Goal: Task Accomplishment & Management: Use online tool/utility

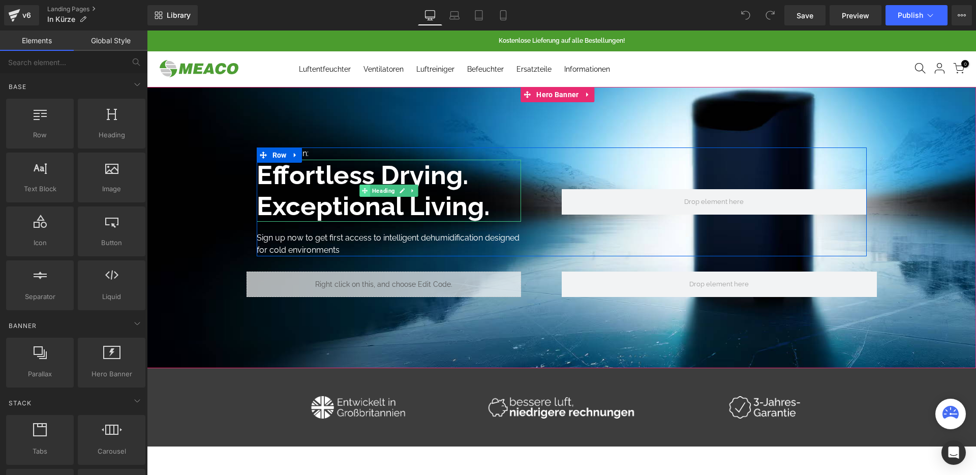
click at [363, 191] on icon at bounding box center [365, 191] width 6 height 6
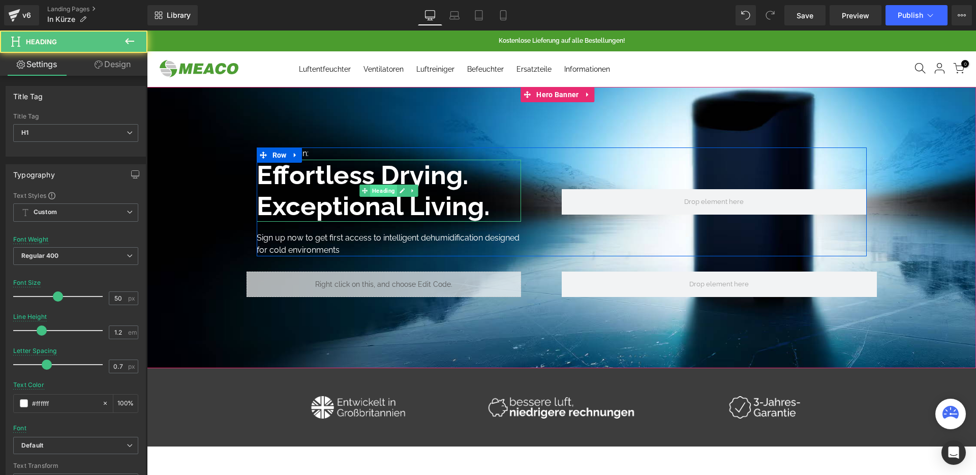
click at [373, 192] on span "Heading" at bounding box center [383, 191] width 27 height 12
click at [333, 184] on b "Effortless Drying." at bounding box center [363, 175] width 212 height 31
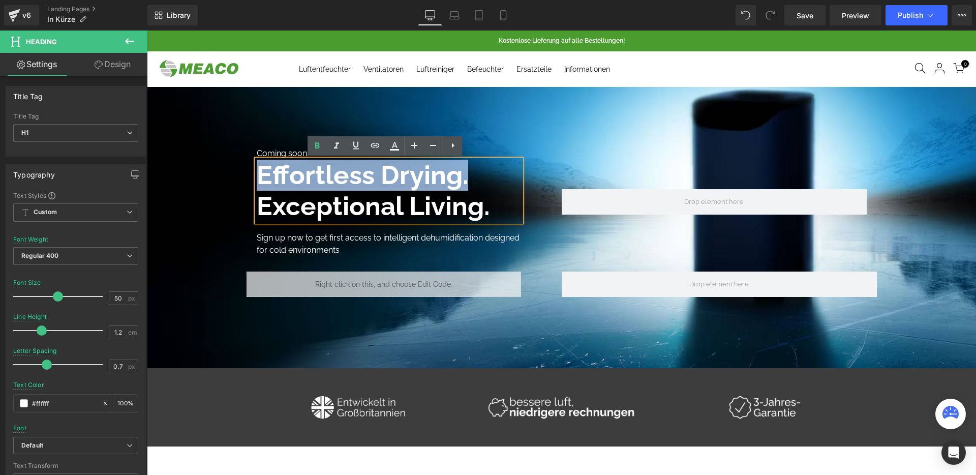
drag, startPoint x: 466, startPoint y: 180, endPoint x: 244, endPoint y: 169, distance: 222.0
click at [244, 169] on span "Coming soon: Text Block Effortless Drying. Exceptional Living. Heading Reine Be…" at bounding box center [561, 224] width 829 height 155
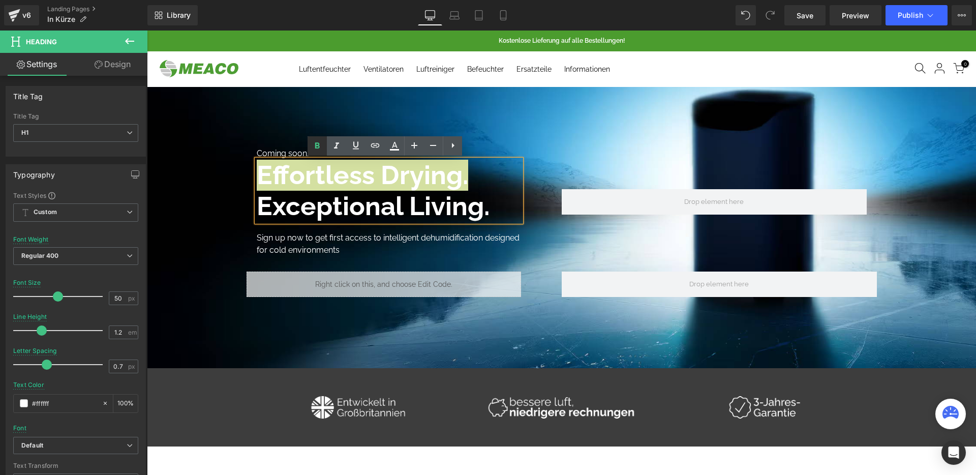
click at [321, 150] on icon at bounding box center [317, 146] width 12 height 12
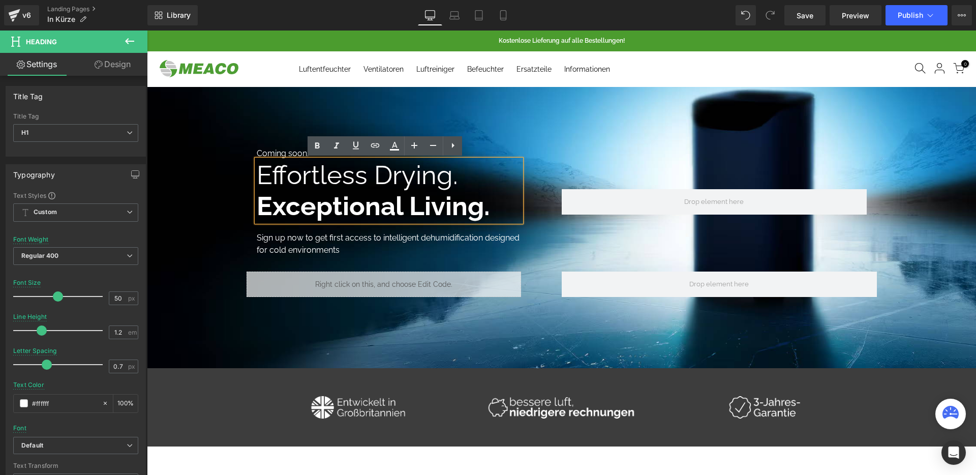
click at [434, 191] on b "Exceptional Living." at bounding box center [373, 206] width 233 height 31
click at [308, 167] on span "Effortless Drying." at bounding box center [357, 175] width 201 height 31
click at [331, 182] on span "Effortless Drying." at bounding box center [357, 175] width 201 height 31
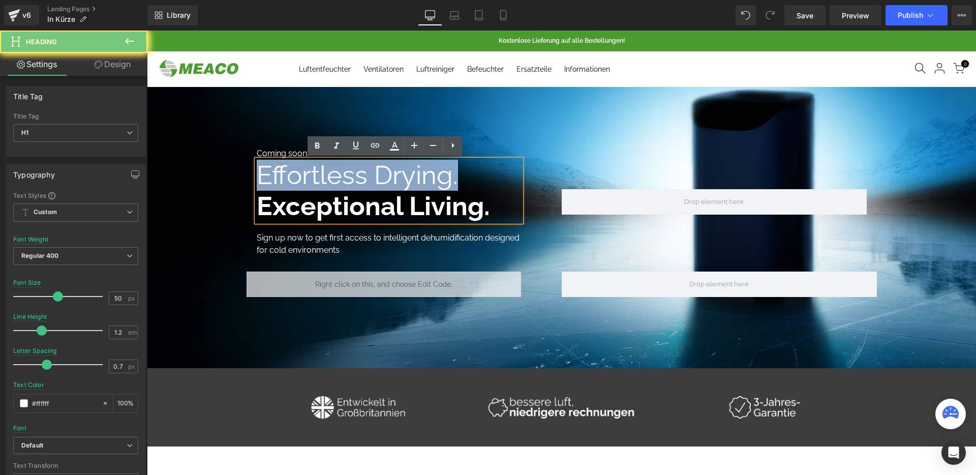
click at [331, 182] on span "Effortless Drying." at bounding box center [357, 175] width 201 height 31
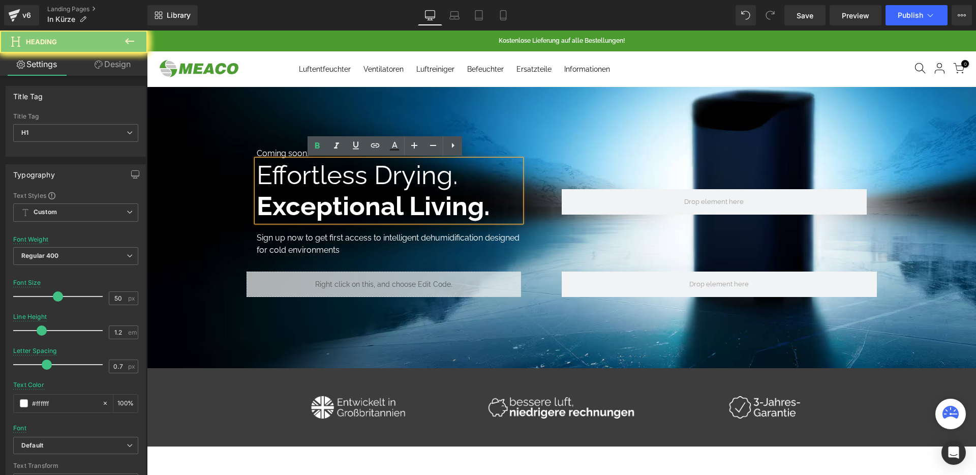
click at [426, 198] on b "Exceptional Living." at bounding box center [373, 206] width 233 height 31
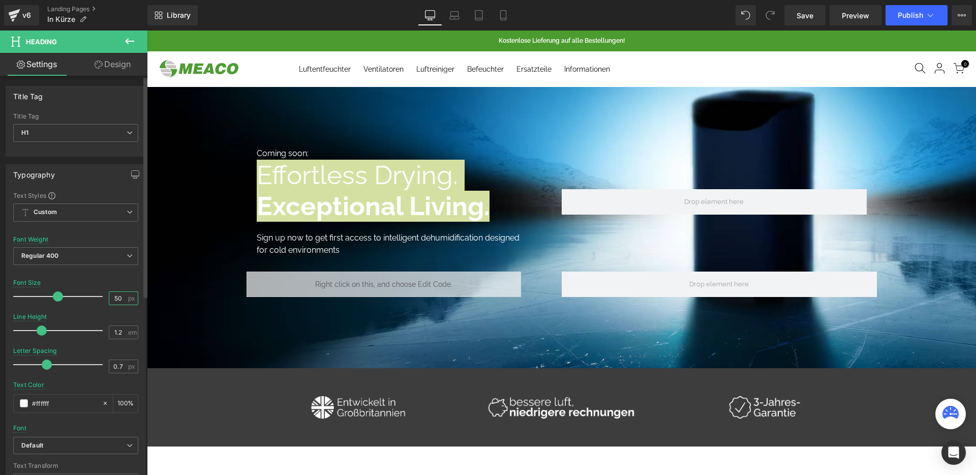
click at [119, 299] on input "50" at bounding box center [118, 298] width 18 height 13
type input "40"
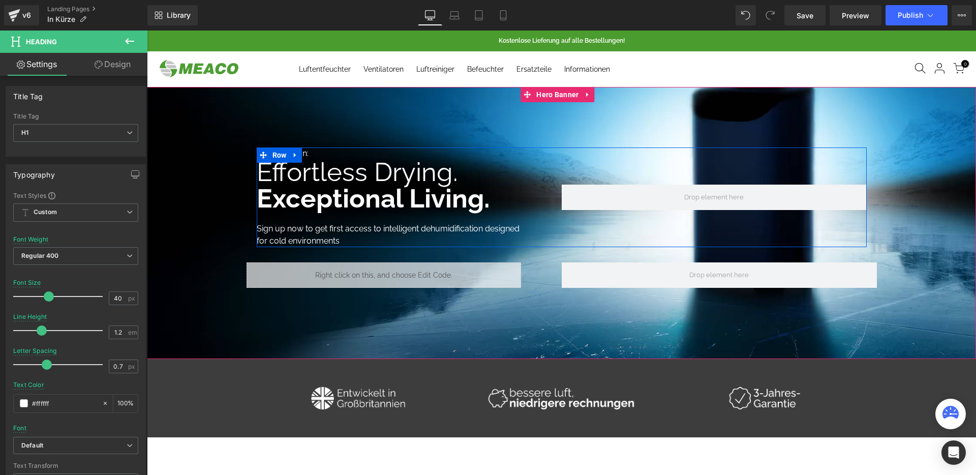
click at [378, 163] on span "Effortless Drying." at bounding box center [357, 172] width 201 height 31
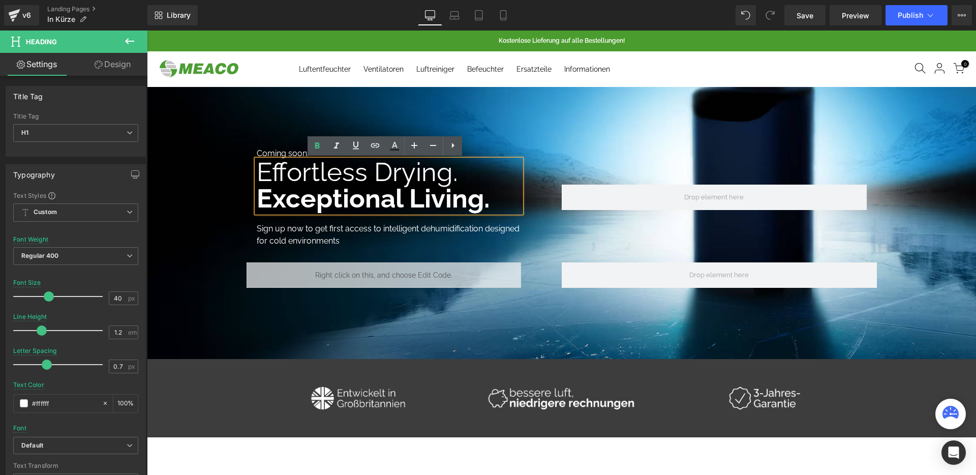
click at [353, 188] on b "Exceptional Living." at bounding box center [373, 198] width 233 height 31
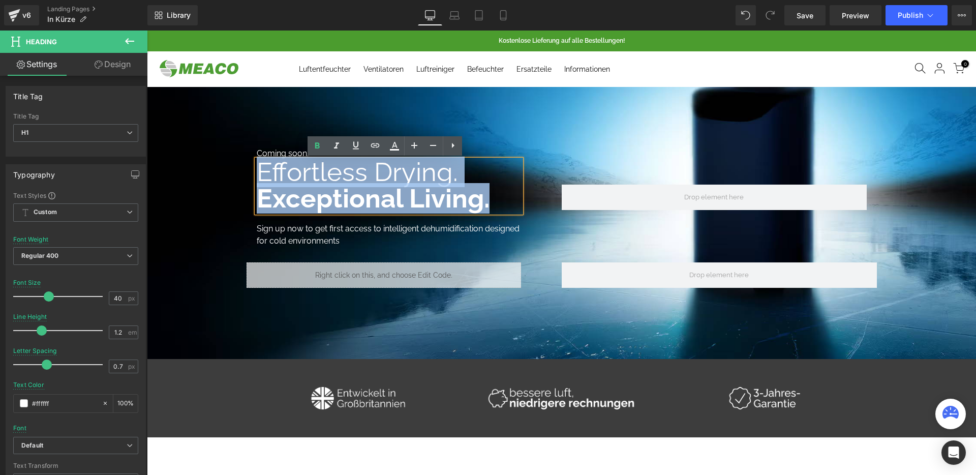
drag, startPoint x: 462, startPoint y: 202, endPoint x: 213, endPoint y: 168, distance: 251.4
click at [243, 162] on span "Coming soon: Text Block Effortless Drying. Exceptional Living. Heading Reine Be…" at bounding box center [561, 219] width 829 height 145
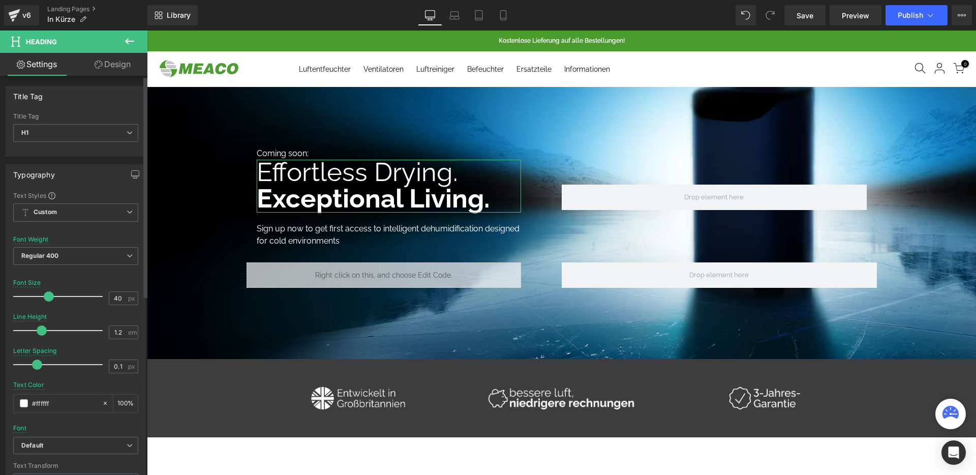
type input "0"
drag, startPoint x: 43, startPoint y: 364, endPoint x: 32, endPoint y: 366, distance: 10.8
click at [32, 366] on span at bounding box center [35, 365] width 10 height 10
type input "1.3"
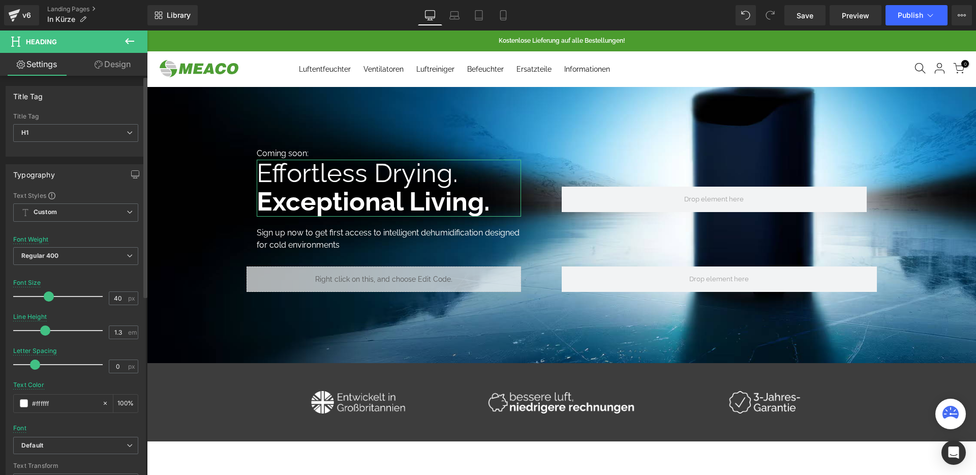
click at [47, 331] on span at bounding box center [45, 330] width 10 height 10
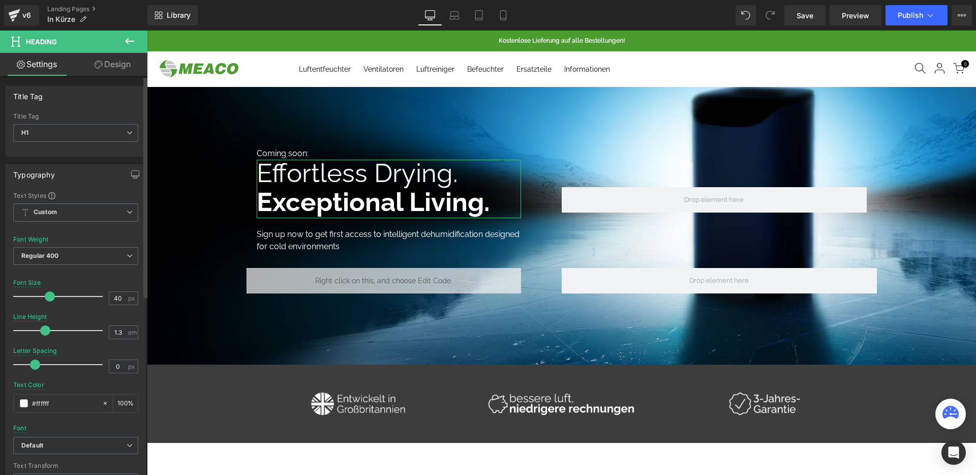
click at [49, 294] on span at bounding box center [50, 296] width 10 height 10
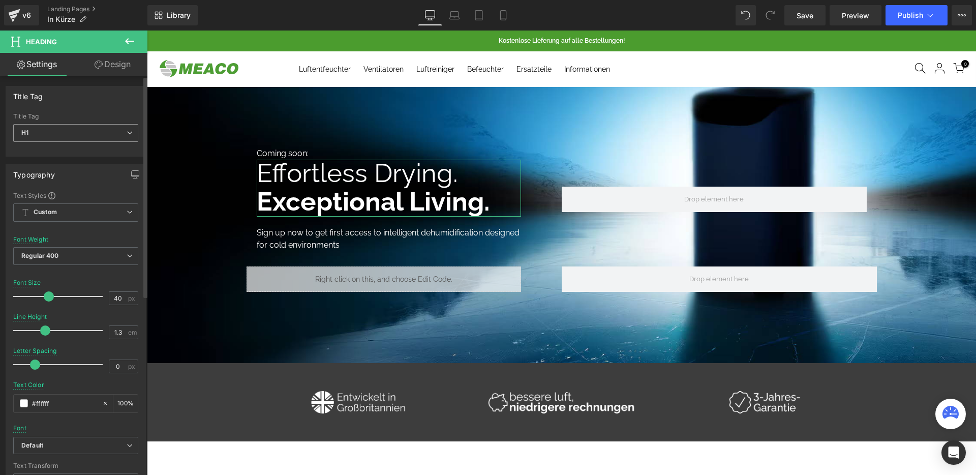
click at [64, 129] on span "H1" at bounding box center [75, 133] width 125 height 18
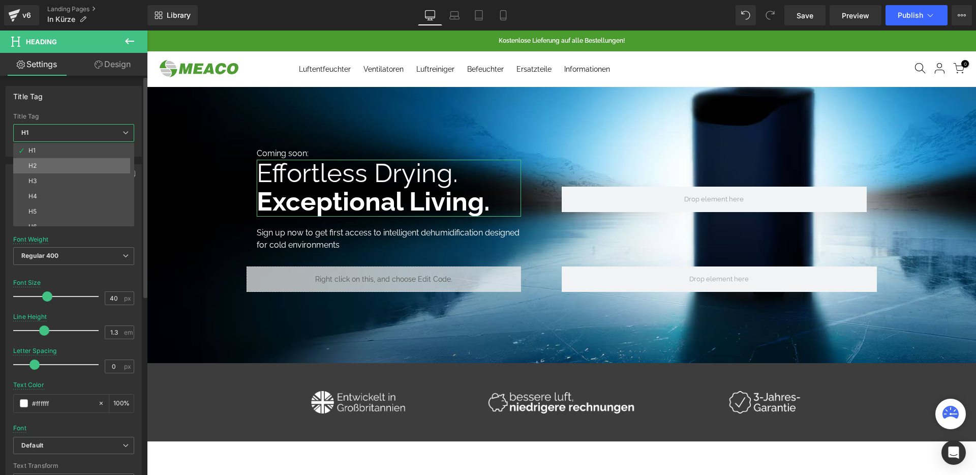
click at [56, 163] on li "H2" at bounding box center [76, 165] width 126 height 15
type input "104.96"
type input "1.43"
type input "0.7"
type input "#3d3d3d"
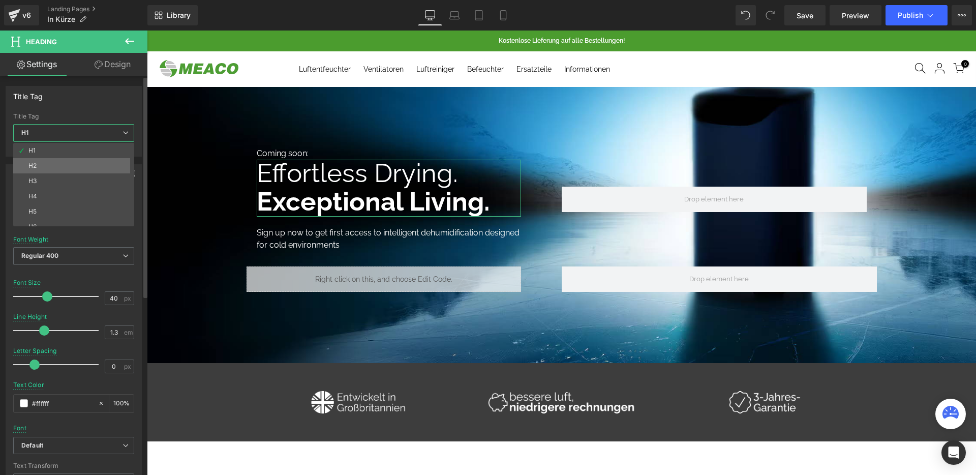
type input "100"
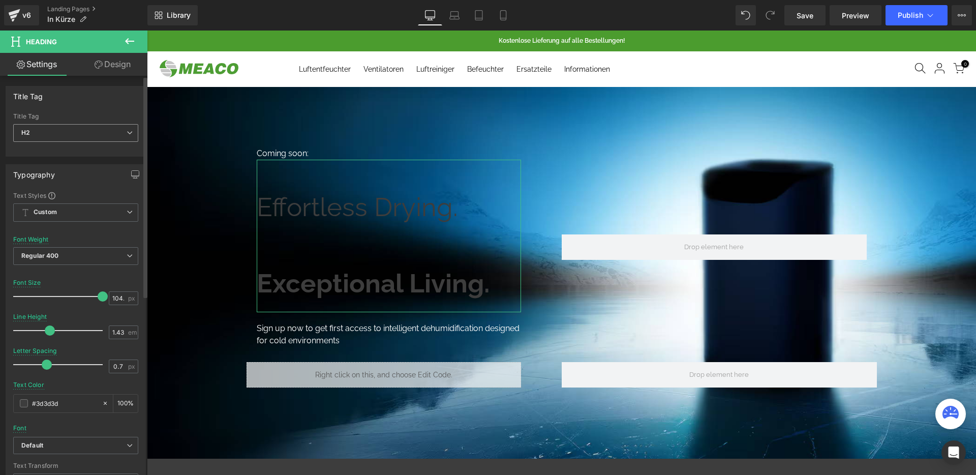
click at [58, 138] on span "H2" at bounding box center [75, 133] width 125 height 18
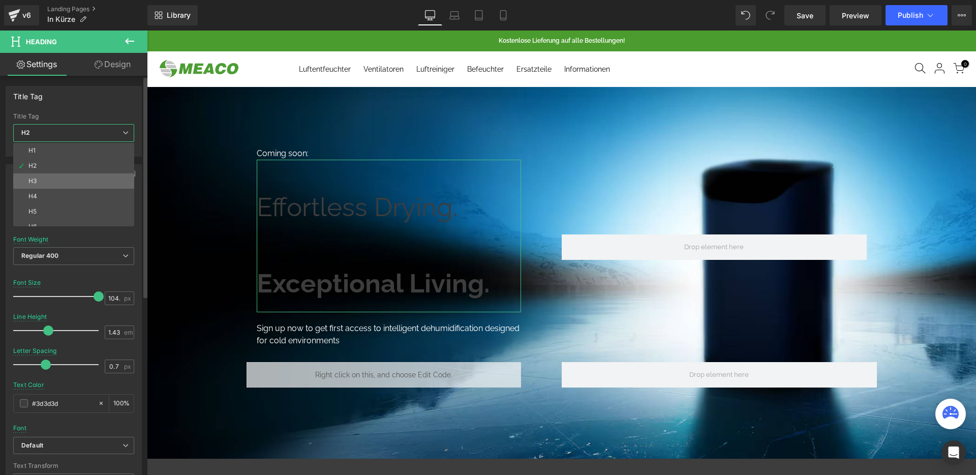
click at [52, 180] on li "H3" at bounding box center [76, 180] width 126 height 15
type input "82.52"
type input "#242424"
type input "100"
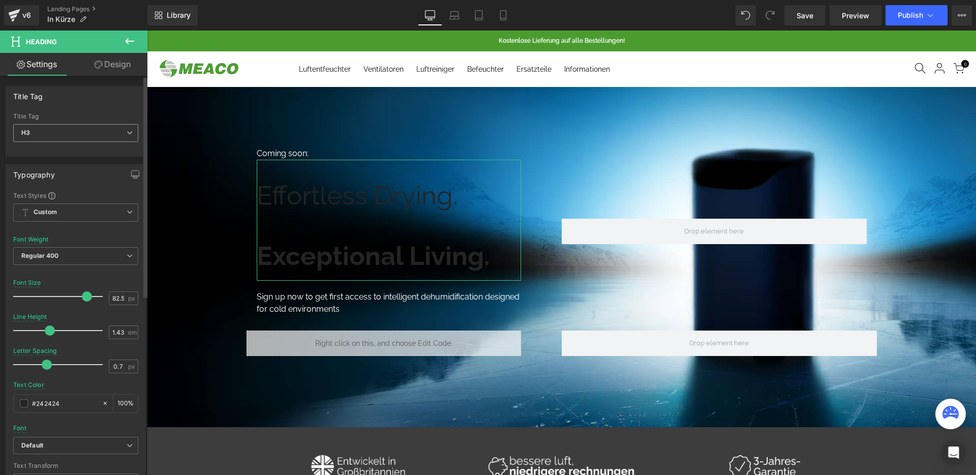
click at [63, 131] on span "H3" at bounding box center [75, 133] width 125 height 18
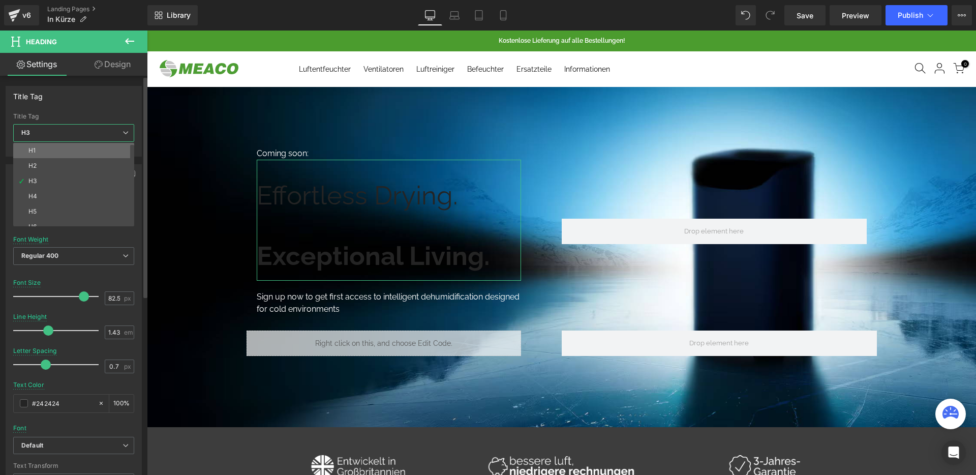
click at [61, 150] on li "H1" at bounding box center [76, 150] width 126 height 15
type input "40"
type input "1.3"
type input "0"
type input "#ffffff"
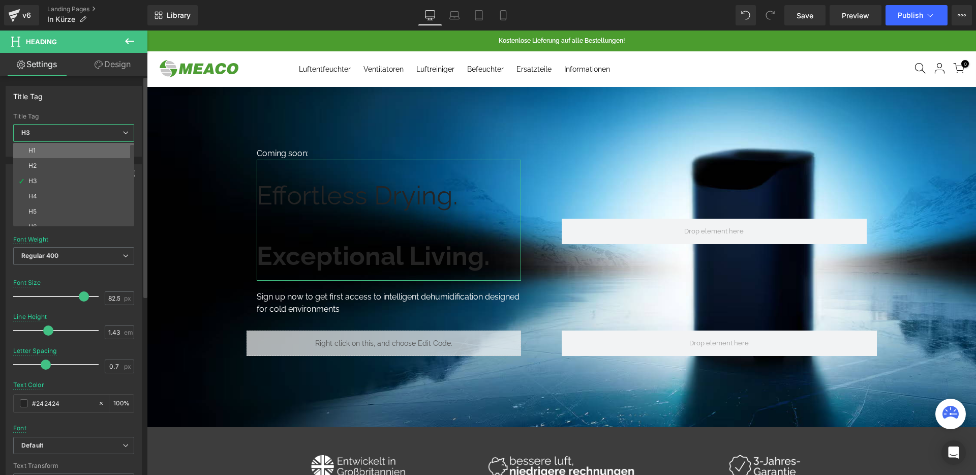
type input "100"
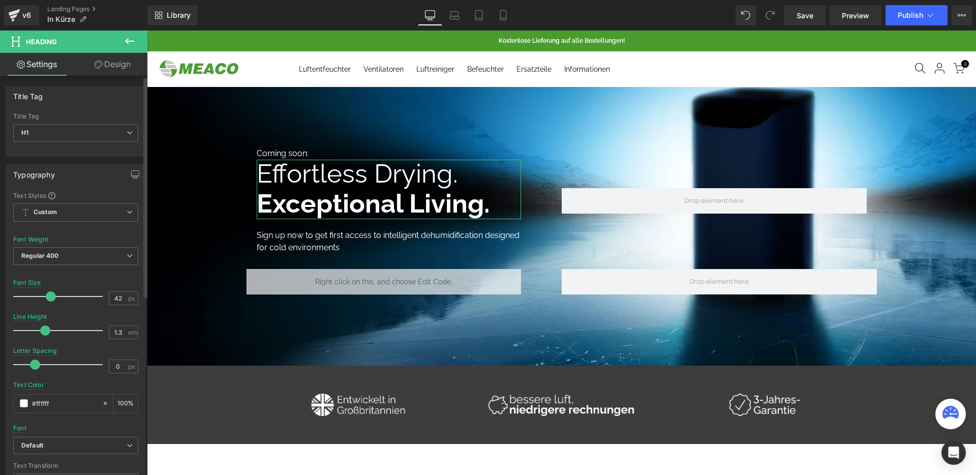
click at [50, 293] on span at bounding box center [51, 296] width 10 height 10
click at [450, 12] on icon at bounding box center [455, 15] width 10 height 10
type input "37.92"
type input "1.4"
type input "100"
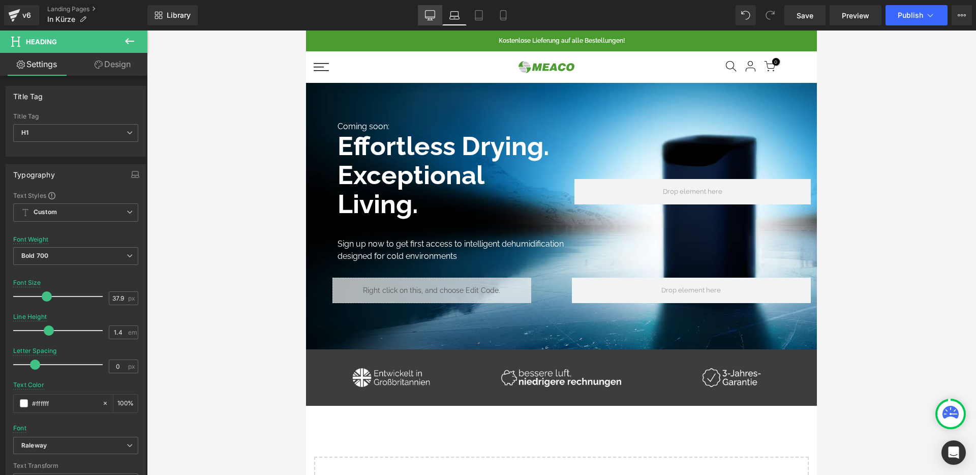
click at [438, 14] on link "Desktop" at bounding box center [430, 15] width 24 height 20
type input "42"
type input "1.3"
type input "100"
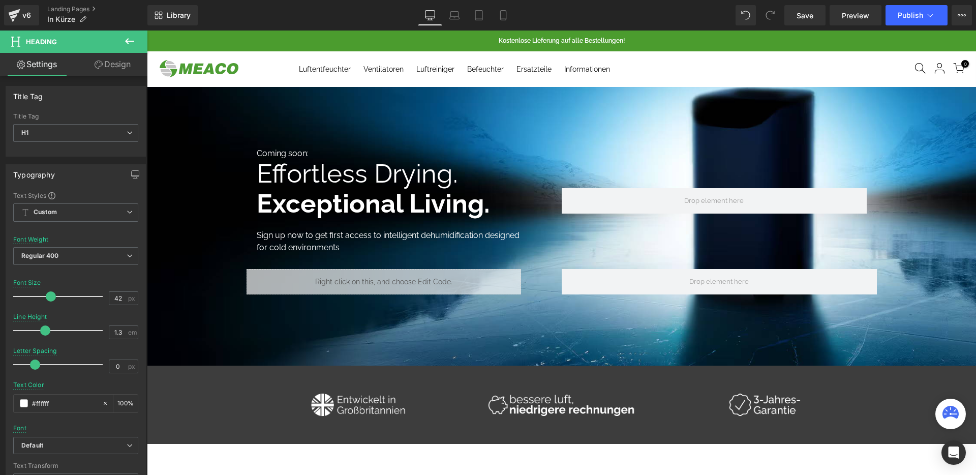
scroll to position [27, 0]
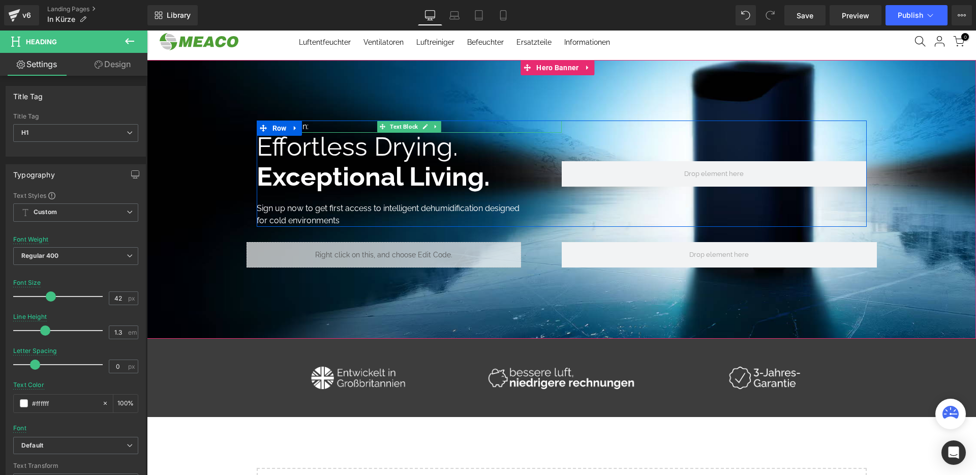
click at [303, 126] on p "Coming soon:" at bounding box center [409, 127] width 305 height 12
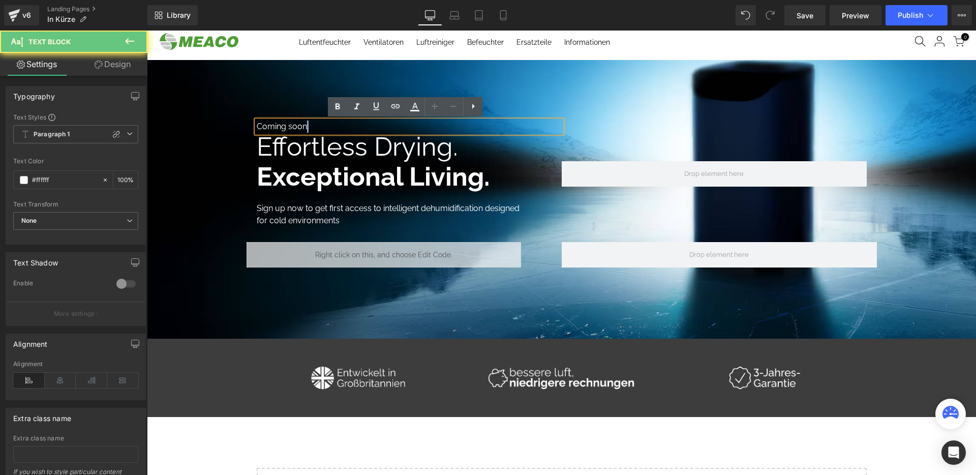
click at [303, 126] on p "Coming soon:" at bounding box center [409, 127] width 305 height 12
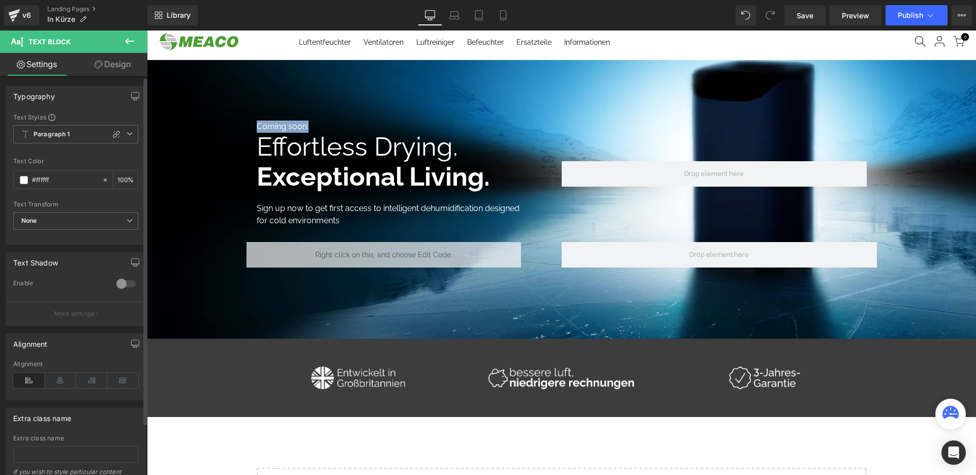
scroll to position [2, 0]
click at [113, 133] on icon at bounding box center [116, 132] width 7 height 7
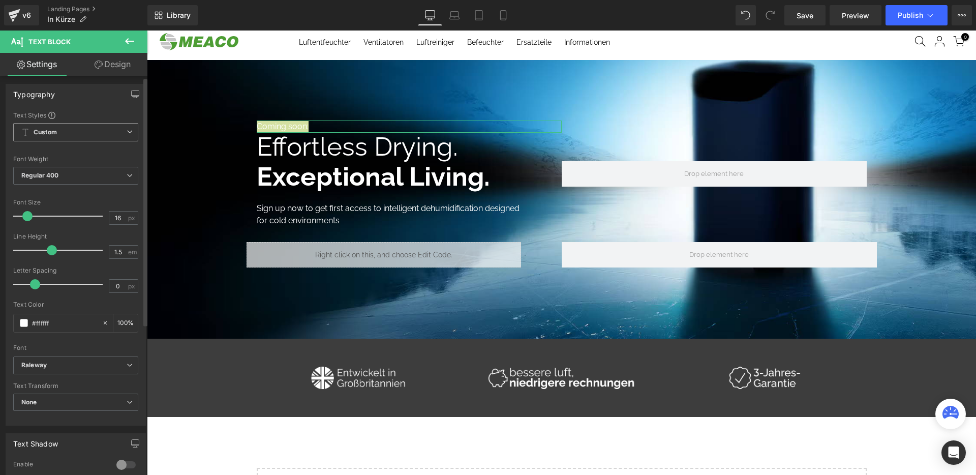
click at [90, 132] on span "Custom" at bounding box center [75, 132] width 125 height 18
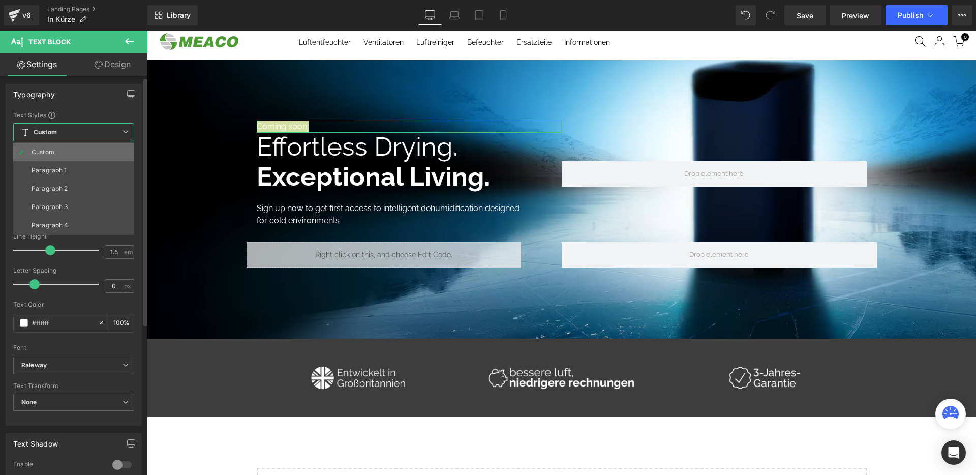
click at [75, 152] on li "Custom" at bounding box center [73, 152] width 121 height 18
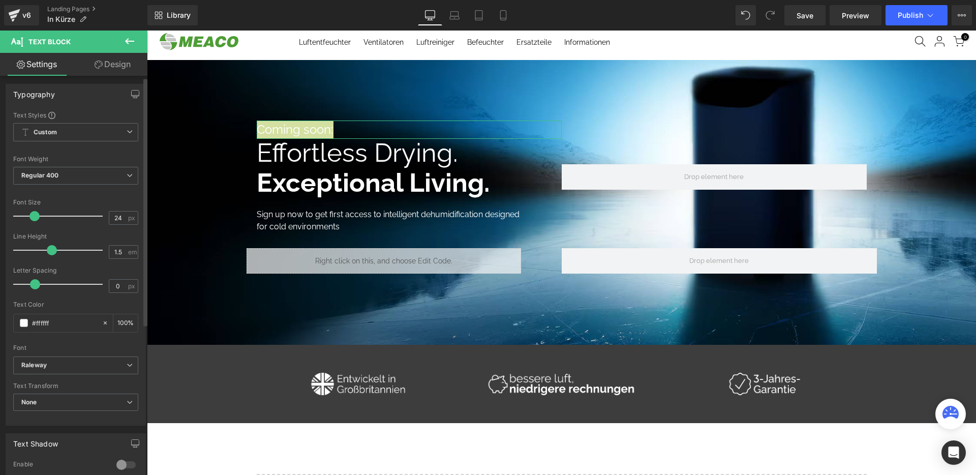
type input "25"
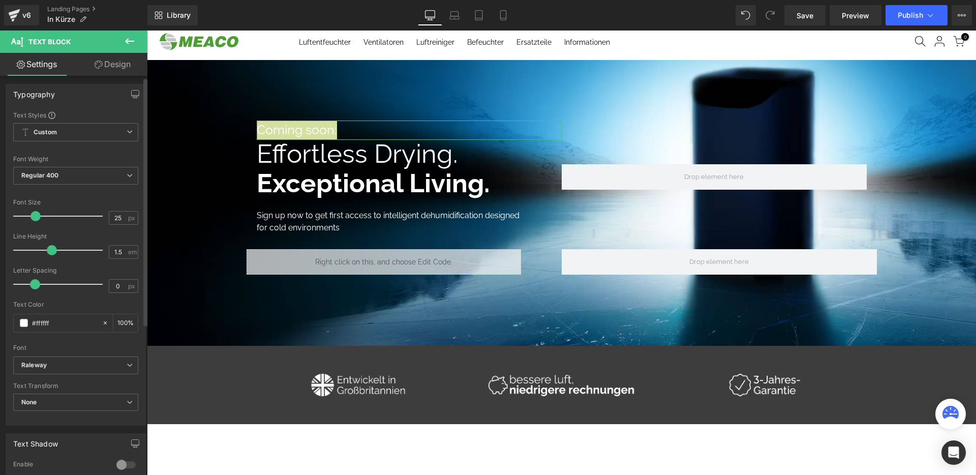
drag, startPoint x: 26, startPoint y: 217, endPoint x: 34, endPoint y: 218, distance: 7.7
click at [34, 218] on span at bounding box center [36, 216] width 10 height 10
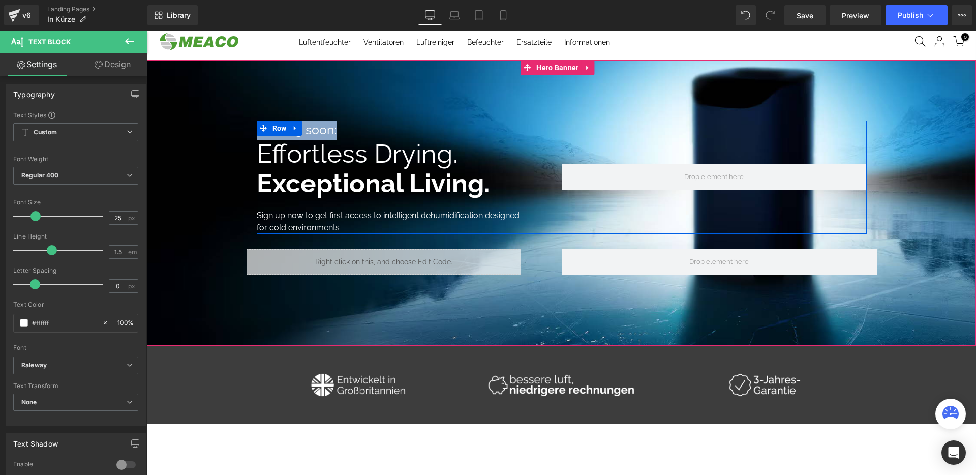
click at [306, 133] on p "Coming soon:" at bounding box center [409, 130] width 305 height 19
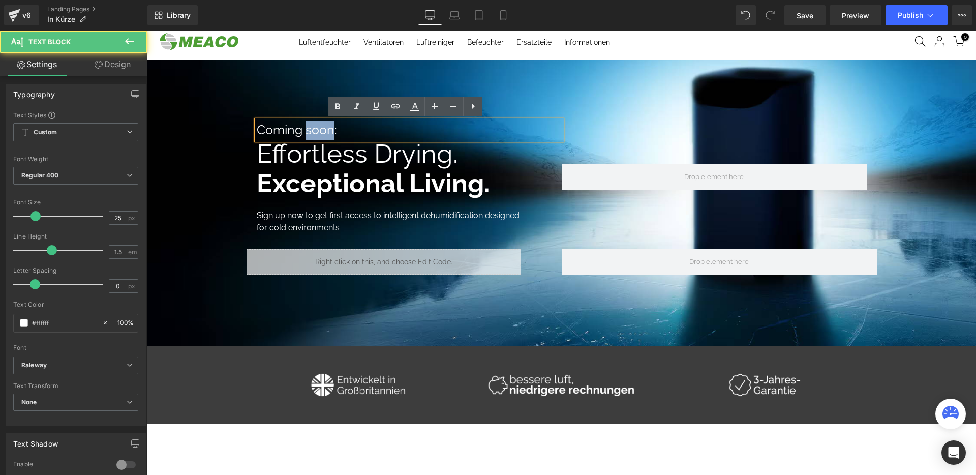
click at [306, 133] on p "Coming soon:" at bounding box center [409, 130] width 305 height 19
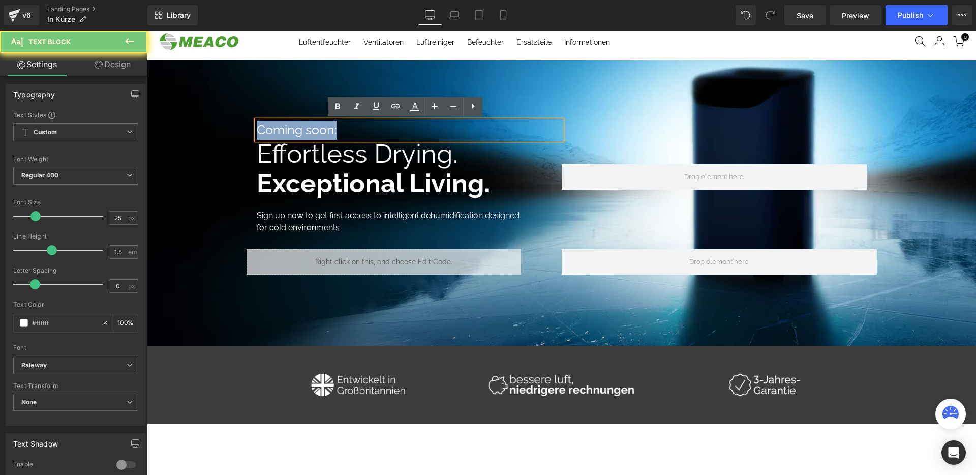
click at [306, 133] on p "Coming soon:" at bounding box center [409, 130] width 305 height 19
click at [344, 105] on link at bounding box center [337, 106] width 19 height 19
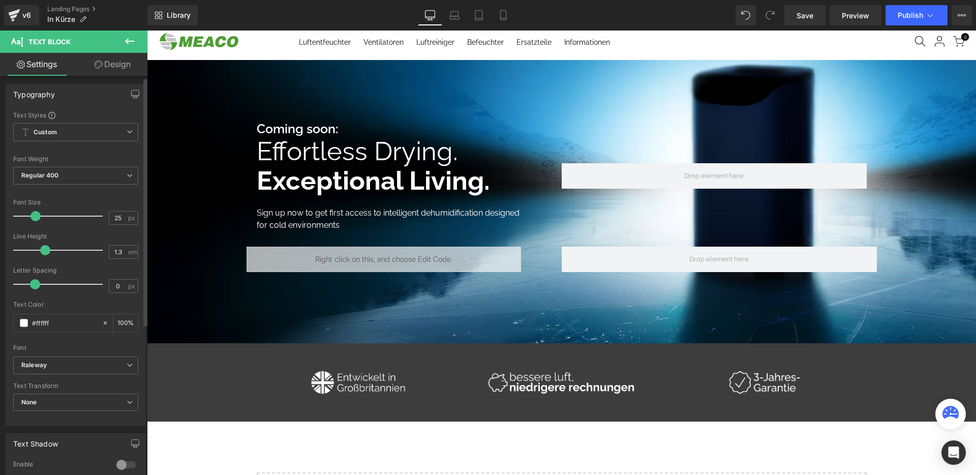
type input "1.2"
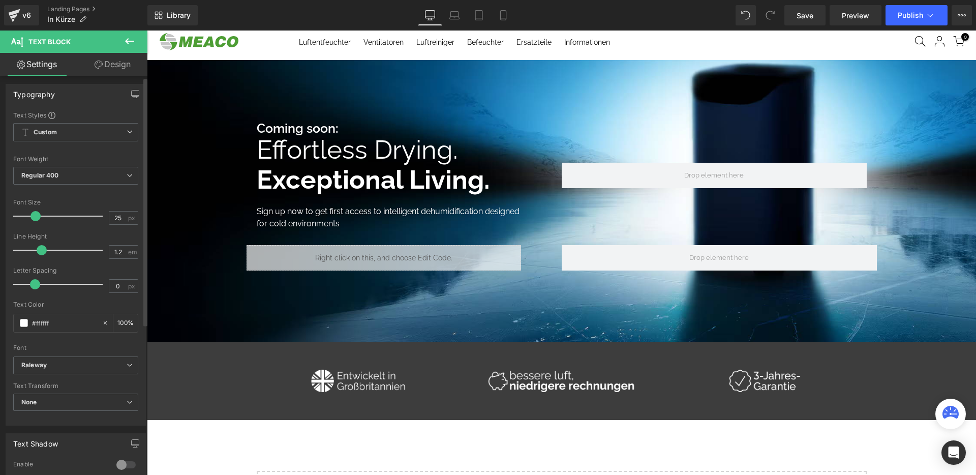
drag, startPoint x: 52, startPoint y: 249, endPoint x: 44, endPoint y: 248, distance: 8.7
click at [44, 248] on span at bounding box center [42, 250] width 10 height 10
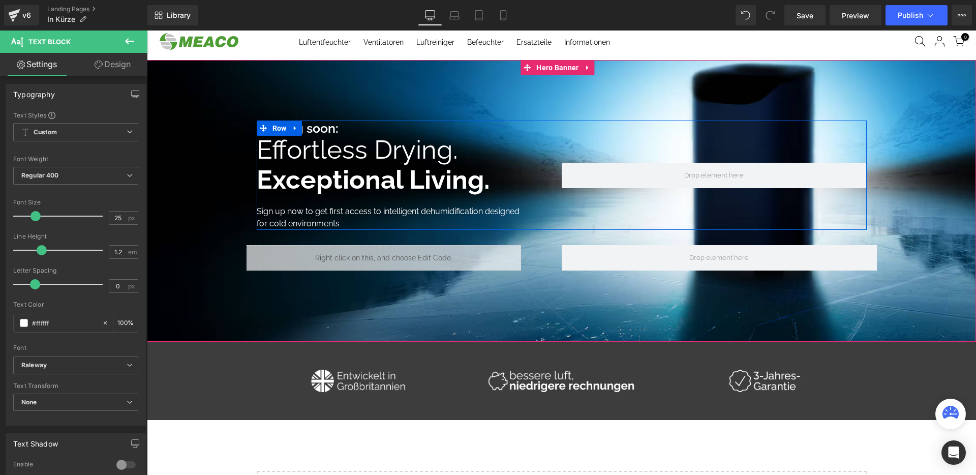
click at [360, 163] on span at bounding box center [365, 166] width 11 height 12
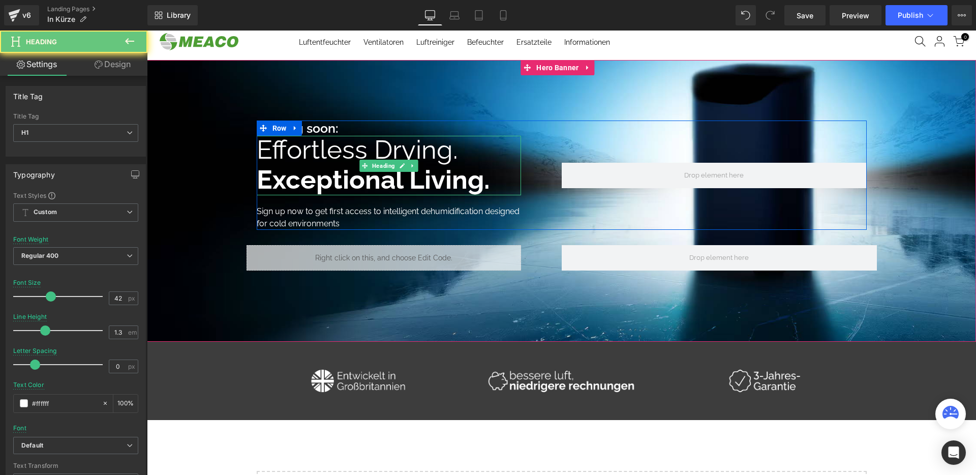
click at [344, 157] on span "Effortless Drying." at bounding box center [357, 149] width 201 height 31
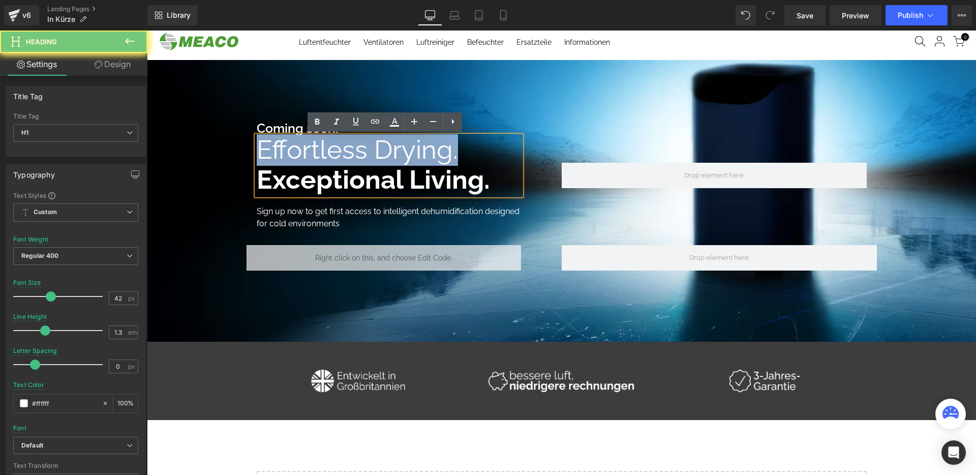
click at [344, 157] on span "Effortless Drying." at bounding box center [357, 149] width 201 height 31
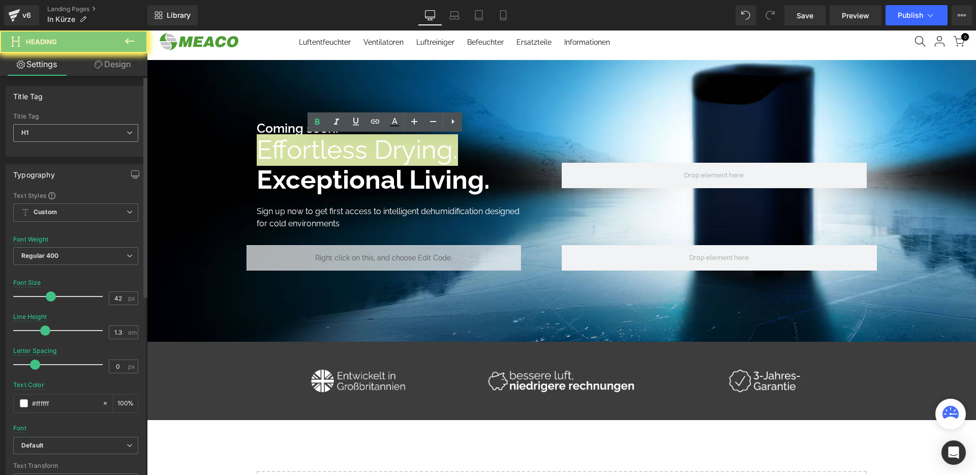
click at [102, 138] on span "H1" at bounding box center [75, 133] width 125 height 18
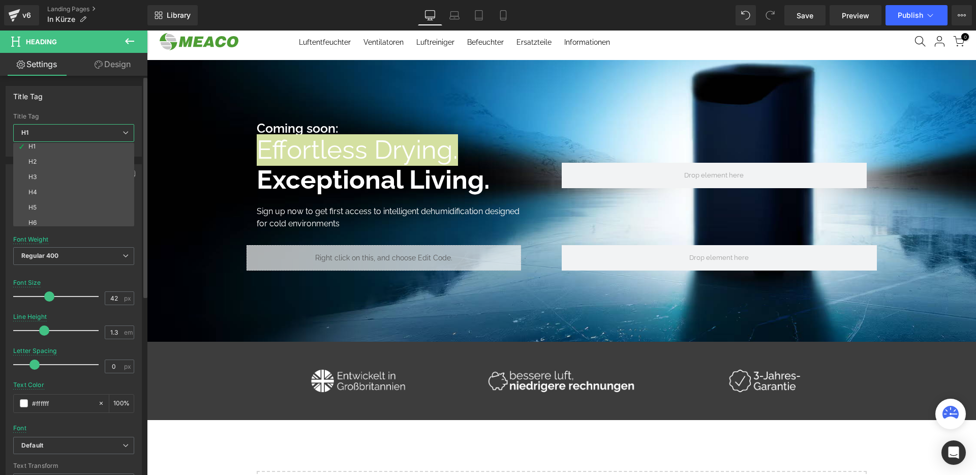
scroll to position [8, 0]
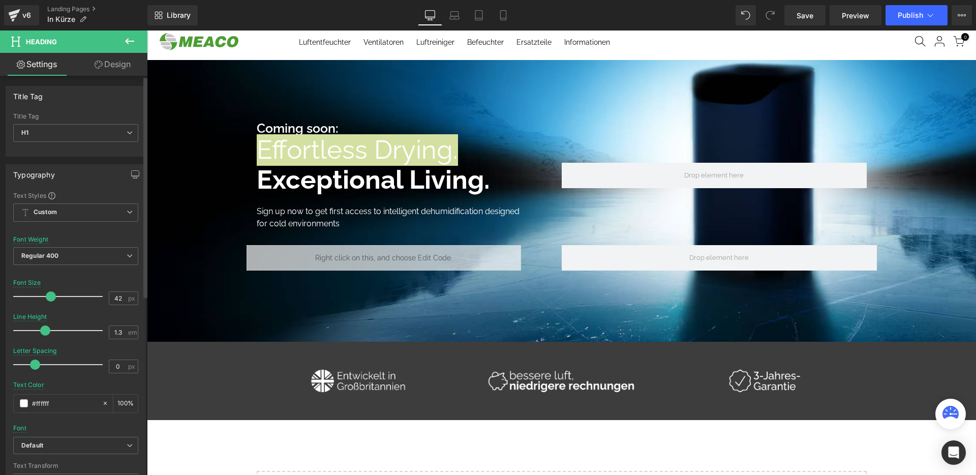
click at [89, 95] on div "Title Tag" at bounding box center [75, 95] width 139 height 19
click at [74, 217] on span "Custom" at bounding box center [75, 212] width 125 height 18
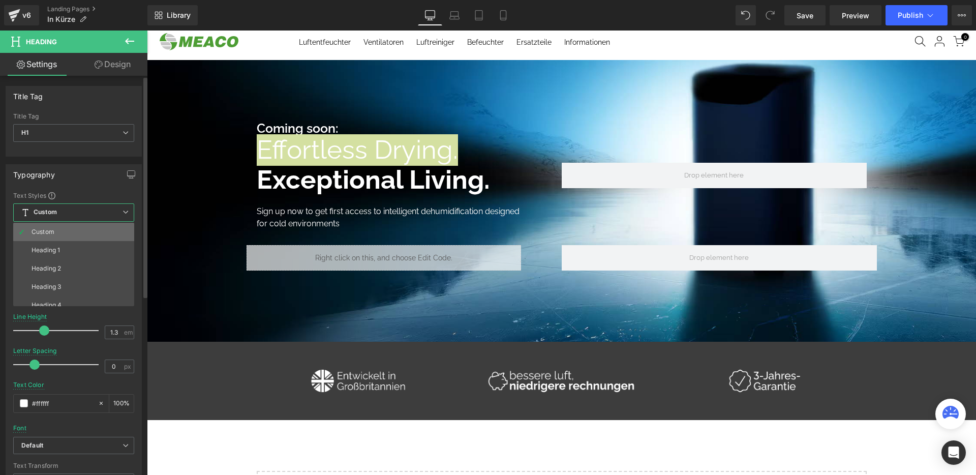
click at [63, 230] on li "Custom" at bounding box center [76, 232] width 126 height 18
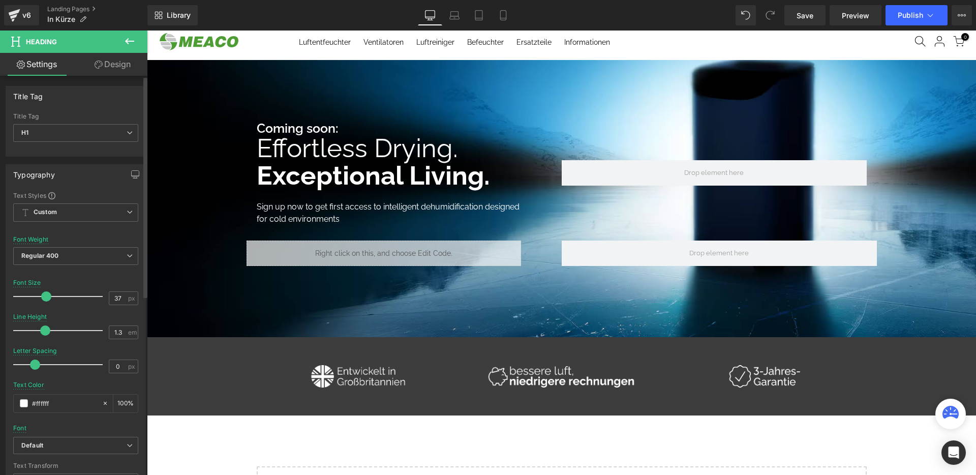
click at [46, 294] on span at bounding box center [46, 296] width 10 height 10
click at [59, 256] on span "Regular 400" at bounding box center [75, 256] width 125 height 18
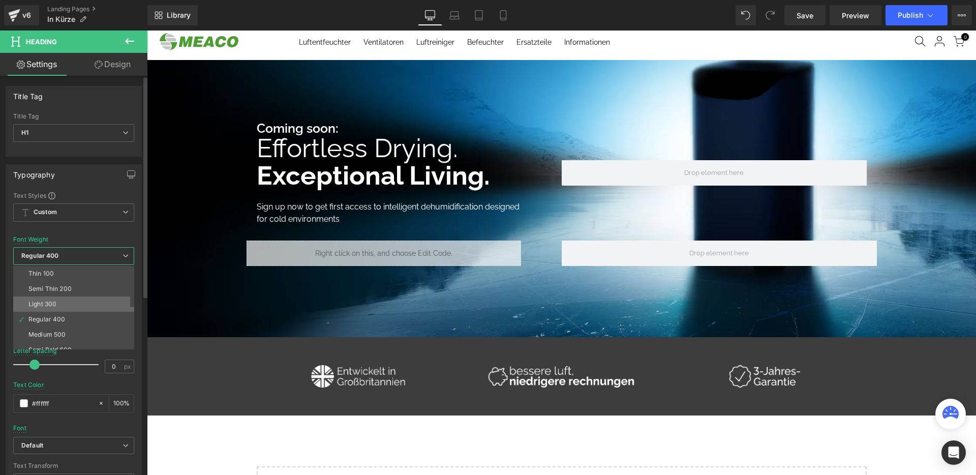
click at [60, 304] on li "Light 300" at bounding box center [76, 303] width 126 height 15
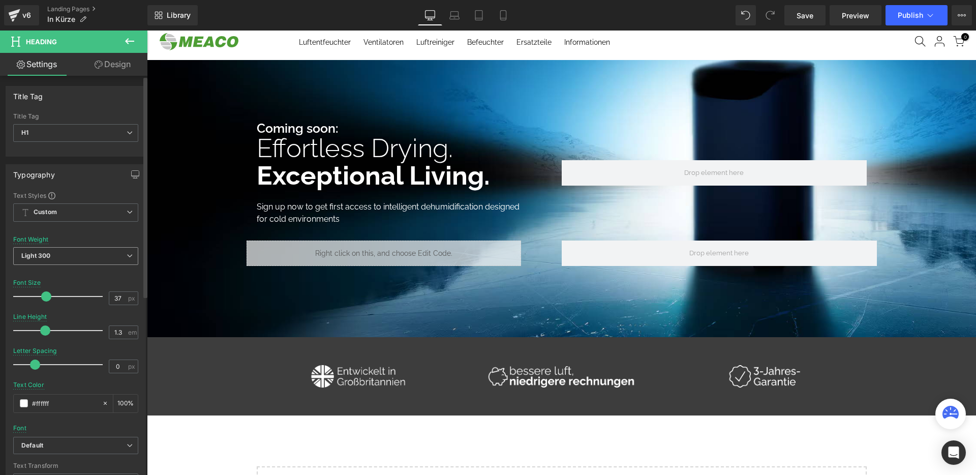
click at [65, 255] on span "Light 300" at bounding box center [75, 256] width 125 height 18
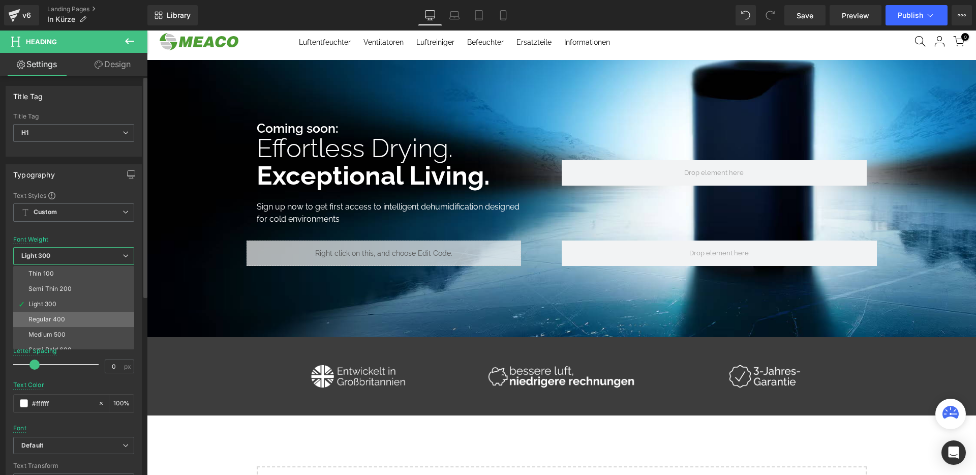
click at [62, 316] on div "Regular 400" at bounding box center [46, 319] width 37 height 7
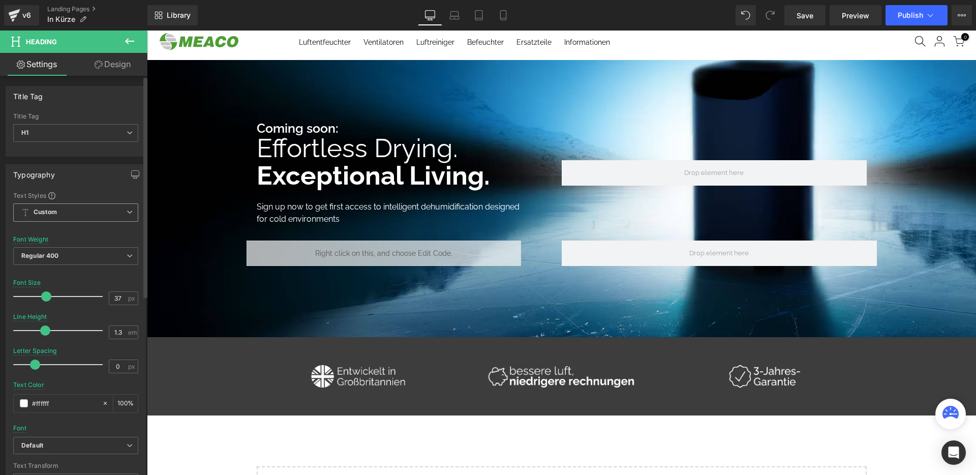
click at [68, 220] on span "Custom" at bounding box center [75, 212] width 125 height 18
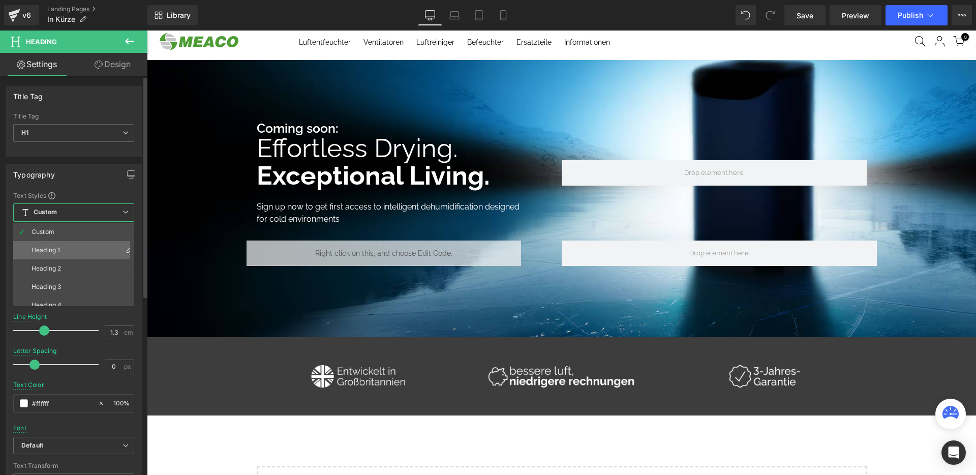
click at [65, 250] on li "Heading 1" at bounding box center [76, 250] width 126 height 18
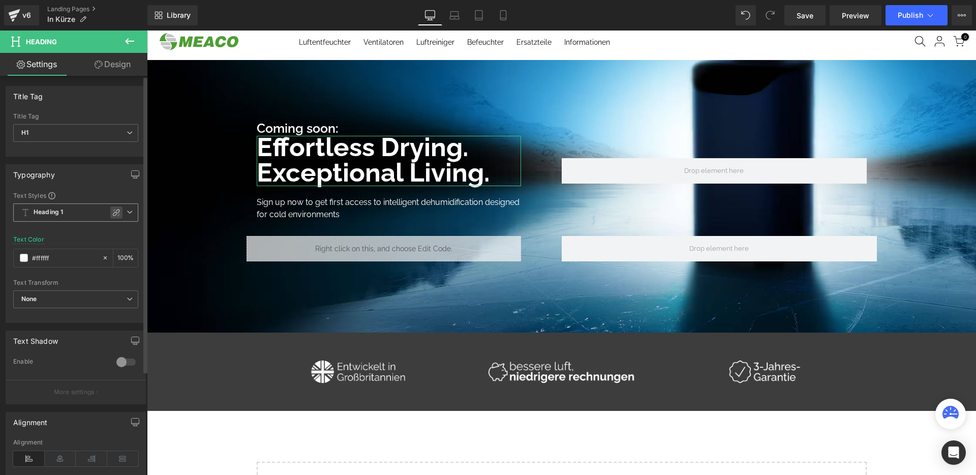
click at [112, 211] on icon at bounding box center [116, 212] width 8 height 8
type input "37.92"
type input "1.2"
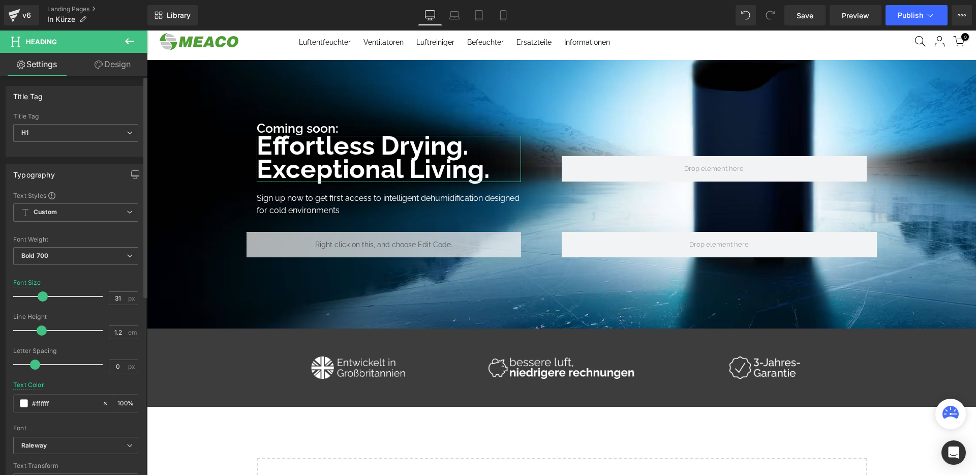
type input "30"
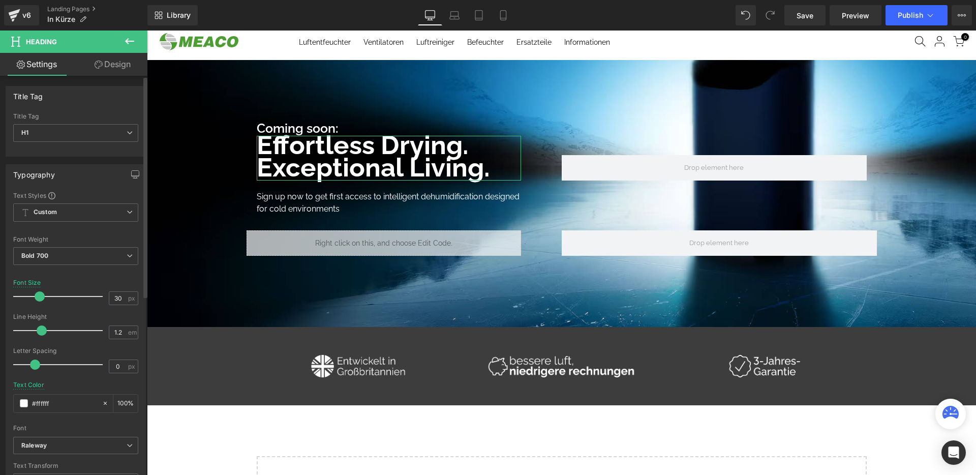
drag, startPoint x: 48, startPoint y: 297, endPoint x: 41, endPoint y: 299, distance: 7.3
click at [41, 299] on span at bounding box center [40, 296] width 10 height 10
click at [362, 157] on icon at bounding box center [365, 158] width 6 height 6
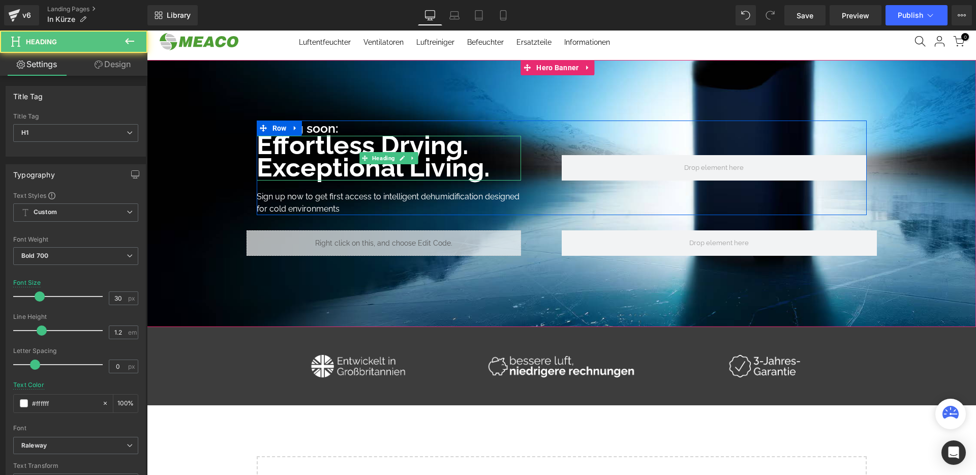
click at [464, 153] on b "Exceptional Living." at bounding box center [373, 167] width 233 height 31
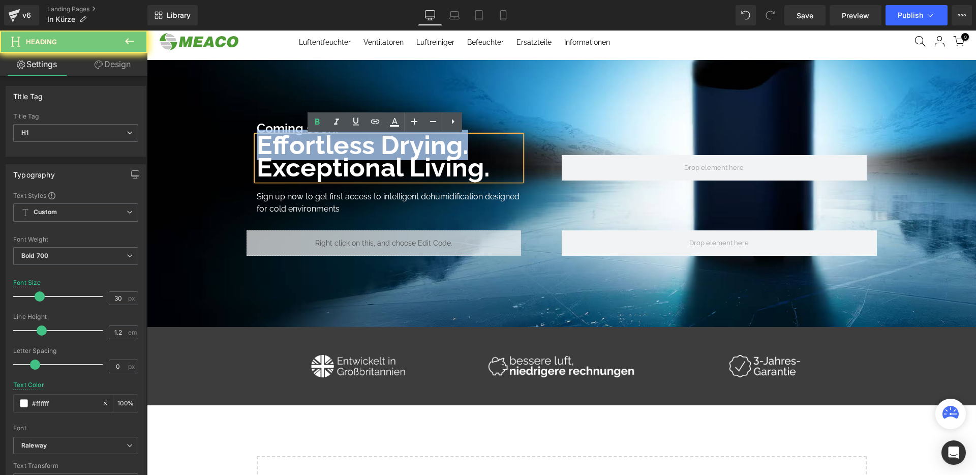
drag, startPoint x: 477, startPoint y: 143, endPoint x: 237, endPoint y: 140, distance: 240.5
click at [237, 140] on span "Coming soon: Text Block Effortless Drying. Exceptional Living. Heading Reine Be…" at bounding box center [561, 191] width 829 height 140
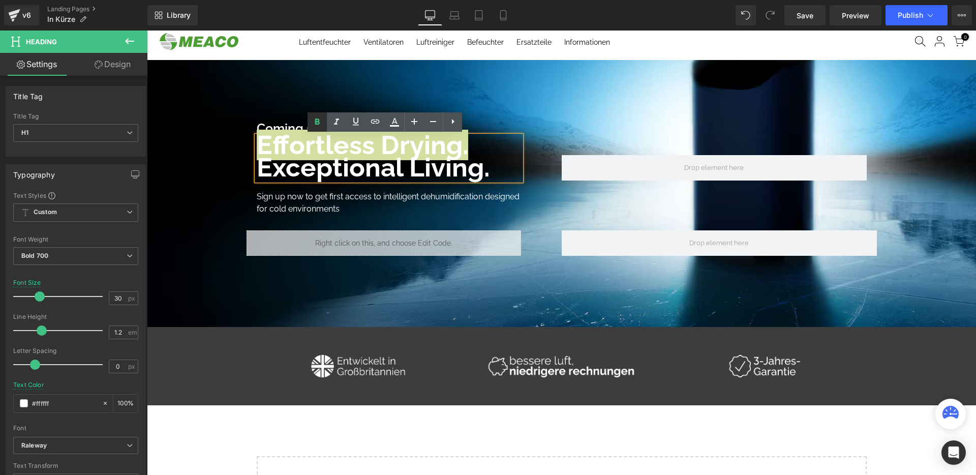
click at [317, 125] on icon at bounding box center [317, 122] width 12 height 12
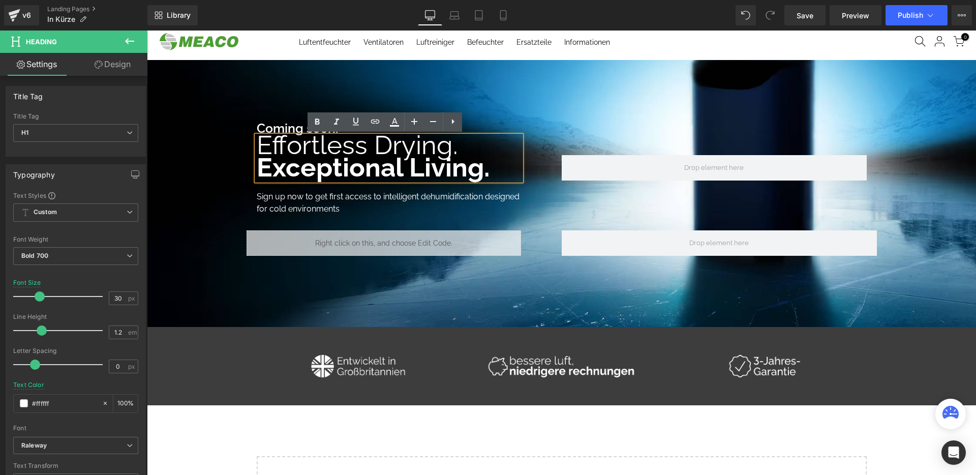
click at [337, 153] on b "Exceptional Living." at bounding box center [373, 167] width 233 height 31
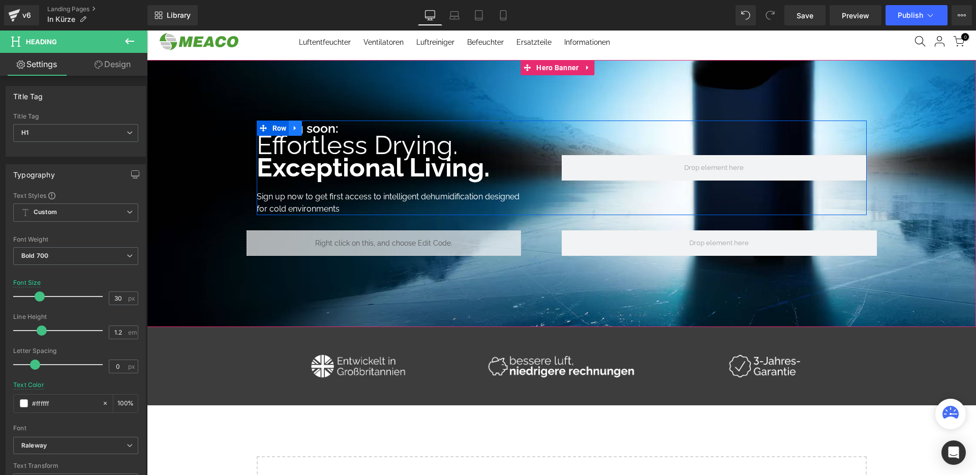
click at [294, 128] on icon at bounding box center [295, 128] width 2 height 5
click at [372, 131] on span "Effortless Drying." at bounding box center [357, 145] width 201 height 31
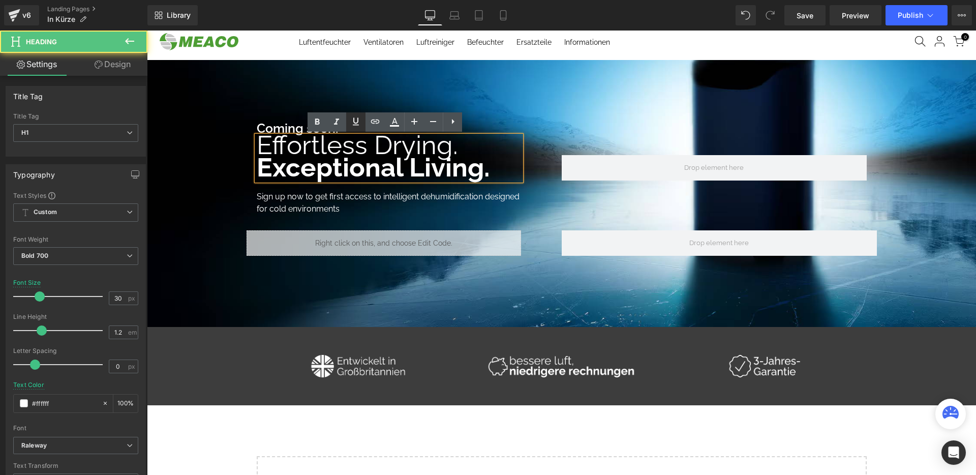
click at [361, 127] on icon at bounding box center [356, 121] width 12 height 12
click at [355, 124] on icon at bounding box center [356, 121] width 12 height 12
click at [293, 127] on icon at bounding box center [296, 128] width 6 height 6
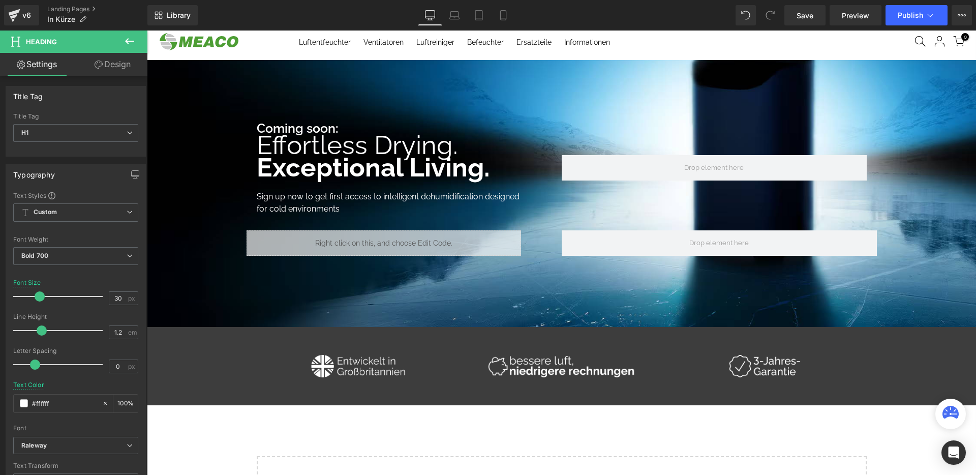
click at [302, 124] on link at bounding box center [307, 128] width 11 height 12
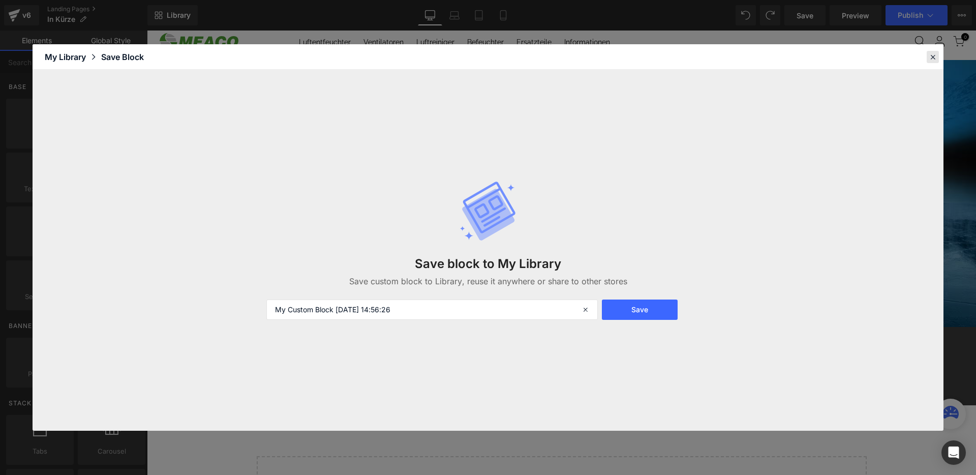
click at [932, 57] on icon at bounding box center [933, 56] width 9 height 9
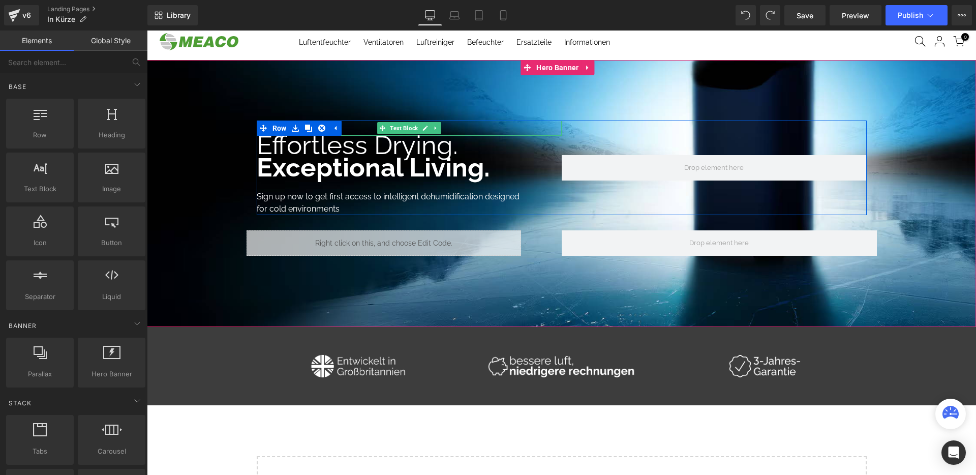
click at [354, 128] on p "Coming soon:" at bounding box center [409, 128] width 305 height 15
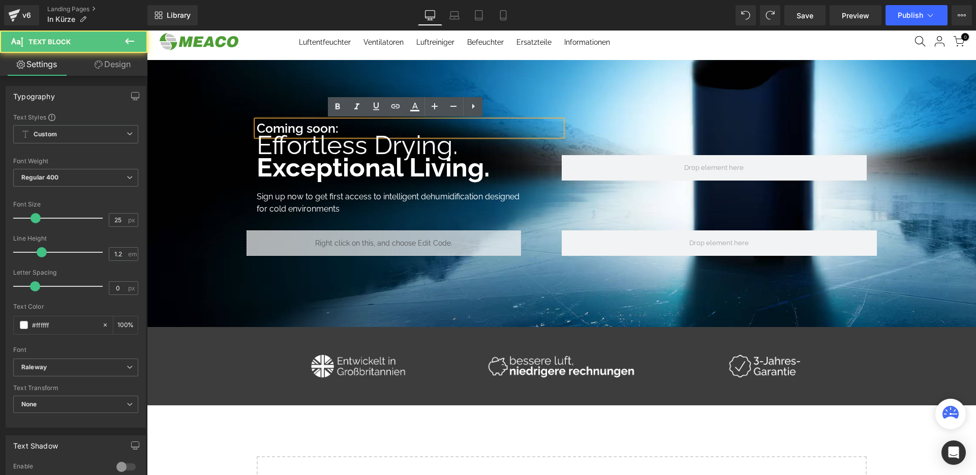
click at [354, 128] on p "Coming soon:" at bounding box center [409, 128] width 305 height 15
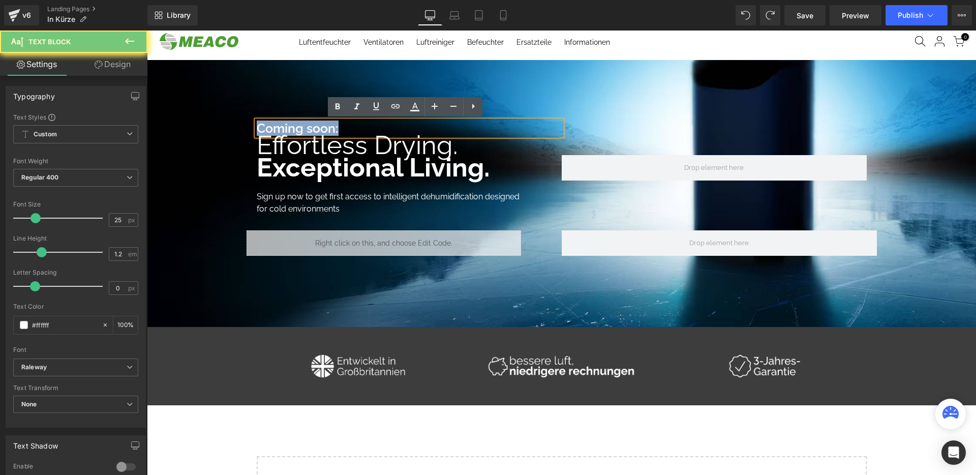
click at [354, 128] on p "Coming soon:" at bounding box center [409, 128] width 305 height 15
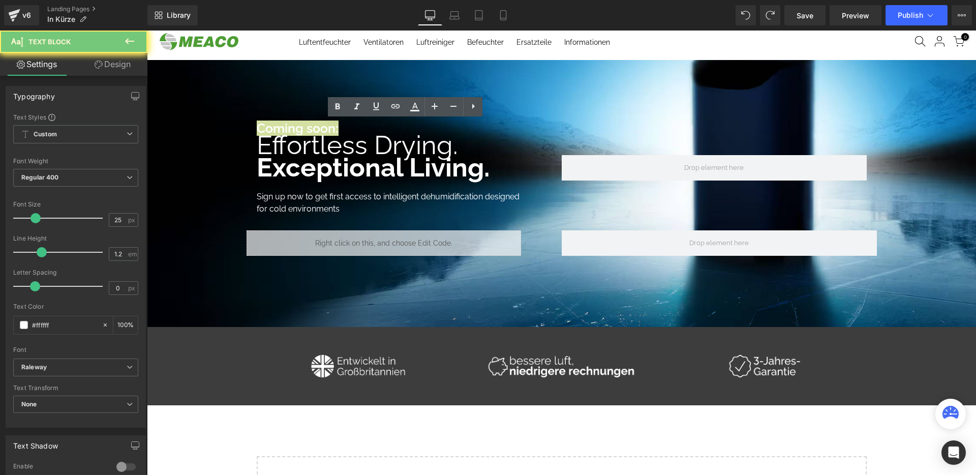
click at [115, 62] on link "Design" at bounding box center [113, 64] width 74 height 23
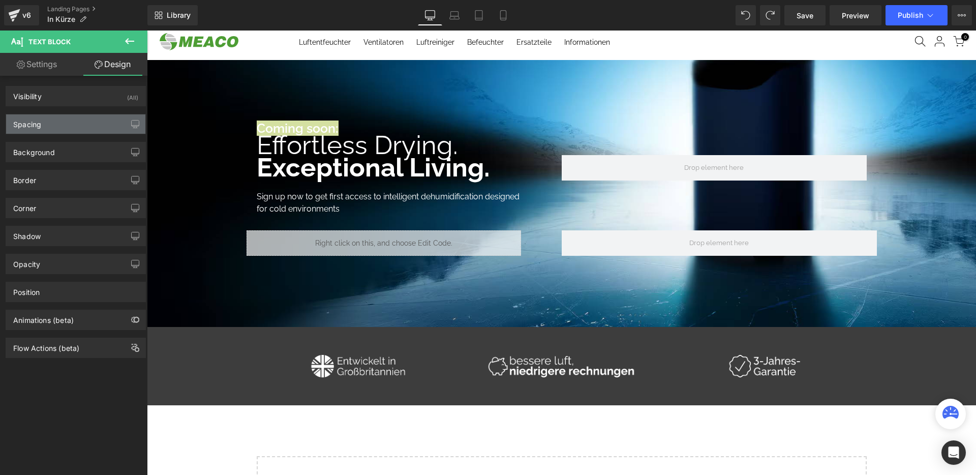
click at [58, 125] on div "Spacing" at bounding box center [75, 123] width 139 height 19
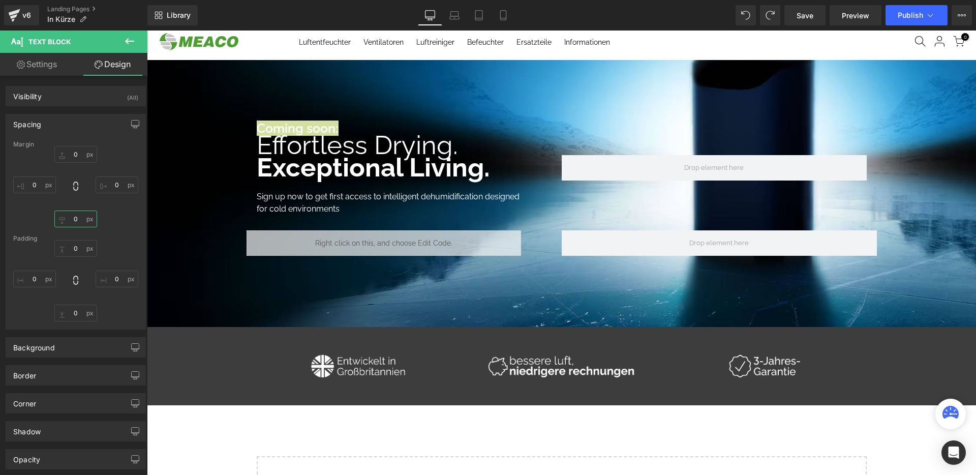
click at [75, 215] on input "0" at bounding box center [75, 219] width 43 height 17
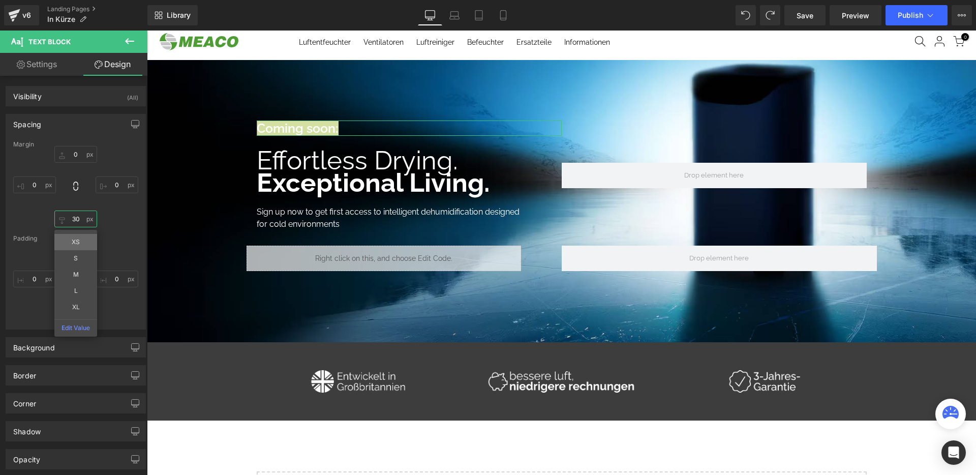
type input "20"
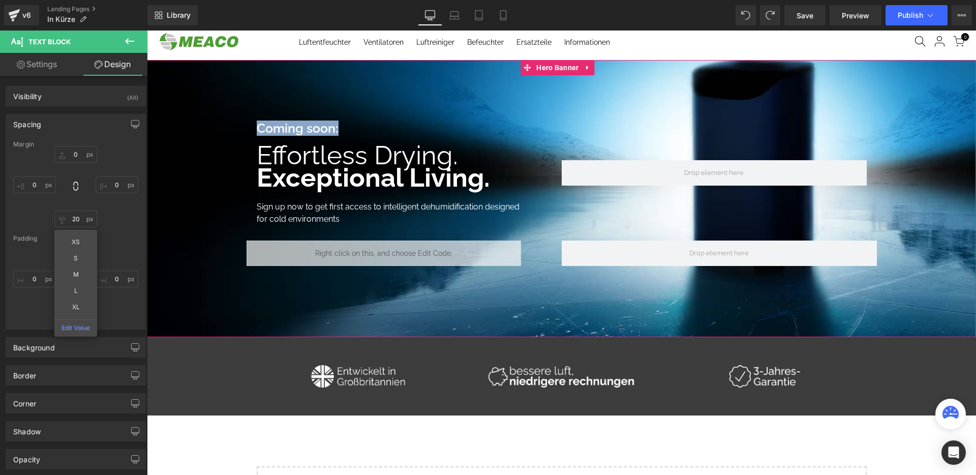
click at [303, 161] on span "Effortless Drying." at bounding box center [357, 155] width 201 height 31
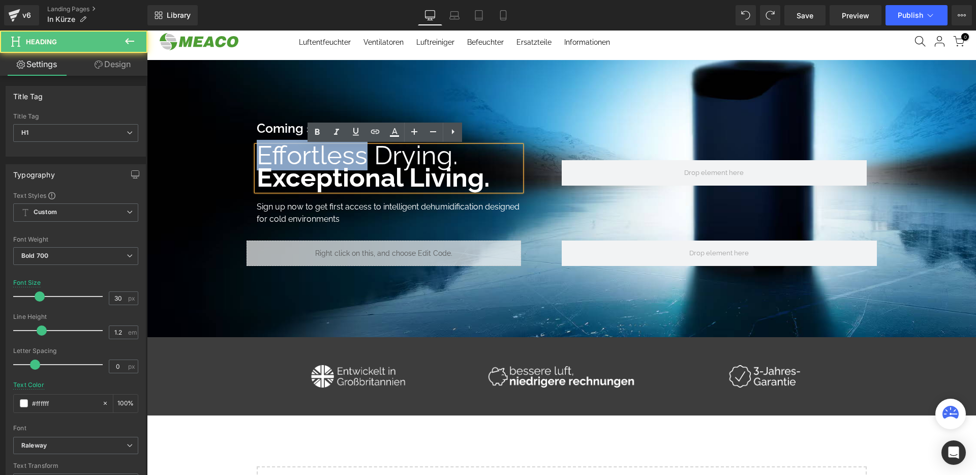
click at [303, 161] on span "Effortless Drying." at bounding box center [357, 155] width 201 height 31
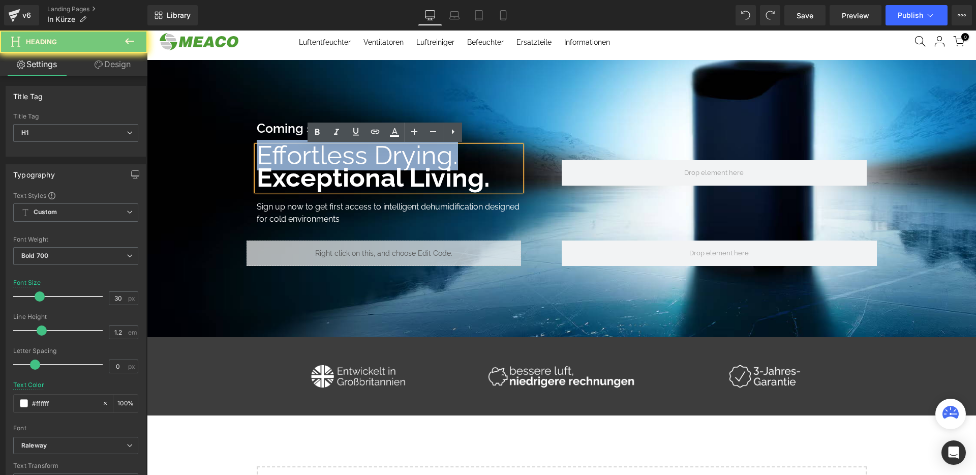
click at [303, 161] on span "Effortless Drying." at bounding box center [357, 155] width 201 height 31
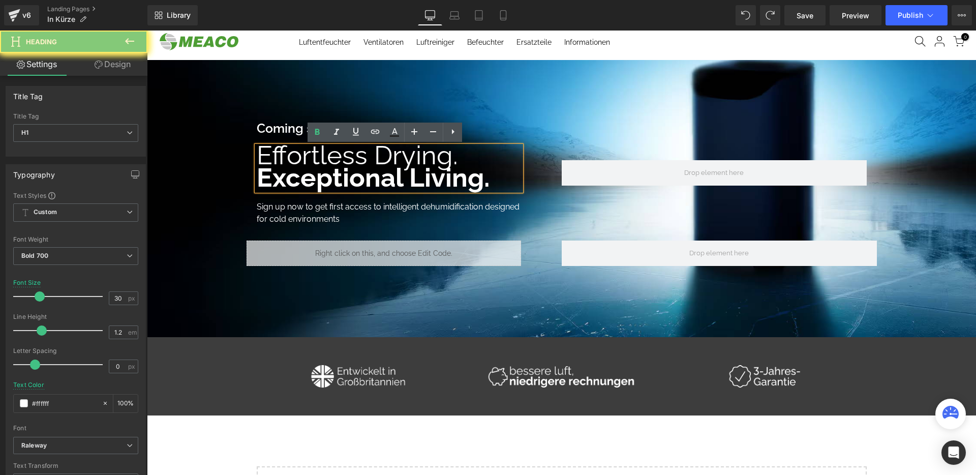
click at [309, 170] on b "Exceptional Living." at bounding box center [373, 177] width 233 height 31
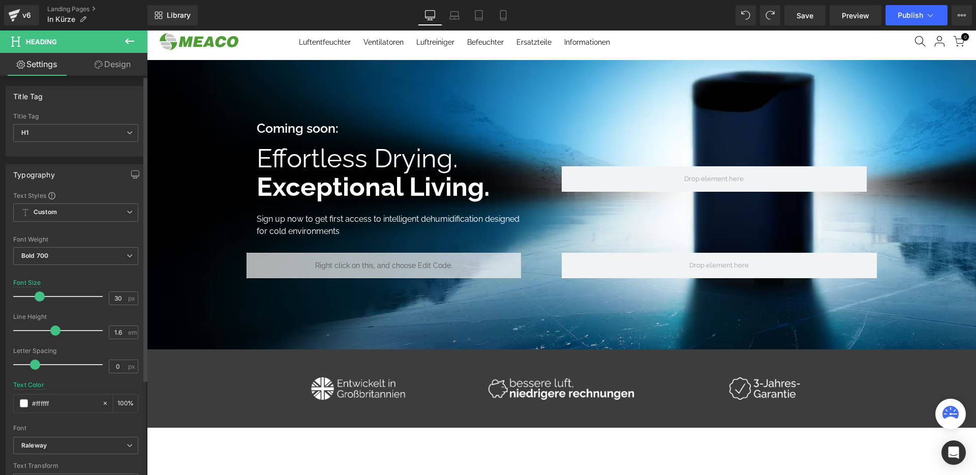
drag, startPoint x: 42, startPoint y: 327, endPoint x: 55, endPoint y: 329, distance: 13.3
click at [55, 329] on span at bounding box center [55, 330] width 10 height 10
type input "1.5"
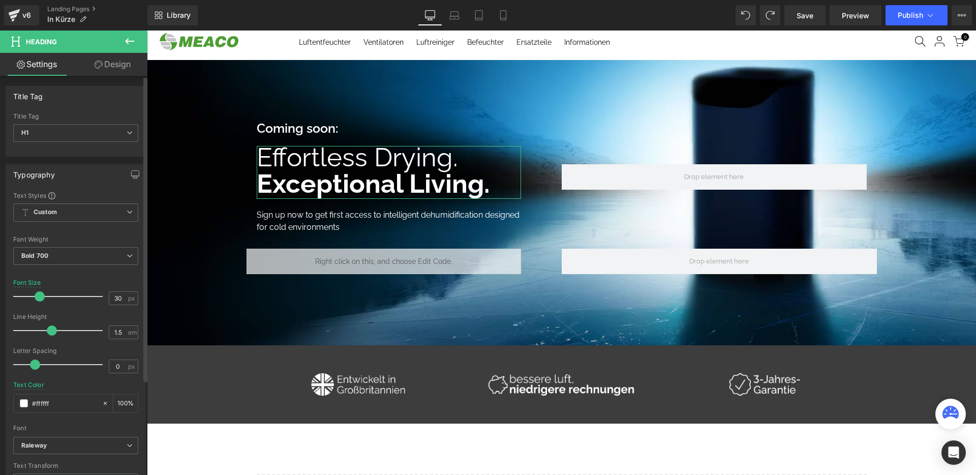
click at [49, 331] on span at bounding box center [52, 330] width 10 height 10
click at [304, 168] on b "Exceptional Living." at bounding box center [373, 183] width 233 height 31
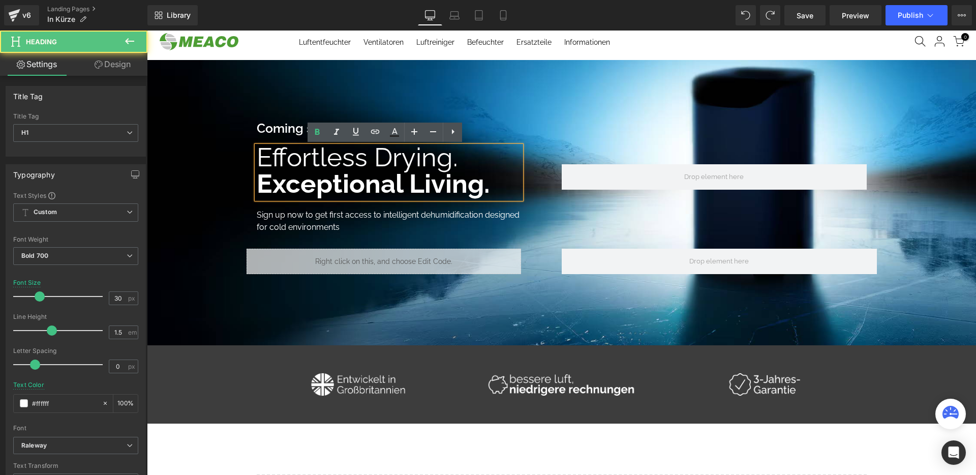
click at [304, 168] on b "Exceptional Living." at bounding box center [373, 183] width 233 height 31
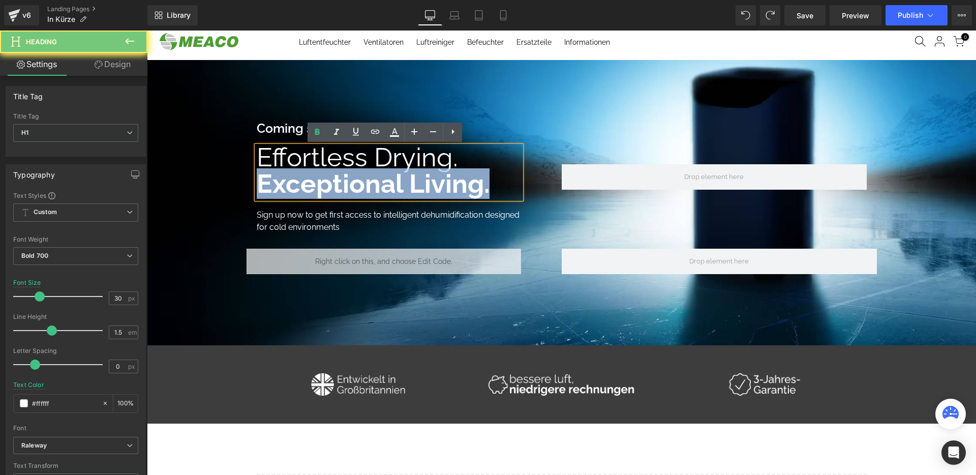
click at [304, 168] on b "Exceptional Living." at bounding box center [373, 183] width 233 height 31
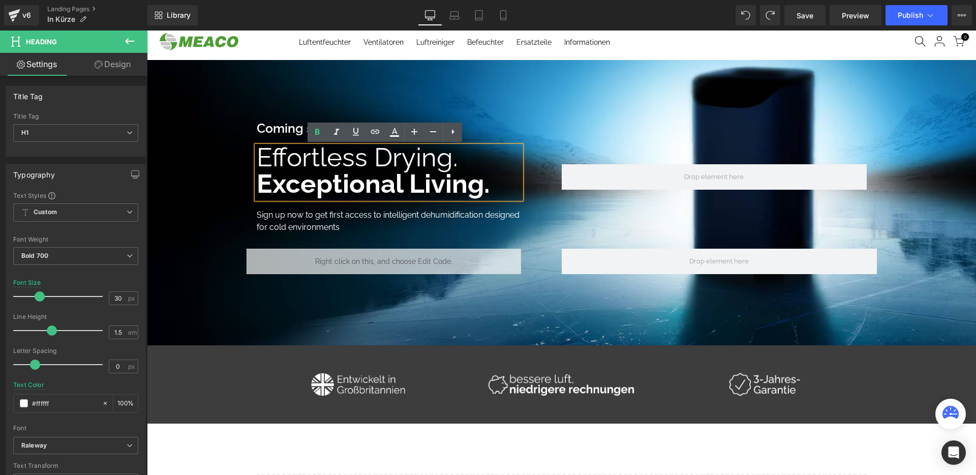
click at [304, 167] on span "Effortless Drying." at bounding box center [357, 157] width 201 height 31
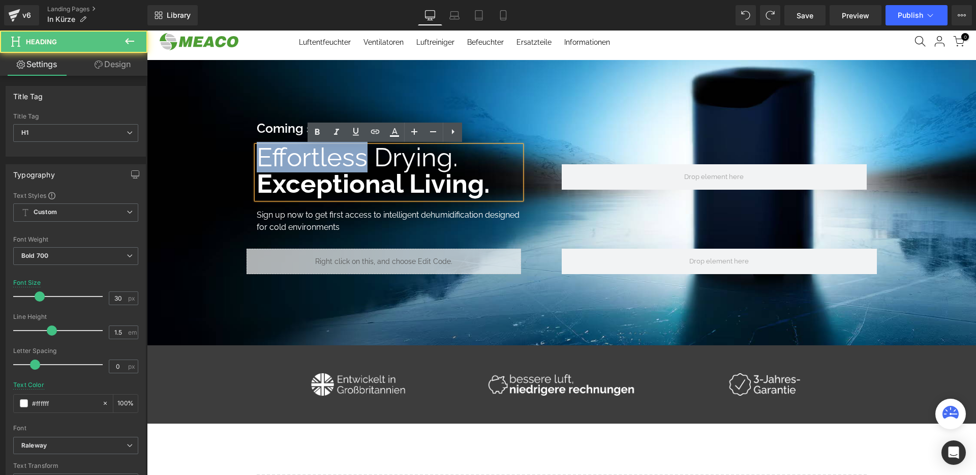
click at [304, 167] on span "Effortless Drying." at bounding box center [357, 157] width 201 height 31
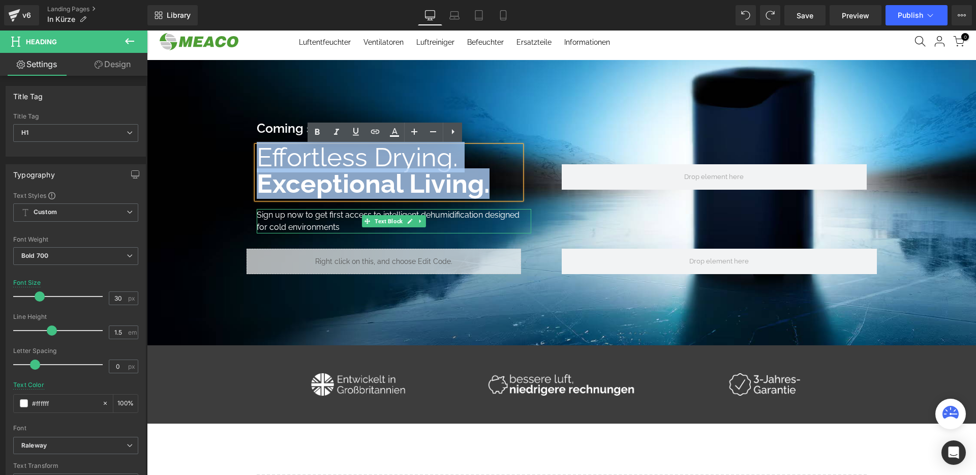
click at [302, 221] on div "Sign up now to get first access to intelligent dehumidification designed for co…" at bounding box center [394, 221] width 275 height 24
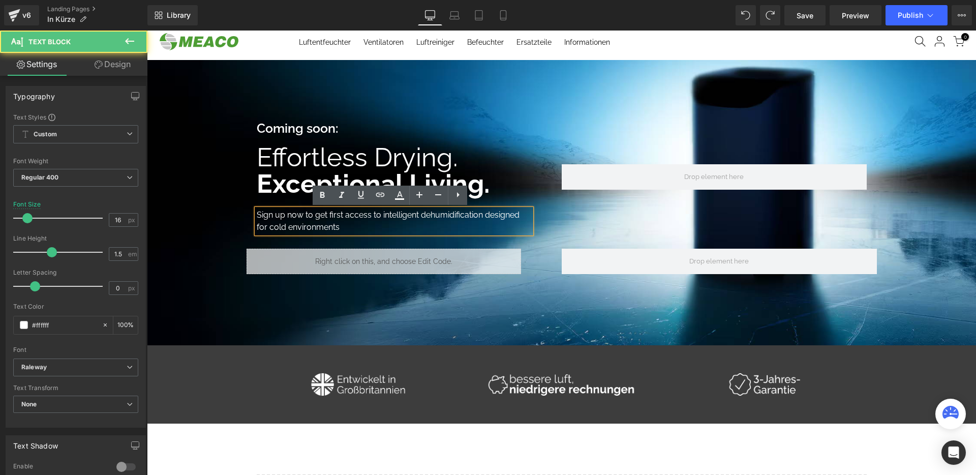
click at [306, 221] on div "Sign up now to get first access to intelligent dehumidification designed for co…" at bounding box center [394, 221] width 275 height 24
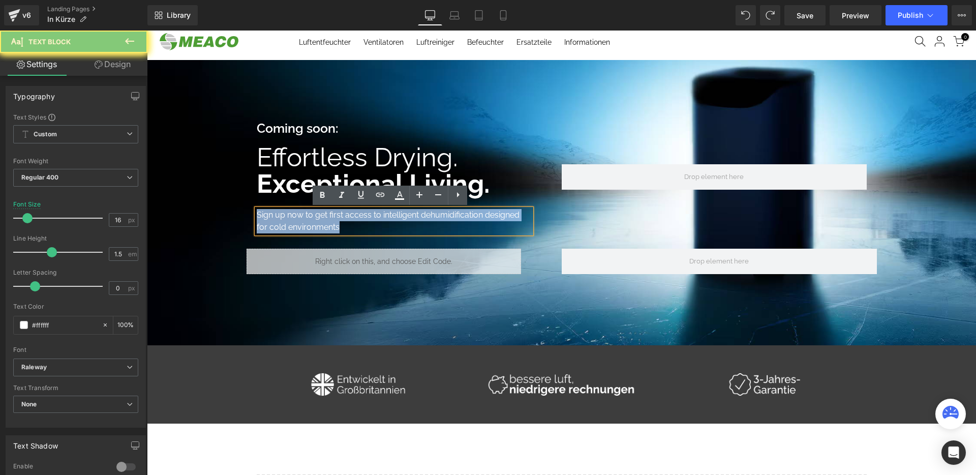
click at [306, 221] on div "Sign up now to get first access to intelligent dehumidification designed for co…" at bounding box center [394, 221] width 275 height 24
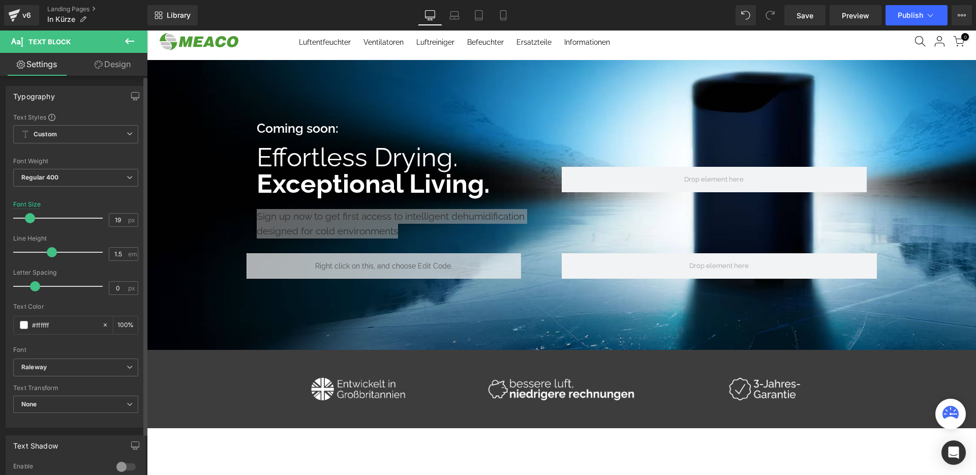
click at [29, 217] on span at bounding box center [30, 218] width 10 height 10
click at [128, 217] on span "px" at bounding box center [132, 220] width 9 height 7
click at [111, 222] on input "19" at bounding box center [118, 220] width 18 height 13
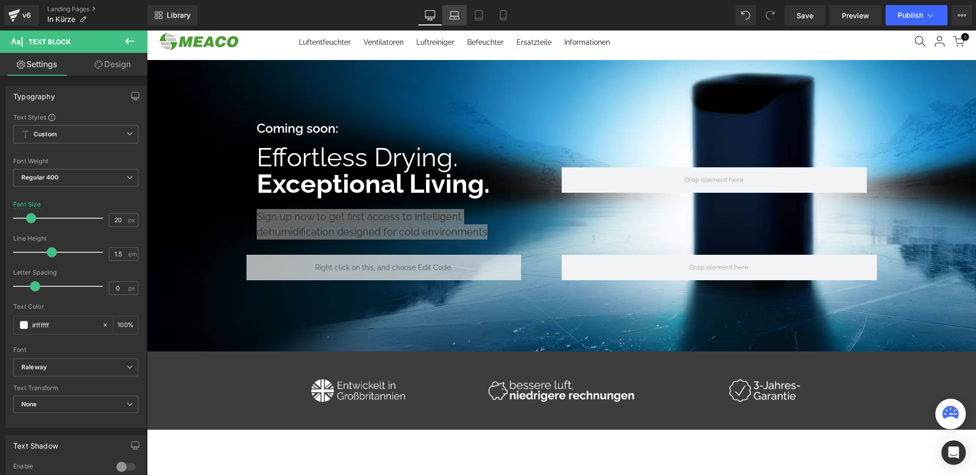
click at [449, 15] on link "Laptop" at bounding box center [454, 15] width 24 height 20
type input "16"
type input "100"
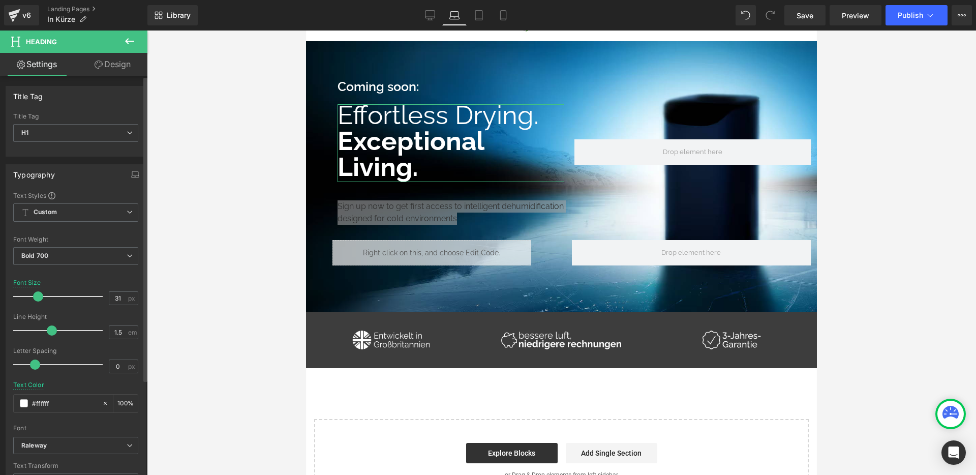
type input "32"
click at [42, 295] on span at bounding box center [38, 296] width 10 height 10
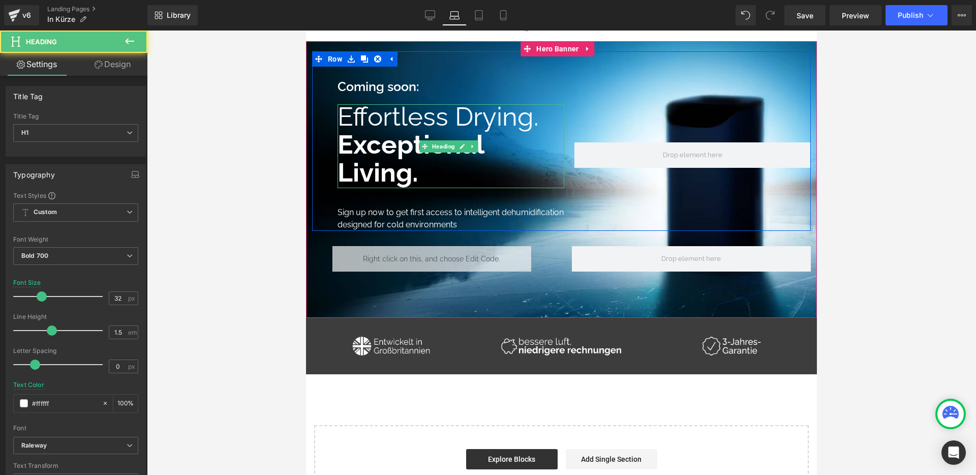
click at [422, 174] on h1 "Exceptional Living." at bounding box center [451, 160] width 227 height 56
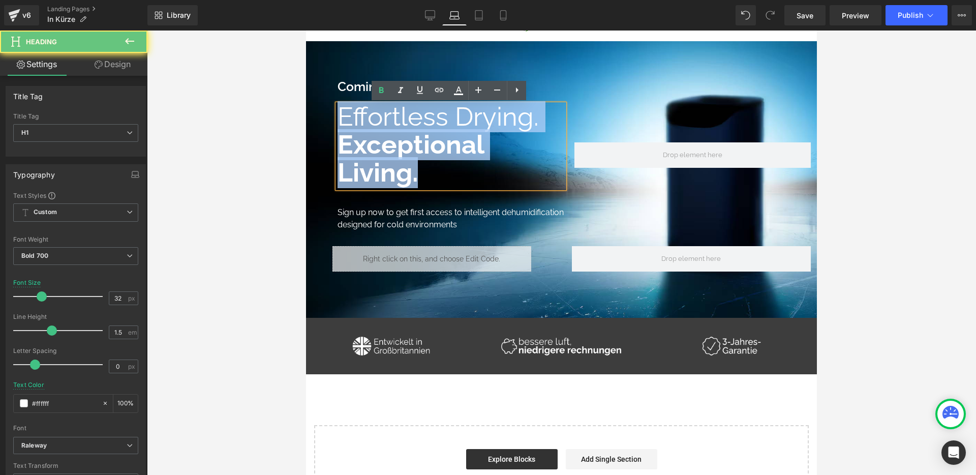
drag, startPoint x: 426, startPoint y: 175, endPoint x: 333, endPoint y: 107, distance: 115.3
click at [333, 107] on div "Coming soon: Text Block Reine Befeuchtung, ganz unkompliziert. Heading Effortle…" at bounding box center [561, 141] width 499 height 180
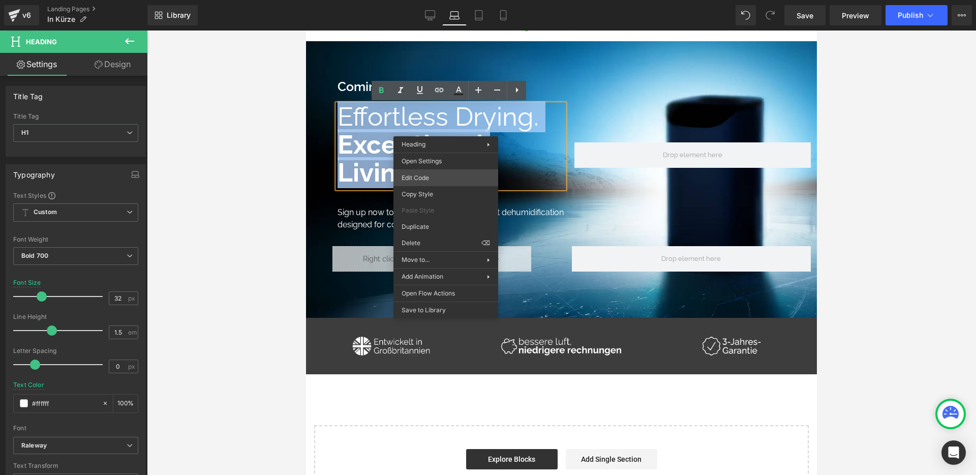
click at [446, 0] on div "Heading You are previewing how the will restyle your page. You can not edit Ele…" at bounding box center [488, 0] width 976 height 0
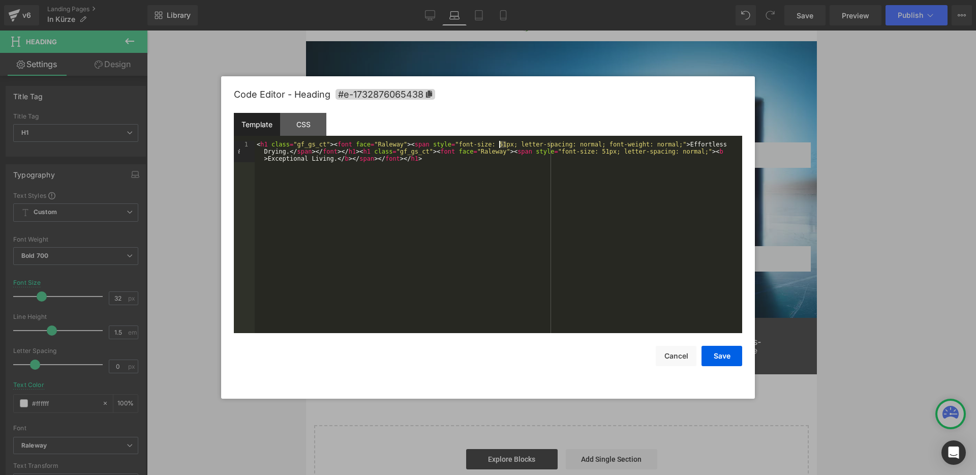
drag, startPoint x: 506, startPoint y: 144, endPoint x: 500, endPoint y: 143, distance: 6.8
click at [500, 143] on div "< h1 class = "gf_gs_ct" > < font face = "Raleway" > < span style = "font-size: …" at bounding box center [499, 258] width 488 height 235
click at [725, 354] on button "Save" at bounding box center [722, 356] width 41 height 20
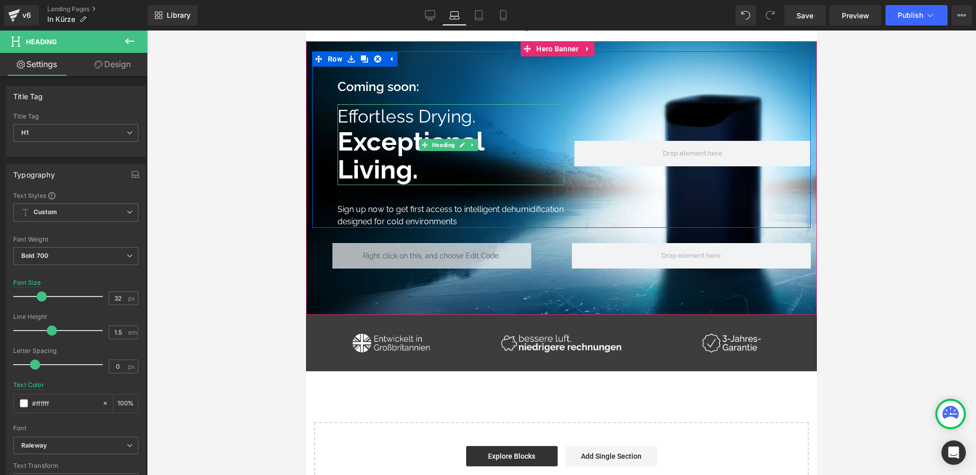
click at [404, 142] on b "Exceptional Living." at bounding box center [411, 155] width 146 height 58
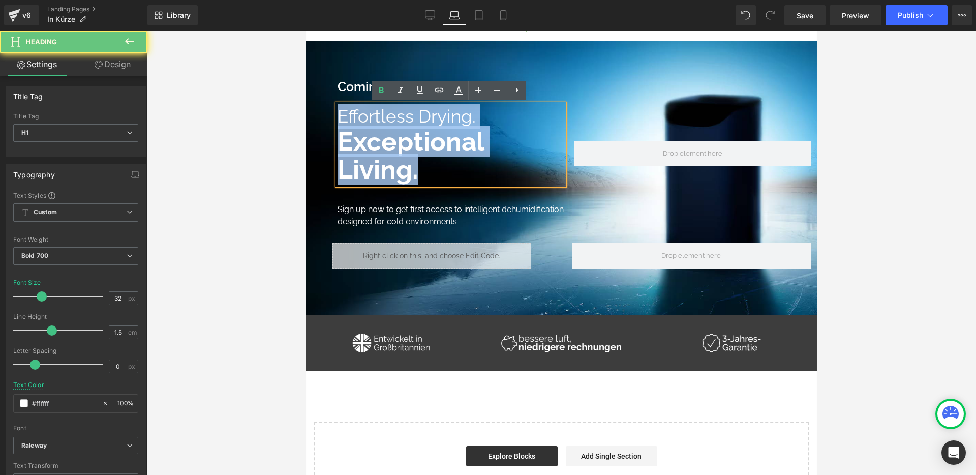
drag, startPoint x: 407, startPoint y: 163, endPoint x: 310, endPoint y: 90, distance: 121.7
click at [307, 87] on div "Coming soon: Text Block Reine Befeuchtung, ganz unkompliziert. Heading Effortle…" at bounding box center [561, 178] width 511 height 274
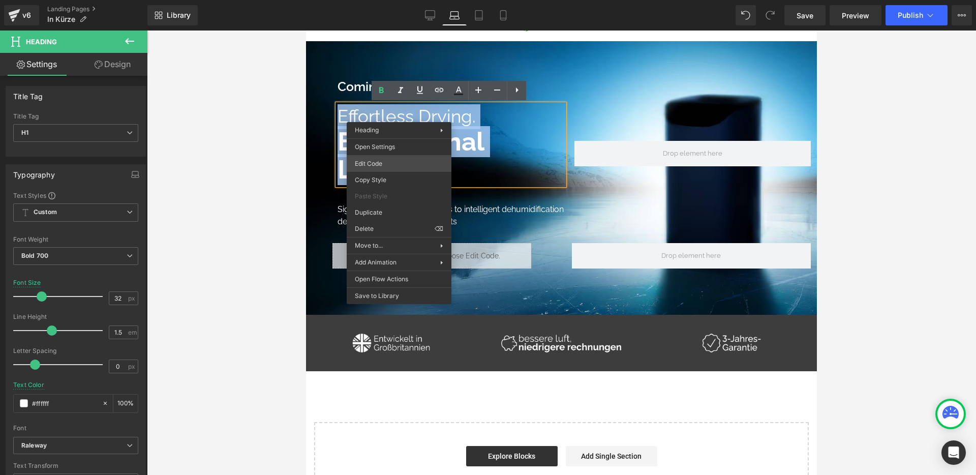
click at [419, 0] on div "Heading You are previewing how the will restyle your page. You can not edit Ele…" at bounding box center [488, 0] width 976 height 0
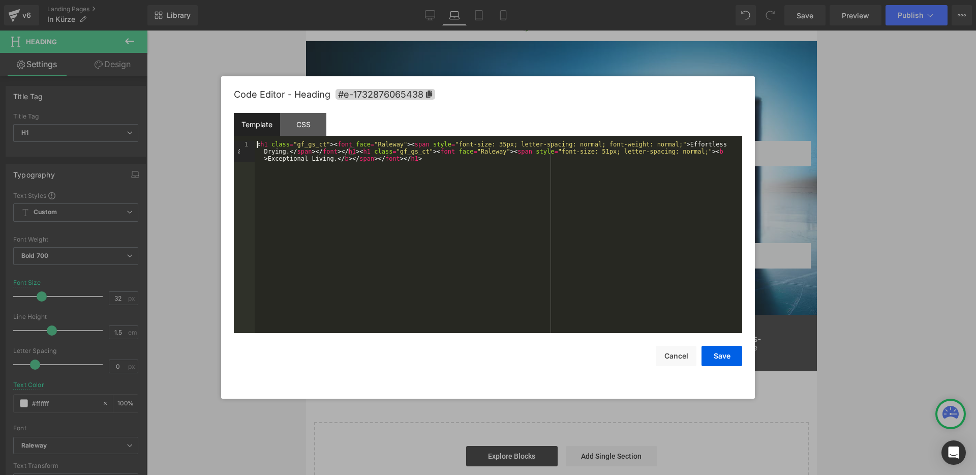
click at [505, 141] on div "< h1 class = "gf_gs_ct" > < font face = "Raleway" > < span style = "font-size: …" at bounding box center [499, 258] width 488 height 235
click at [725, 354] on button "Save" at bounding box center [722, 356] width 41 height 20
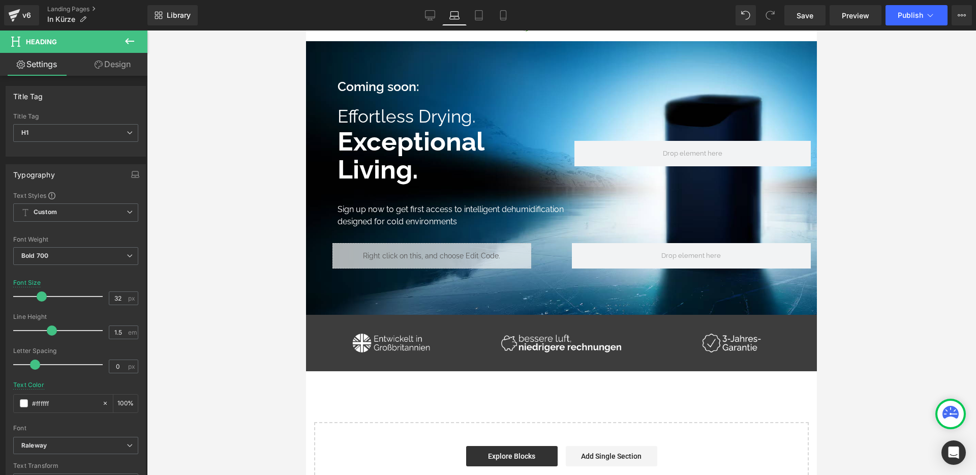
click at [437, 171] on h1 "Exceptional Living." at bounding box center [451, 157] width 227 height 56
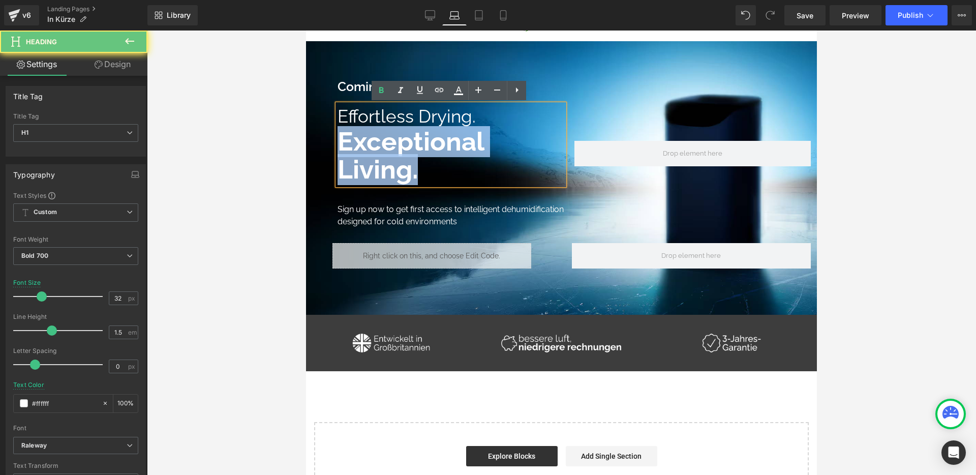
drag, startPoint x: 407, startPoint y: 170, endPoint x: 330, endPoint y: 141, distance: 82.6
click at [330, 141] on div "Coming soon: Text Block Reine Befeuchtung, ganz unkompliziert. Heading Effortle…" at bounding box center [561, 139] width 499 height 176
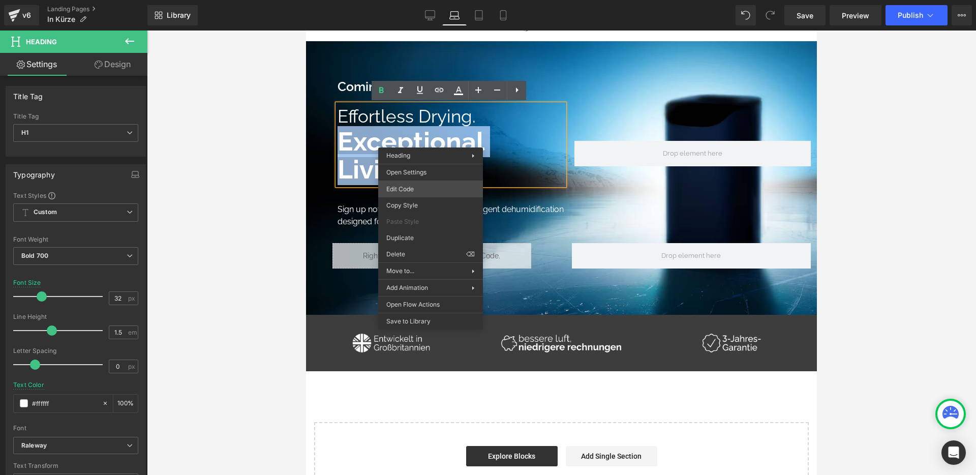
click at [446, 0] on div "Heading You are previewing how the will restyle your page. You can not edit Ele…" at bounding box center [488, 0] width 976 height 0
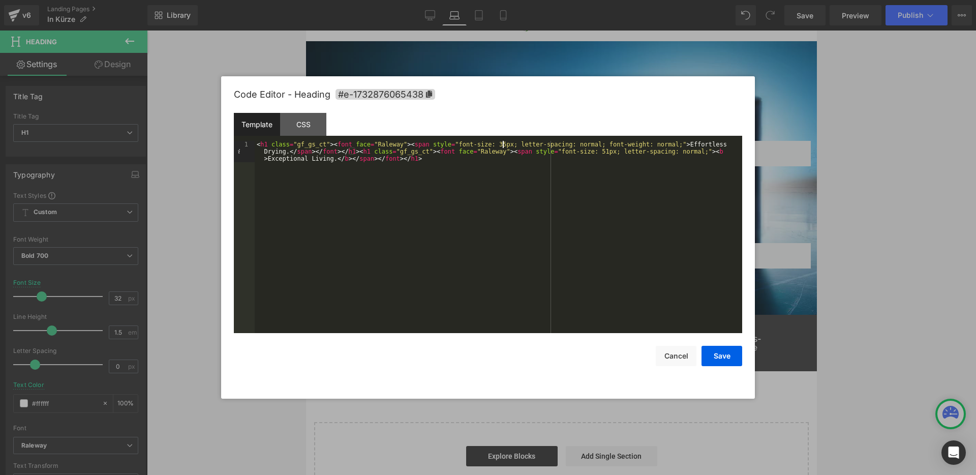
click at [502, 143] on div "< h1 class = "gf_gs_ct" > < font face = "Raleway" > < span style = "font-size: …" at bounding box center [499, 258] width 488 height 235
drag, startPoint x: 609, startPoint y: 152, endPoint x: 604, endPoint y: 153, distance: 5.6
click at [604, 153] on div "< h1 class = "gf_gs_ct" > < font face = "Raleway" > < span style = "font-size: …" at bounding box center [499, 258] width 488 height 235
drag, startPoint x: 723, startPoint y: 365, endPoint x: 659, endPoint y: 346, distance: 66.9
click at [723, 365] on button "Save" at bounding box center [722, 356] width 41 height 20
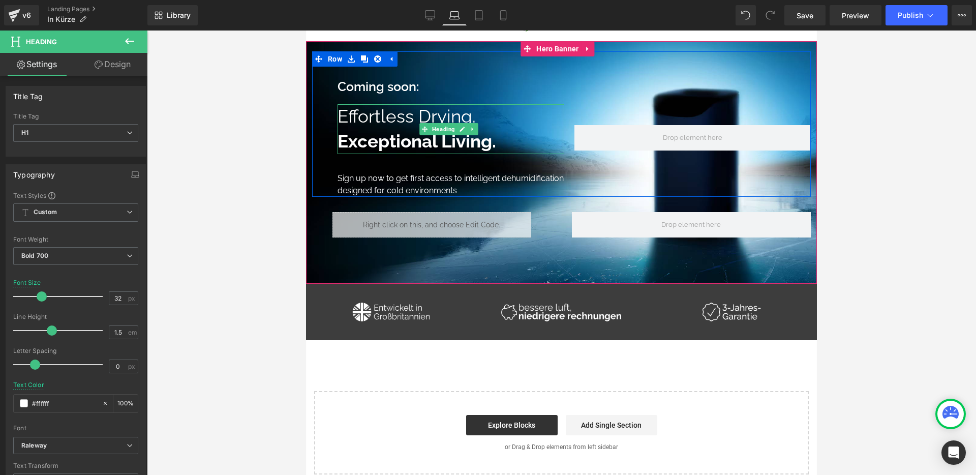
click at [464, 150] on b "Exceptional Living." at bounding box center [417, 141] width 159 height 21
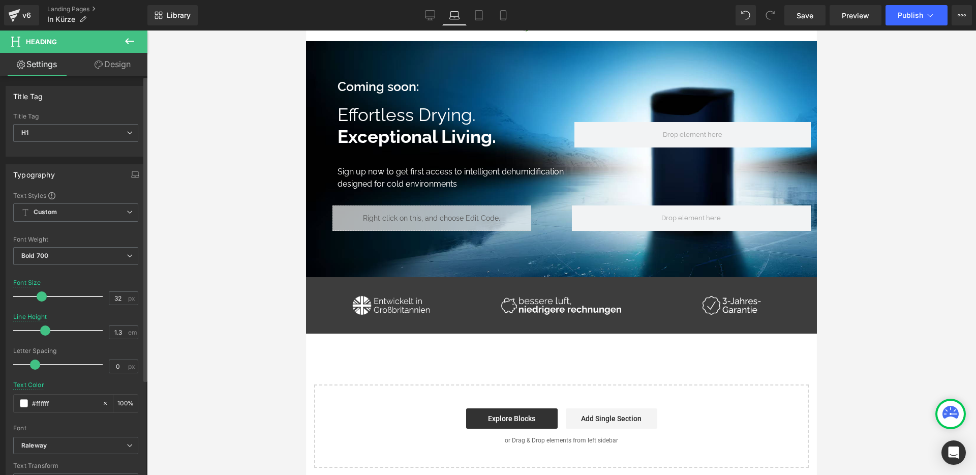
type input "1.2"
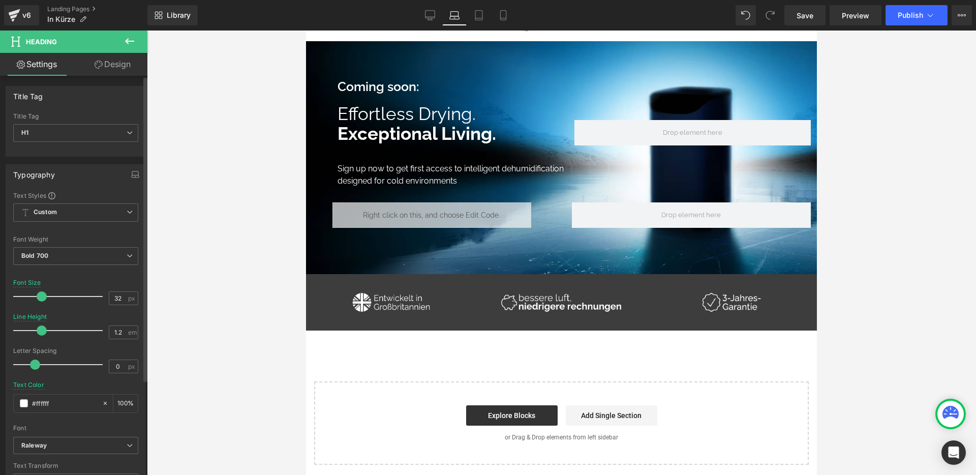
drag, startPoint x: 51, startPoint y: 331, endPoint x: 43, endPoint y: 332, distance: 8.7
click at [43, 332] on span at bounding box center [42, 330] width 10 height 10
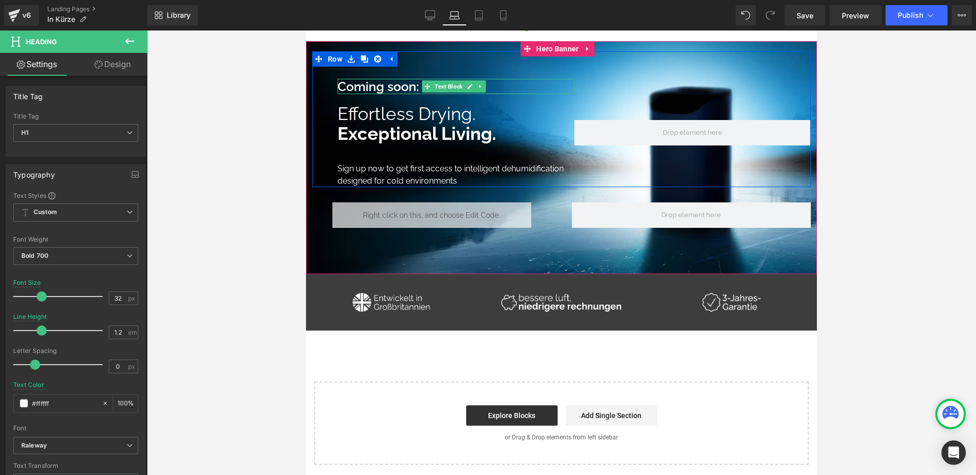
click at [380, 90] on strong "Coming soon:" at bounding box center [379, 86] width 82 height 15
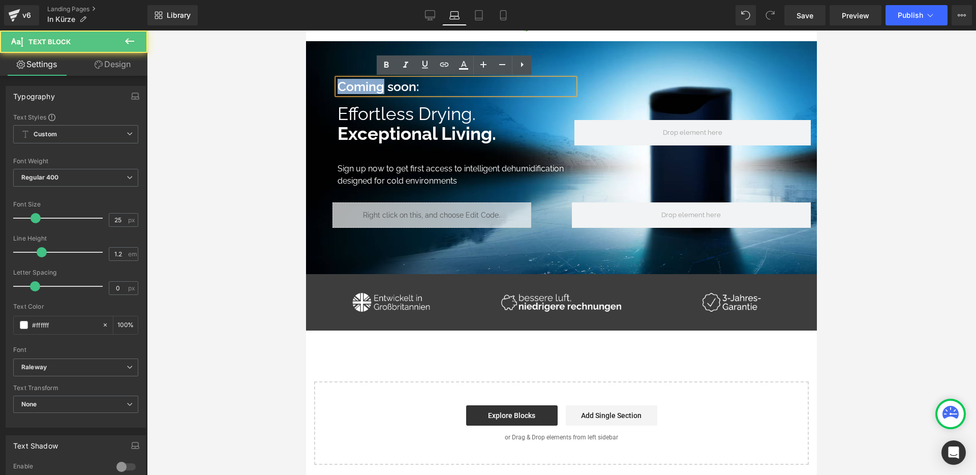
click at [380, 90] on strong "Coming soon:" at bounding box center [379, 86] width 82 height 15
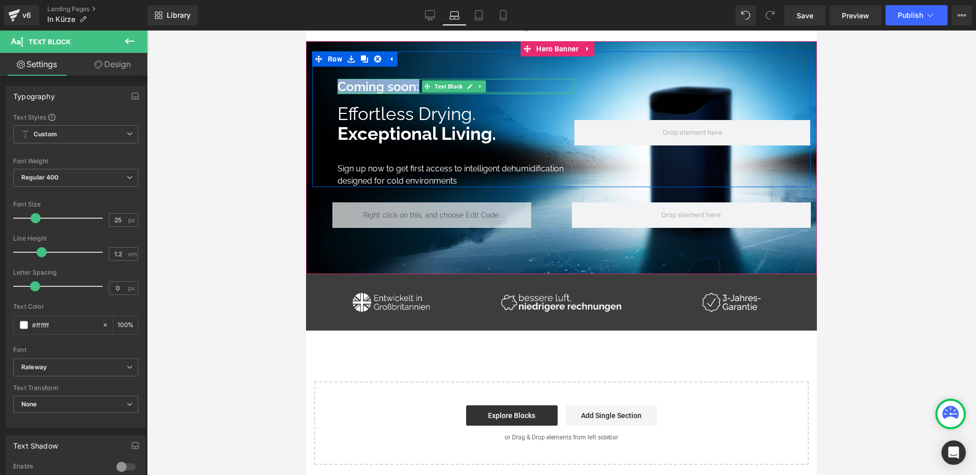
click at [382, 93] on div at bounding box center [456, 93] width 237 height 3
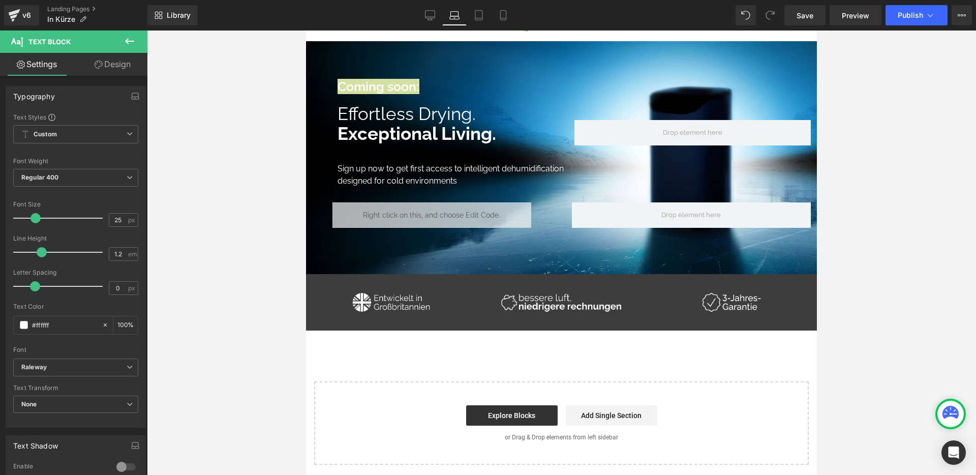
click at [107, 69] on link "Design" at bounding box center [113, 64] width 74 height 23
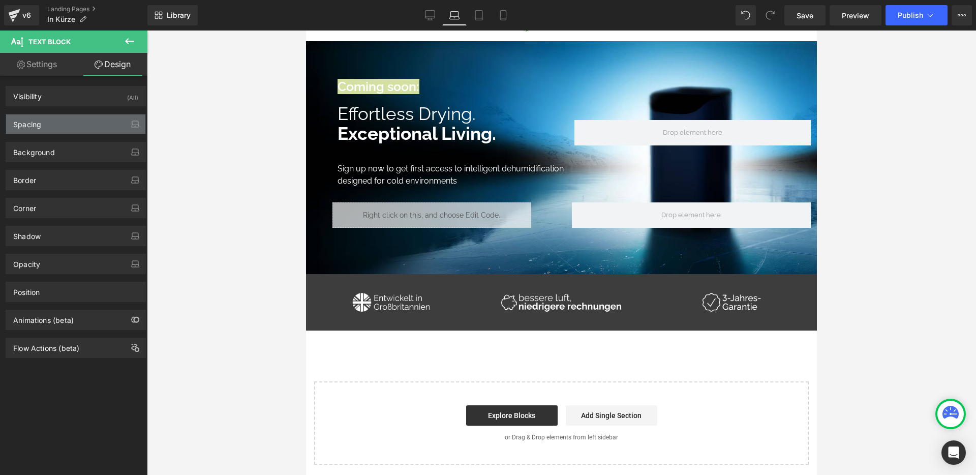
click at [57, 126] on div "Spacing" at bounding box center [75, 123] width 139 height 19
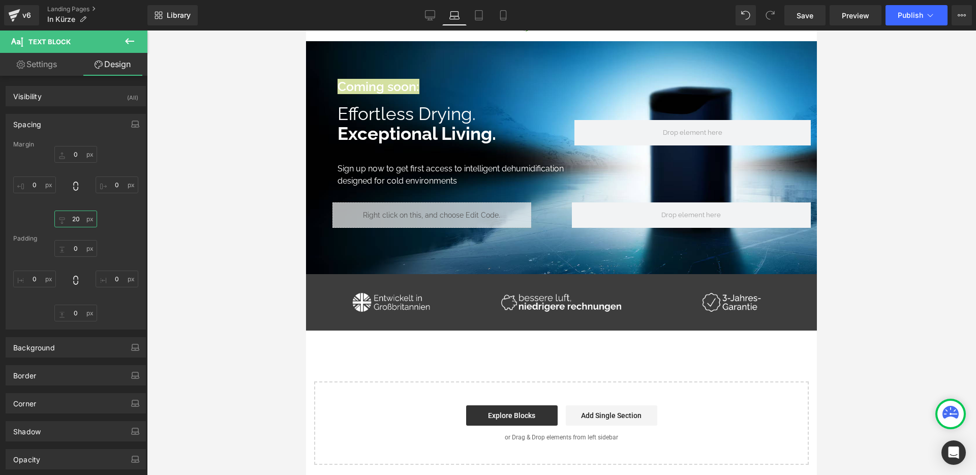
click at [73, 216] on input "20" at bounding box center [75, 219] width 43 height 17
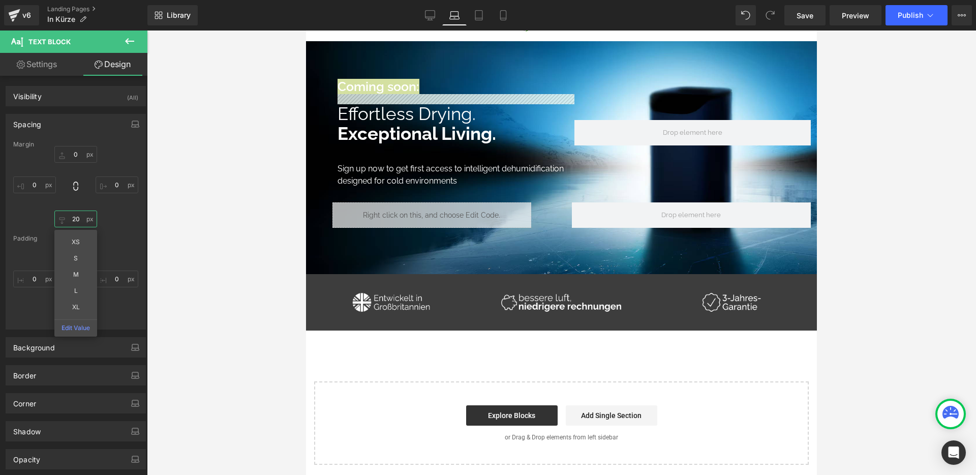
type input "10"
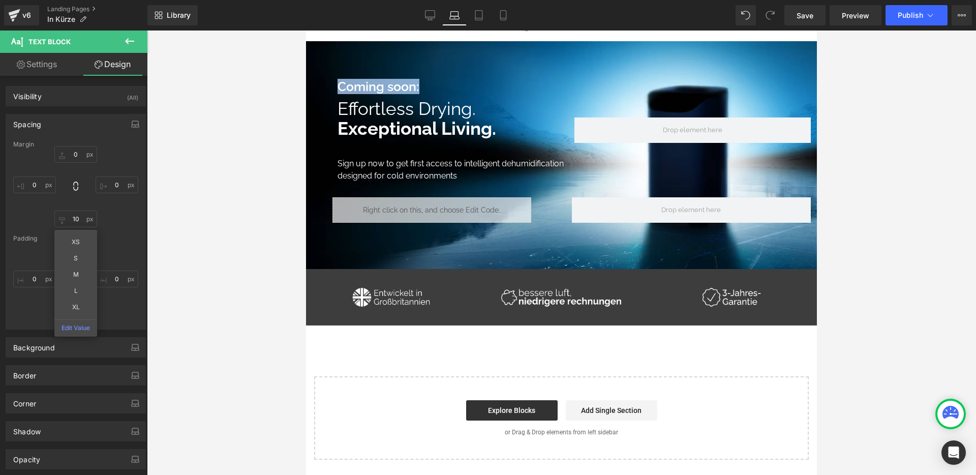
click at [395, 93] on div "Coming soon: Text Block" at bounding box center [456, 86] width 237 height 15
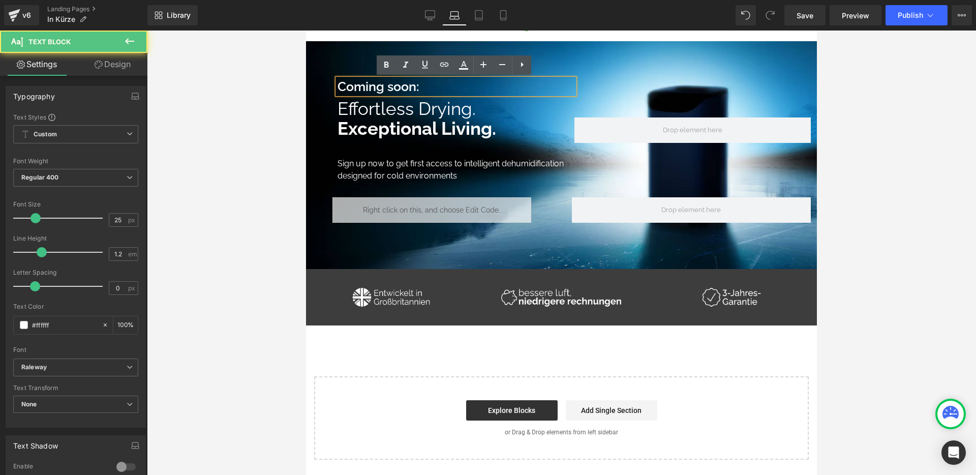
click at [397, 88] on strong "Coming soon:" at bounding box center [379, 86] width 82 height 15
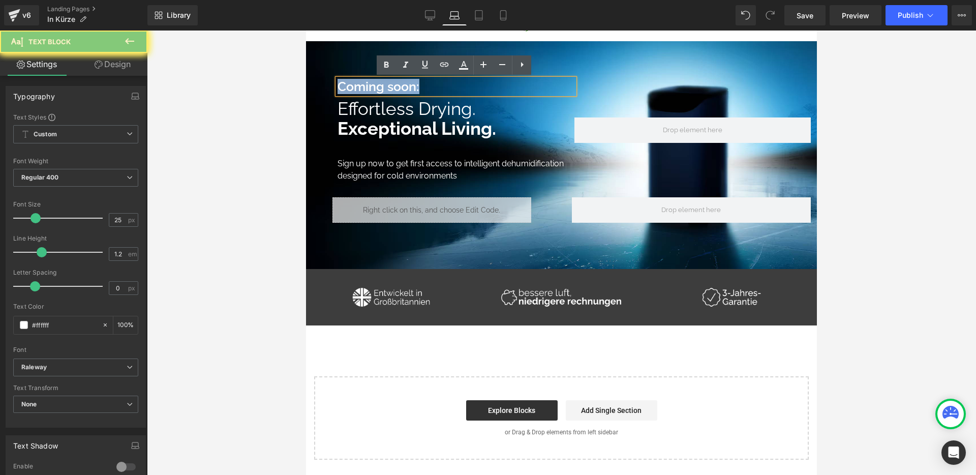
click at [397, 88] on strong "Coming soon:" at bounding box center [379, 86] width 82 height 15
click at [389, 69] on icon at bounding box center [386, 65] width 12 height 12
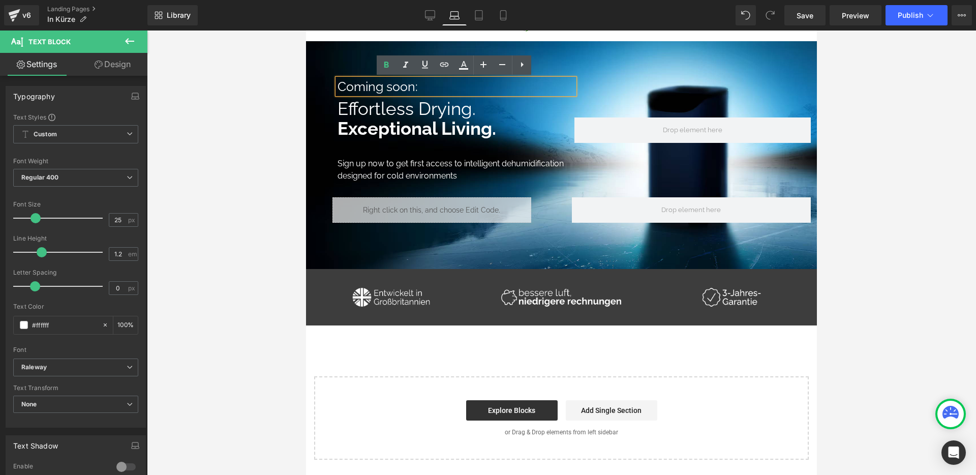
click at [412, 116] on span "Effortless Drying." at bounding box center [407, 108] width 138 height 21
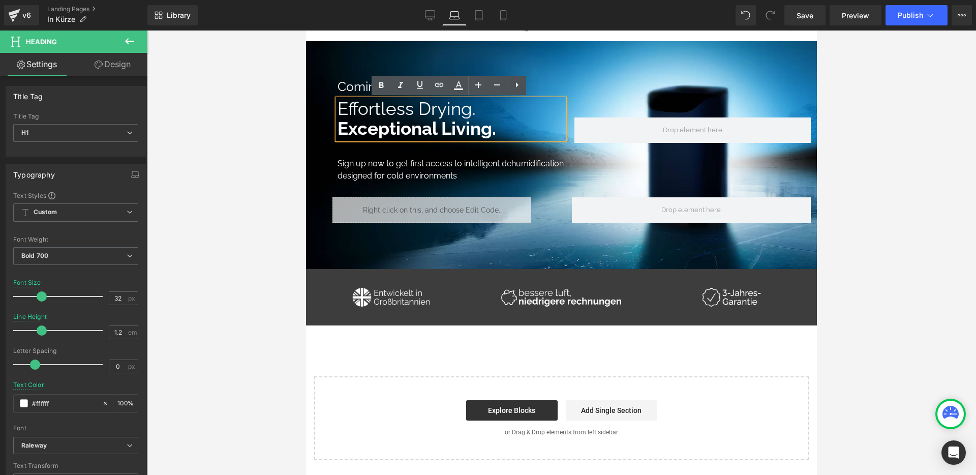
click at [346, 85] on p "Coming soon:" at bounding box center [456, 86] width 237 height 15
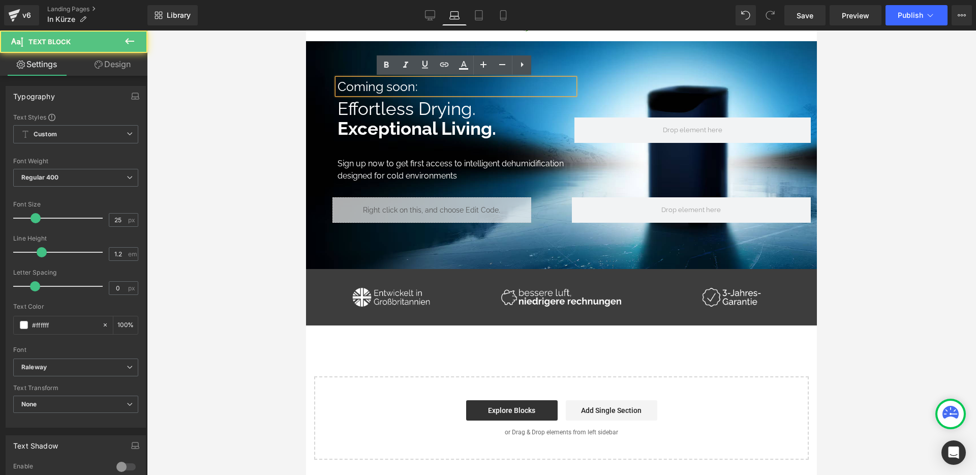
click at [386, 84] on p "Coming soon:" at bounding box center [456, 86] width 237 height 15
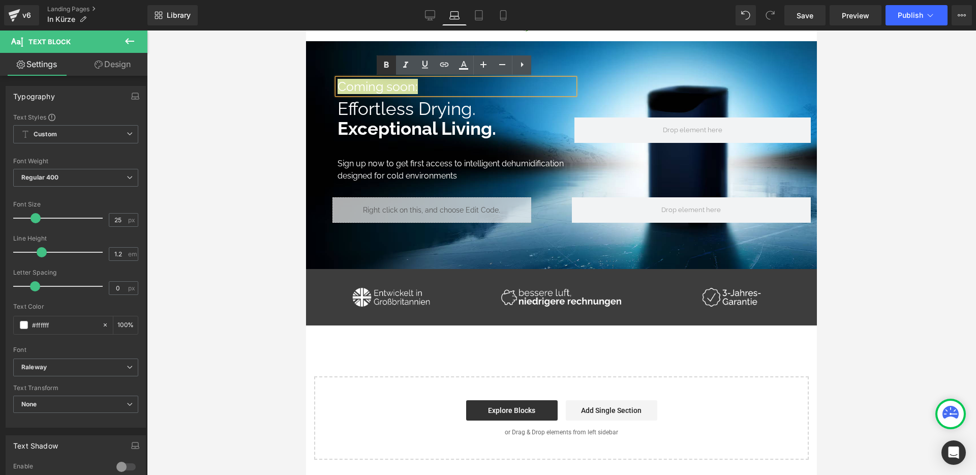
click at [385, 70] on icon at bounding box center [386, 65] width 12 height 12
click at [433, 166] on span "Text Block" at bounding box center [444, 166] width 32 height 12
click at [474, 164] on icon at bounding box center [476, 166] width 6 height 6
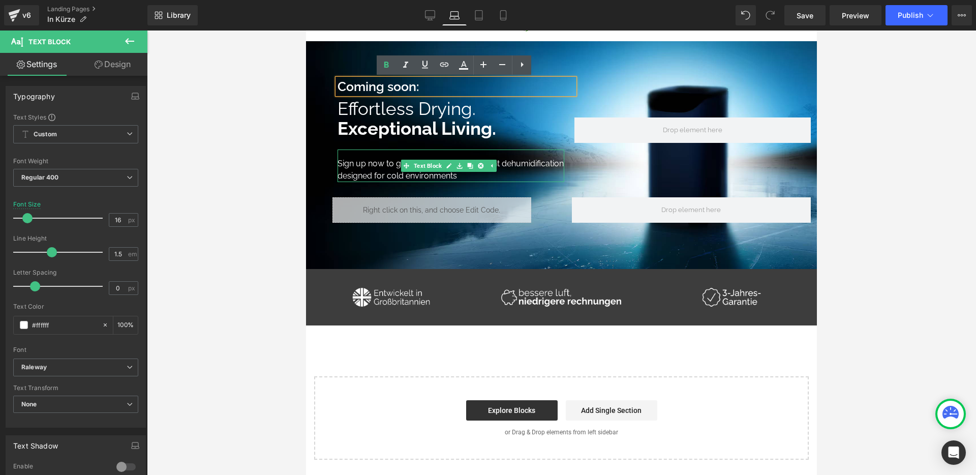
click at [346, 169] on div "Sign up now to get first access to intelligent dehumidification designed for co…" at bounding box center [451, 166] width 227 height 33
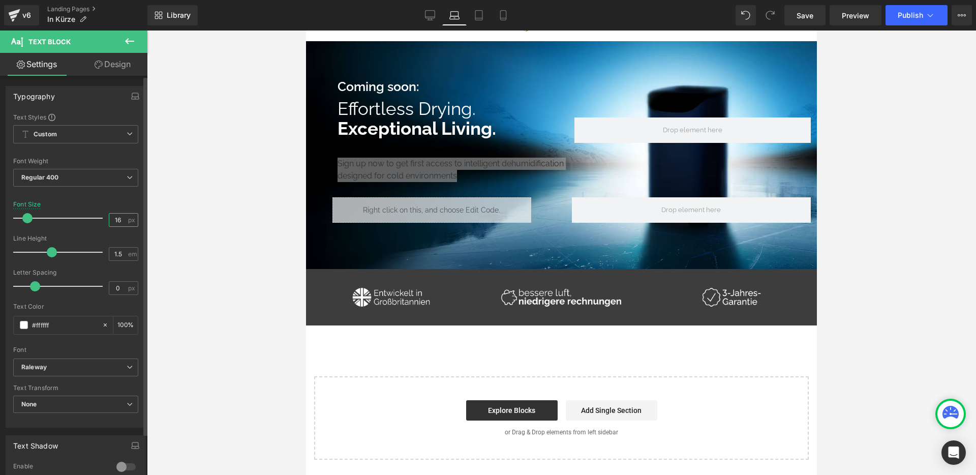
click at [120, 217] on input "16" at bounding box center [118, 220] width 18 height 13
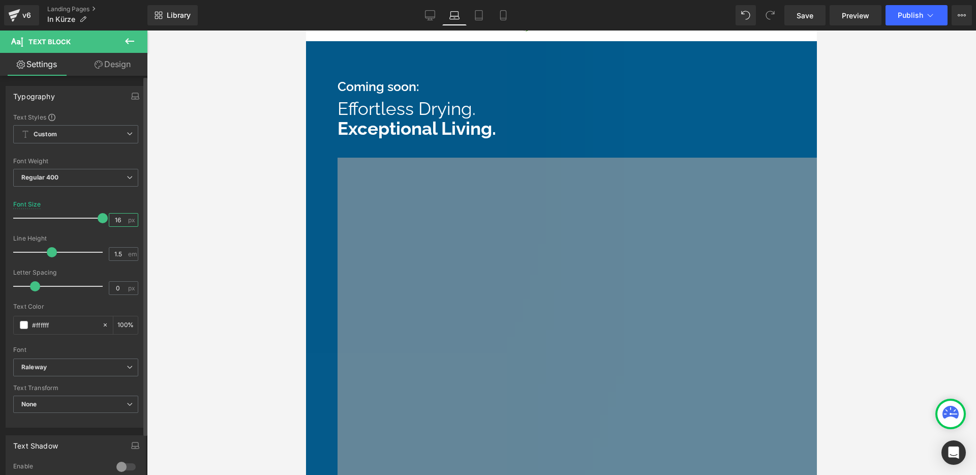
type input "1"
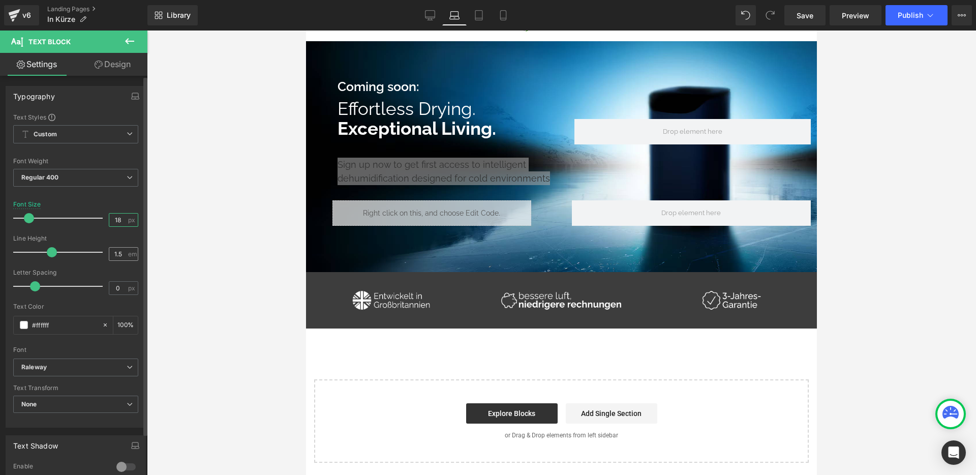
type input "18"
click at [118, 254] on input "1.5" at bounding box center [118, 254] width 18 height 13
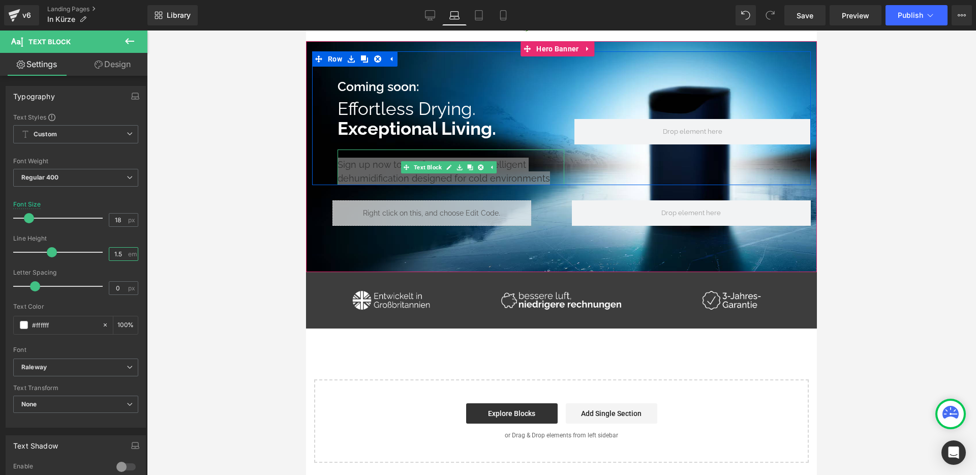
type input "1.4"
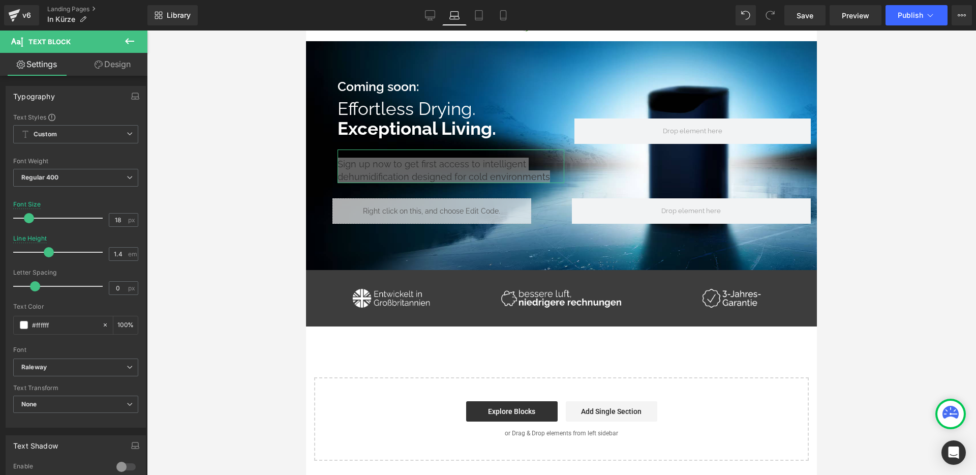
click at [115, 70] on link "Design" at bounding box center [113, 64] width 74 height 23
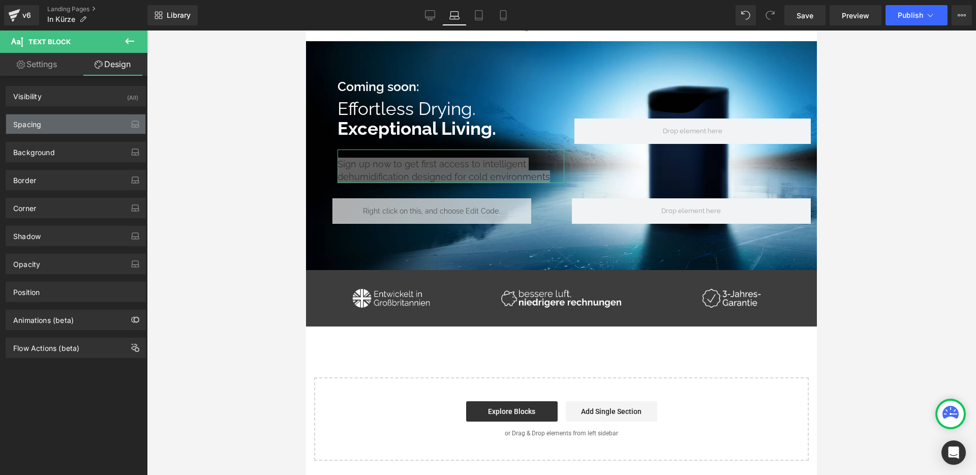
type input "0"
type input "20"
type input "0"
type input "16"
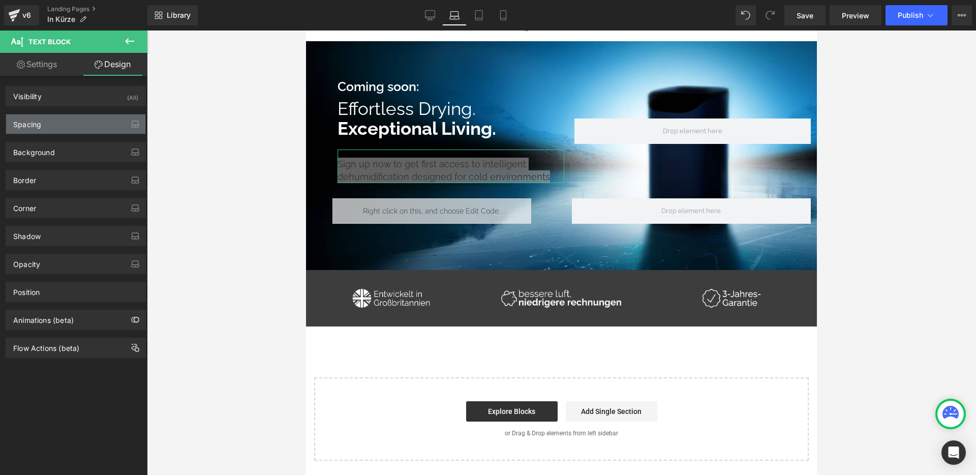
type input "0"
click at [49, 129] on div "Spacing" at bounding box center [75, 123] width 139 height 19
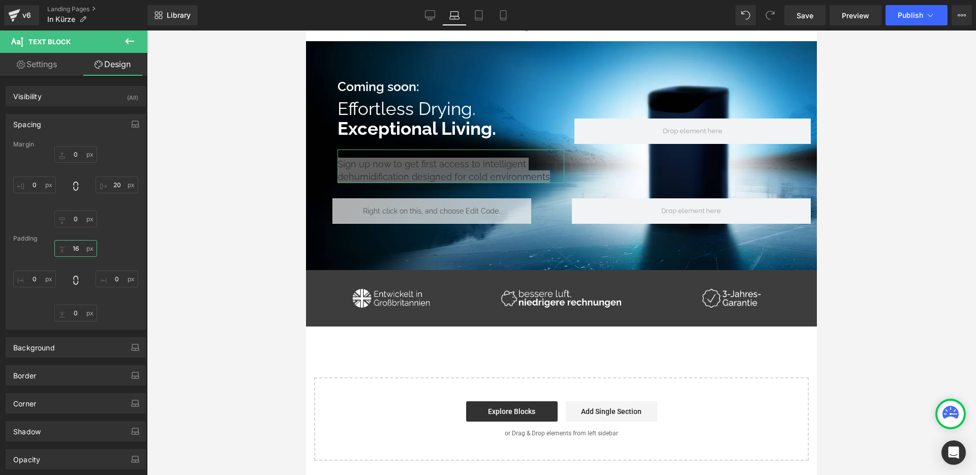
click at [79, 246] on input "16" at bounding box center [75, 248] width 43 height 17
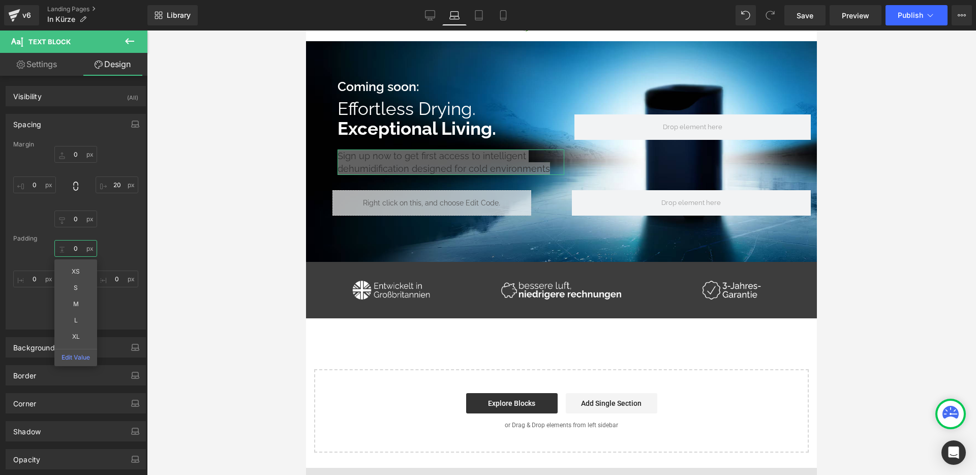
type input "0"
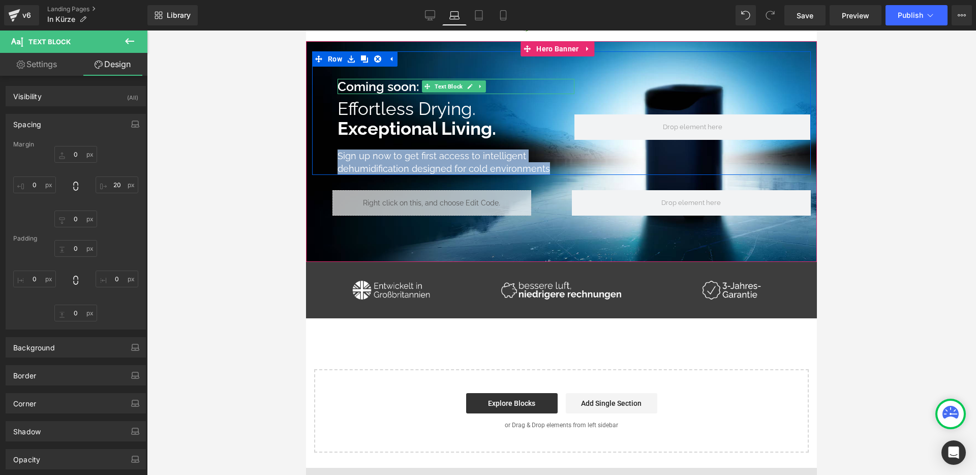
click at [400, 87] on strong "Coming soon:" at bounding box center [379, 86] width 82 height 15
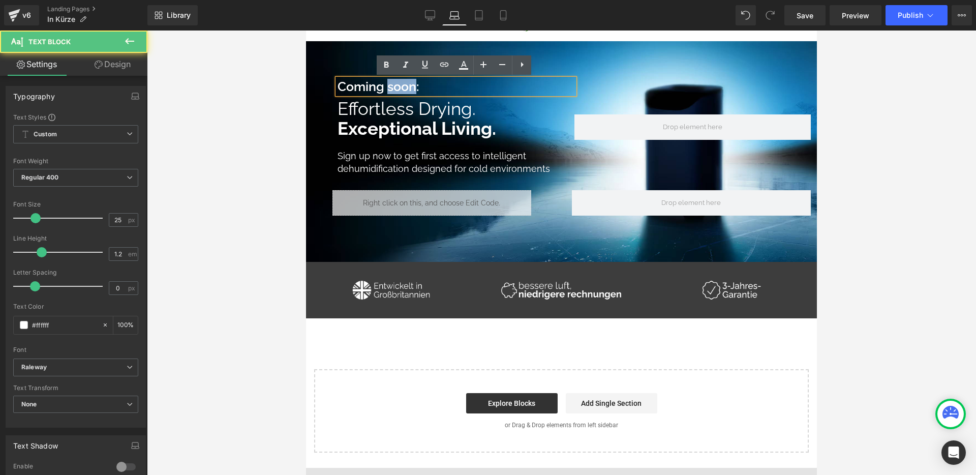
click at [400, 87] on strong "Coming soon:" at bounding box center [379, 86] width 82 height 15
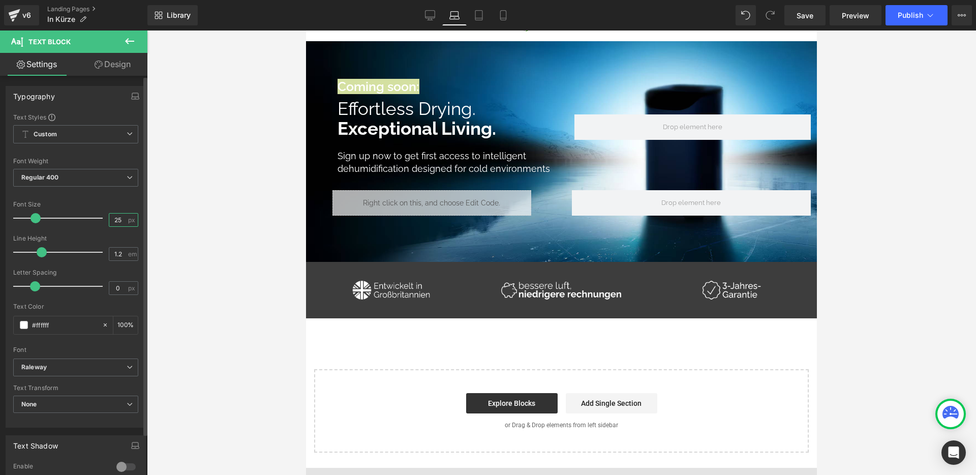
click at [116, 221] on input "25" at bounding box center [118, 220] width 18 height 13
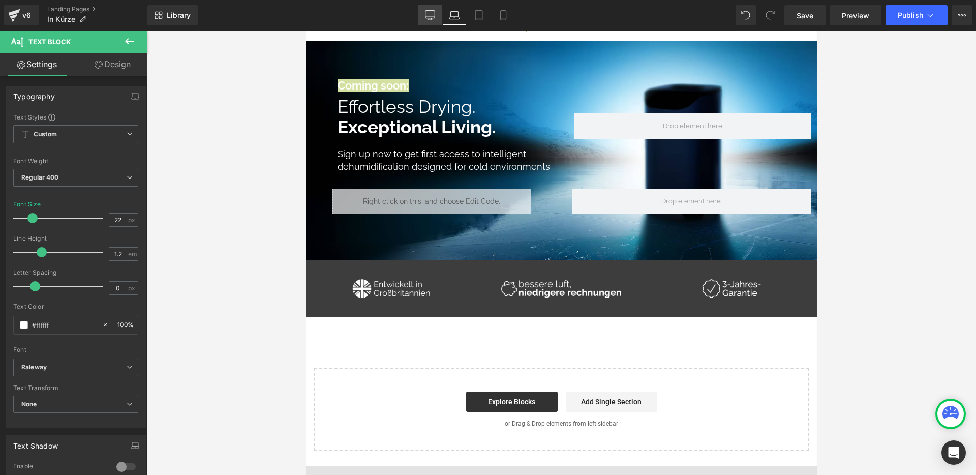
click at [437, 17] on link "Desktop" at bounding box center [430, 15] width 24 height 20
type input "25"
type input "100"
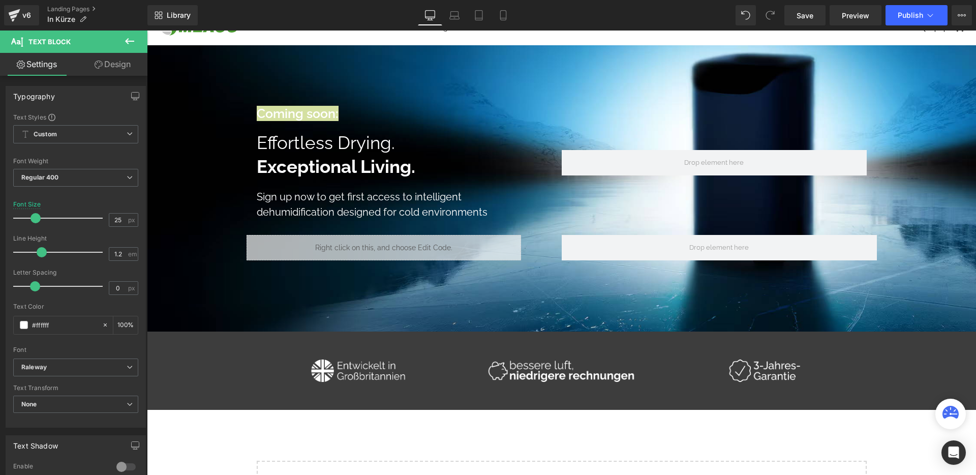
scroll to position [69, 0]
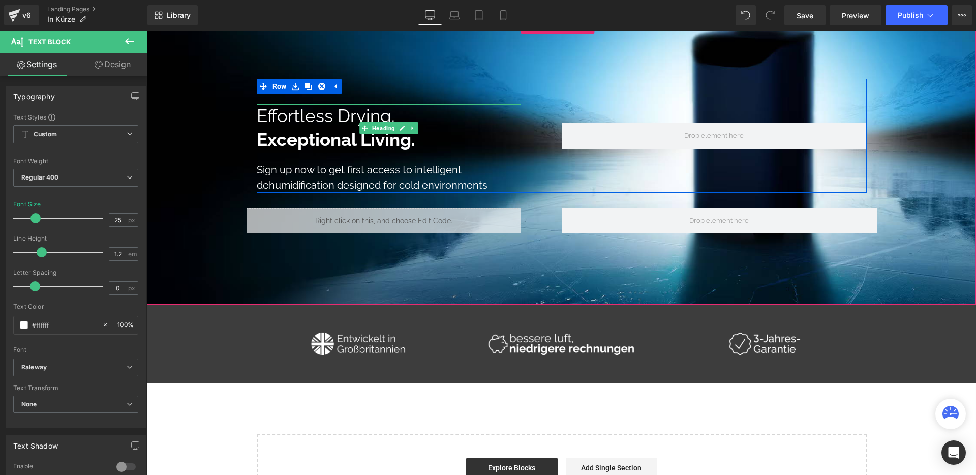
click at [335, 124] on span "Effortless Drying." at bounding box center [326, 115] width 138 height 21
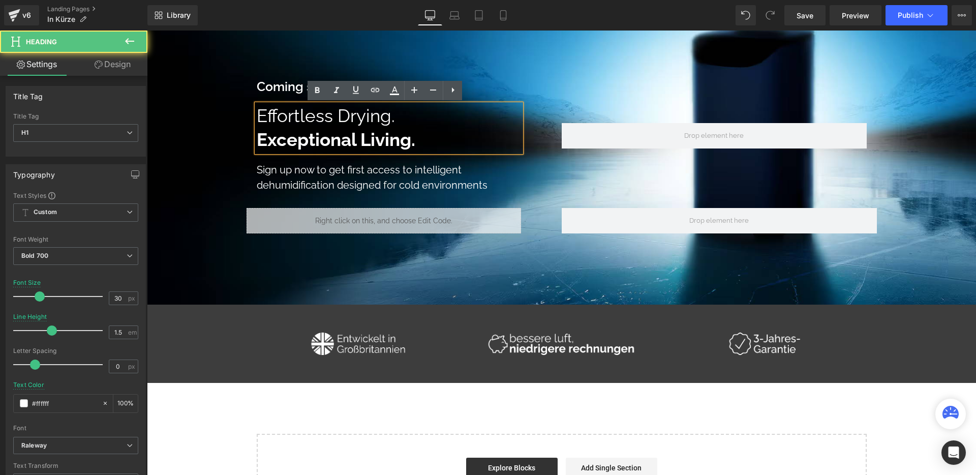
click at [322, 124] on span "Effortless Drying." at bounding box center [326, 115] width 138 height 21
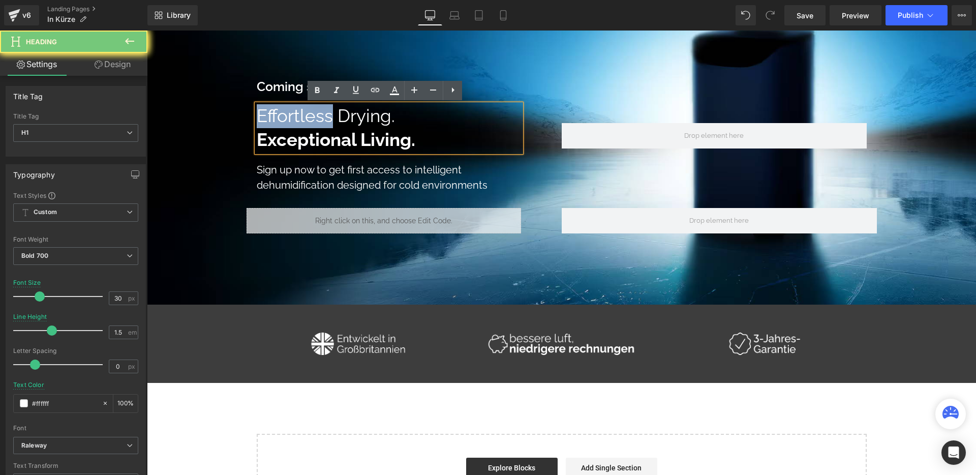
click at [322, 124] on span "Effortless Drying." at bounding box center [326, 115] width 138 height 21
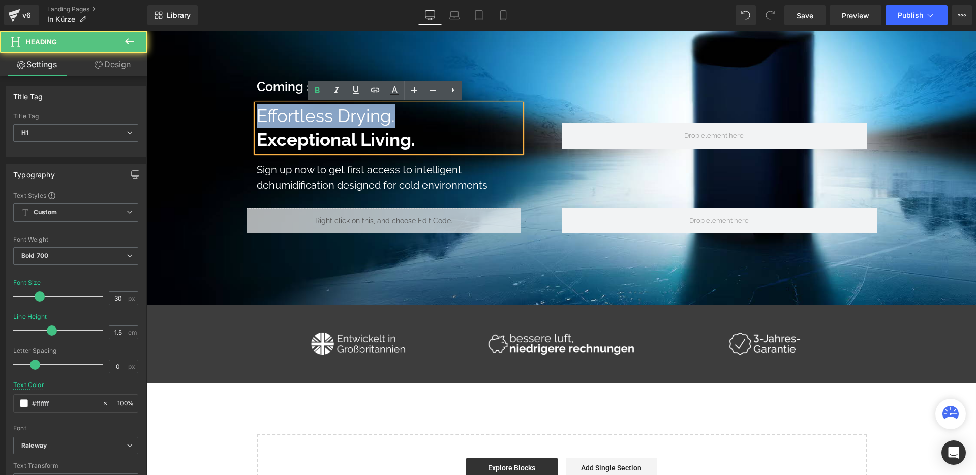
click at [322, 124] on span "Effortless Drying." at bounding box center [326, 115] width 138 height 21
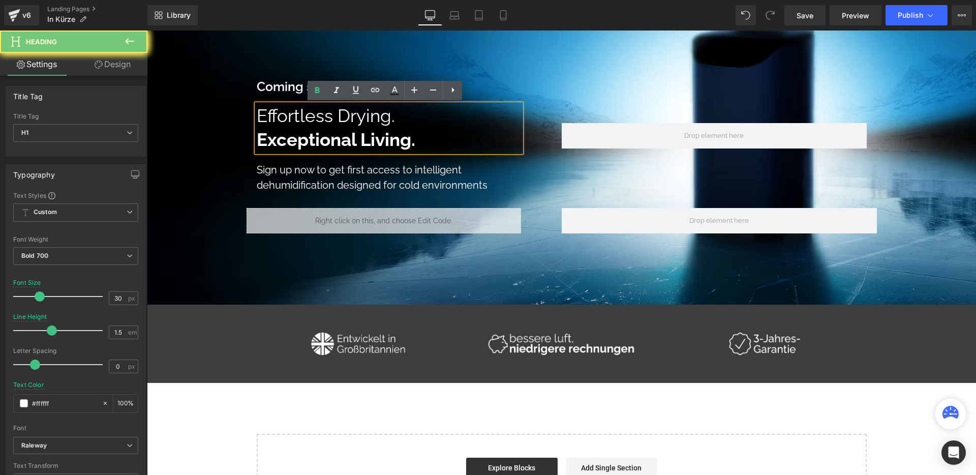
click at [370, 136] on b "Exceptional Living." at bounding box center [336, 139] width 159 height 21
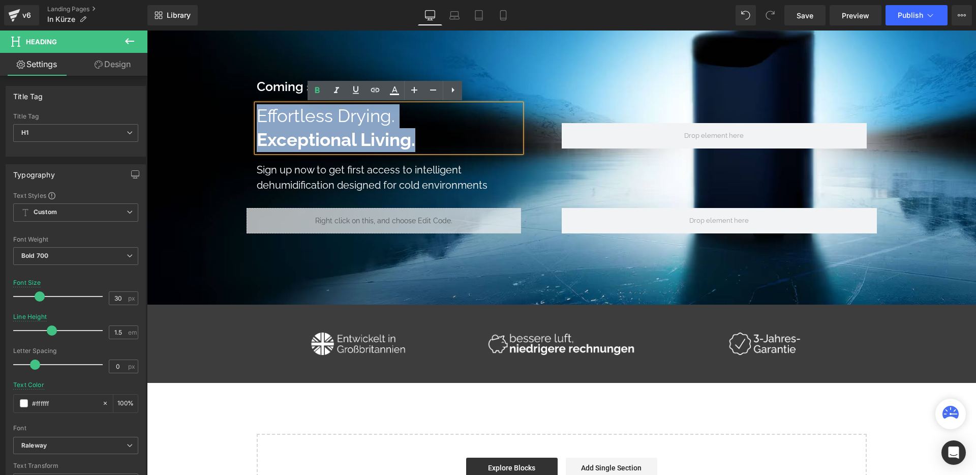
drag, startPoint x: 414, startPoint y: 137, endPoint x: 235, endPoint y: 110, distance: 181.1
click at [235, 110] on span "Coming soon: Text Block Reine Befeuchtung, ganz unkompliziert. Heading Effortle…" at bounding box center [561, 159] width 829 height 160
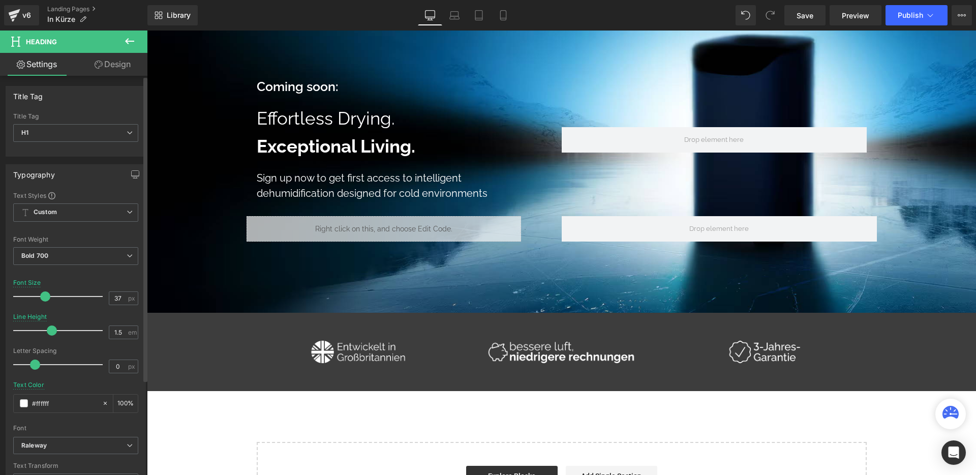
drag, startPoint x: 37, startPoint y: 293, endPoint x: 43, endPoint y: 293, distance: 5.6
click at [43, 293] on span at bounding box center [45, 296] width 10 height 10
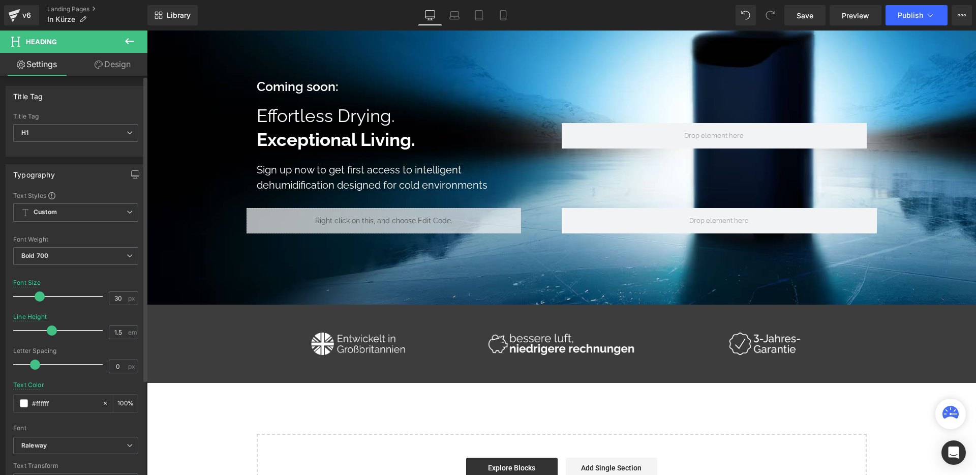
drag, startPoint x: 43, startPoint y: 293, endPoint x: 37, endPoint y: 293, distance: 5.6
click at [37, 293] on span at bounding box center [40, 296] width 10 height 10
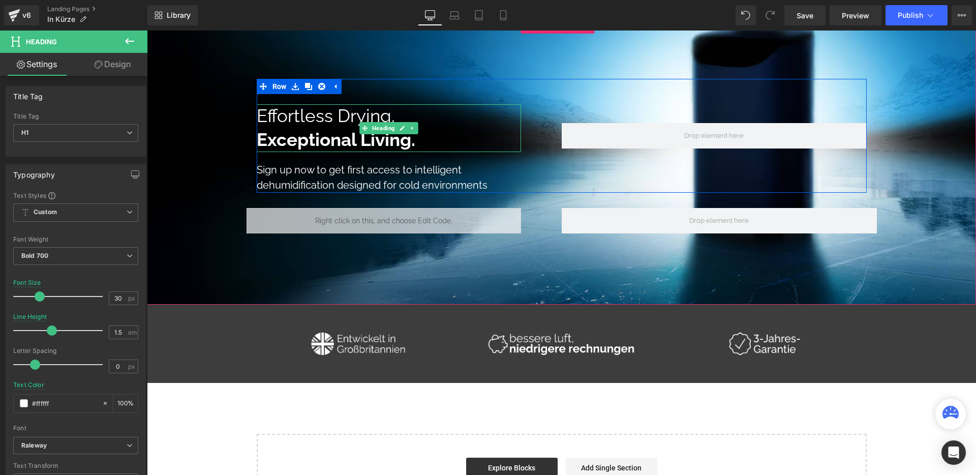
click at [331, 134] on b "Exceptional Living." at bounding box center [336, 139] width 159 height 21
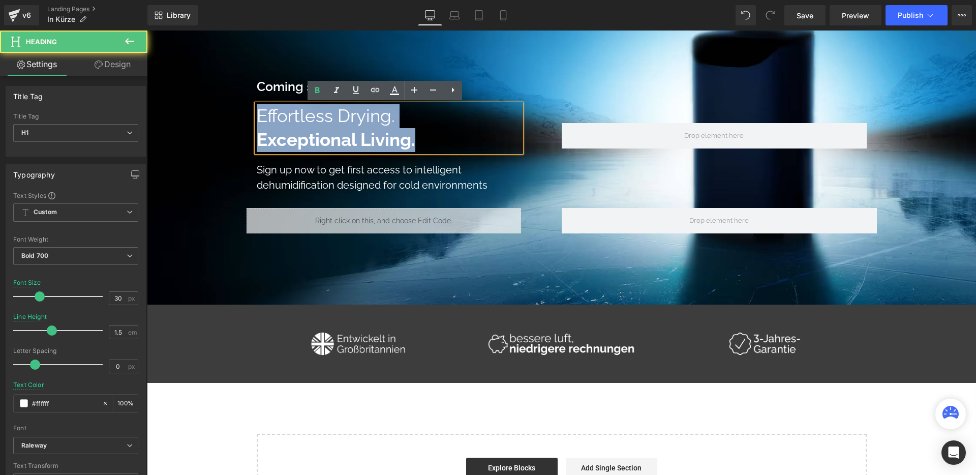
drag, startPoint x: 309, startPoint y: 134, endPoint x: 253, endPoint y: 116, distance: 58.5
click at [257, 116] on div "Effortless Drying. Exceptional Living." at bounding box center [389, 128] width 264 height 48
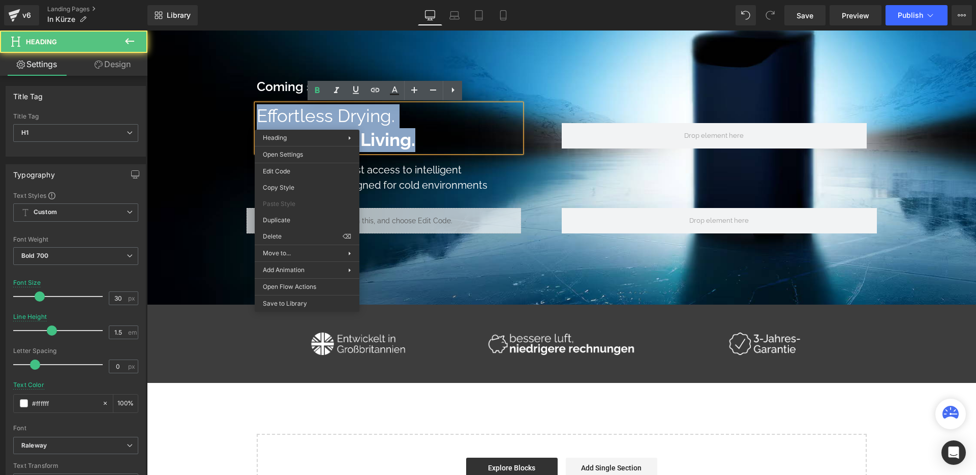
drag, startPoint x: 307, startPoint y: 122, endPoint x: 471, endPoint y: 172, distance: 171.2
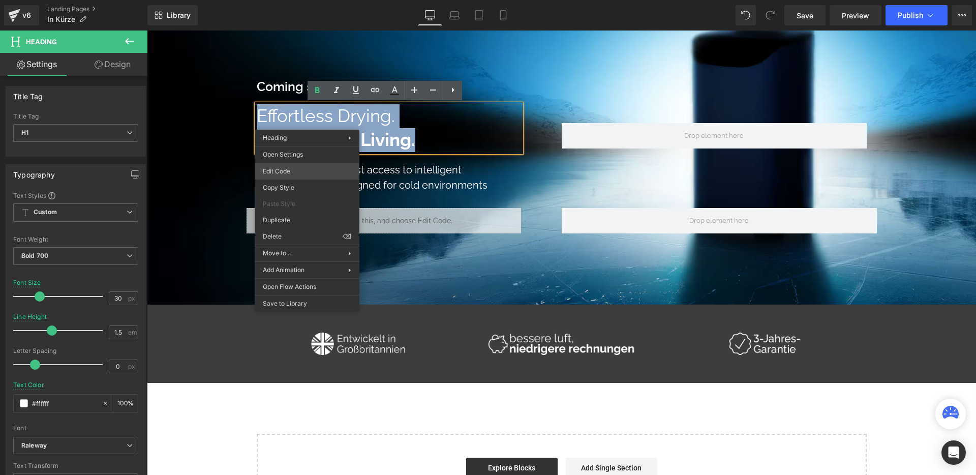
click at [294, 0] on div "Text Block You are previewing how the will restyle your page. You can not edit …" at bounding box center [488, 0] width 976 height 0
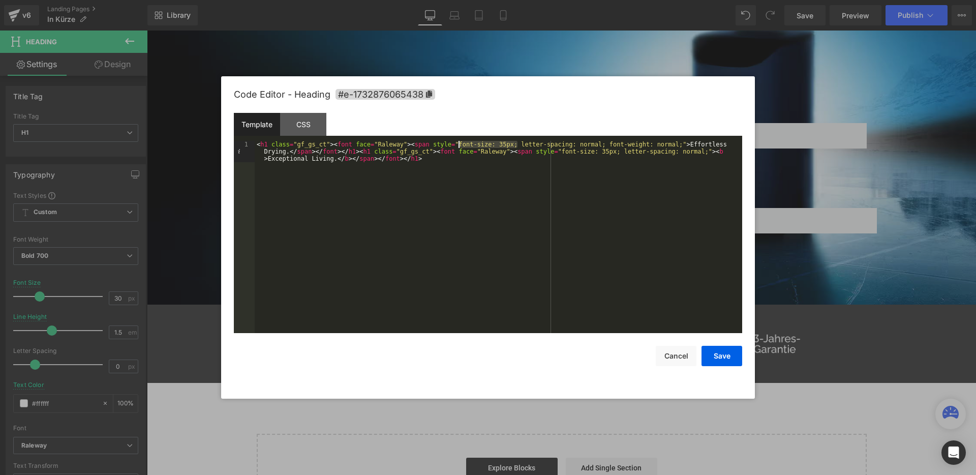
drag, startPoint x: 486, startPoint y: 143, endPoint x: 470, endPoint y: 144, distance: 15.3
click at [459, 144] on div "< h1 class = "gf_gs_ct" > < font face = "Raleway" > < span style = "font-size: …" at bounding box center [499, 258] width 488 height 235
drag, startPoint x: 559, startPoint y: 150, endPoint x: 516, endPoint y: 149, distance: 43.7
click at [516, 149] on div "< h1 class = "gf_gs_ct" > < font face = "Raleway" > < span style = "letter-spac…" at bounding box center [499, 258] width 488 height 235
click at [720, 351] on button "Save" at bounding box center [722, 356] width 41 height 20
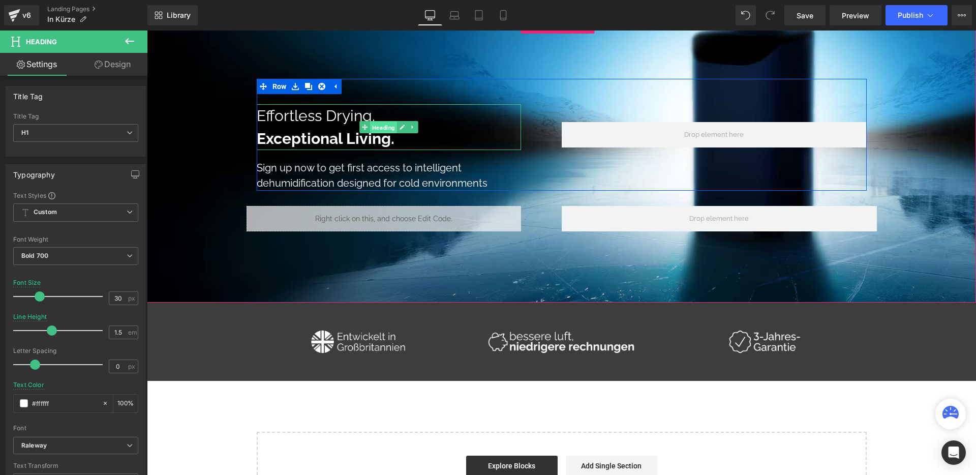
click at [378, 130] on span "Heading" at bounding box center [383, 128] width 27 height 12
click at [402, 144] on h1 "Exceptional Living." at bounding box center [389, 138] width 264 height 23
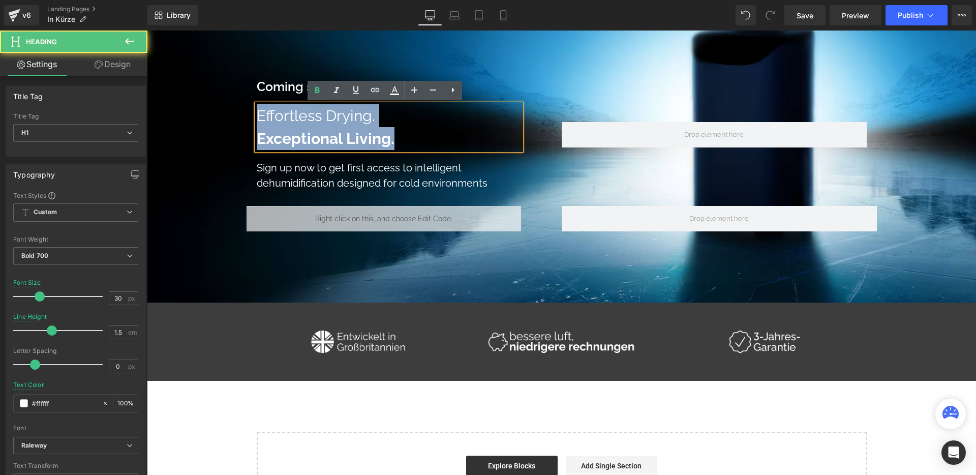
drag, startPoint x: 393, startPoint y: 144, endPoint x: 238, endPoint y: 143, distance: 154.6
click at [245, 117] on span "Coming soon: Text Block Reine Befeuchtung, ganz unkompliziert. Heading Effortle…" at bounding box center [561, 158] width 829 height 158
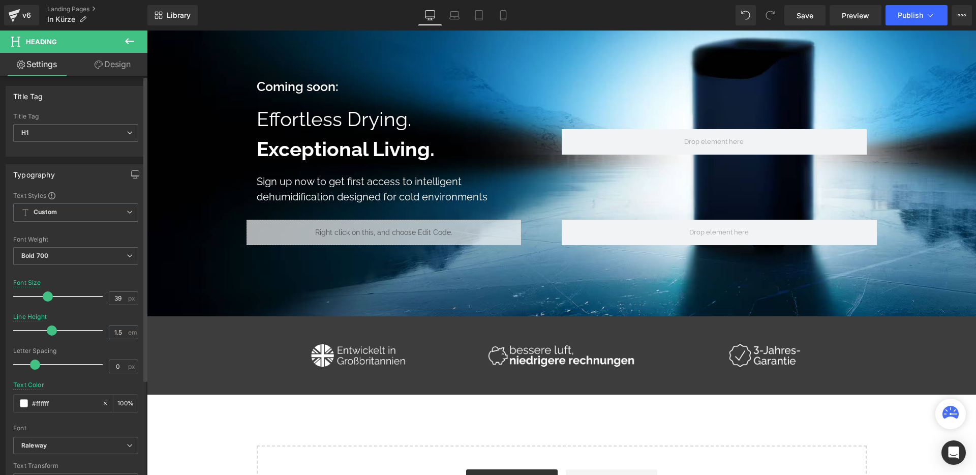
type input "40"
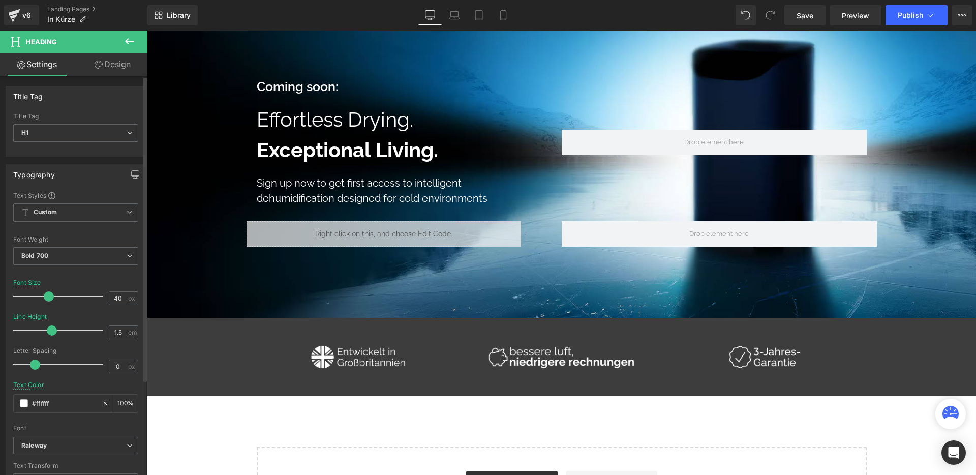
drag, startPoint x: 41, startPoint y: 298, endPoint x: 48, endPoint y: 296, distance: 7.8
click at [48, 296] on span at bounding box center [49, 296] width 10 height 10
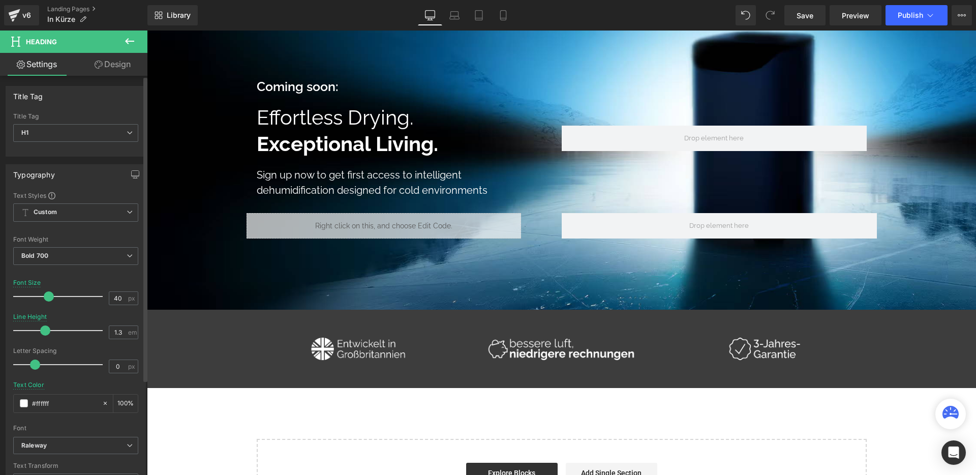
type input "1.2"
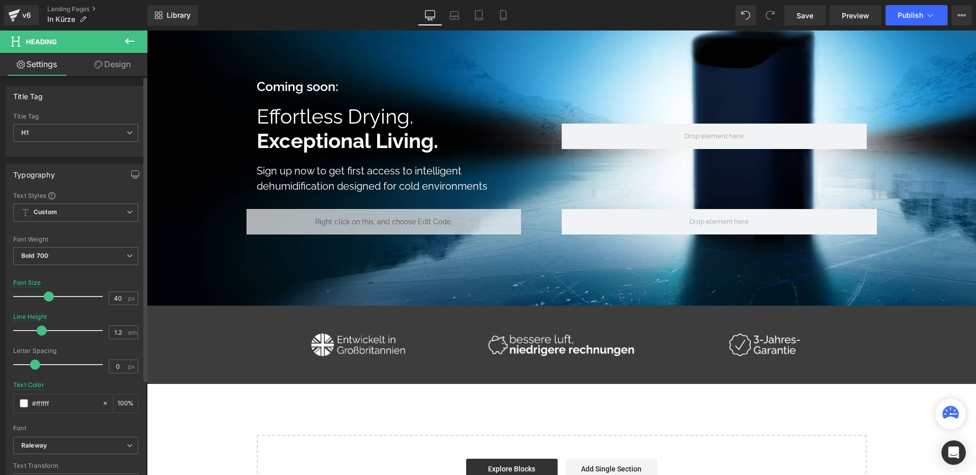
drag, startPoint x: 49, startPoint y: 328, endPoint x: 41, endPoint y: 329, distance: 7.7
click at [41, 329] on span at bounding box center [42, 330] width 10 height 10
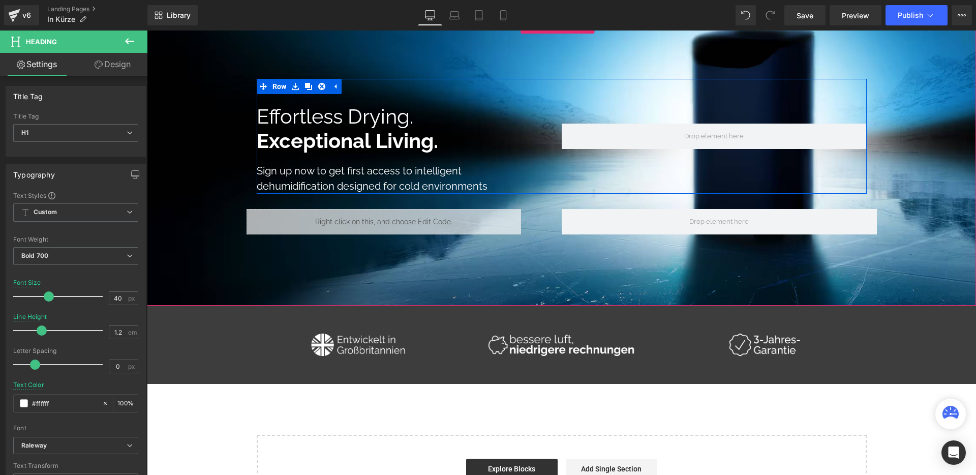
click at [351, 89] on p "Coming soon:" at bounding box center [409, 86] width 305 height 15
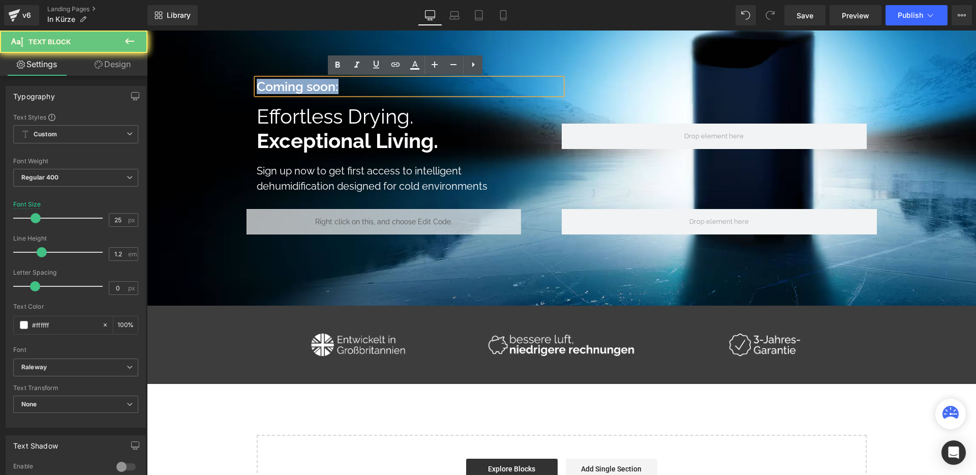
drag, startPoint x: 353, startPoint y: 86, endPoint x: 246, endPoint y: 82, distance: 107.9
click at [246, 82] on span "Coming soon: Text Block Reine Befeuchtung, ganz unkompliziert. Heading Effortle…" at bounding box center [561, 159] width 829 height 161
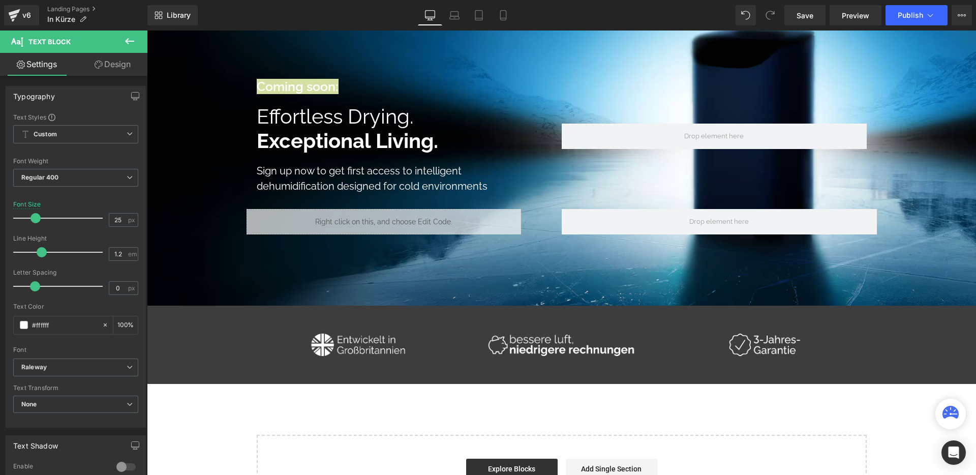
click at [105, 68] on link "Design" at bounding box center [113, 64] width 74 height 23
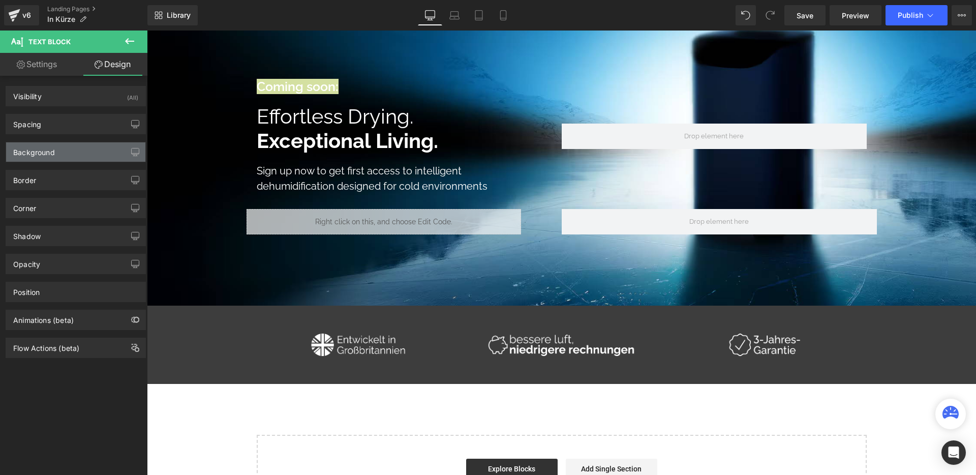
type input "0"
type input "20"
type input "0"
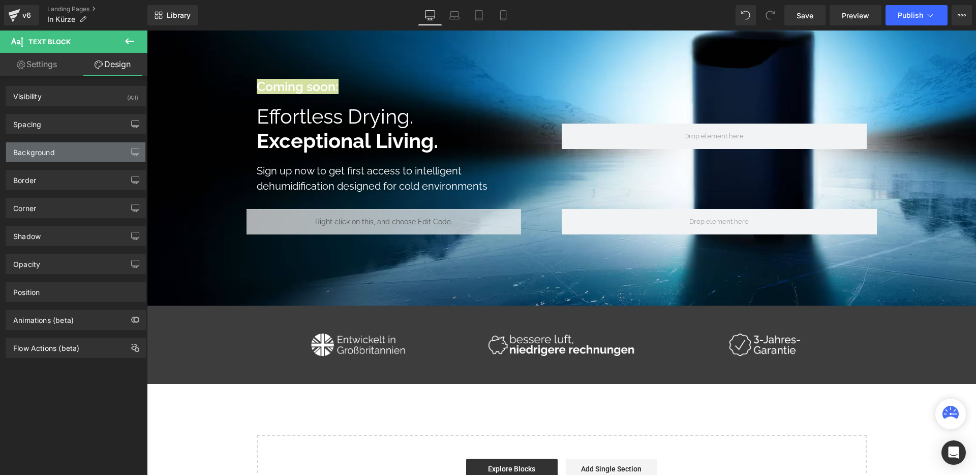
type input "0"
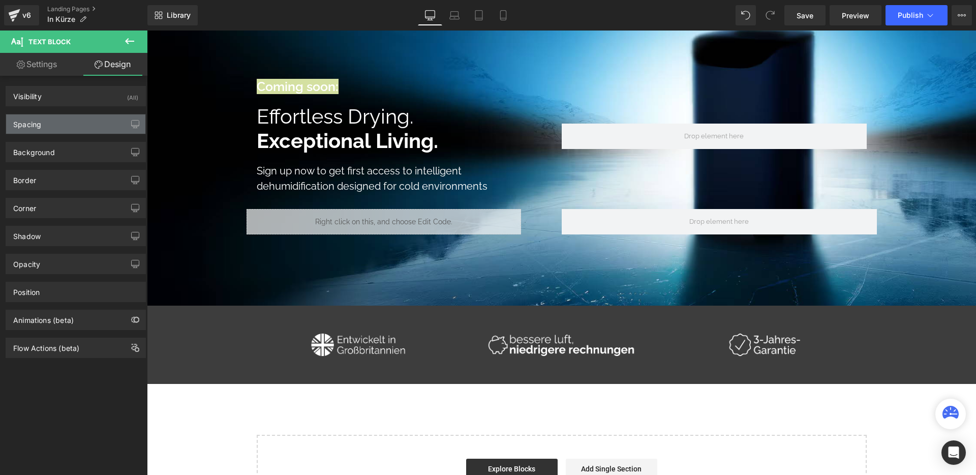
click at [71, 114] on div "Spacing" at bounding box center [75, 123] width 139 height 19
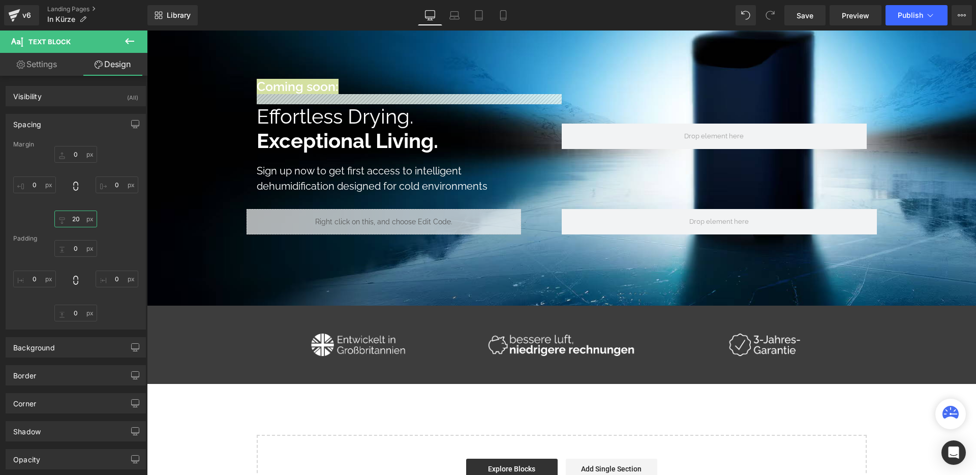
click at [80, 220] on input "20" at bounding box center [75, 219] width 43 height 17
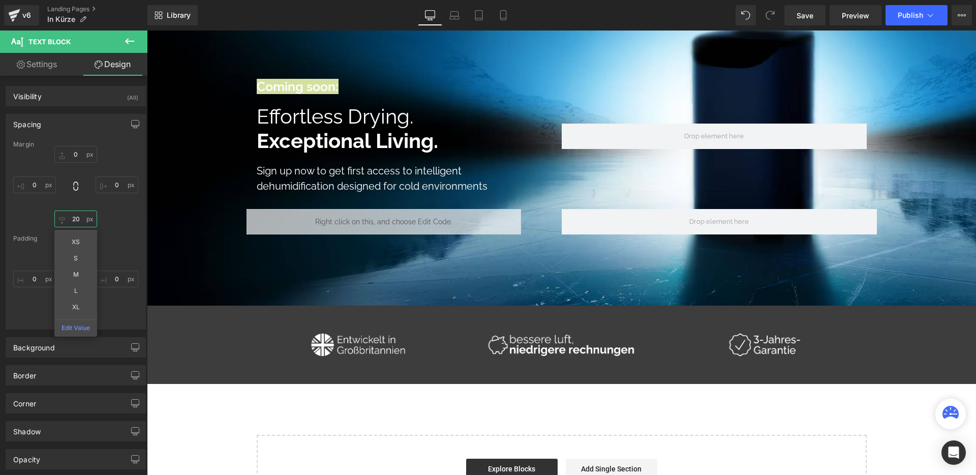
type input "10"
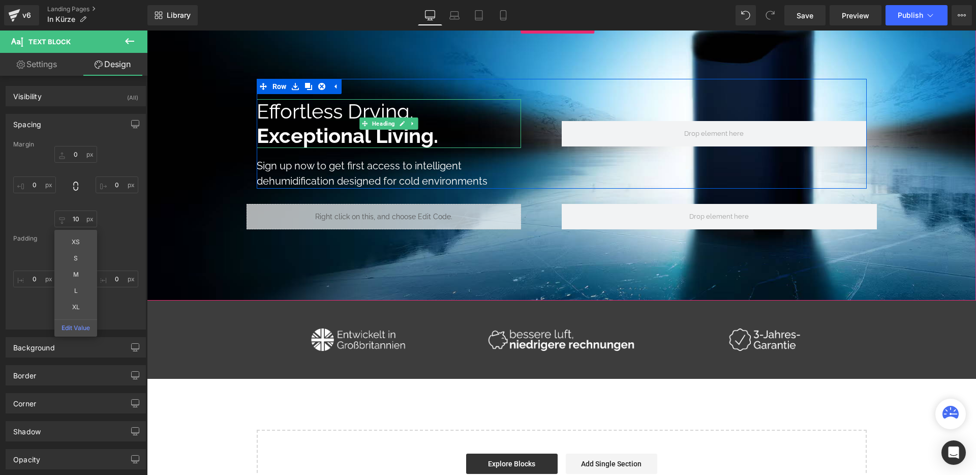
click at [345, 115] on span "Effortless Drying." at bounding box center [335, 111] width 157 height 24
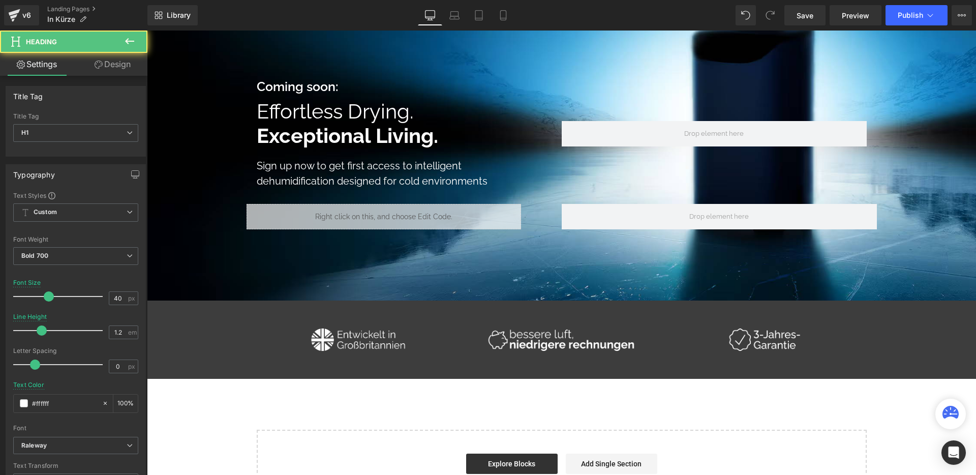
click at [118, 65] on link "Design" at bounding box center [113, 64] width 74 height 23
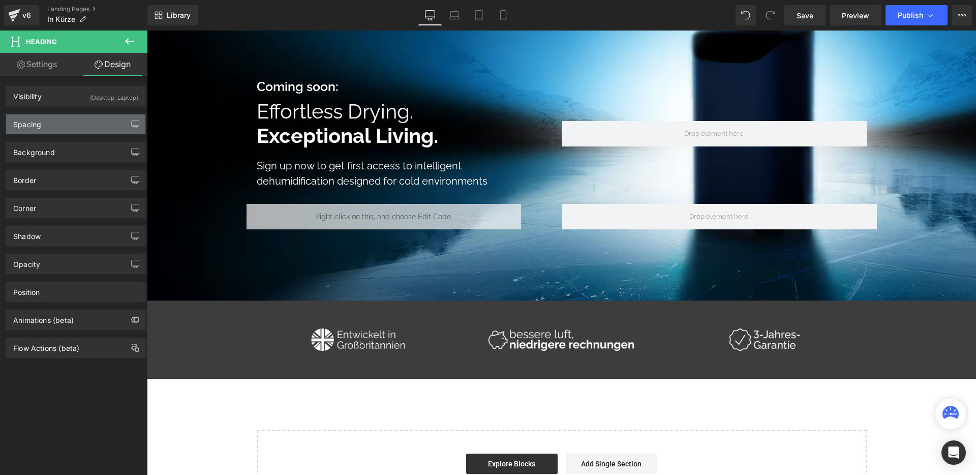
type input "0"
type input "80"
type input "20"
type input "0"
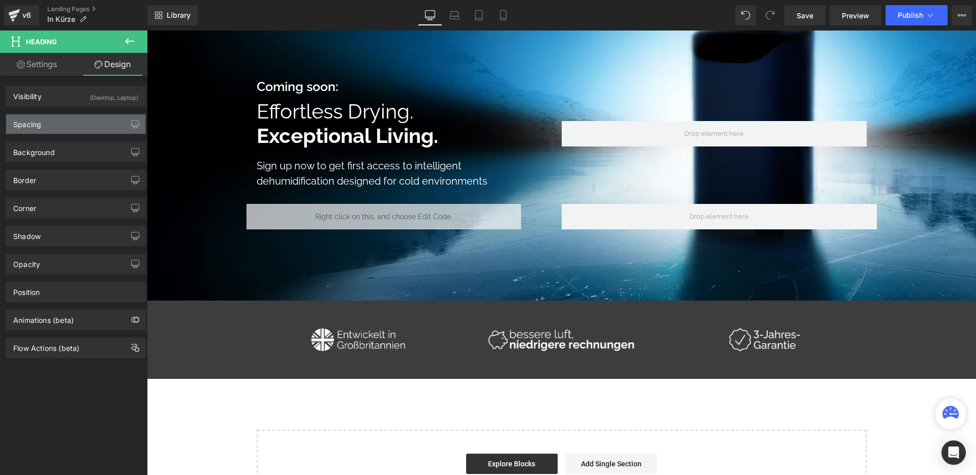
type input "0"
click at [72, 130] on div "Spacing" at bounding box center [75, 123] width 139 height 19
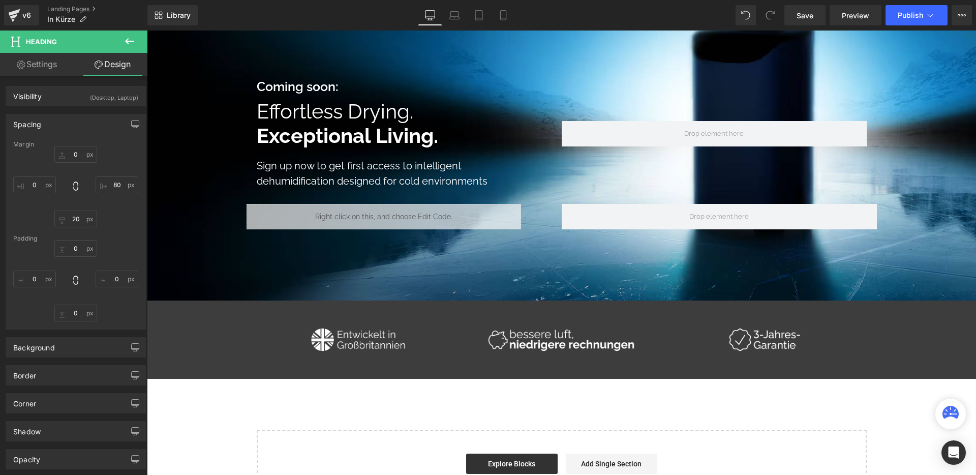
click at [320, 176] on div "Sign up now to get first access to intelligent dehumidification designed for co…" at bounding box center [394, 173] width 275 height 31
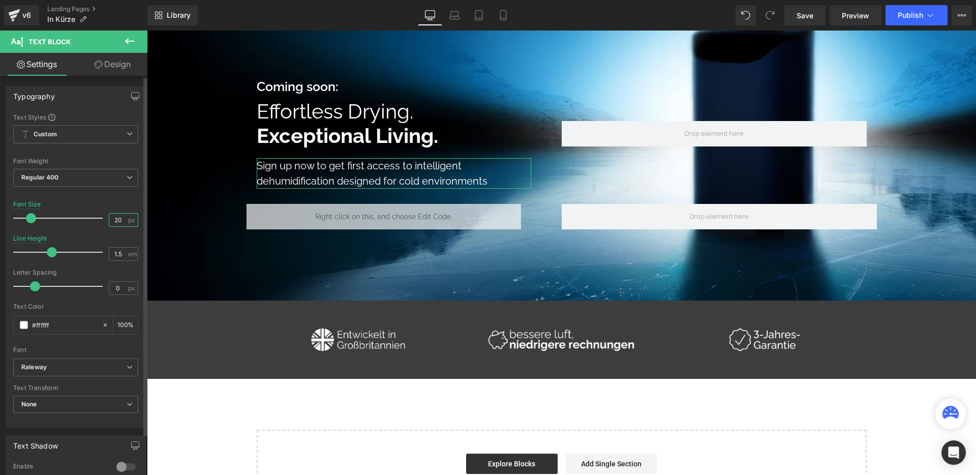
click at [112, 219] on input "20" at bounding box center [118, 220] width 18 height 13
type input "22"
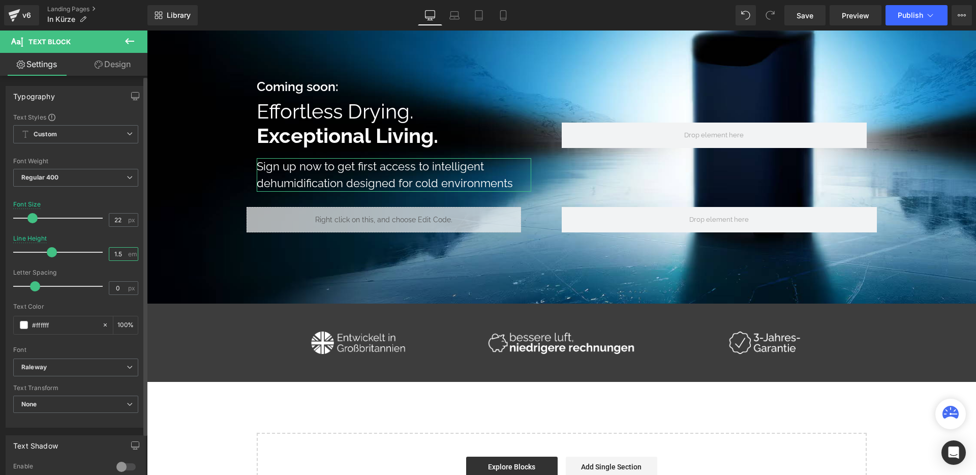
click at [113, 253] on input "1.5" at bounding box center [118, 254] width 18 height 13
type input "1.4"
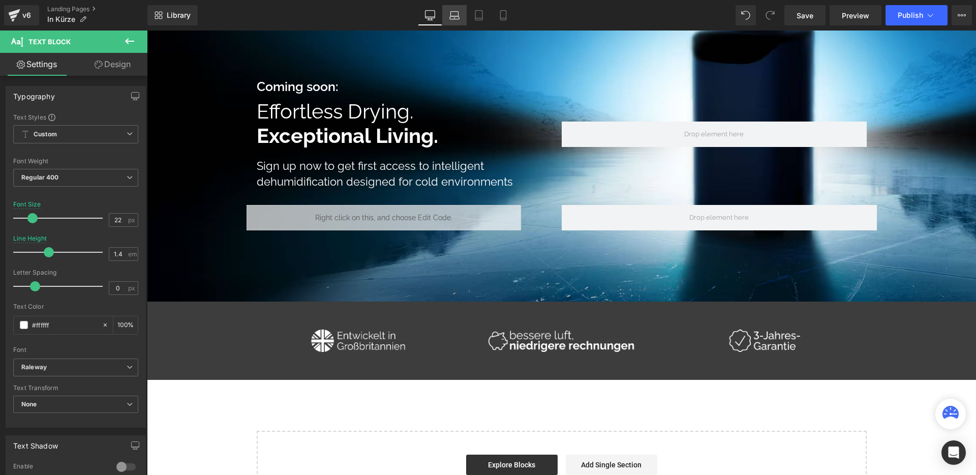
click at [460, 14] on link "Laptop" at bounding box center [454, 15] width 24 height 20
type input "18"
type input "100"
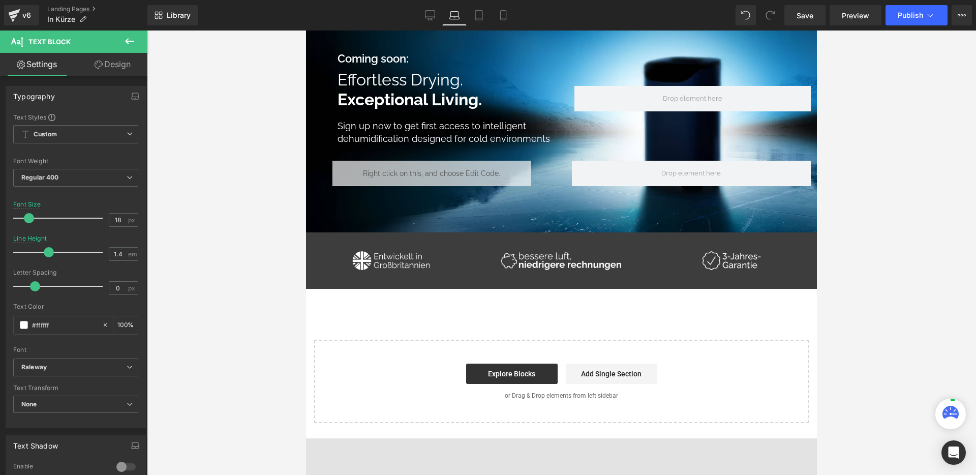
scroll to position [30, 0]
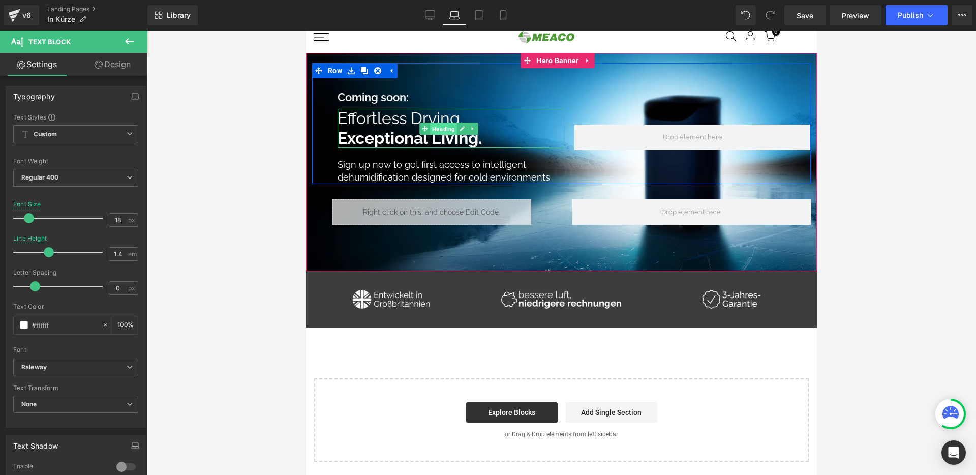
click at [431, 124] on span "Heading" at bounding box center [443, 129] width 27 height 12
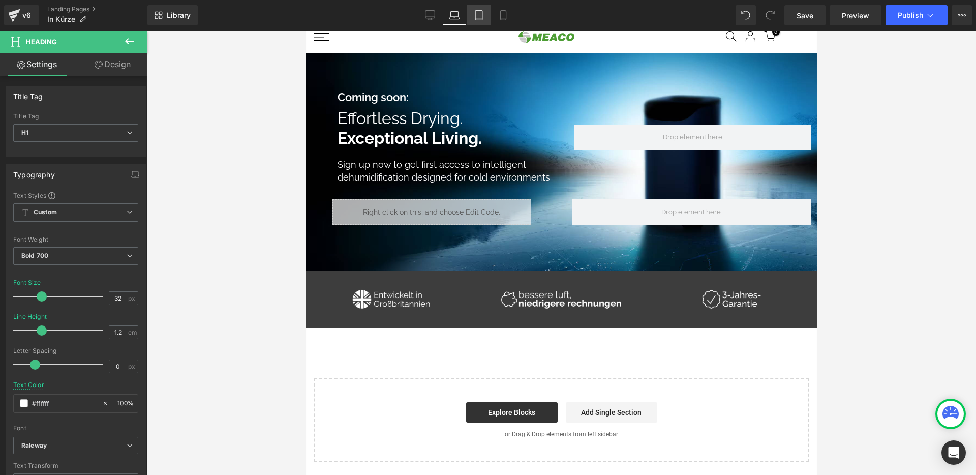
click at [472, 9] on link "Tablet" at bounding box center [479, 15] width 24 height 20
type input "30.4"
type input "1.5"
type input "#000000"
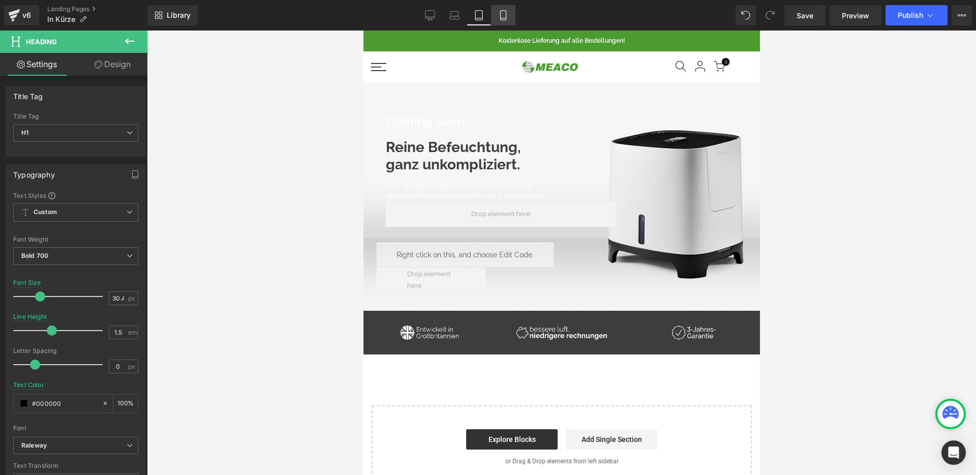
click at [509, 14] on link "Mobile" at bounding box center [503, 15] width 24 height 20
type input "100"
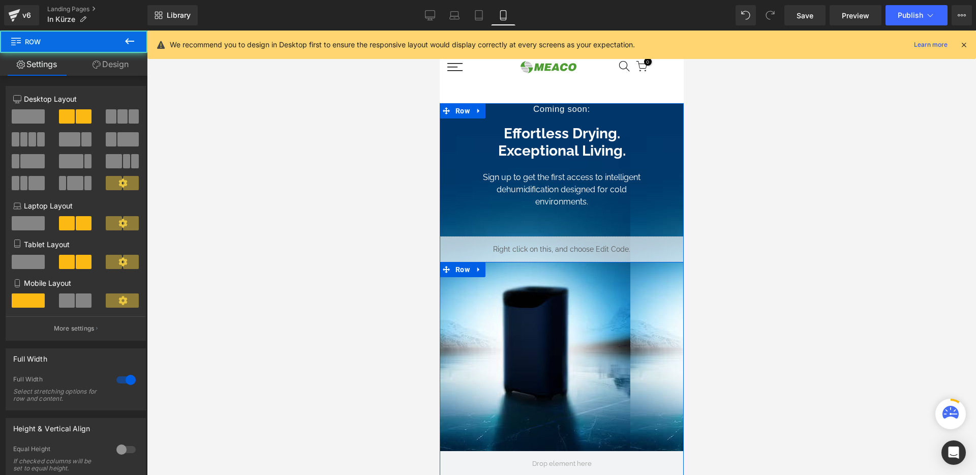
click at [622, 299] on div "Row" at bounding box center [561, 382] width 244 height 240
click at [472, 113] on span "Row" at bounding box center [462, 110] width 19 height 15
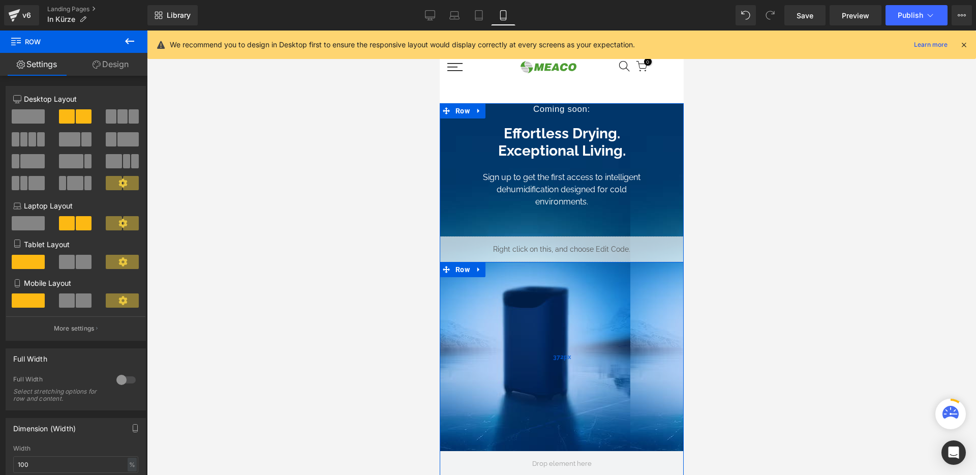
click at [549, 333] on div "372px" at bounding box center [561, 356] width 244 height 189
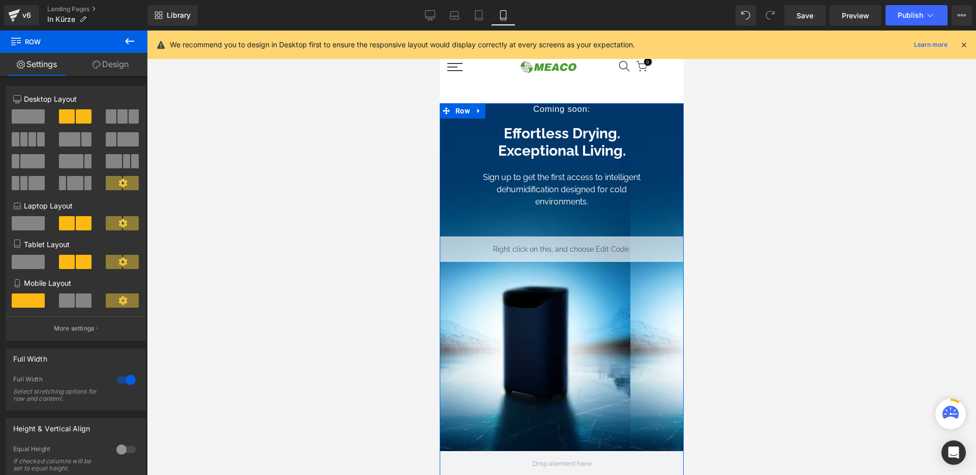
click at [439, 31] on div "372px" at bounding box center [439, 31] width 0 height 0
click at [462, 272] on span "Row" at bounding box center [462, 269] width 19 height 15
click at [548, 124] on div "Effortless Drying. Exceptional Living." at bounding box center [561, 137] width 244 height 44
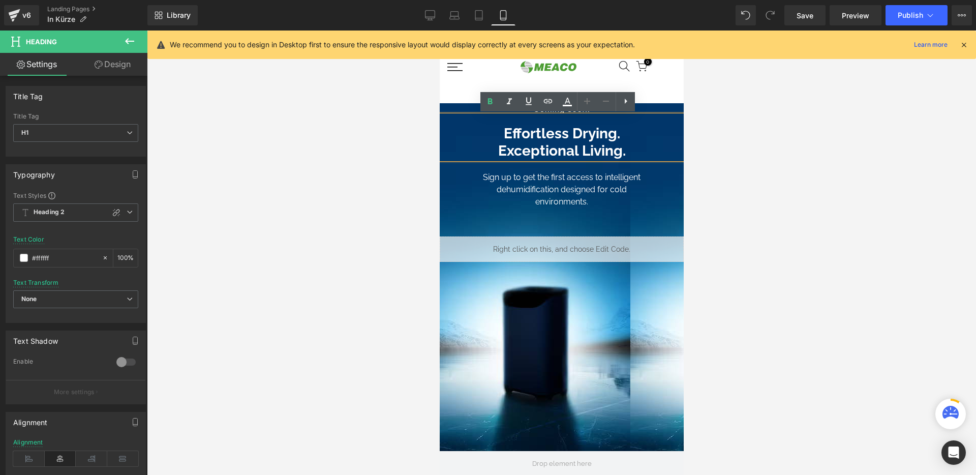
click at [459, 105] on span "Row" at bounding box center [462, 111] width 15 height 12
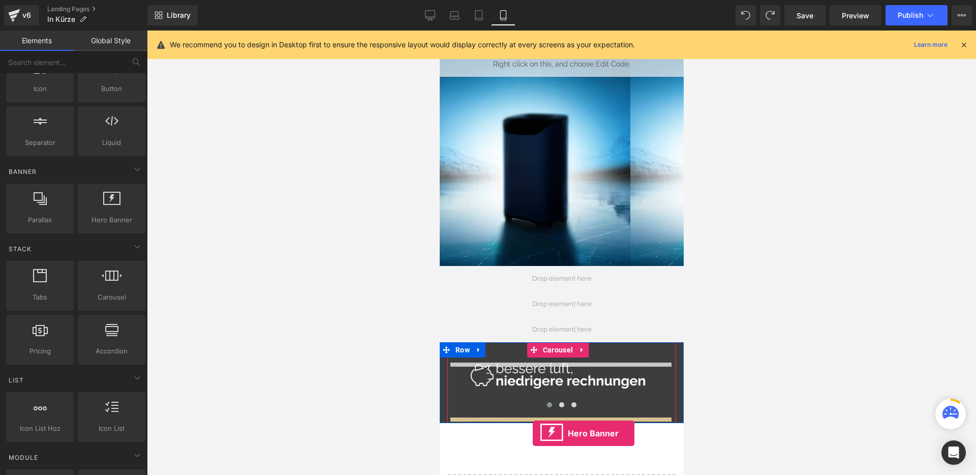
scroll to position [224, 0]
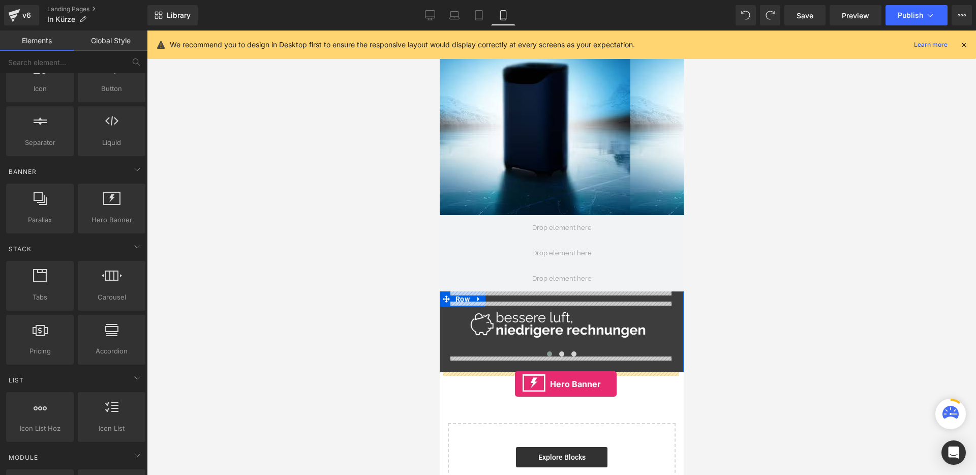
drag, startPoint x: 544, startPoint y: 245, endPoint x: 515, endPoint y: 384, distance: 142.3
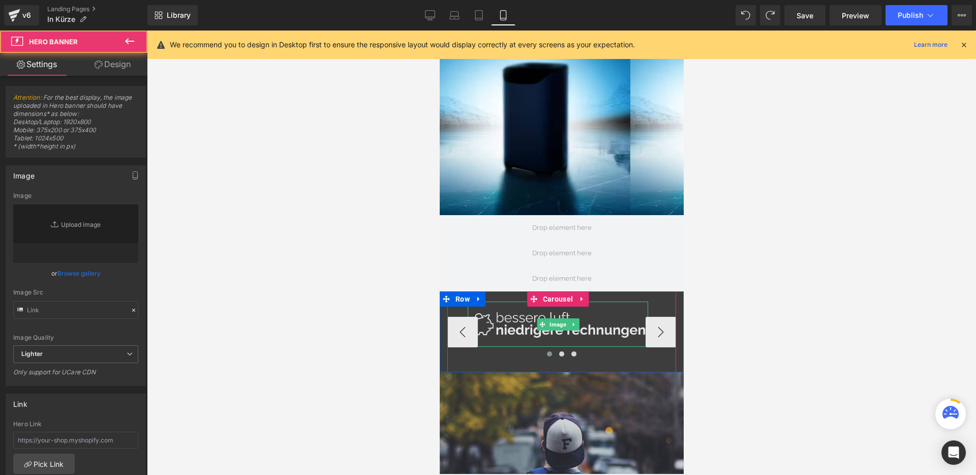
type input "[URL][DOMAIN_NAME]"
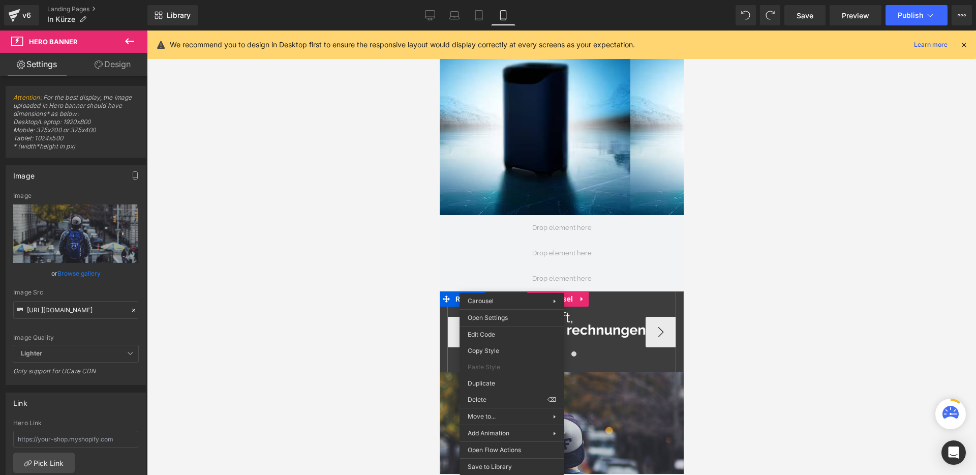
drag, startPoint x: 512, startPoint y: 297, endPoint x: 973, endPoint y: 356, distance: 464.9
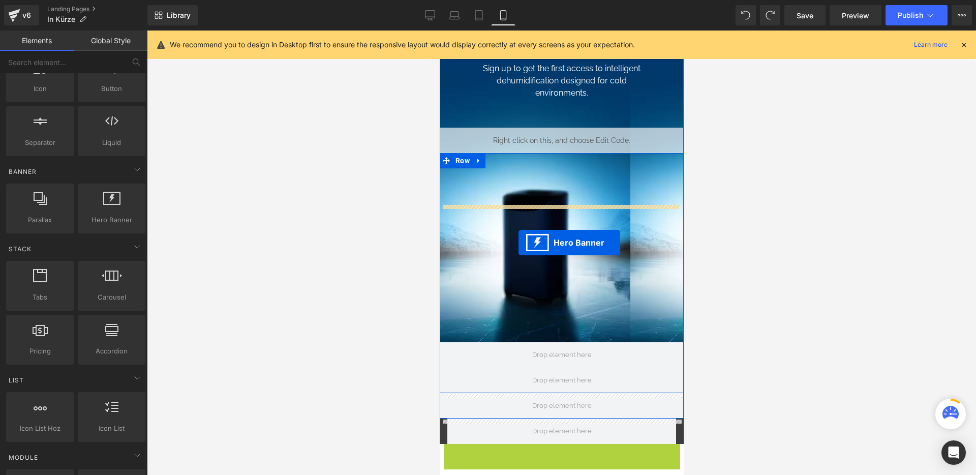
scroll to position [0, 0]
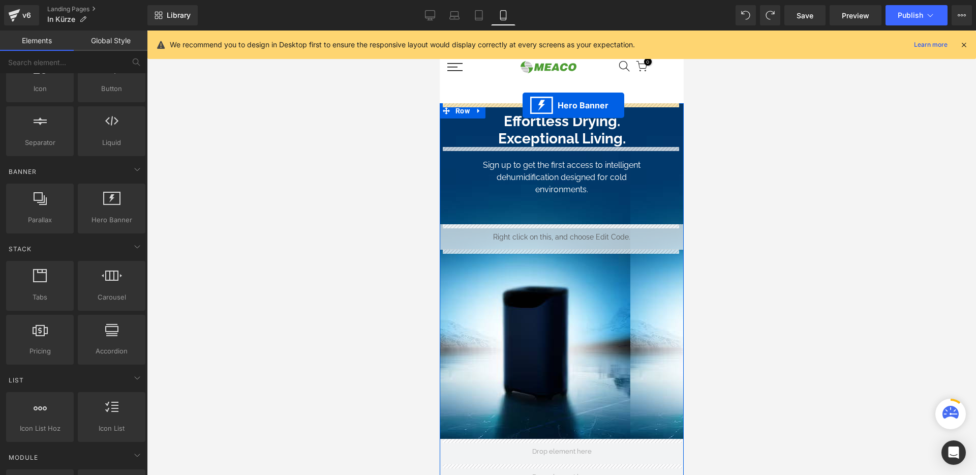
drag, startPoint x: 524, startPoint y: 324, endPoint x: 522, endPoint y: 105, distance: 219.2
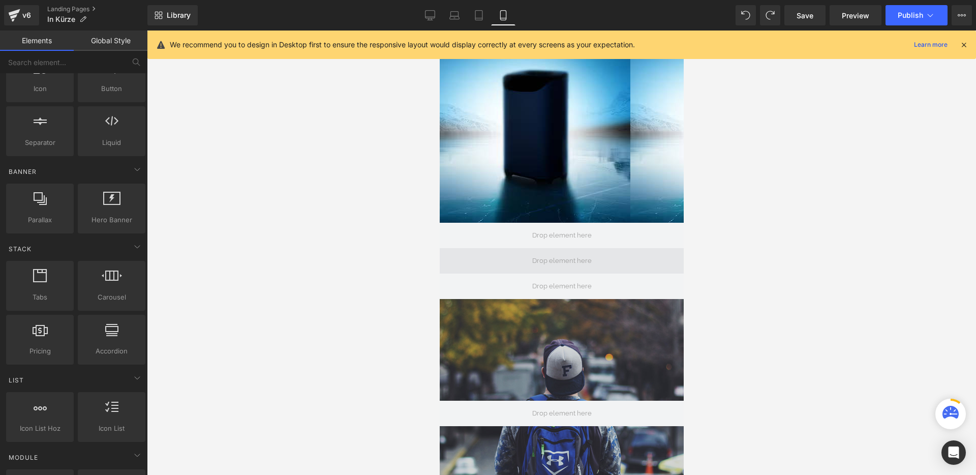
scroll to position [218, 0]
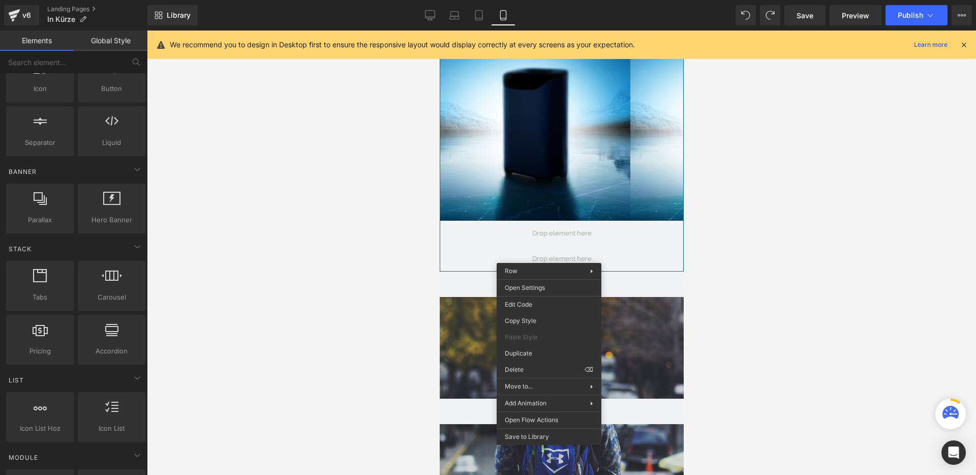
drag, startPoint x: 964, startPoint y: 400, endPoint x: 524, endPoint y: 369, distance: 440.4
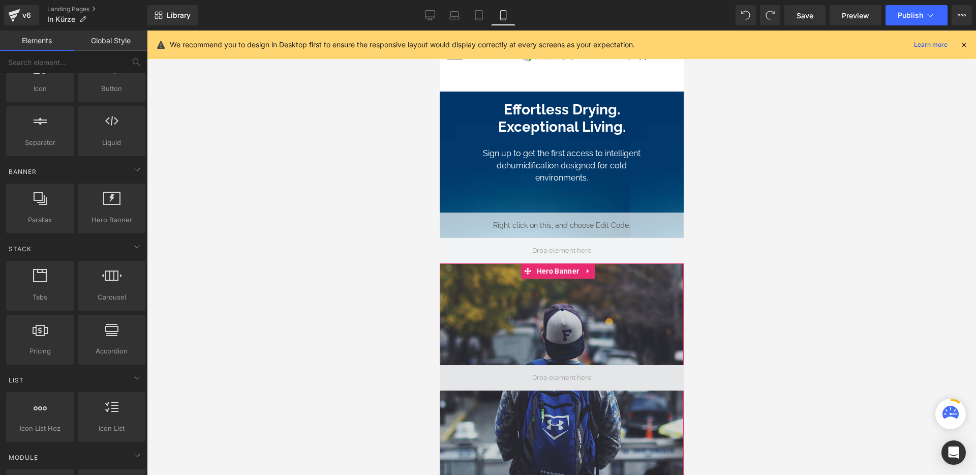
scroll to position [15, 0]
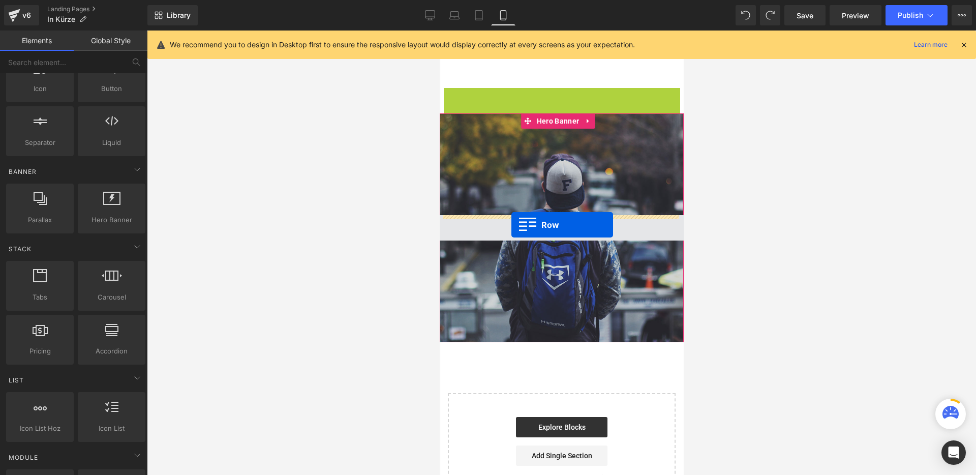
drag, startPoint x: 447, startPoint y: 97, endPoint x: 511, endPoint y: 225, distance: 143.0
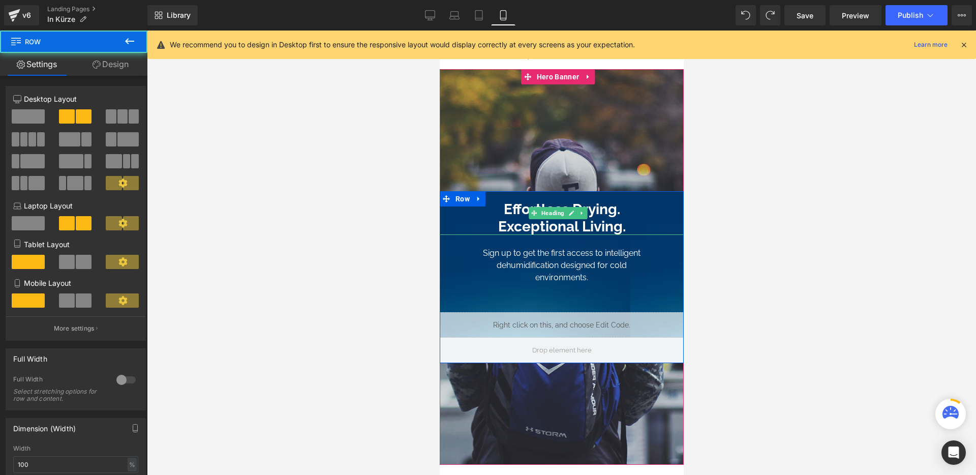
scroll to position [13, 0]
click at [465, 198] on span "Row" at bounding box center [462, 199] width 19 height 15
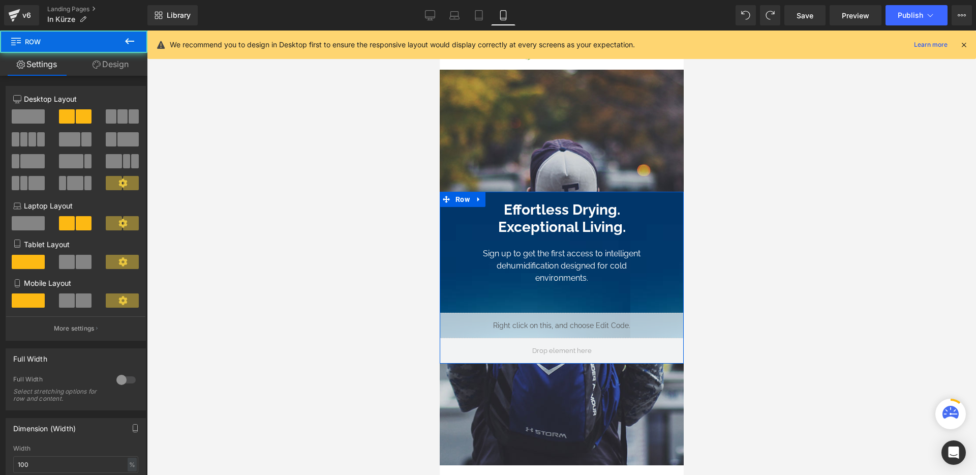
click at [107, 75] on link "Design" at bounding box center [111, 64] width 74 height 23
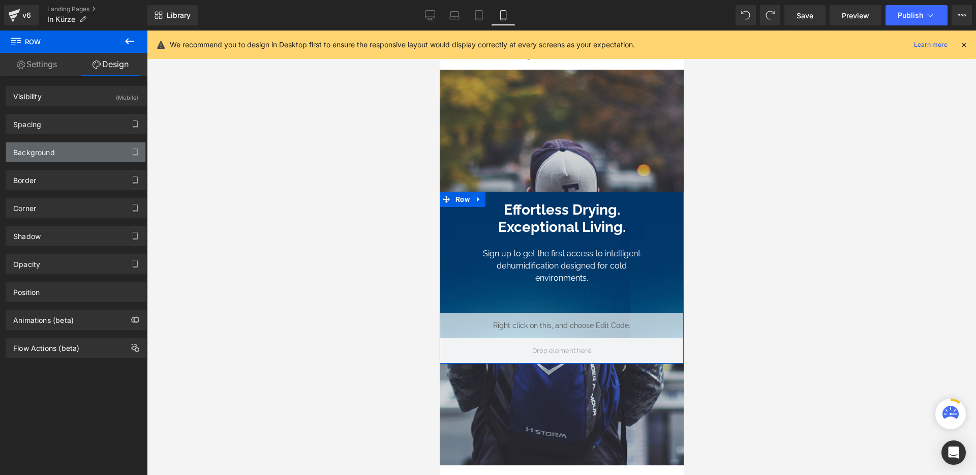
click at [68, 150] on div "Background" at bounding box center [75, 151] width 139 height 19
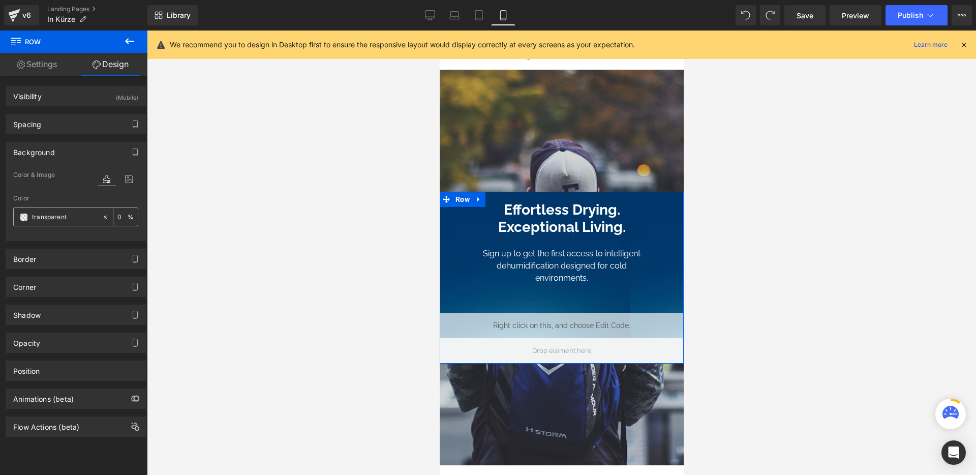
click at [104, 218] on icon at bounding box center [105, 217] width 7 height 7
type input "none"
click at [522, 216] on h1 "Effortless Drying. Exceptional Living." at bounding box center [561, 218] width 244 height 34
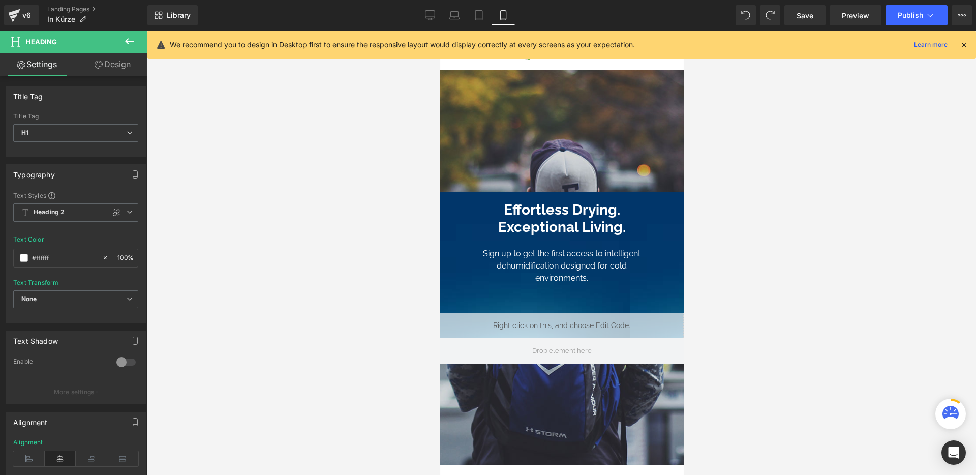
click at [118, 62] on link "Design" at bounding box center [113, 64] width 74 height 23
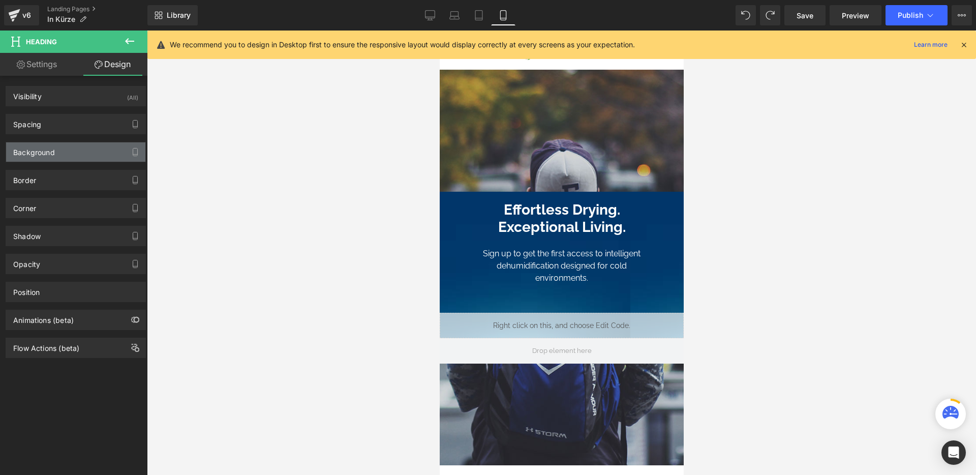
click at [92, 158] on div "Background" at bounding box center [75, 151] width 139 height 19
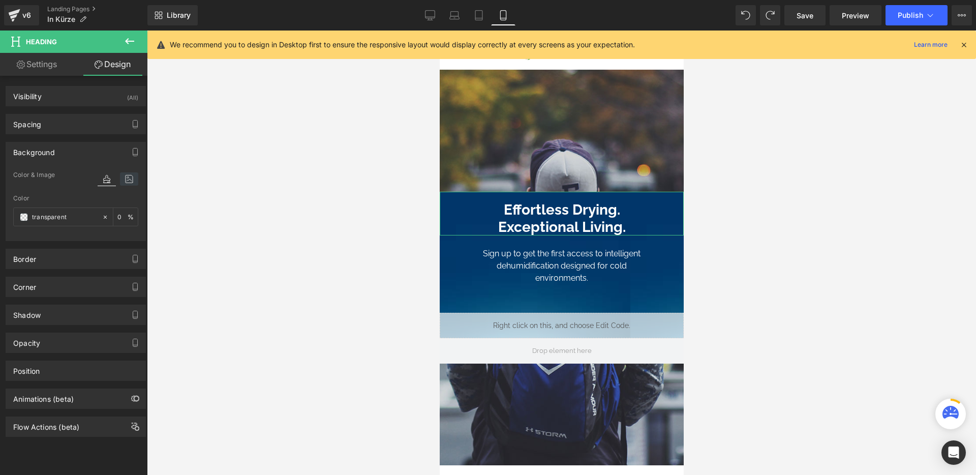
click at [129, 180] on icon at bounding box center [129, 178] width 18 height 13
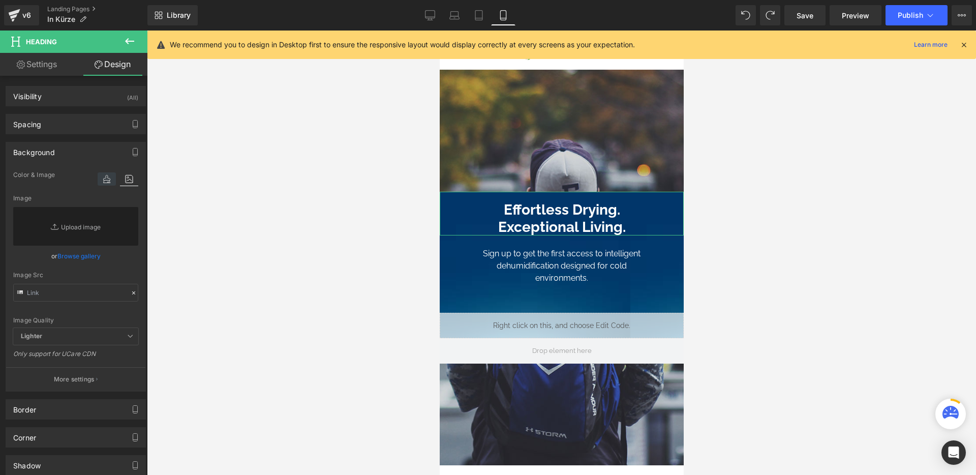
click at [106, 181] on icon at bounding box center [107, 178] width 18 height 13
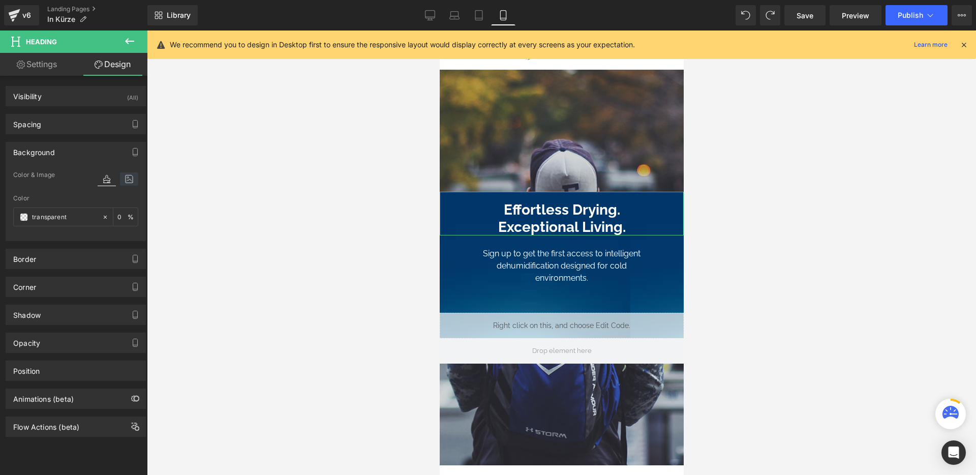
click at [124, 180] on icon at bounding box center [129, 178] width 18 height 13
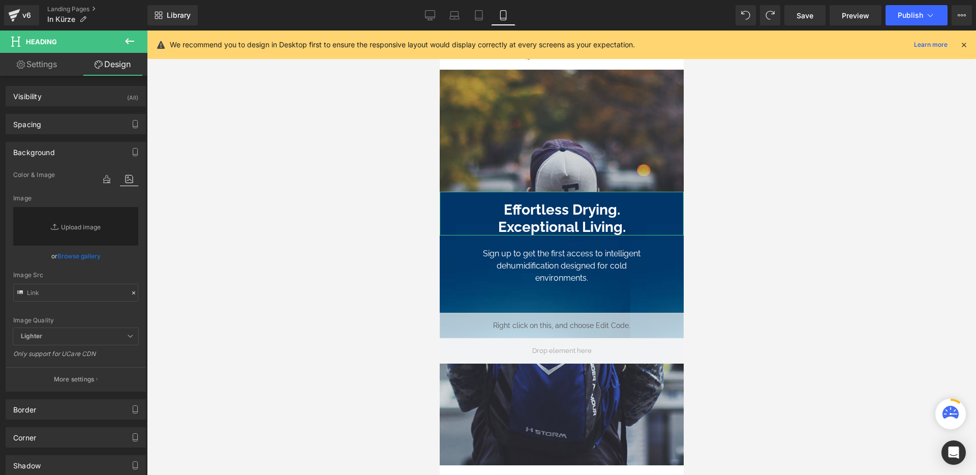
click at [130, 291] on icon at bounding box center [133, 292] width 7 height 7
click at [131, 294] on icon at bounding box center [133, 292] width 7 height 7
click at [130, 292] on icon at bounding box center [133, 292] width 7 height 7
click at [52, 69] on link "Settings" at bounding box center [37, 64] width 74 height 23
type input "100"
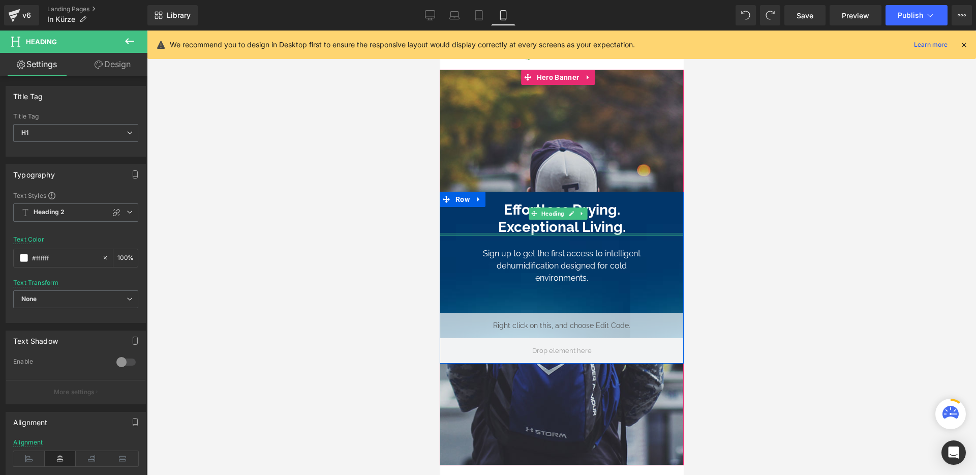
click at [543, 276] on span "Text Block" at bounding box center [552, 277] width 32 height 12
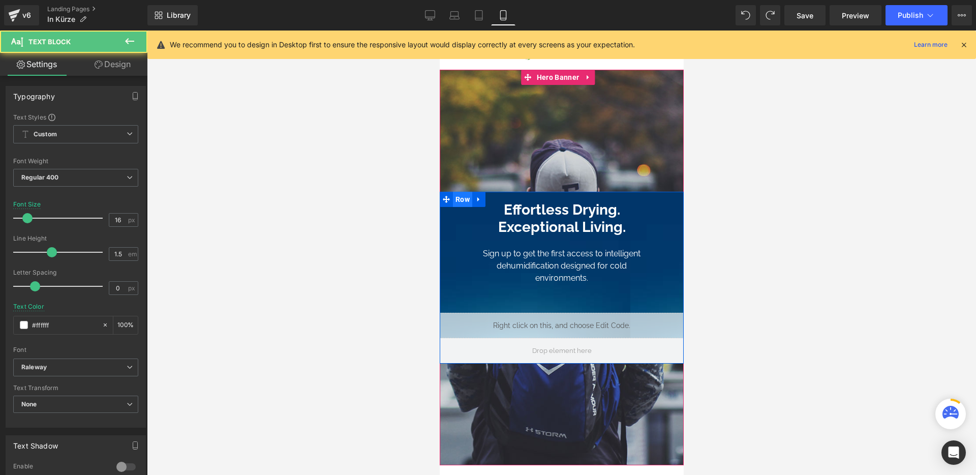
click at [459, 198] on span "Row" at bounding box center [462, 199] width 19 height 15
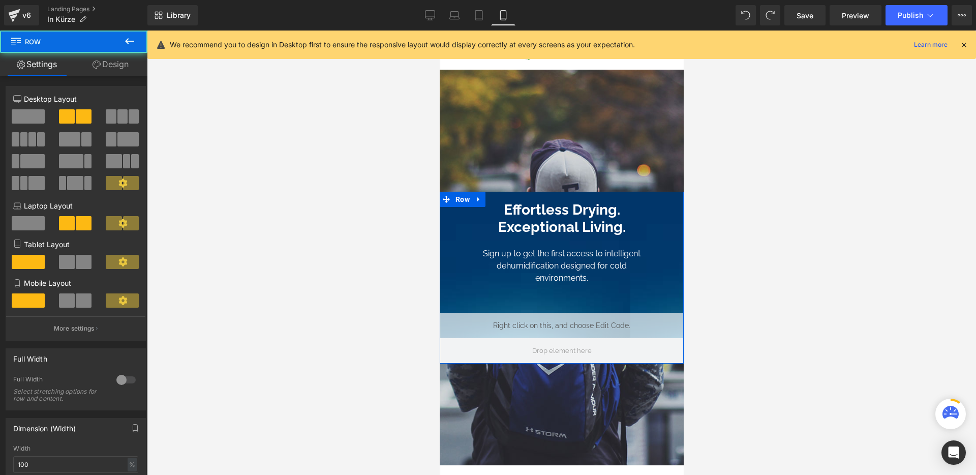
click at [124, 67] on link "Design" at bounding box center [111, 64] width 74 height 23
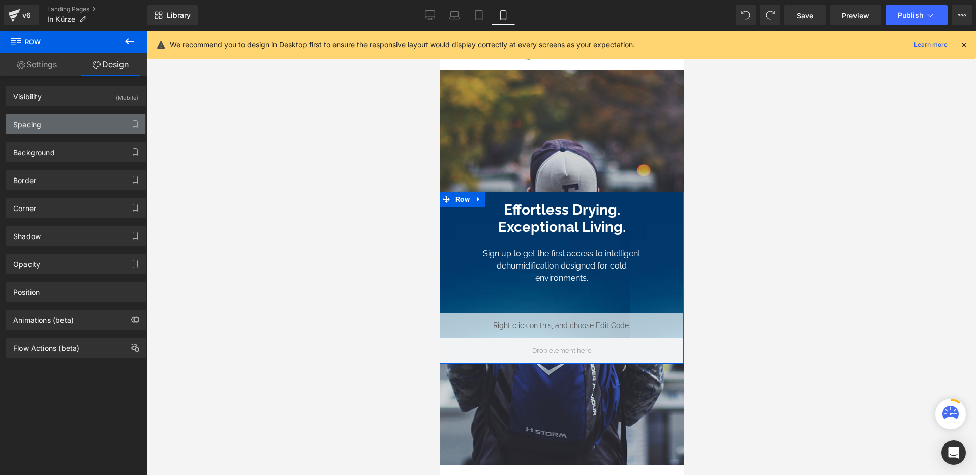
type input "[URL][DOMAIN_NAME]"
click at [76, 117] on div "Spacing" at bounding box center [75, 123] width 139 height 19
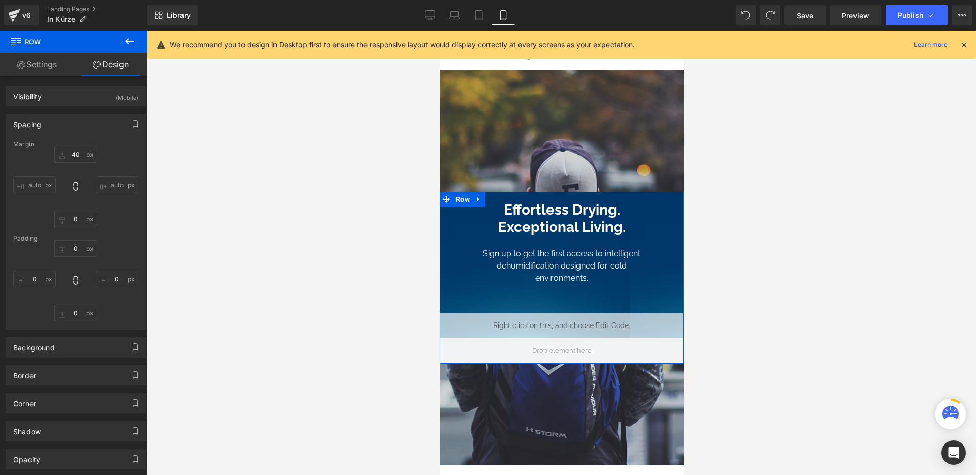
click at [80, 127] on div "Spacing" at bounding box center [75, 123] width 139 height 19
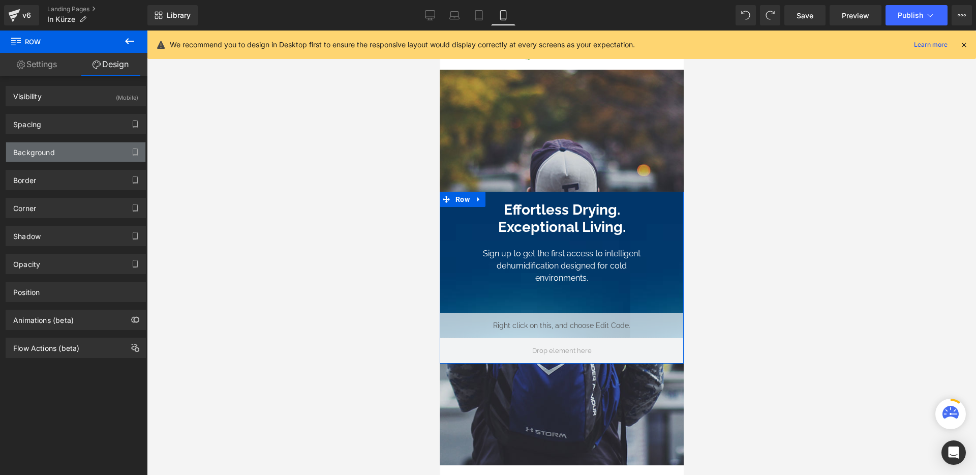
click at [76, 153] on div "Background" at bounding box center [75, 151] width 139 height 19
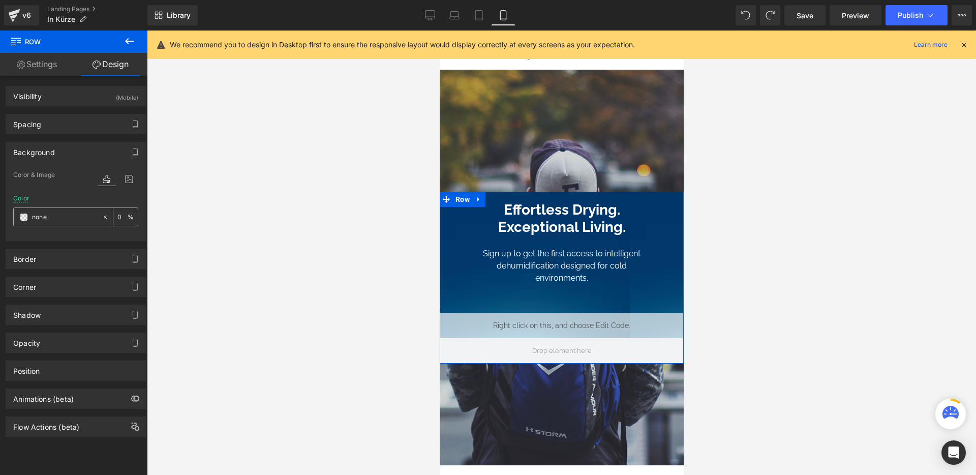
click at [102, 216] on icon at bounding box center [105, 217] width 7 height 7
click at [125, 184] on icon at bounding box center [129, 178] width 18 height 13
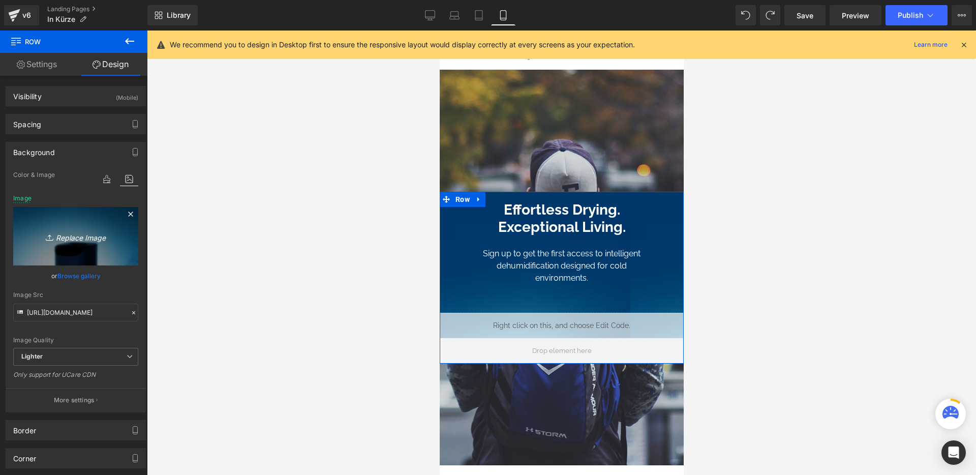
click at [130, 212] on icon at bounding box center [131, 214] width 12 height 12
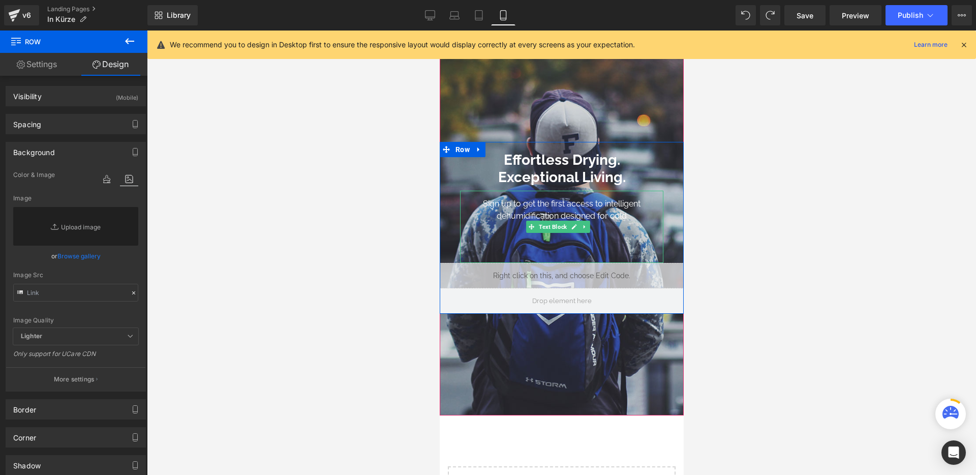
scroll to position [61, 0]
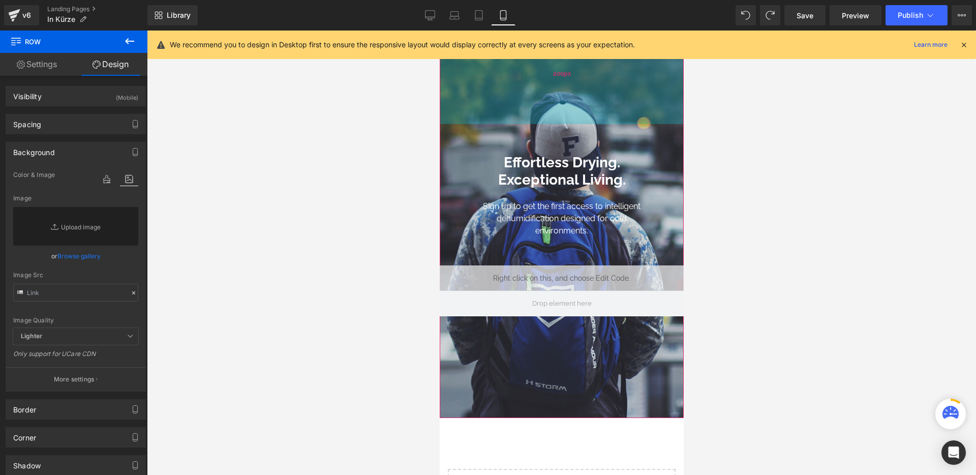
click at [492, 92] on div "200px" at bounding box center [561, 73] width 244 height 102
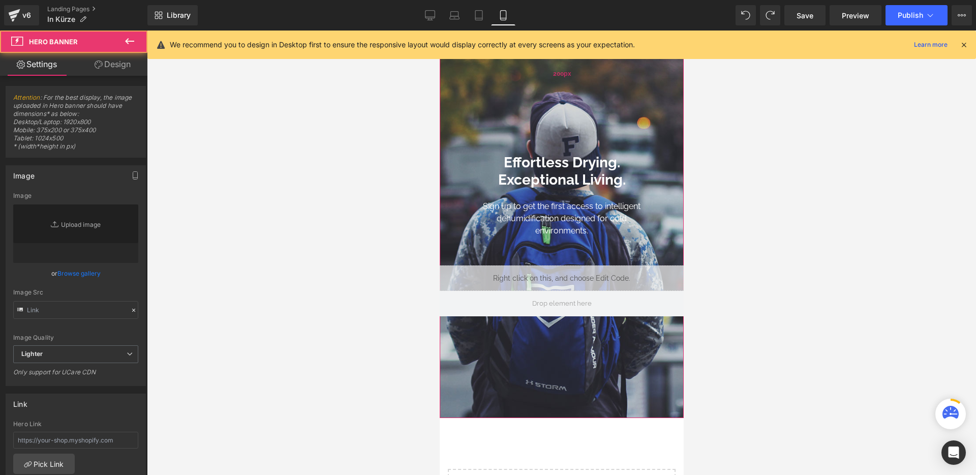
type input "[URL][DOMAIN_NAME]"
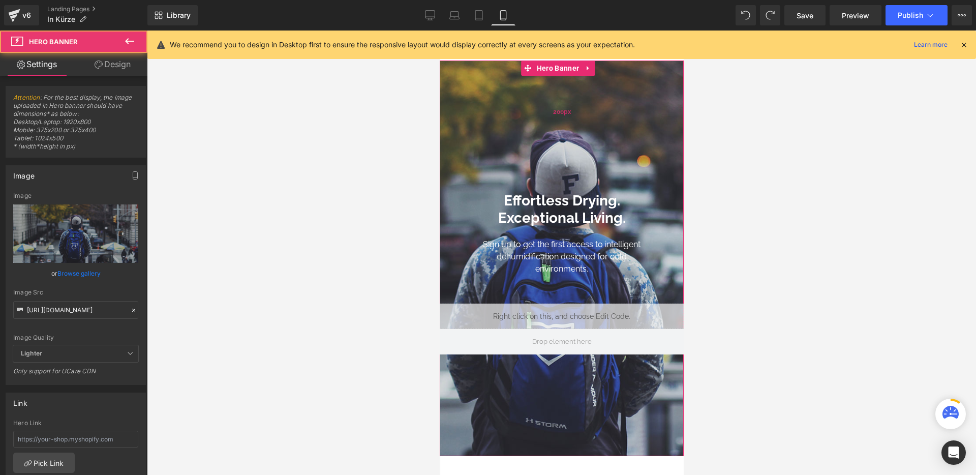
scroll to position [20, 0]
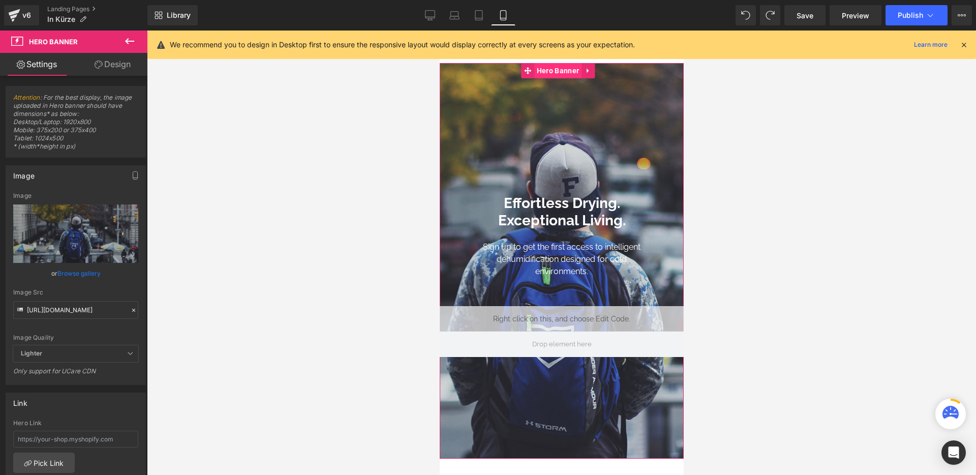
click at [563, 75] on span "Hero Banner" at bounding box center [557, 70] width 47 height 15
click at [73, 271] on link "Browse gallery" at bounding box center [78, 273] width 43 height 18
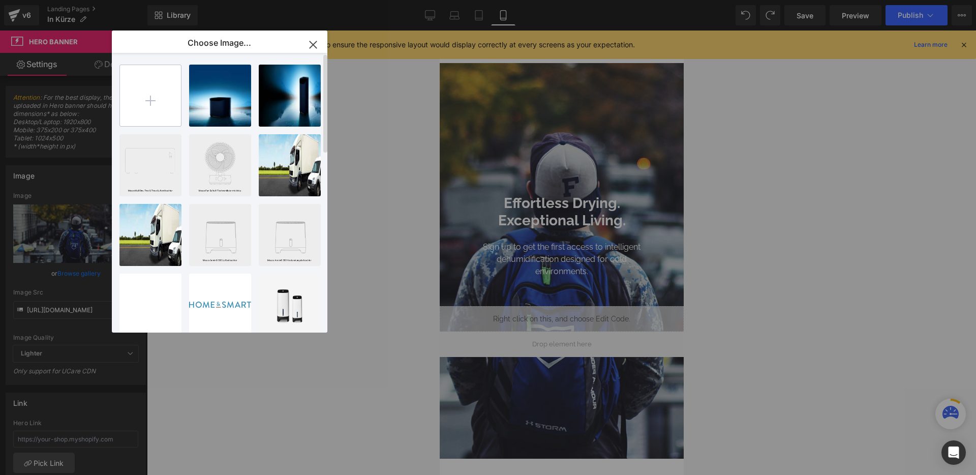
click at [147, 99] on input "file" at bounding box center [150, 95] width 61 height 61
type input "C:\fakepath\DD8L Po sign up_375x685.jpg"
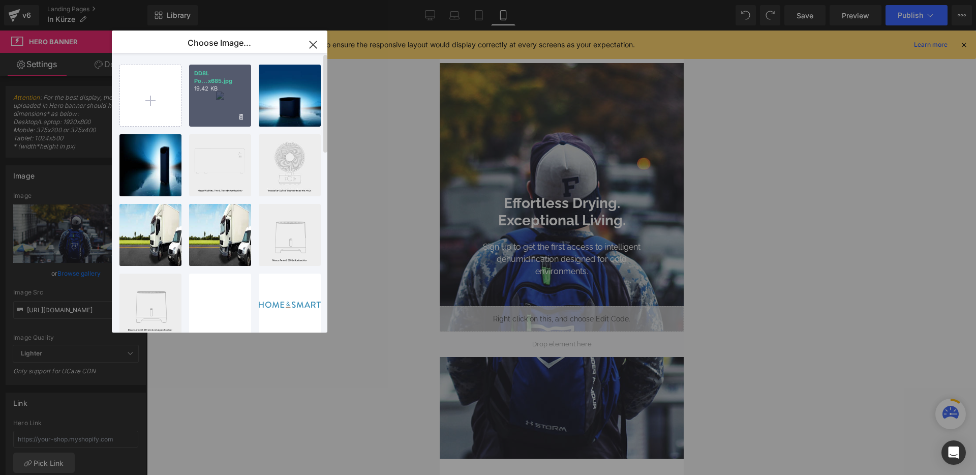
click at [221, 95] on div "DD8L Po...x685.jpg 19.42 KB" at bounding box center [220, 96] width 62 height 62
type input "[URL][DOMAIN_NAME]"
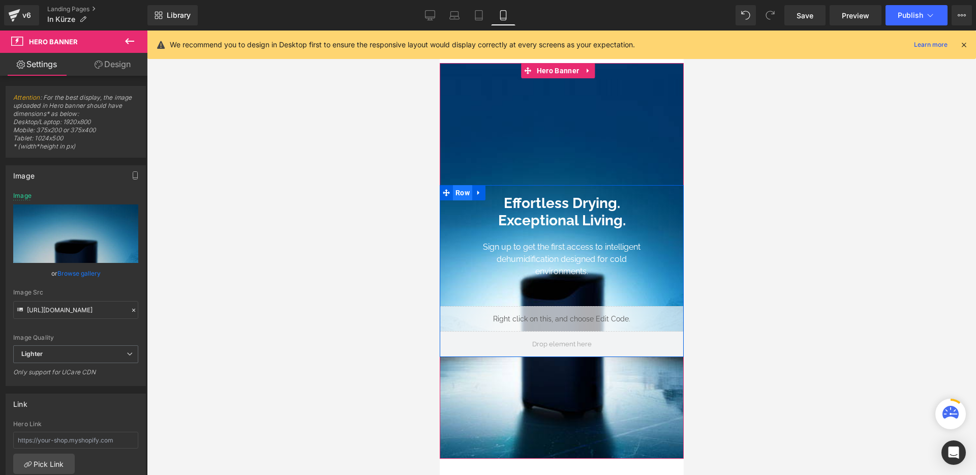
click at [467, 194] on span "Row" at bounding box center [462, 192] width 19 height 15
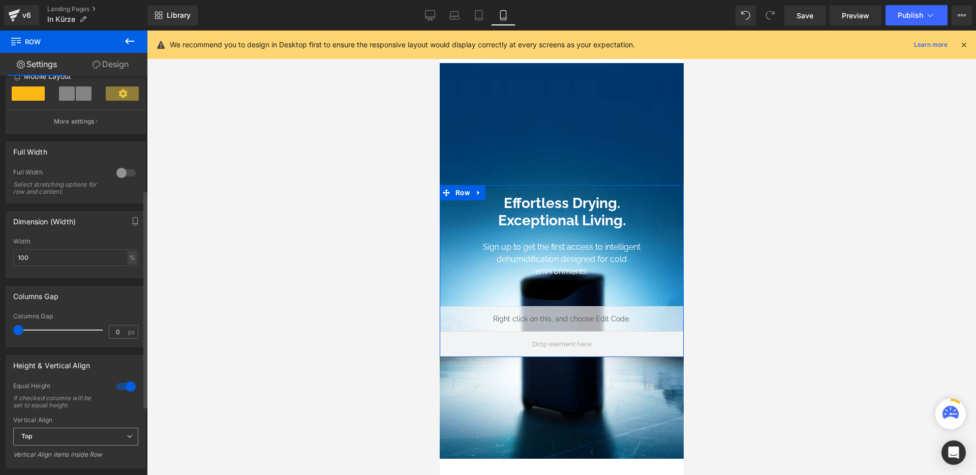
scroll to position [210, 0]
click at [90, 430] on span "Top" at bounding box center [75, 434] width 125 height 18
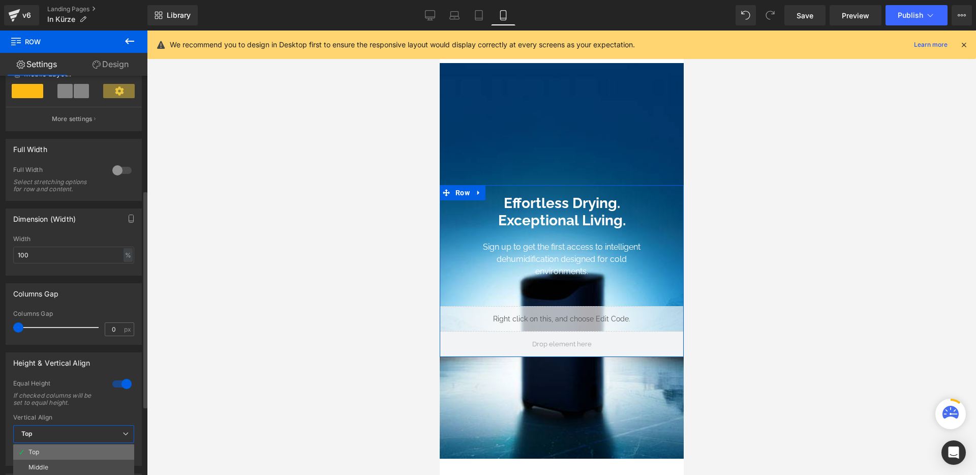
click at [70, 449] on li "Top" at bounding box center [73, 451] width 121 height 15
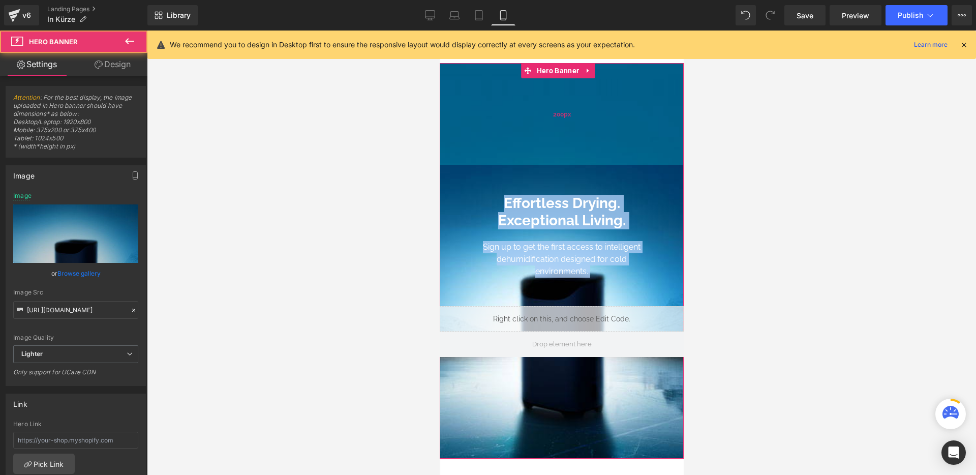
drag, startPoint x: 557, startPoint y: 166, endPoint x: 564, endPoint y: 125, distance: 41.3
click at [564, 124] on div "Introducing, [PERSON_NAME] ® Heading Effortless Drying. Exceptional Living. Hea…" at bounding box center [561, 261] width 244 height 396
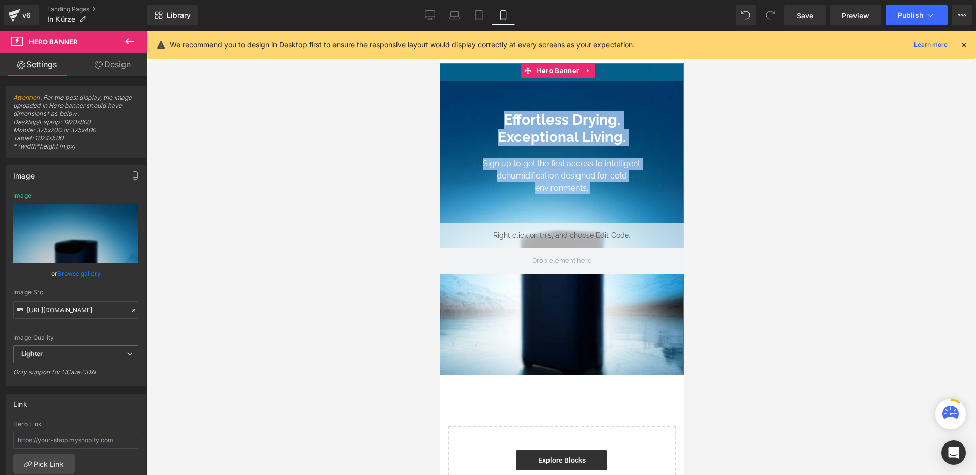
drag, startPoint x: 598, startPoint y: 149, endPoint x: 600, endPoint y: 66, distance: 83.4
click at [600, 66] on div "36px" at bounding box center [561, 72] width 244 height 18
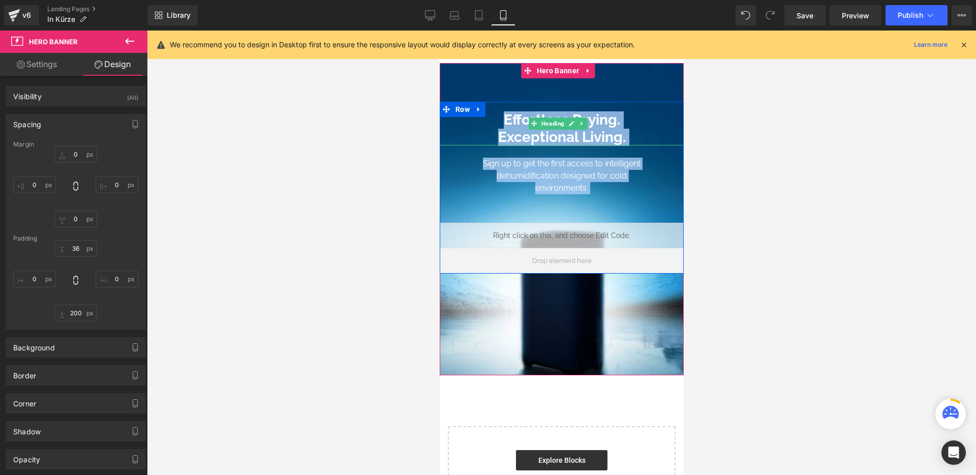
click at [582, 108] on div "Effortless Drying. Exceptional Living." at bounding box center [561, 124] width 244 height 44
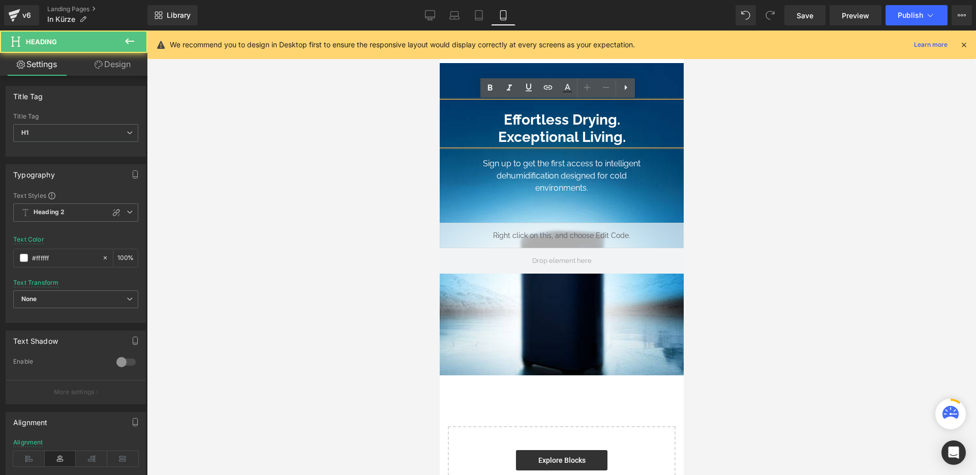
click at [601, 91] on icon at bounding box center [606, 87] width 12 height 12
click at [649, 89] on span "Introducing, [PERSON_NAME] ® Heading Effortless Drying. Exceptional Living. Hea…" at bounding box center [561, 177] width 244 height 192
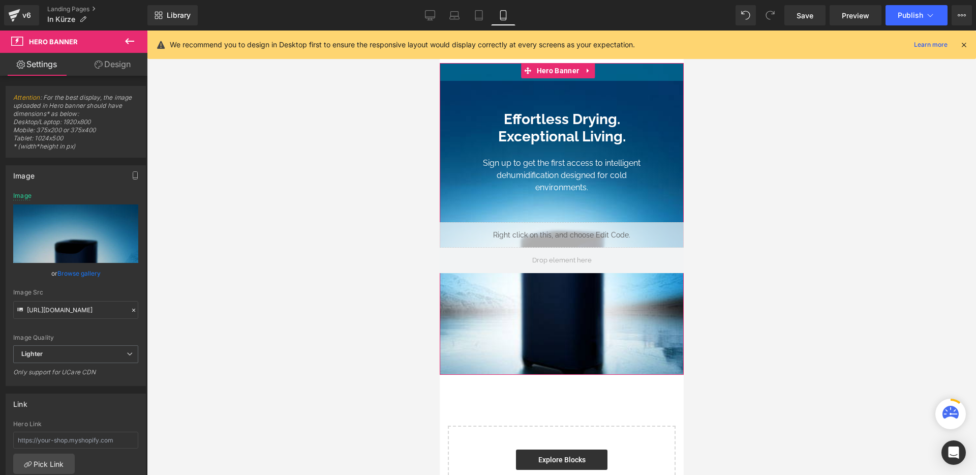
click at [616, 72] on div "35px" at bounding box center [561, 72] width 244 height 18
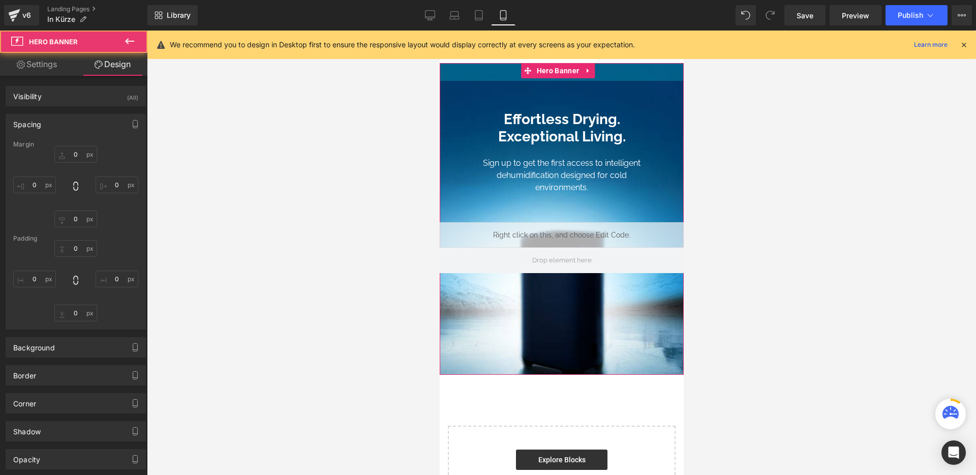
type input "0"
type input "35"
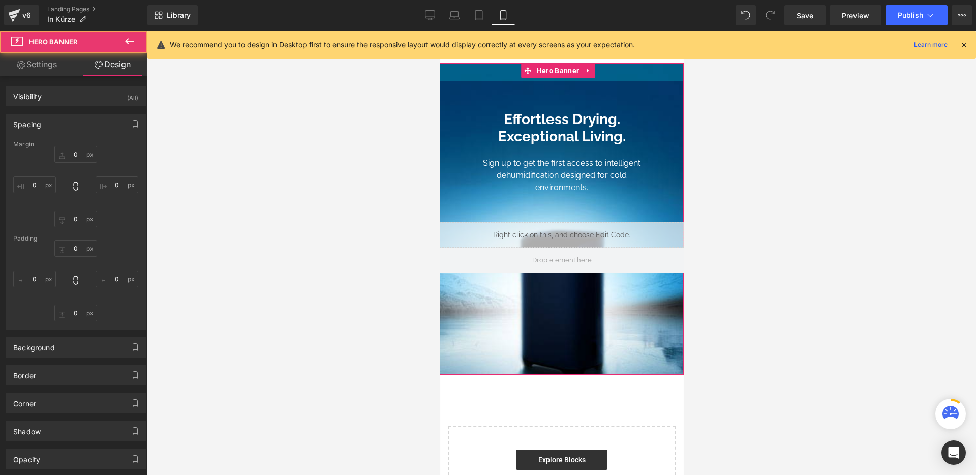
type input "0"
type input "200"
type input "0"
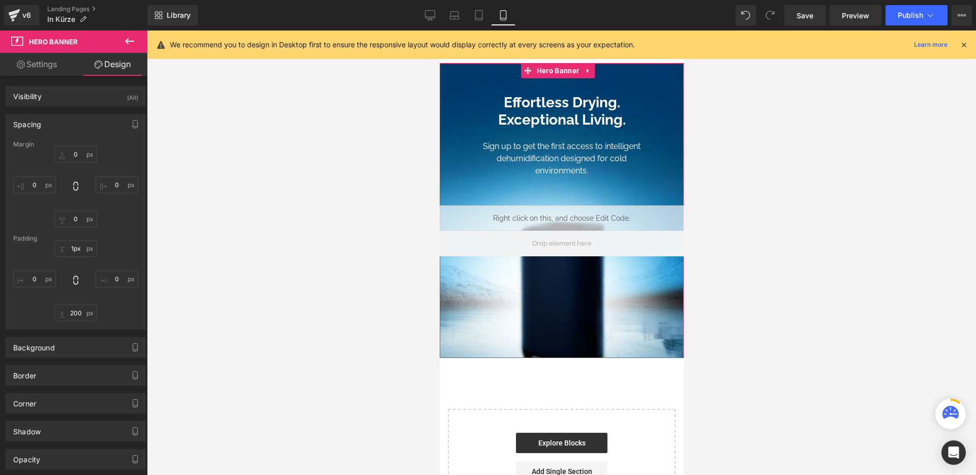
type input "0px"
drag, startPoint x: 621, startPoint y: 73, endPoint x: 622, endPoint y: 53, distance: 19.4
click at [622, 53] on div "Kostenlose Lieferung auf alle Bestellungen! Luftentfeuchter Ventilatoren Luftre…" at bounding box center [561, 391] width 244 height 761
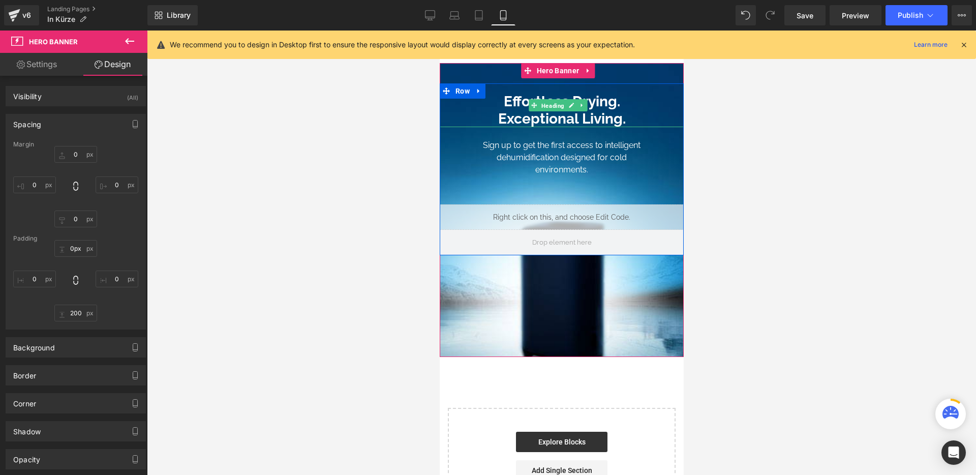
click at [556, 106] on span "Heading" at bounding box center [552, 106] width 27 height 12
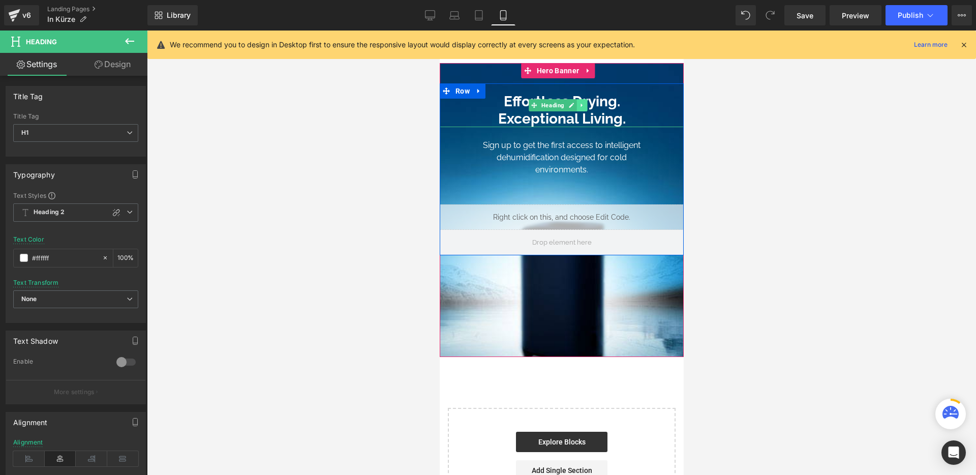
click at [580, 104] on icon at bounding box center [582, 105] width 6 height 6
click at [578, 106] on icon at bounding box center [577, 105] width 6 height 6
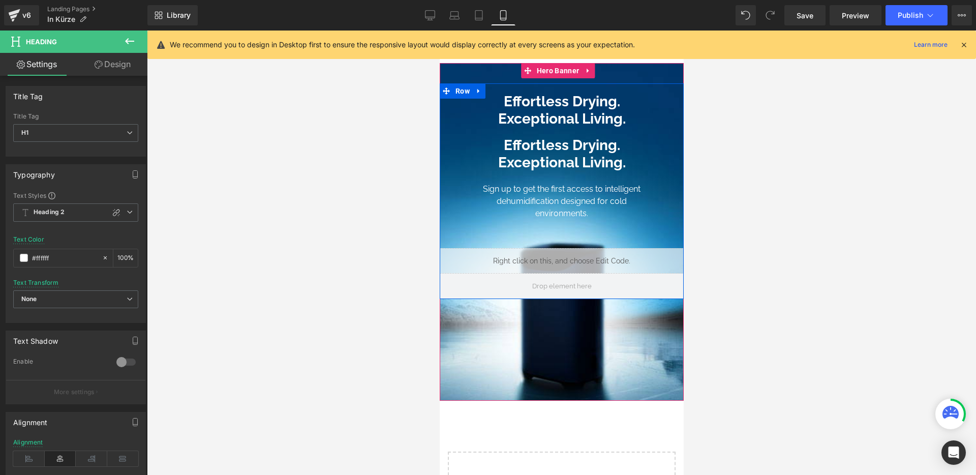
click at [578, 102] on icon at bounding box center [577, 105] width 6 height 6
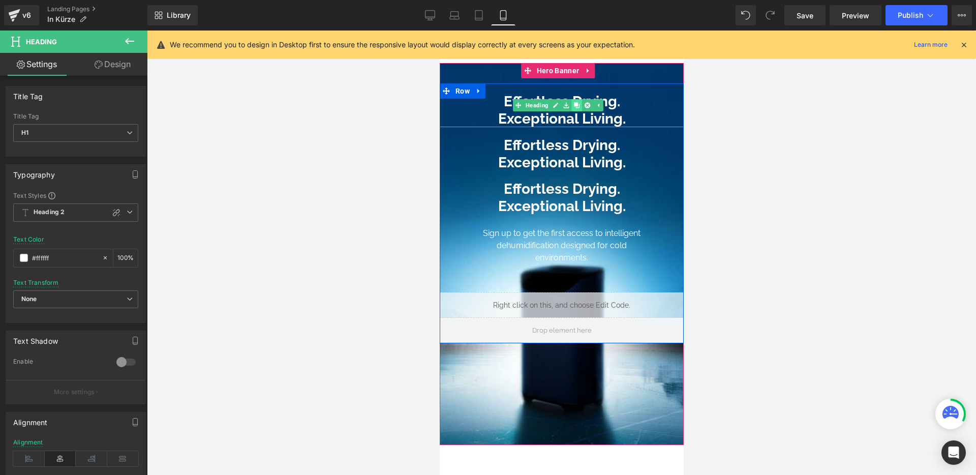
click at [578, 102] on icon at bounding box center [577, 105] width 6 height 6
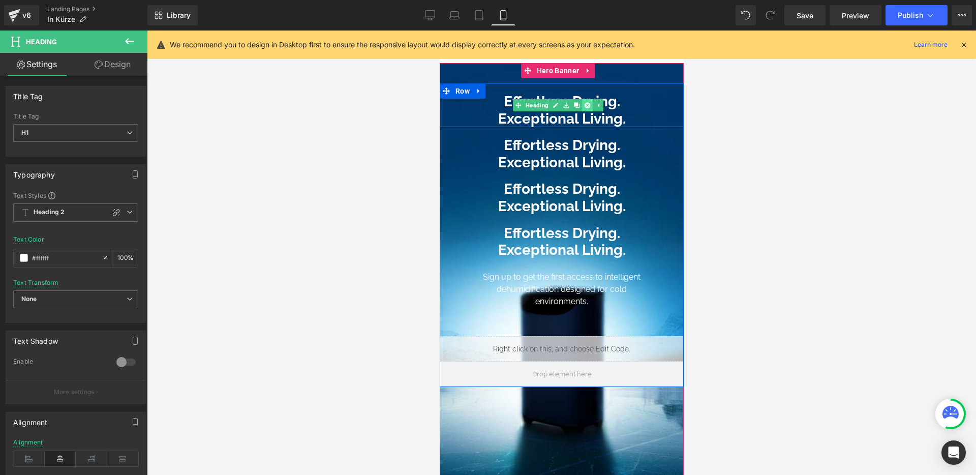
click at [587, 104] on icon at bounding box center [587, 105] width 6 height 6
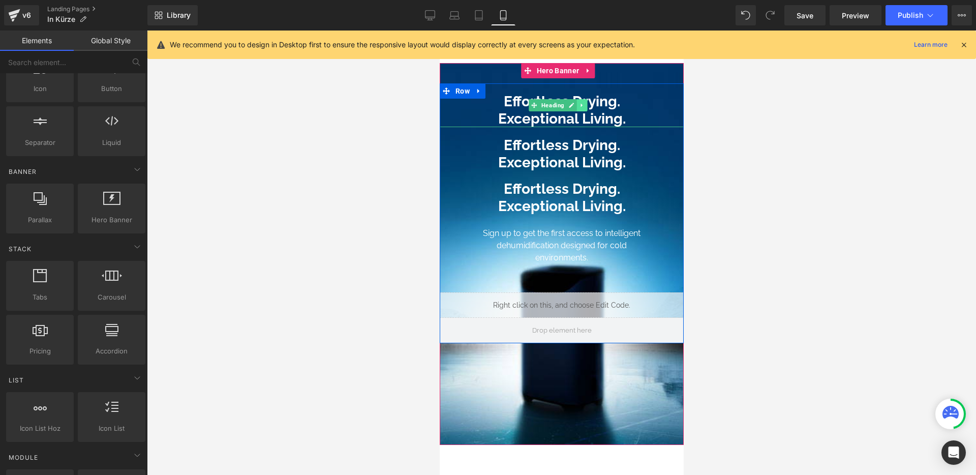
click at [584, 105] on icon at bounding box center [582, 105] width 6 height 6
click at [583, 105] on link at bounding box center [587, 105] width 11 height 12
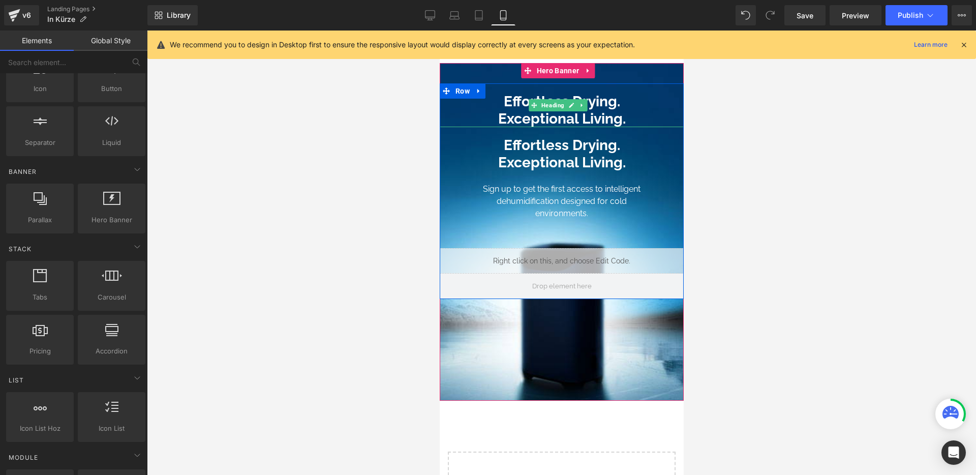
click at [610, 110] on h1 "Effortless Drying. Exceptional Living." at bounding box center [561, 110] width 244 height 34
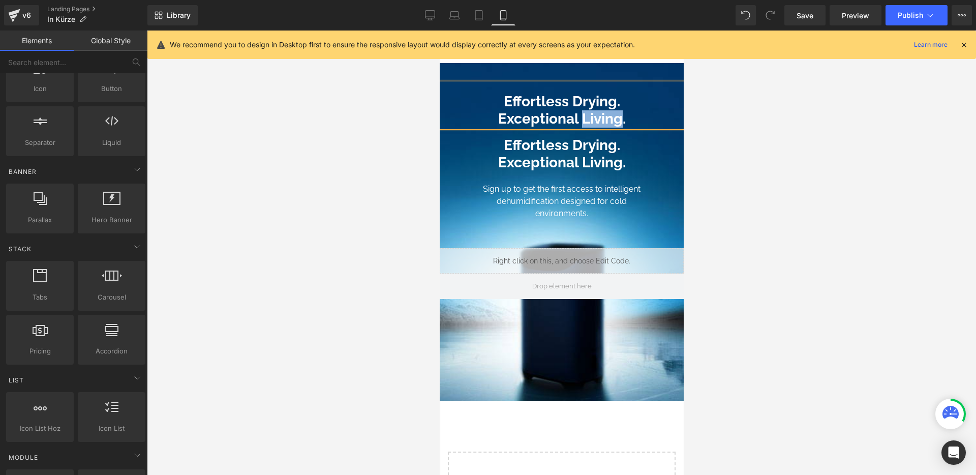
click at [610, 110] on h1 "Effortless Drying. Exceptional Living." at bounding box center [561, 110] width 244 height 34
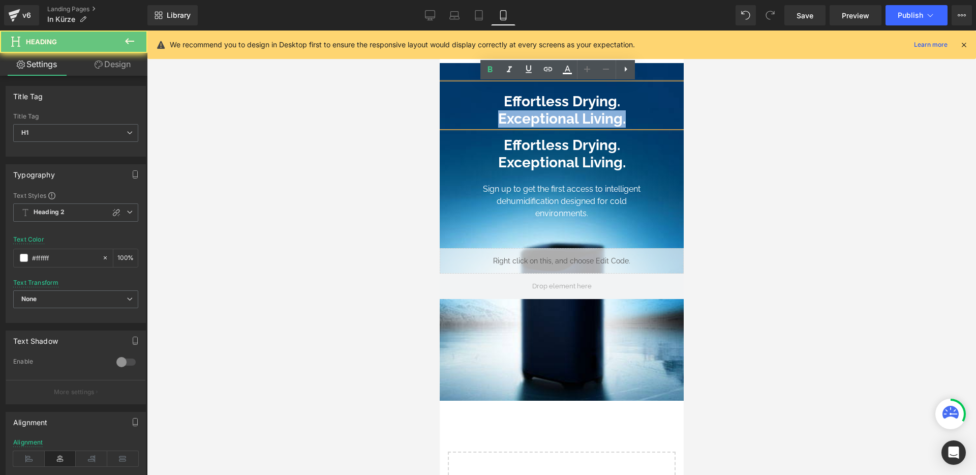
click at [610, 110] on h1 "Effortless Drying. Exceptional Living." at bounding box center [561, 110] width 244 height 34
click at [617, 112] on h1 "Effortless Drying. Exceptional Living." at bounding box center [561, 110] width 244 height 34
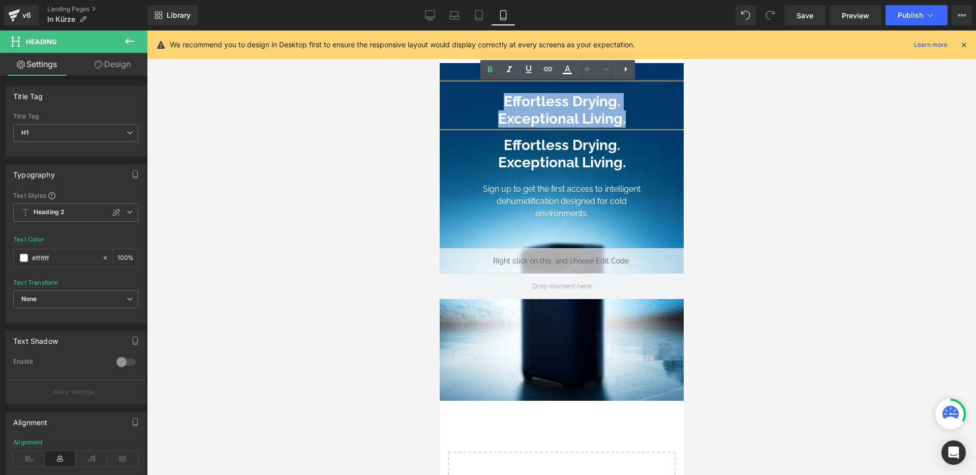
drag, startPoint x: 572, startPoint y: 108, endPoint x: 494, endPoint y: 88, distance: 79.9
click at [494, 88] on div "Effortless Drying. Exceptional Living." at bounding box center [561, 105] width 244 height 44
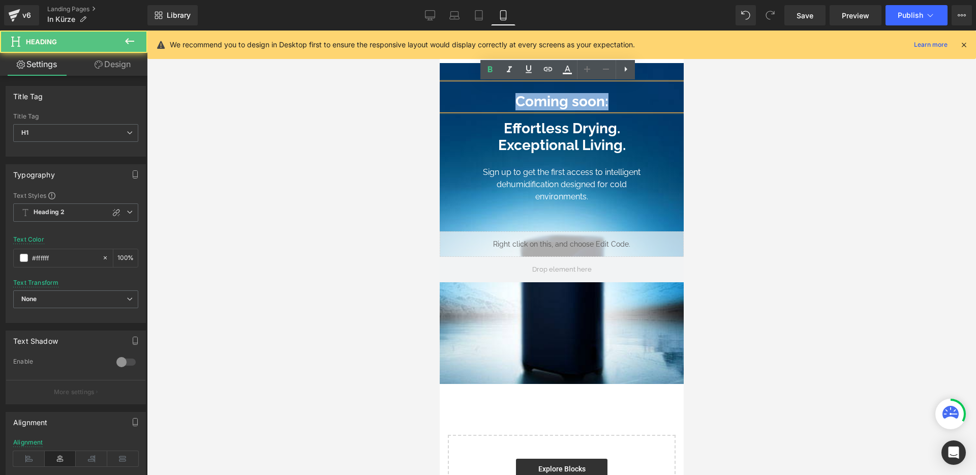
drag, startPoint x: 608, startPoint y: 100, endPoint x: 468, endPoint y: 111, distance: 140.8
click at [498, 100] on h1 "Coming soon:" at bounding box center [561, 101] width 244 height 17
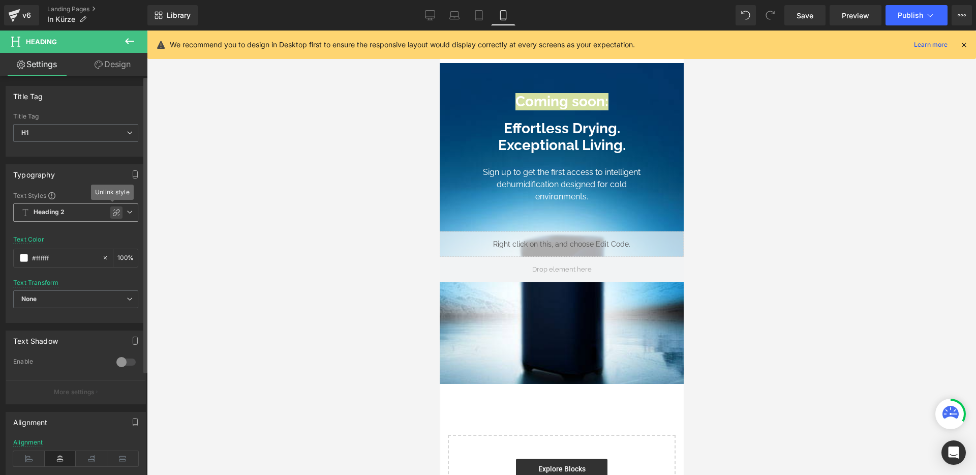
click at [112, 212] on icon at bounding box center [116, 212] width 8 height 8
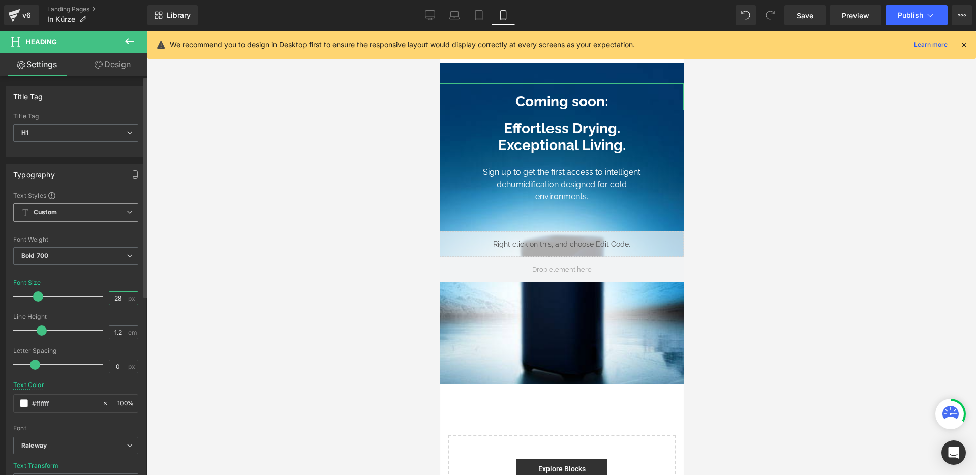
click at [119, 297] on input "28" at bounding box center [118, 298] width 18 height 13
type input "20"
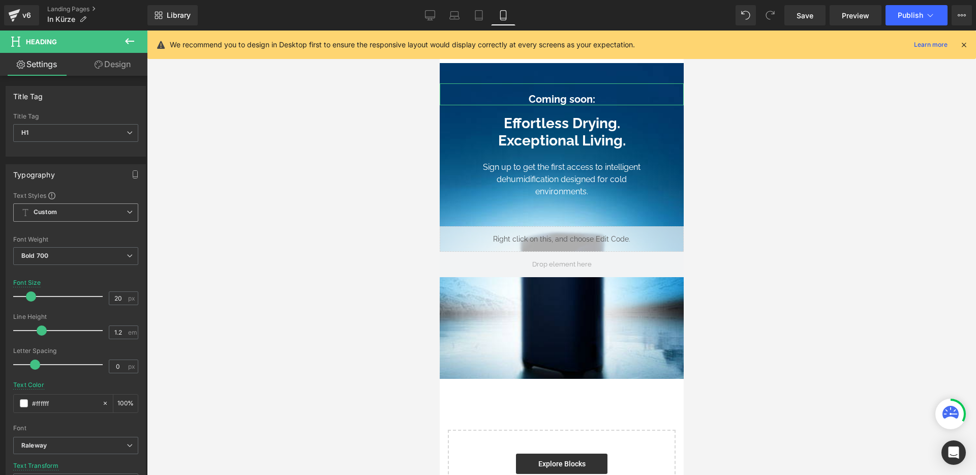
click at [101, 63] on link "Design" at bounding box center [113, 64] width 74 height 23
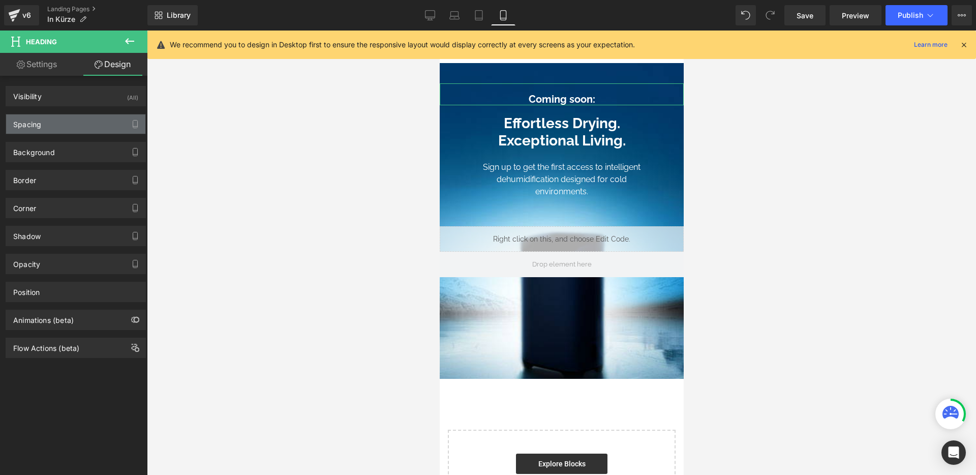
click at [67, 123] on div "Spacing" at bounding box center [75, 123] width 139 height 19
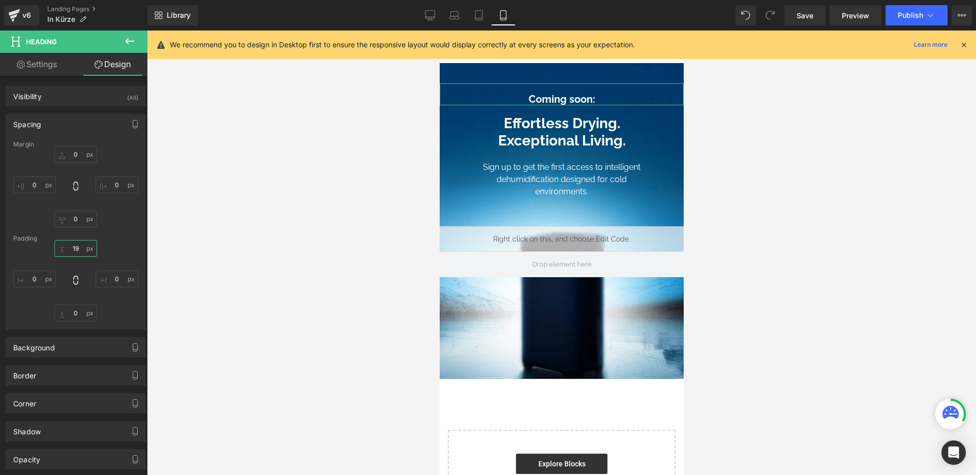
click at [73, 251] on input "19" at bounding box center [75, 248] width 43 height 17
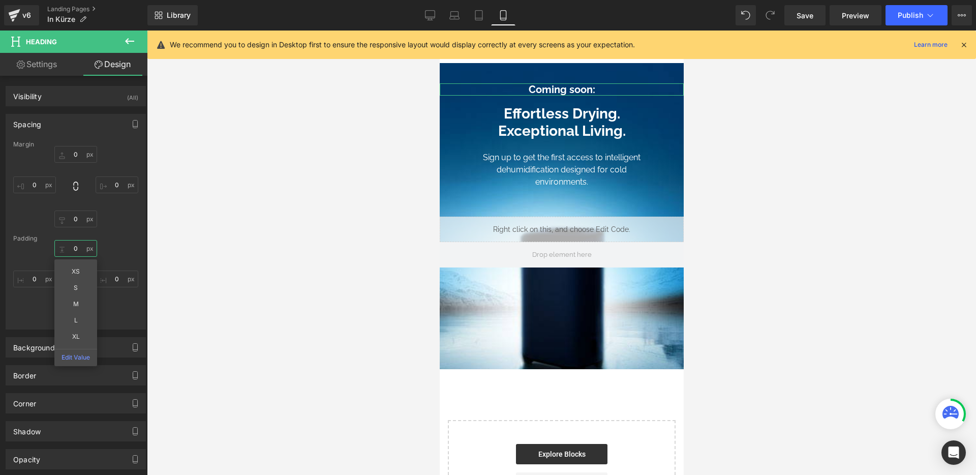
type input "0"
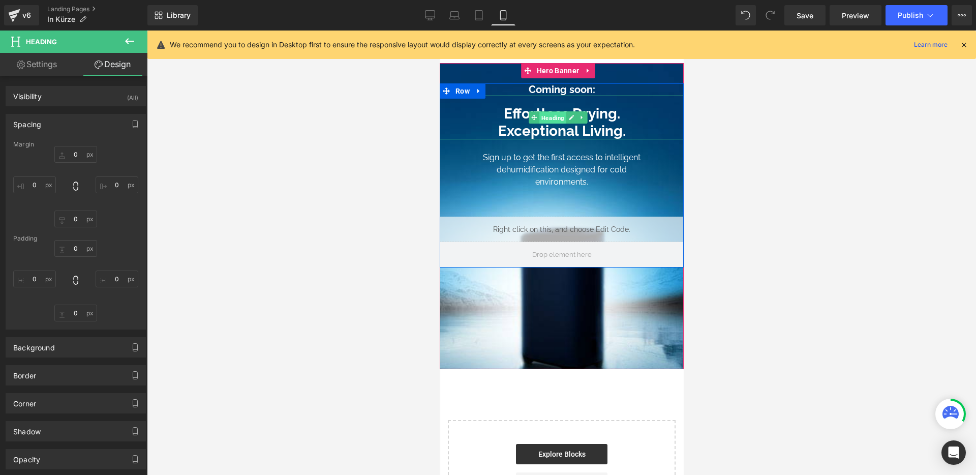
click at [553, 122] on span "Heading" at bounding box center [552, 118] width 27 height 12
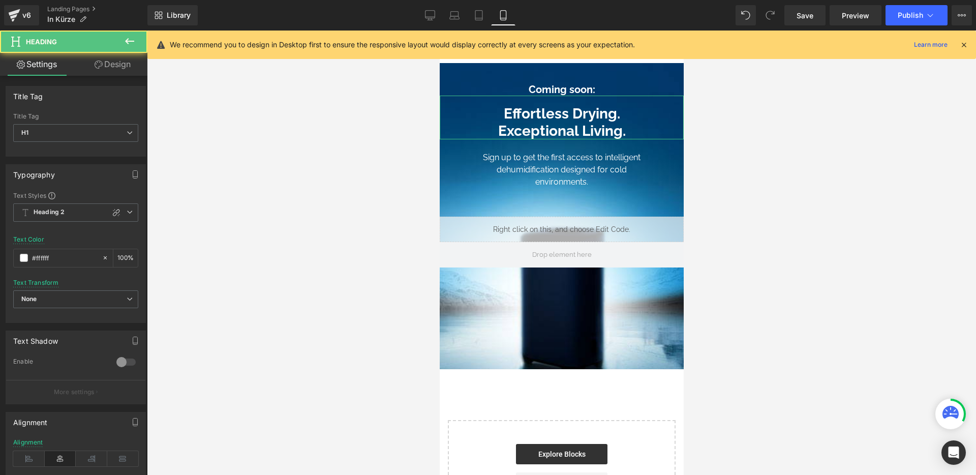
click at [114, 73] on link "Design" at bounding box center [113, 64] width 74 height 23
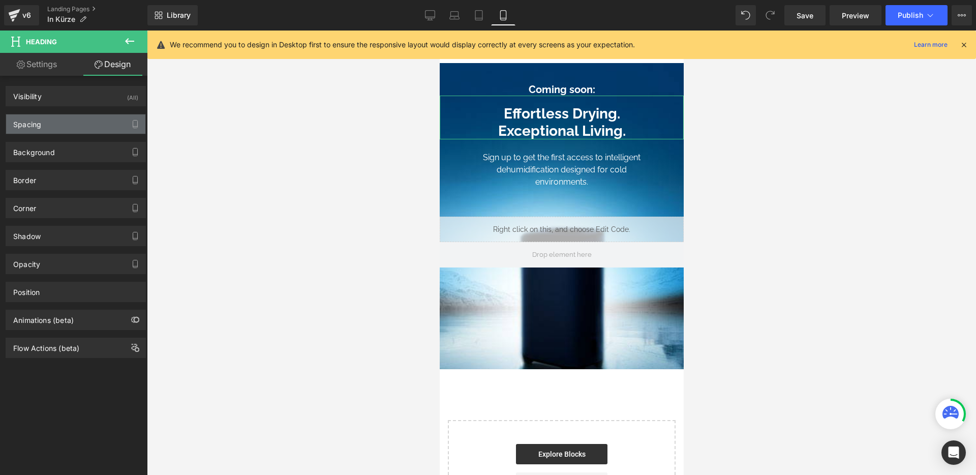
click at [61, 120] on div "Spacing" at bounding box center [75, 123] width 139 height 19
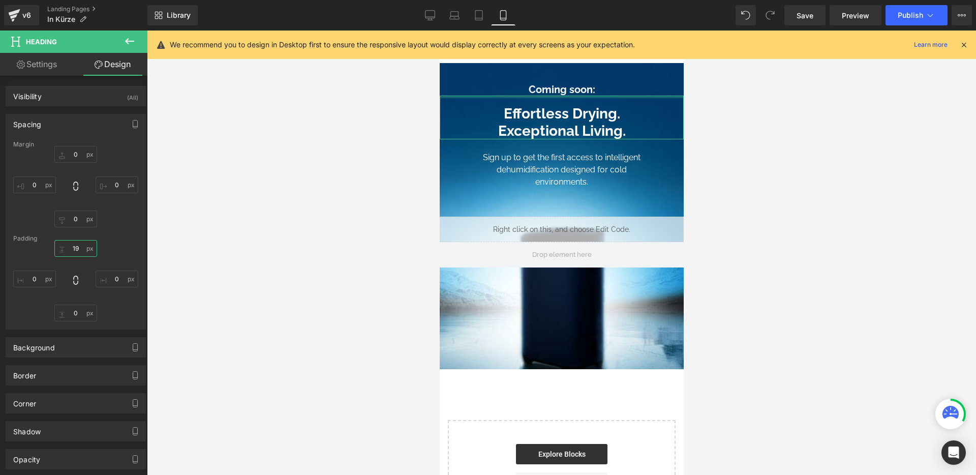
click at [76, 247] on input "19" at bounding box center [75, 248] width 43 height 17
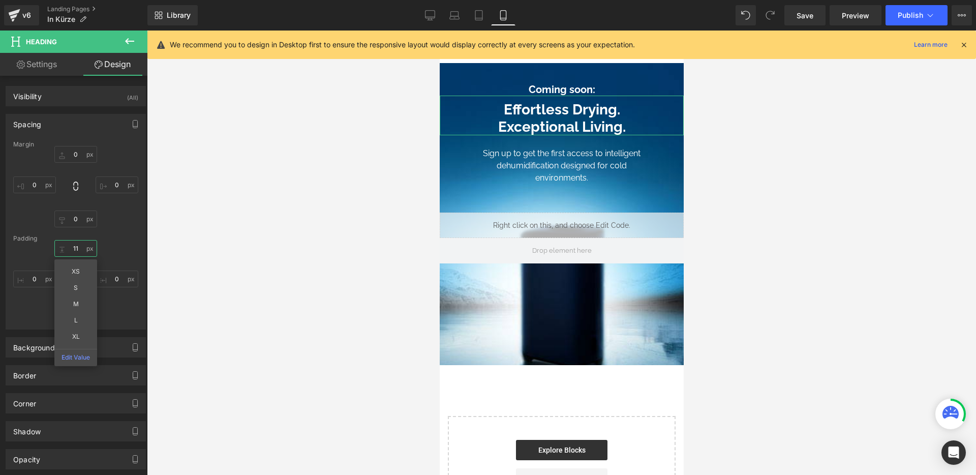
type input "10"
click at [42, 57] on link "Settings" at bounding box center [37, 64] width 74 height 23
type input "100"
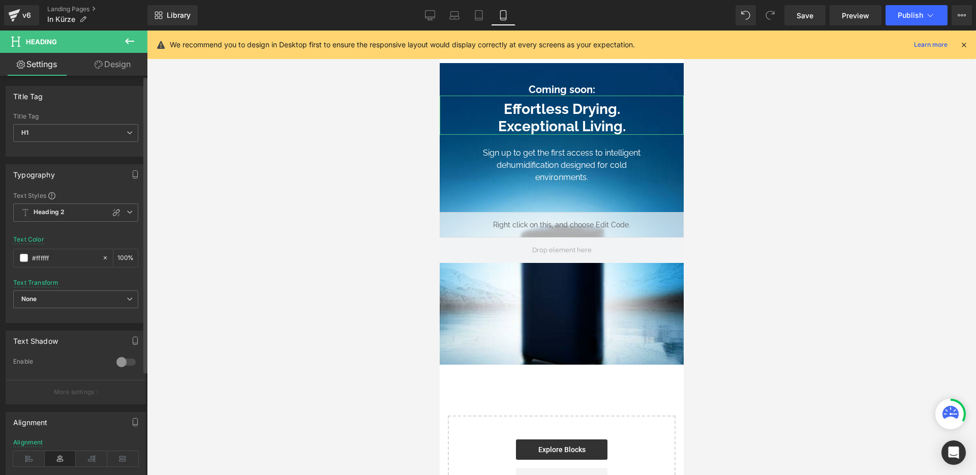
drag, startPoint x: 112, startPoint y: 210, endPoint x: 139, endPoint y: 206, distance: 27.1
click at [112, 210] on icon at bounding box center [116, 212] width 8 height 8
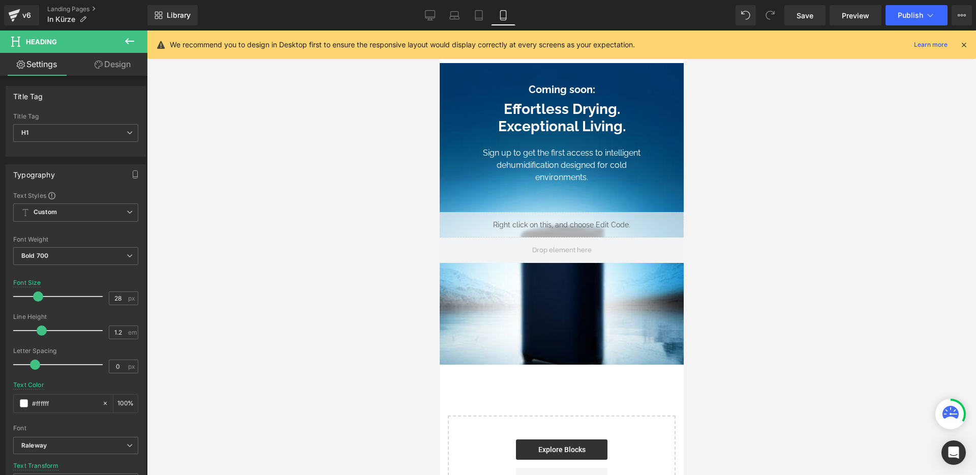
click at [578, 108] on h1 "Effortless Drying. Exceptional Living." at bounding box center [561, 118] width 244 height 34
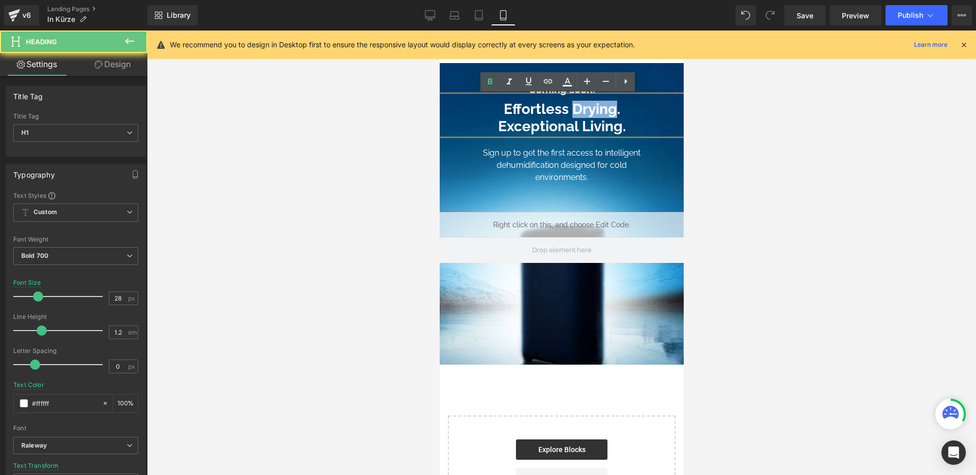
click at [578, 108] on h1 "Effortless Drying. Exceptional Living." at bounding box center [561, 118] width 244 height 34
click at [580, 109] on h1 "Effortless Drying. Exceptional Living." at bounding box center [561, 118] width 244 height 34
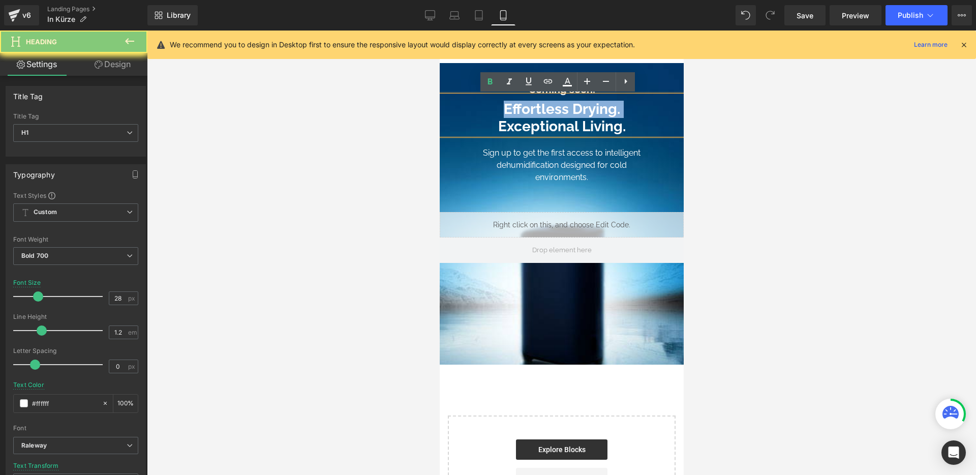
click at [580, 109] on h1 "Effortless Drying. Exceptional Living." at bounding box center [561, 118] width 244 height 34
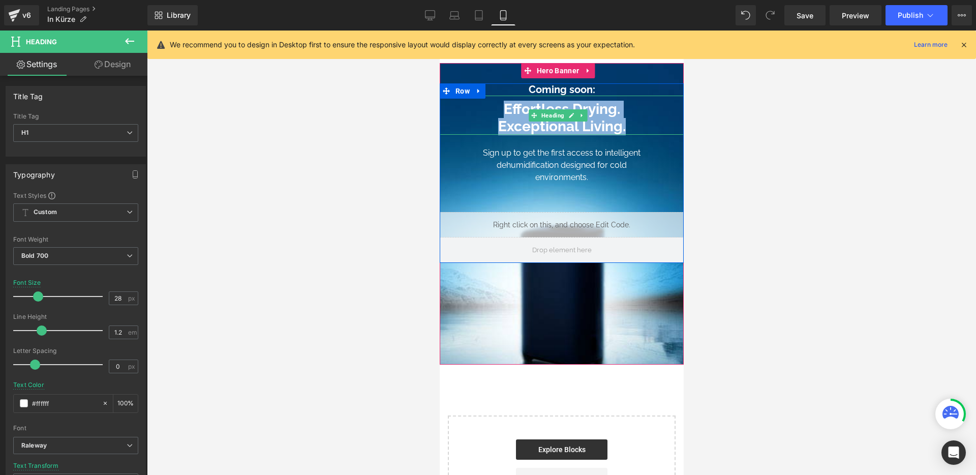
click at [548, 128] on h1 "Effortless Drying. Exceptional Living." at bounding box center [561, 118] width 244 height 34
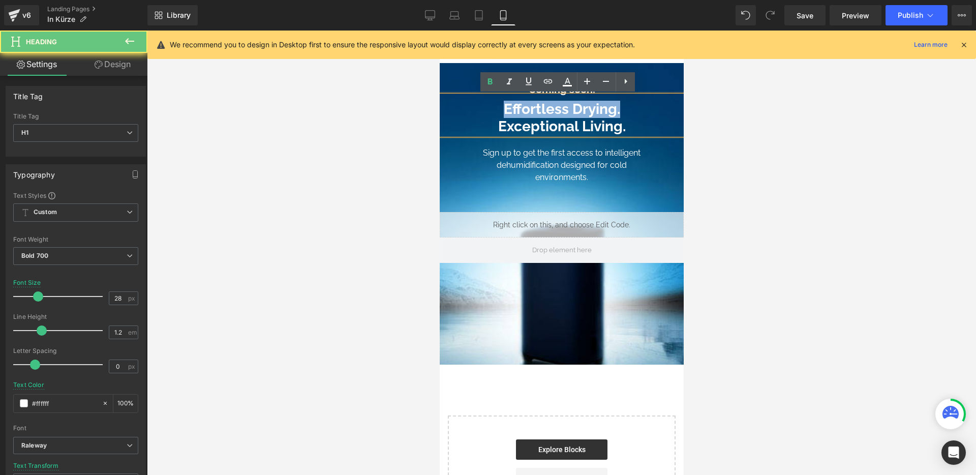
drag, startPoint x: 616, startPoint y: 111, endPoint x: 470, endPoint y: 106, distance: 146.0
click at [470, 106] on h1 "Effortless Drying. Exceptional Living." at bounding box center [561, 118] width 244 height 34
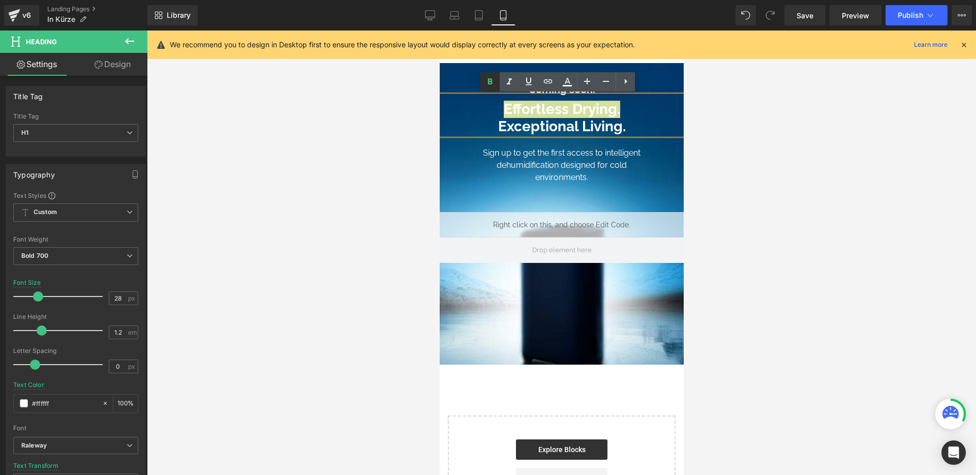
click at [494, 79] on icon at bounding box center [490, 82] width 12 height 12
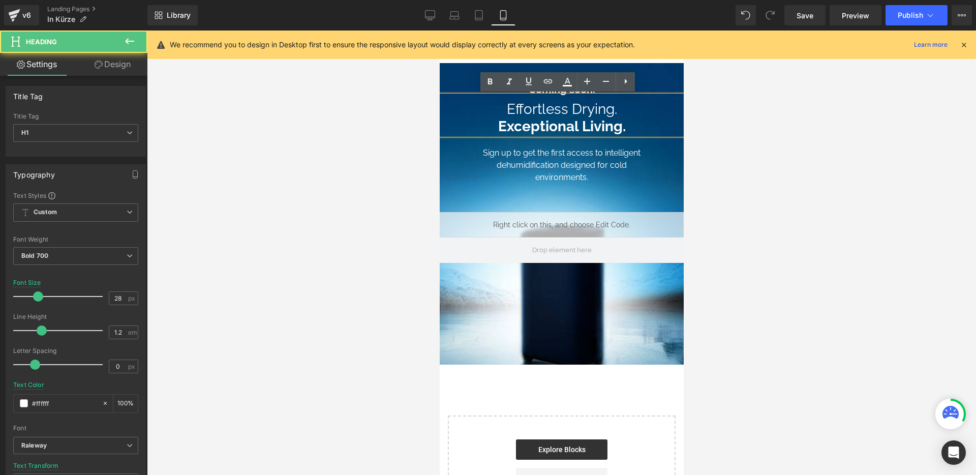
click at [588, 120] on h1 "Effortless Drying. Exceptional Living." at bounding box center [561, 118] width 244 height 34
click at [645, 165] on div "Sign up to get the first access to intelligent dehumidification designed for co…" at bounding box center [561, 176] width 203 height 72
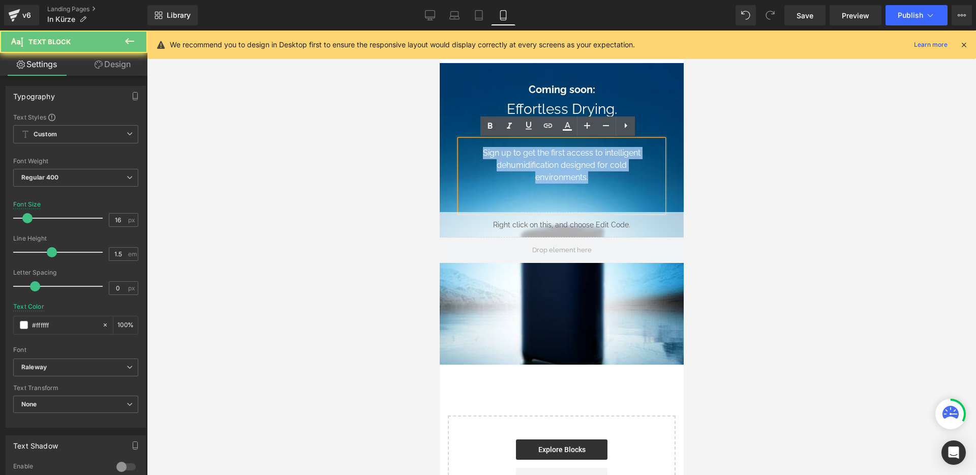
drag, startPoint x: 606, startPoint y: 178, endPoint x: 440, endPoint y: 152, distance: 167.5
click at [462, 154] on div "Sign up to get the first access to intelligent dehumidification designed for co…" at bounding box center [561, 176] width 203 height 72
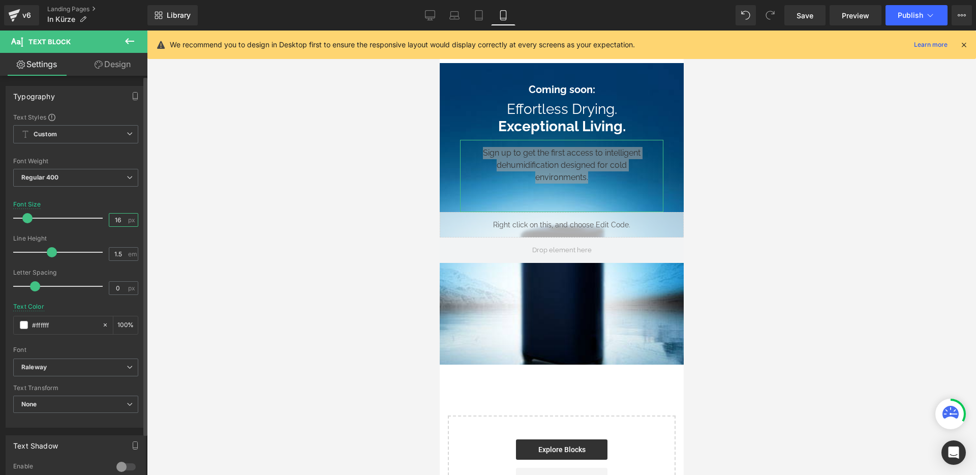
click at [115, 219] on input "16" at bounding box center [118, 220] width 18 height 13
type input "18"
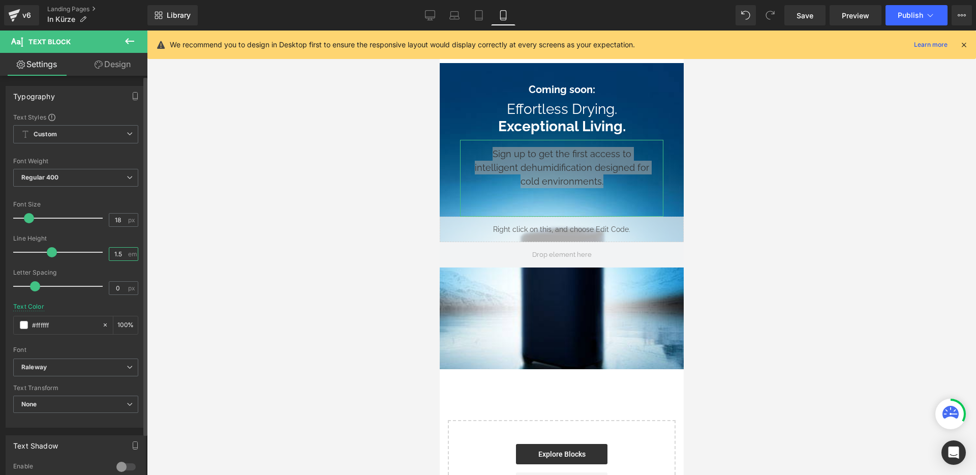
click at [115, 252] on input "1.5" at bounding box center [118, 254] width 18 height 13
type input "1.4"
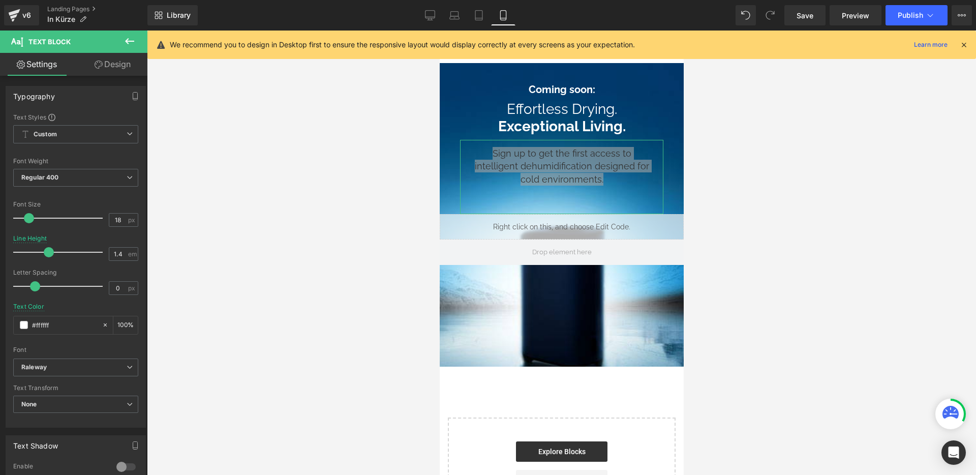
click at [101, 61] on icon at bounding box center [99, 65] width 8 height 8
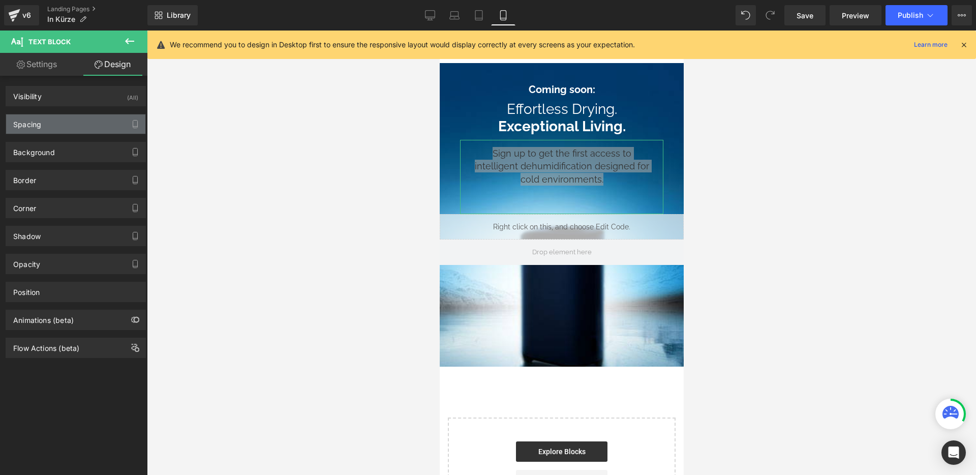
click at [74, 118] on div "Spacing" at bounding box center [75, 123] width 139 height 19
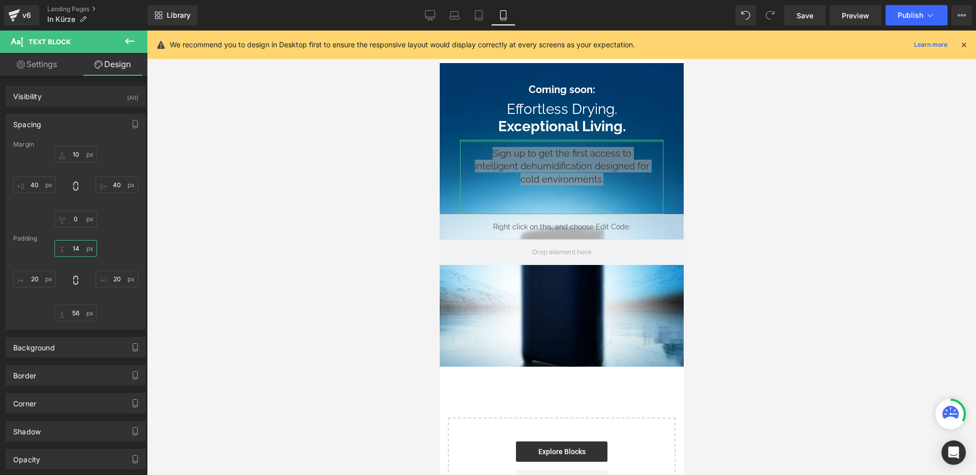
click at [77, 248] on input "14" at bounding box center [75, 248] width 43 height 17
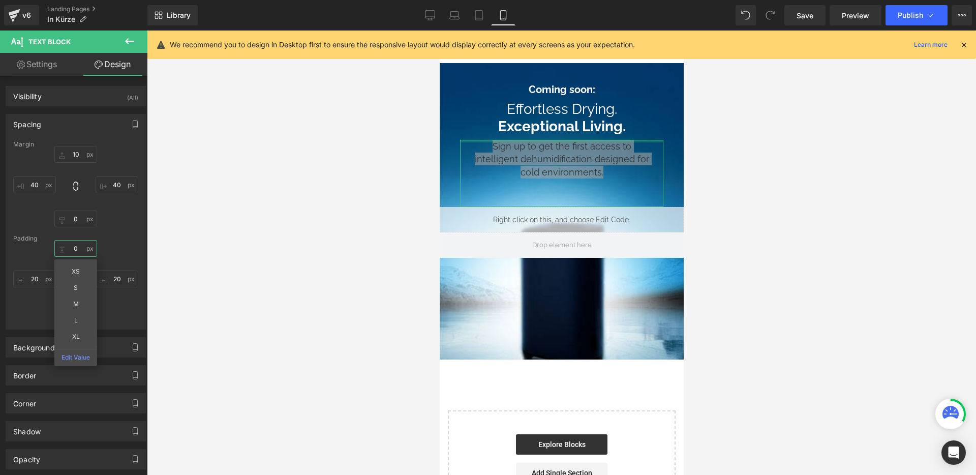
type input "0"
click at [78, 313] on input "56" at bounding box center [75, 313] width 43 height 17
type input "0"
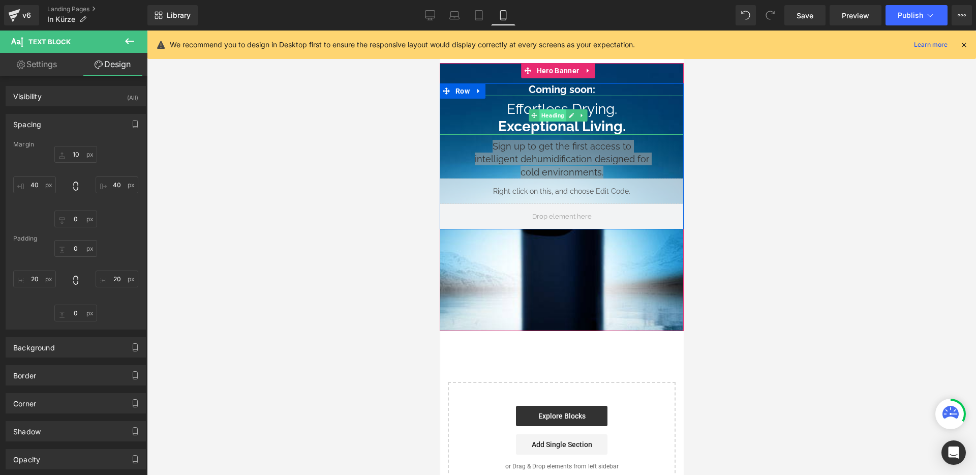
click at [552, 114] on span "Heading" at bounding box center [552, 115] width 27 height 12
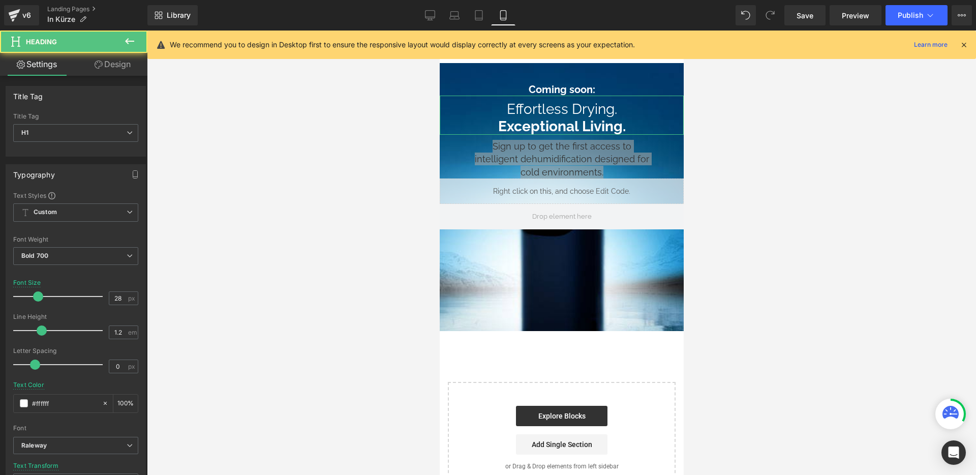
click at [118, 63] on link "Design" at bounding box center [113, 64] width 74 height 23
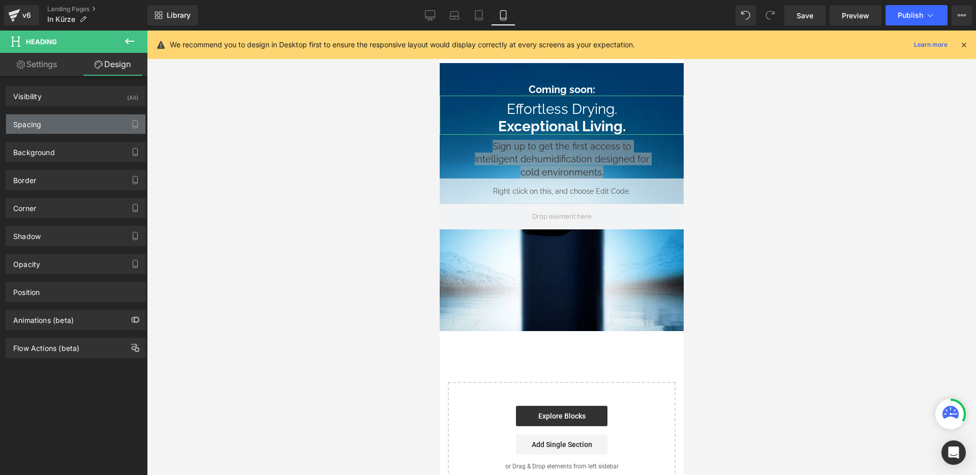
click at [63, 117] on div "Spacing" at bounding box center [75, 123] width 139 height 19
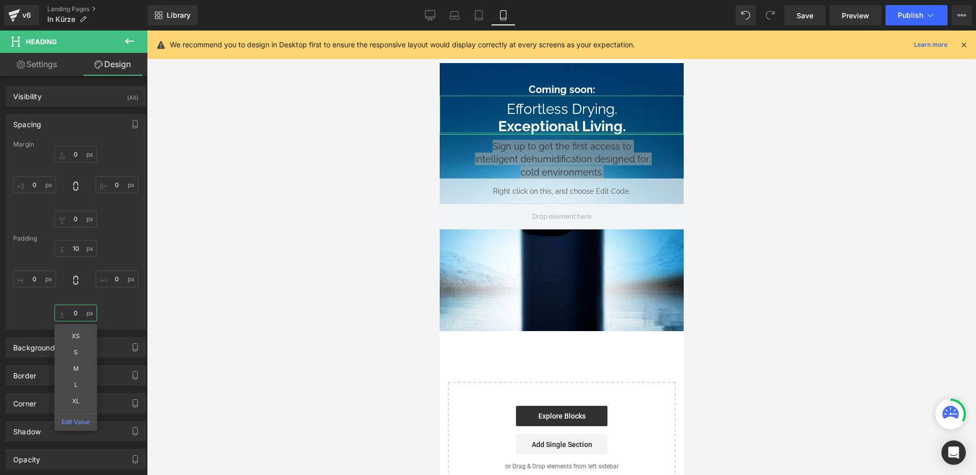
click at [77, 316] on input "0" at bounding box center [75, 313] width 43 height 17
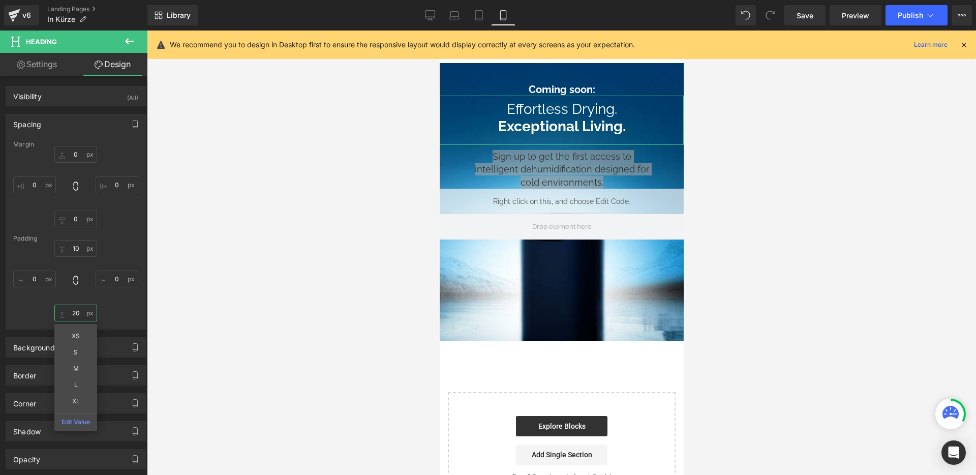
type input "20"
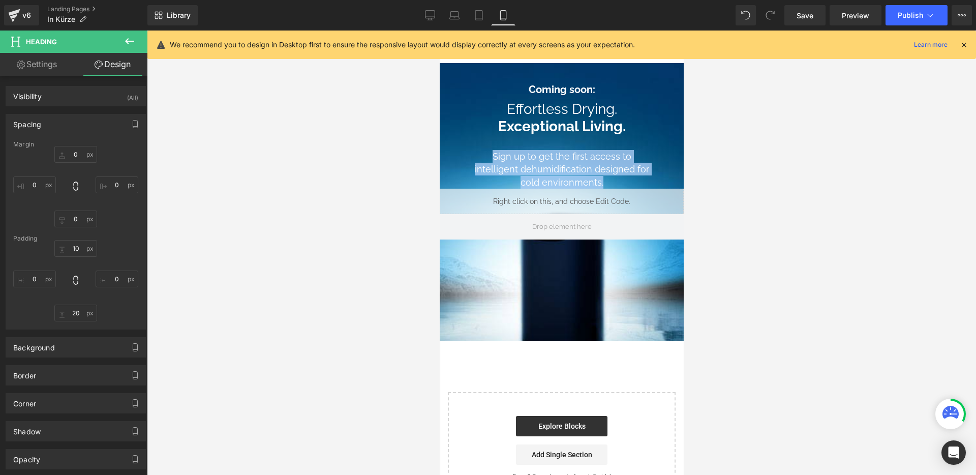
click at [640, 195] on div "Liquid" at bounding box center [561, 201] width 244 height 25
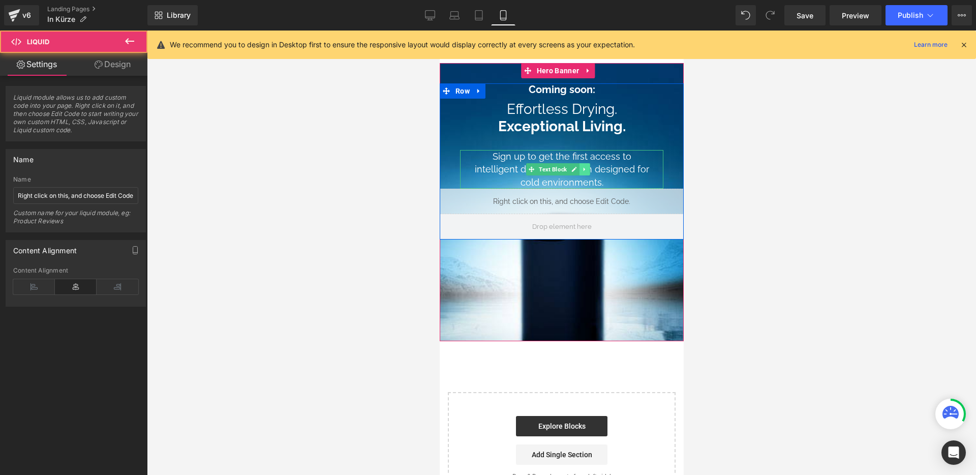
click at [582, 170] on icon at bounding box center [584, 169] width 6 height 6
click at [544, 171] on span "Text Block" at bounding box center [536, 169] width 32 height 12
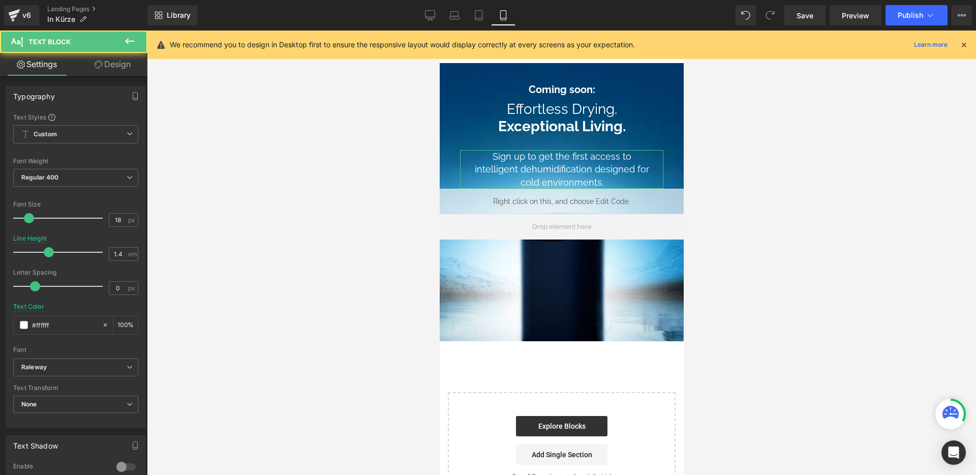
click at [112, 62] on link "Design" at bounding box center [113, 64] width 74 height 23
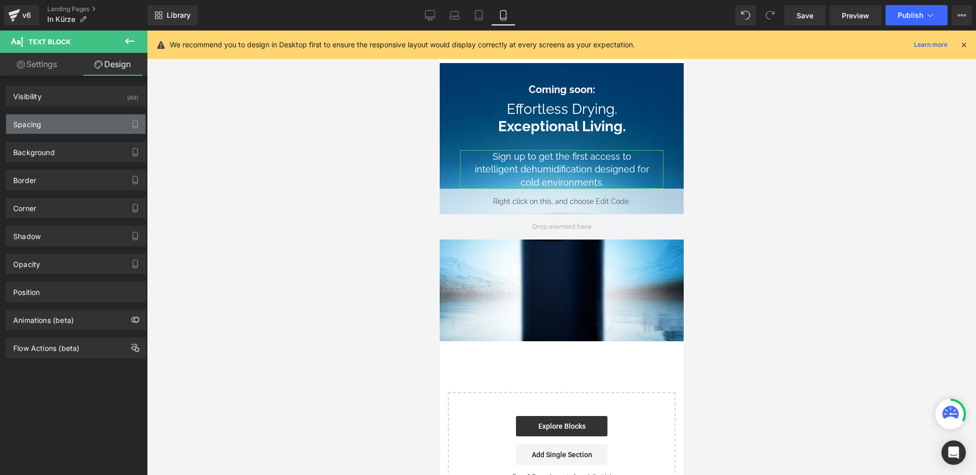
click at [61, 127] on div "Spacing" at bounding box center [75, 123] width 139 height 19
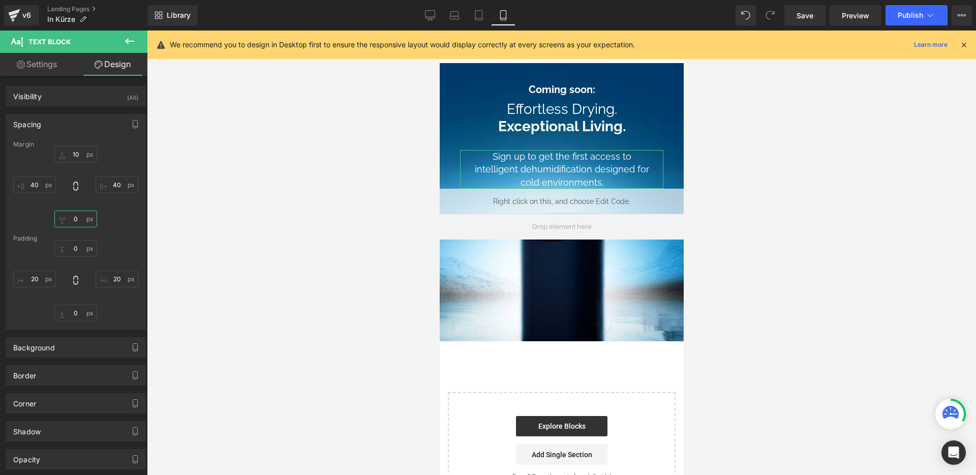
click at [78, 217] on input "0" at bounding box center [75, 219] width 43 height 17
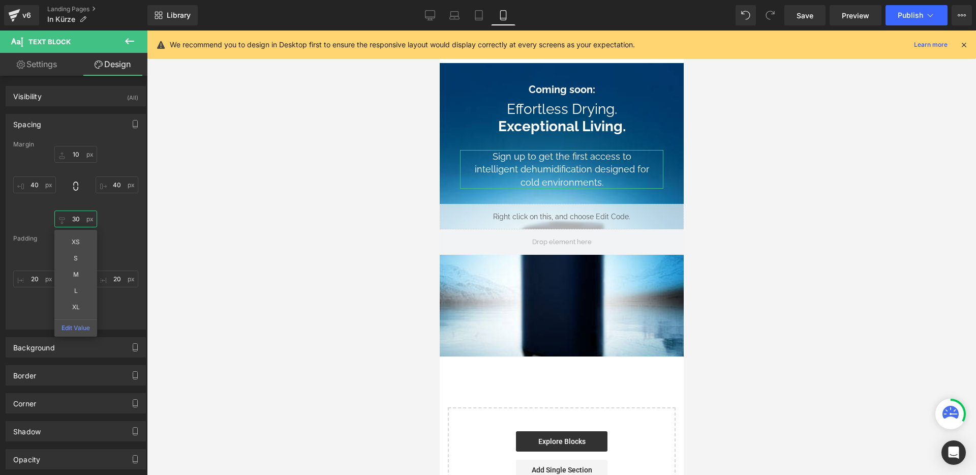
type input "3"
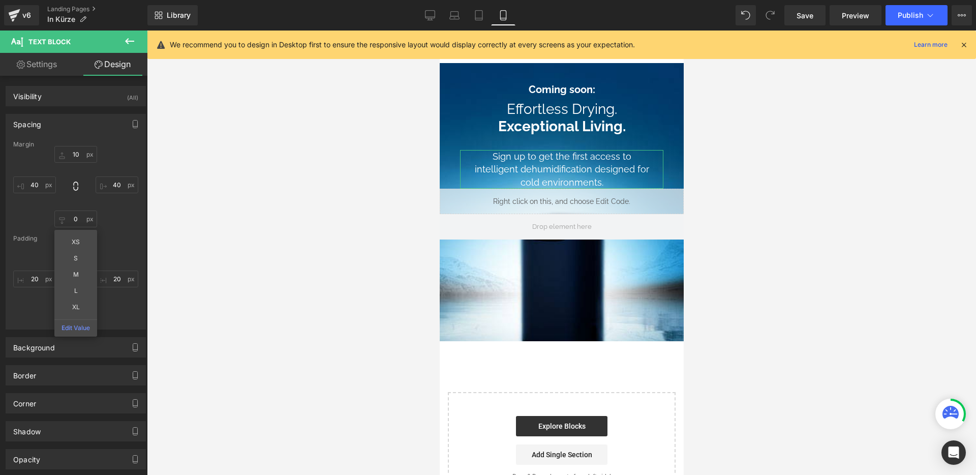
click at [131, 233] on div "Margin 10px 10 40px 40 XS S M L XL Edit Value 40px 40 [GEOGRAPHIC_DATA] 0px 0 2…" at bounding box center [75, 235] width 139 height 188
click at [76, 219] on input "text" at bounding box center [75, 219] width 43 height 17
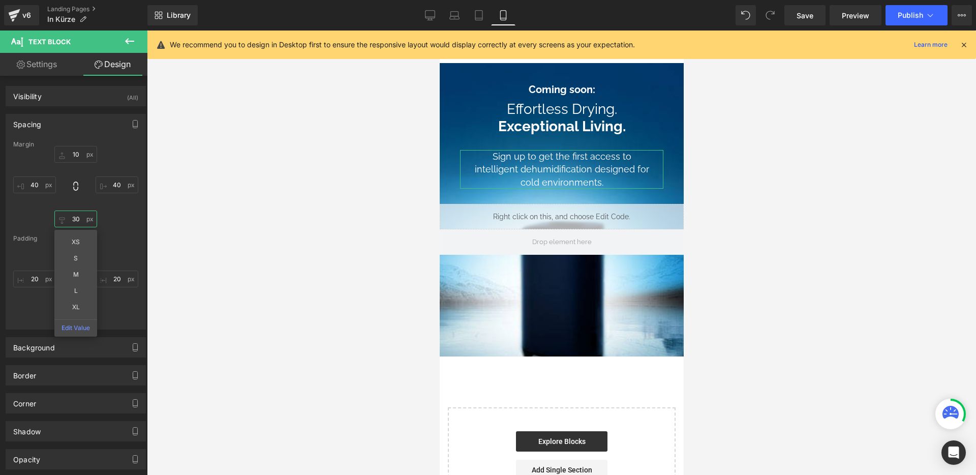
type input "30"
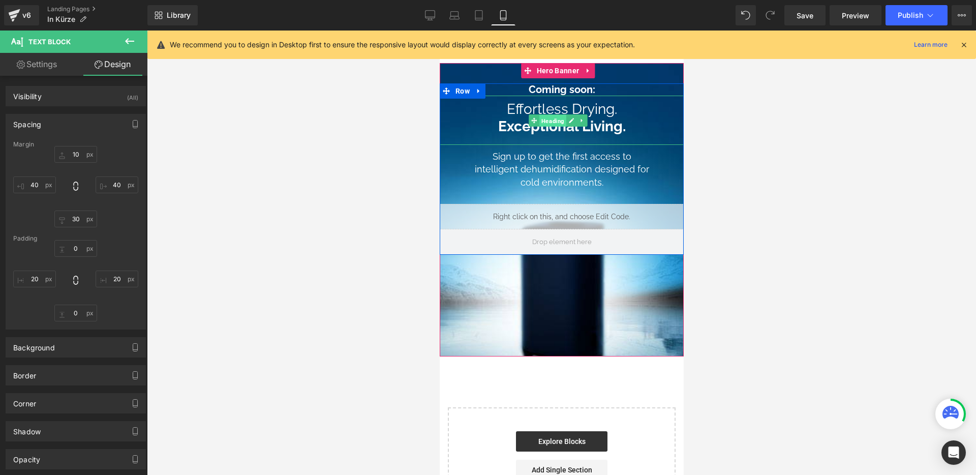
drag, startPoint x: 559, startPoint y: 121, endPoint x: 696, endPoint y: 168, distance: 144.4
click at [559, 121] on span "Heading" at bounding box center [552, 120] width 27 height 12
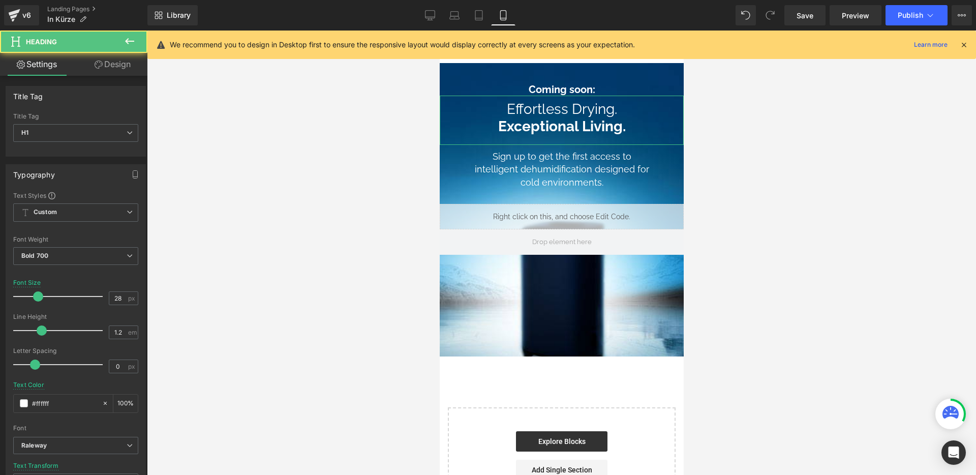
click at [122, 72] on link "Design" at bounding box center [113, 64] width 74 height 23
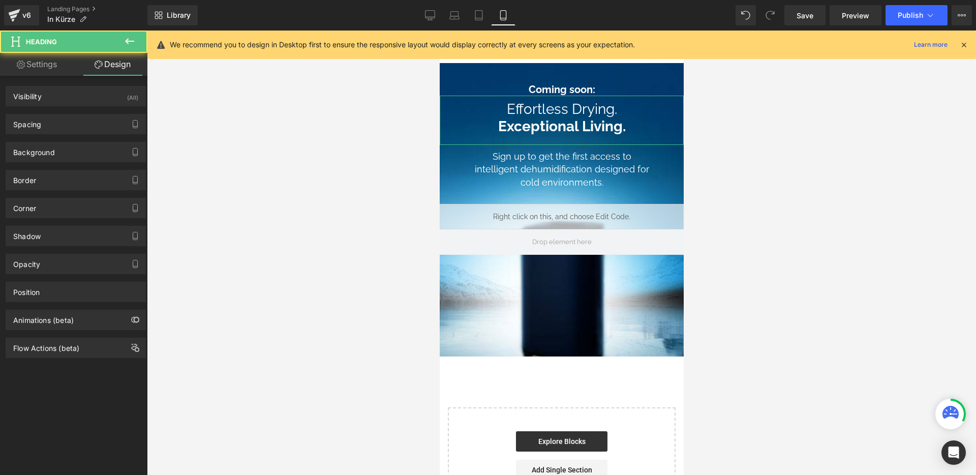
type input "0"
type input "10"
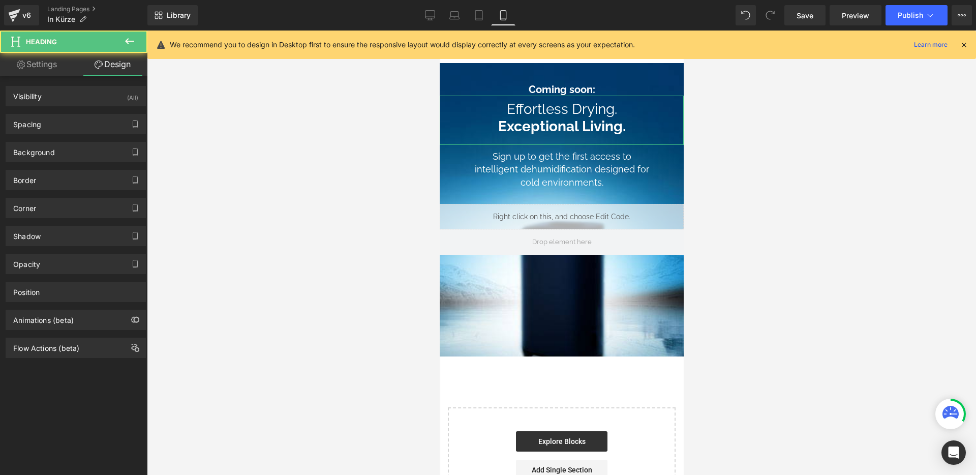
type input "0"
type input "20"
type input "0"
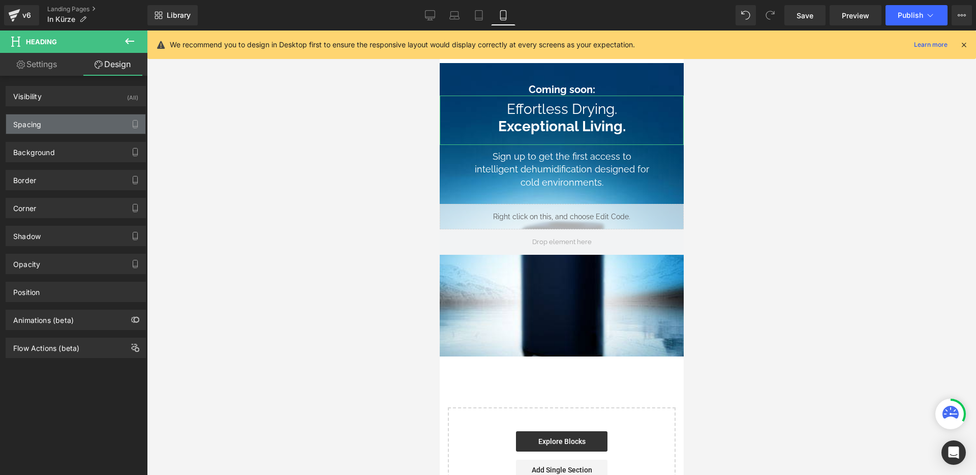
click at [78, 125] on div "Spacing" at bounding box center [75, 123] width 139 height 19
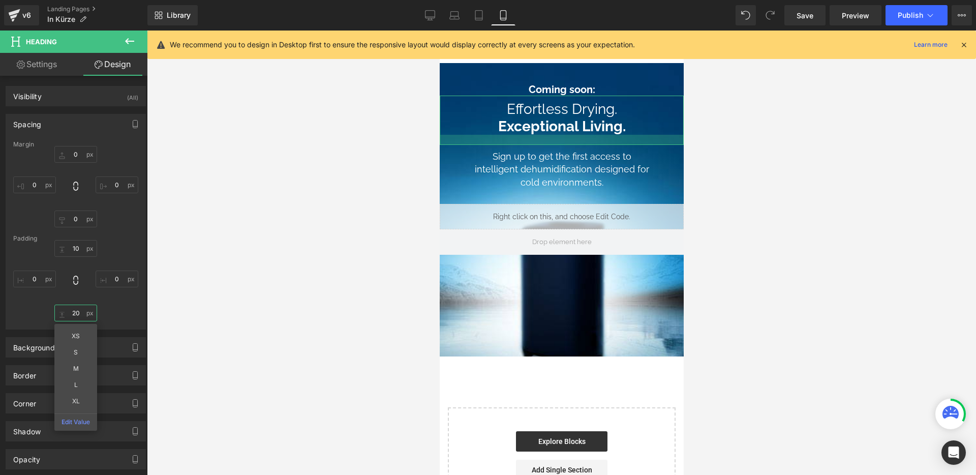
click at [78, 312] on input "20" at bounding box center [75, 313] width 43 height 17
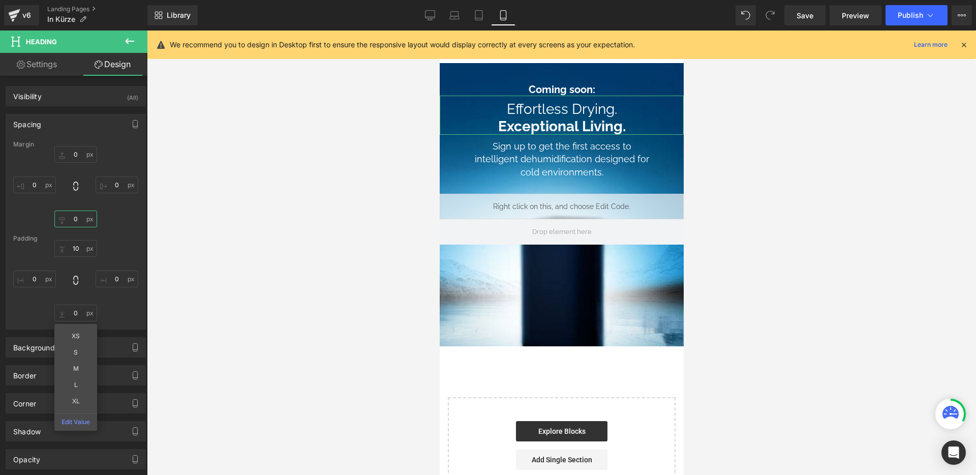
click at [78, 219] on input "0" at bounding box center [75, 219] width 43 height 17
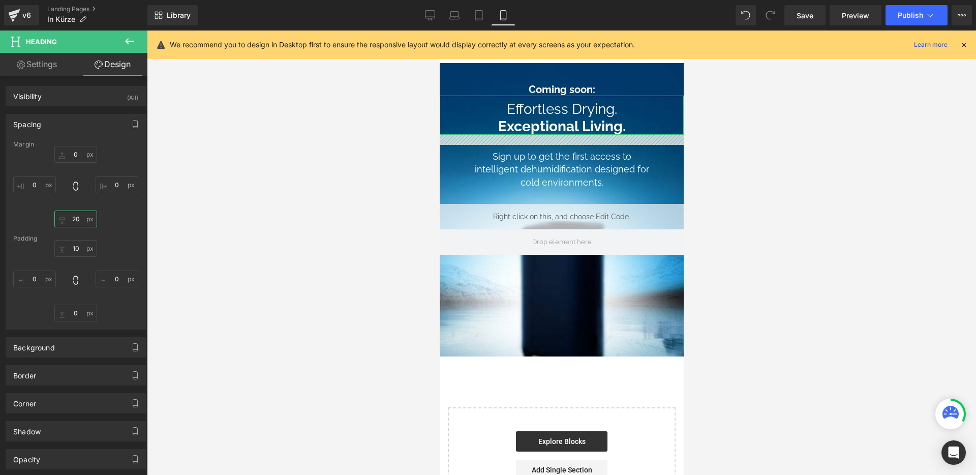
click at [75, 219] on input "20" at bounding box center [75, 219] width 43 height 17
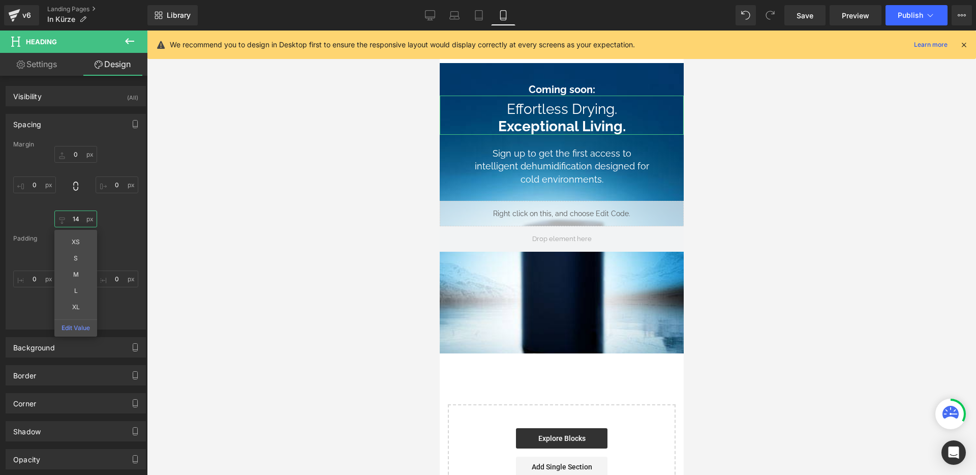
type input "15"
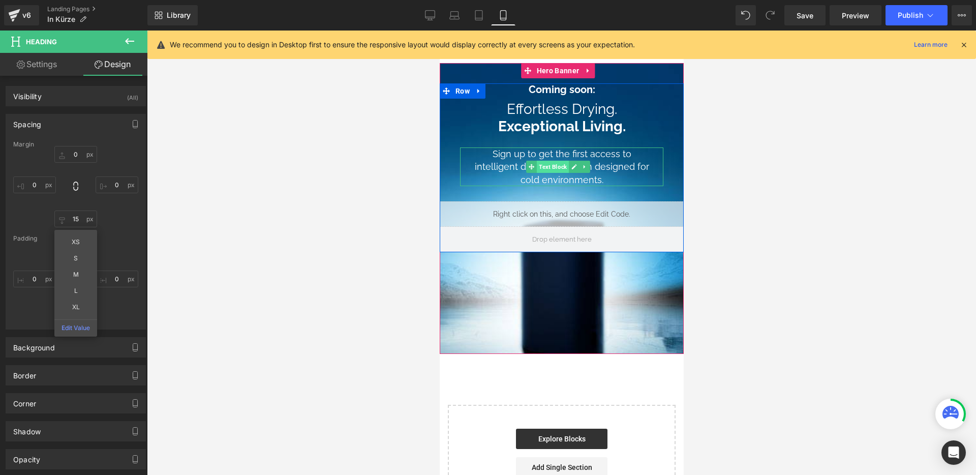
click at [556, 165] on span "Text Block" at bounding box center [552, 167] width 32 height 12
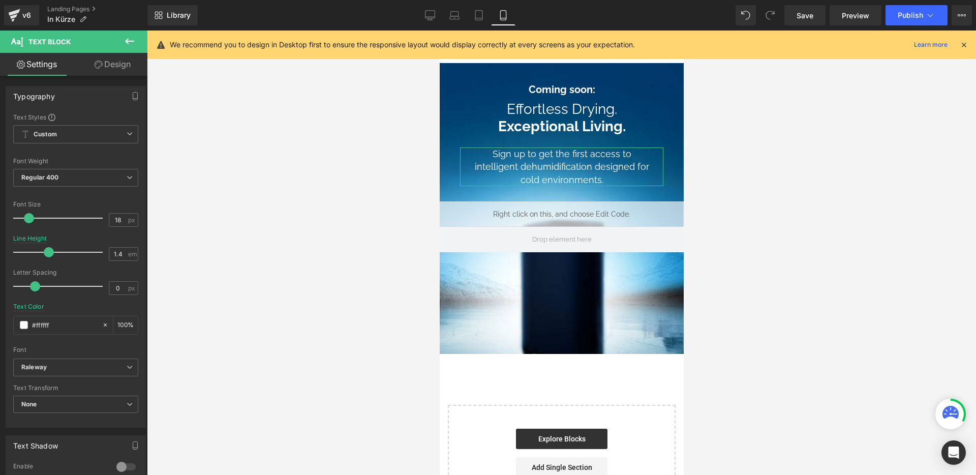
click at [111, 73] on link "Design" at bounding box center [113, 64] width 74 height 23
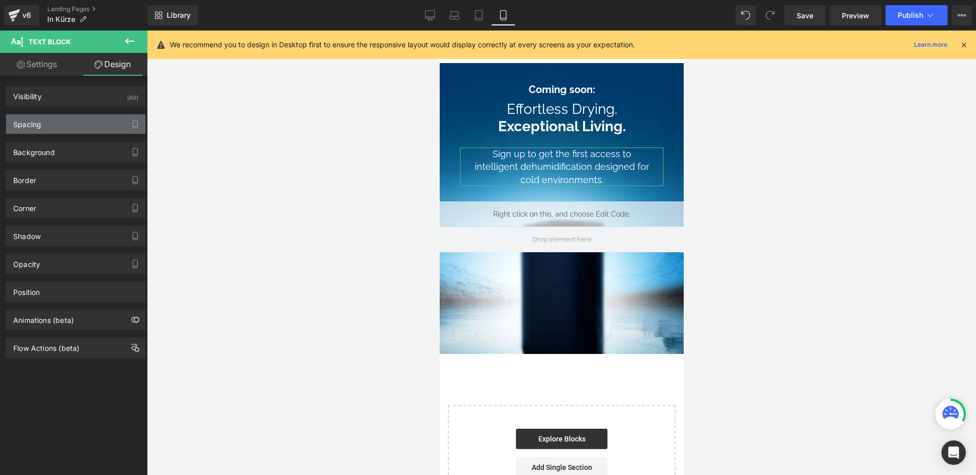
click at [59, 123] on div "Spacing" at bounding box center [75, 123] width 139 height 19
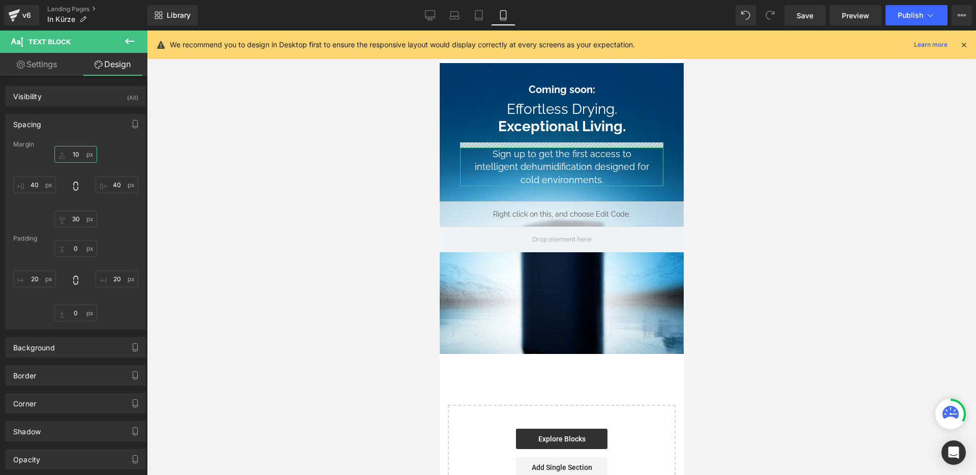
click at [78, 153] on input "10" at bounding box center [75, 154] width 43 height 17
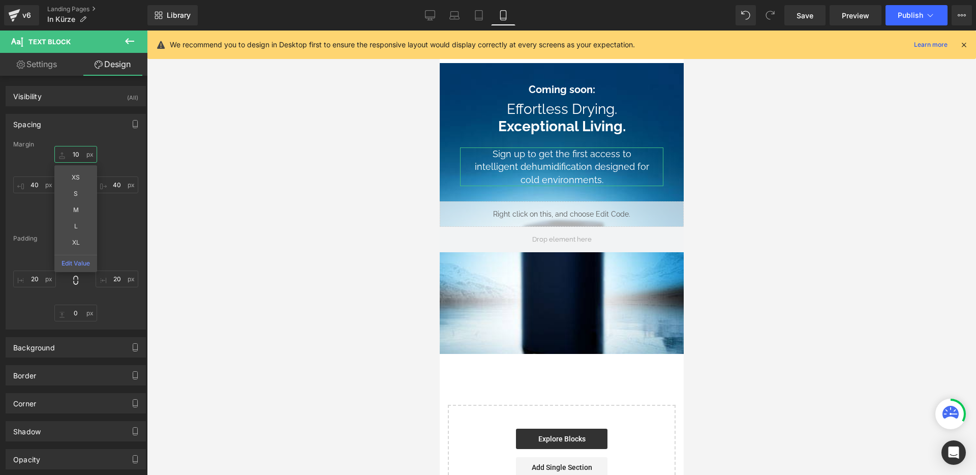
type input "0"
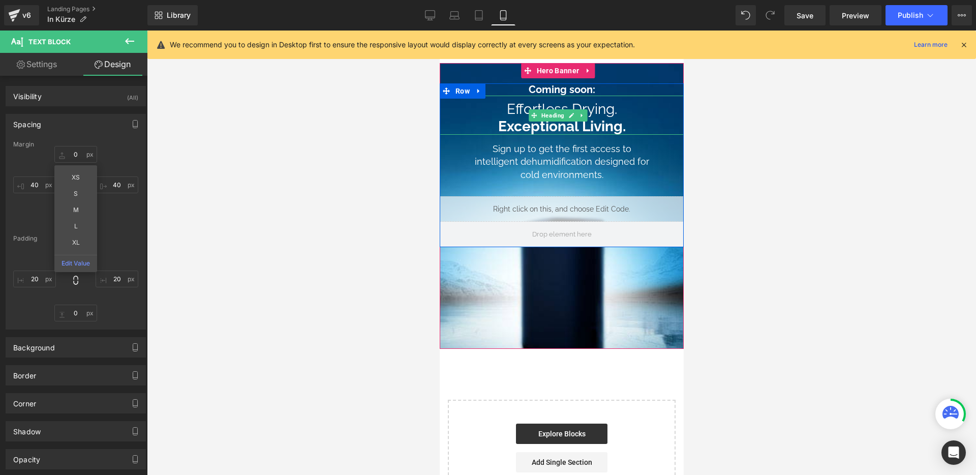
drag, startPoint x: 557, startPoint y: 122, endPoint x: 557, endPoint y: 115, distance: 6.1
click at [557, 122] on h1 "Effortless Drying. Exceptional Living." at bounding box center [561, 118] width 244 height 34
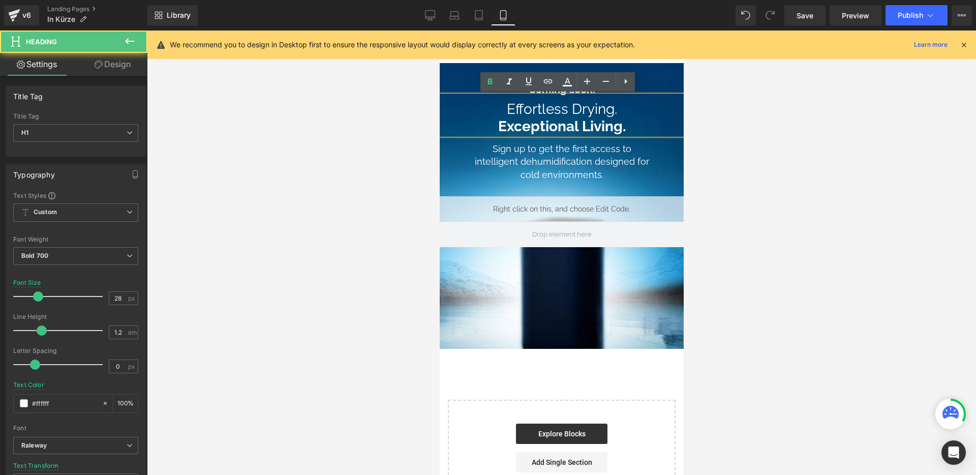
click at [556, 113] on div "Effortless Drying. Exceptional Living. Heading NaNpx" at bounding box center [561, 115] width 244 height 39
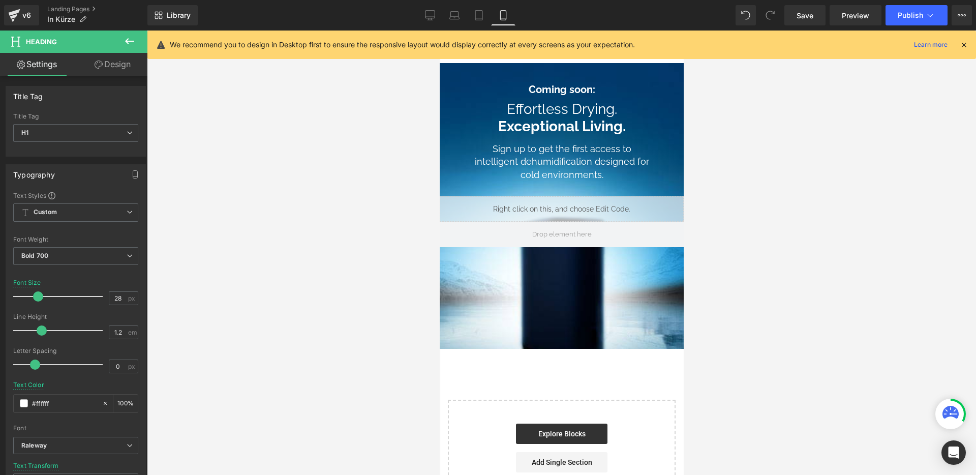
click at [107, 65] on link "Design" at bounding box center [113, 64] width 74 height 23
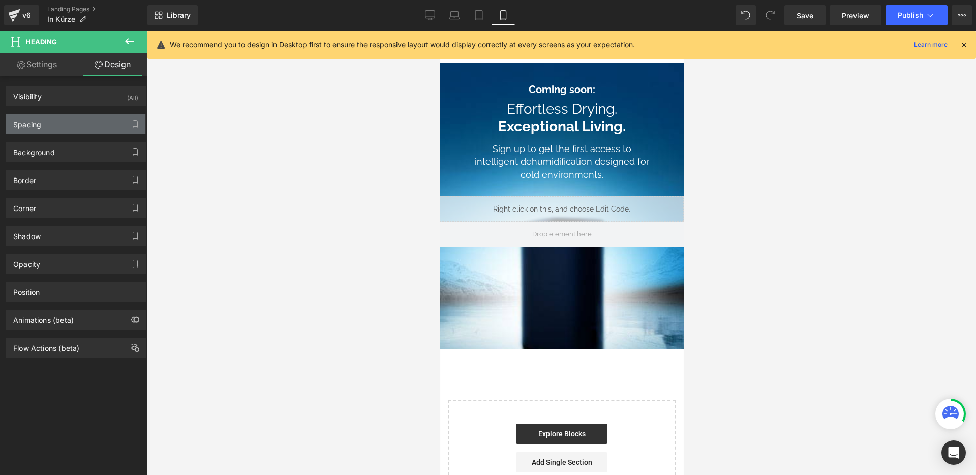
click at [63, 116] on div "Spacing" at bounding box center [75, 123] width 139 height 19
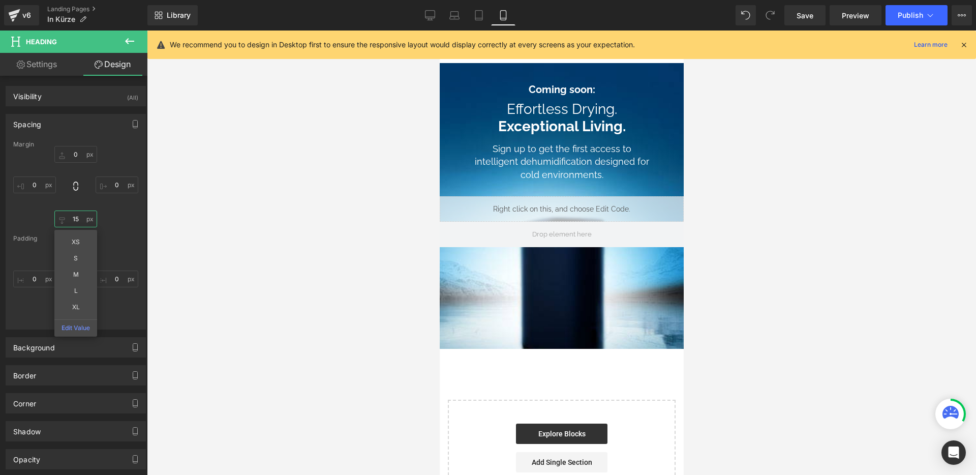
click at [77, 213] on input "15" at bounding box center [75, 219] width 43 height 17
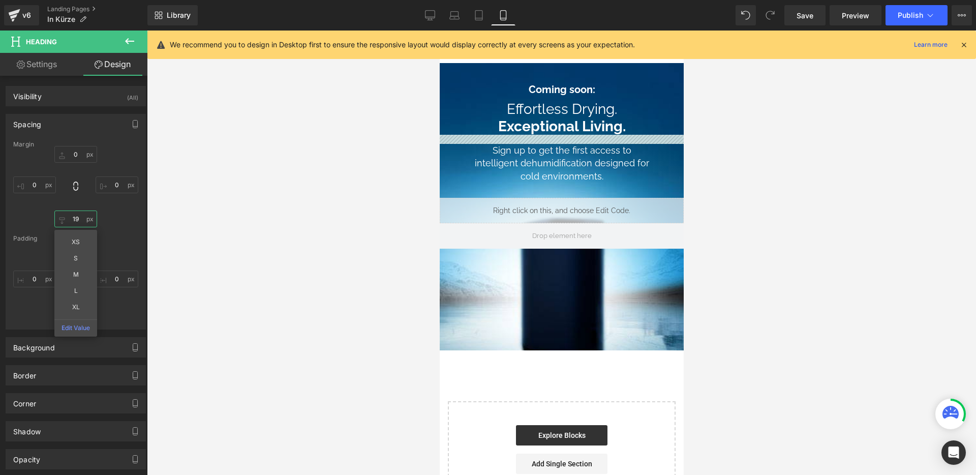
type input "20"
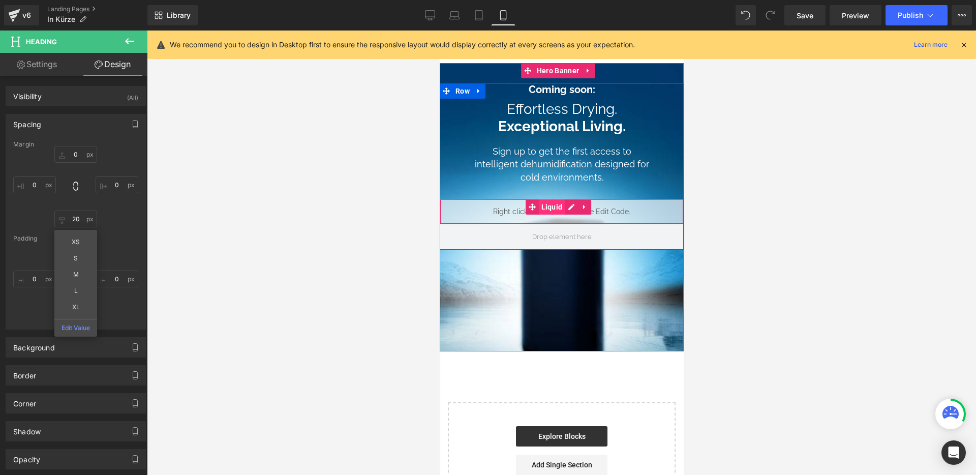
click at [550, 205] on span "Liquid" at bounding box center [552, 206] width 26 height 15
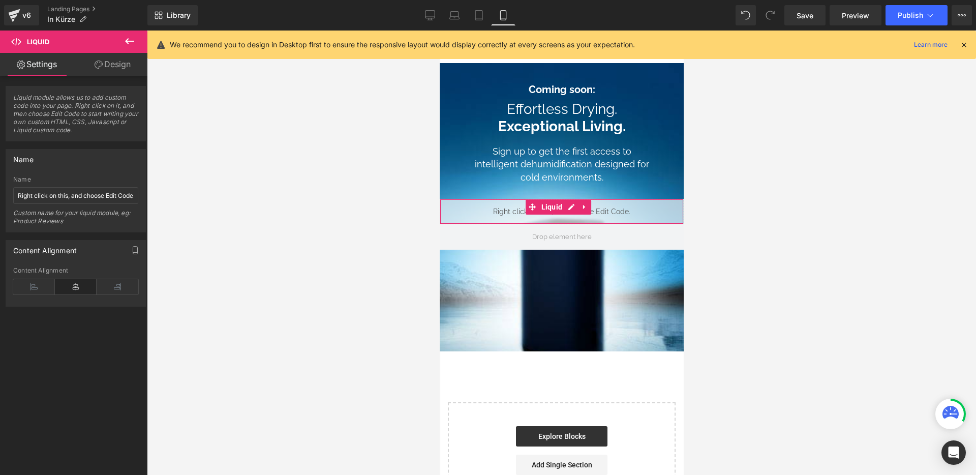
click at [125, 62] on link "Design" at bounding box center [113, 64] width 74 height 23
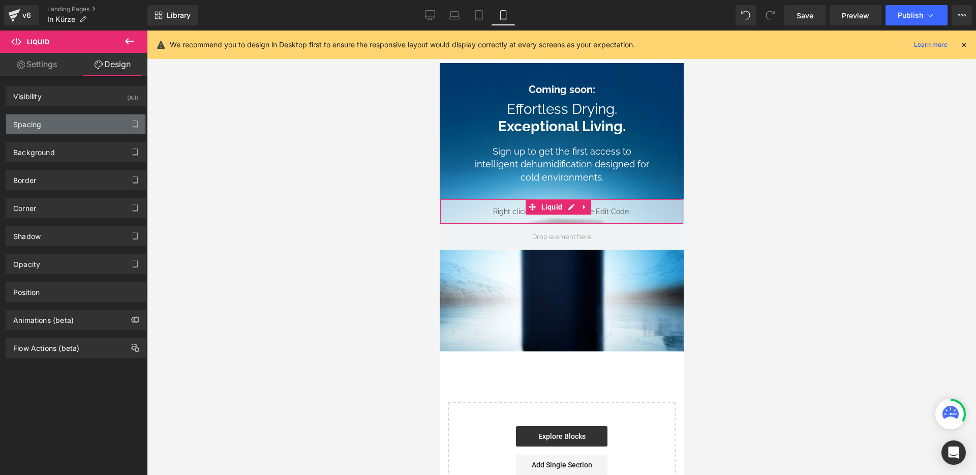
click at [78, 117] on div "Spacing" at bounding box center [75, 123] width 139 height 19
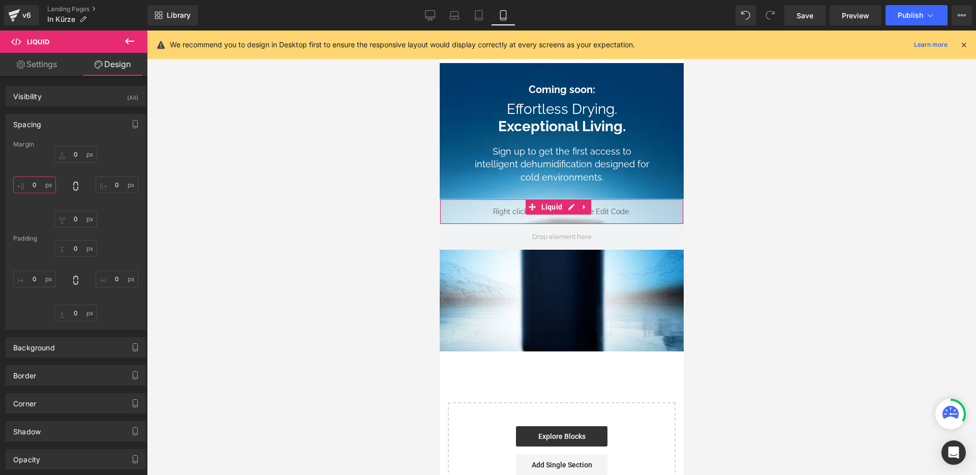
click at [38, 188] on input "0" at bounding box center [34, 184] width 43 height 17
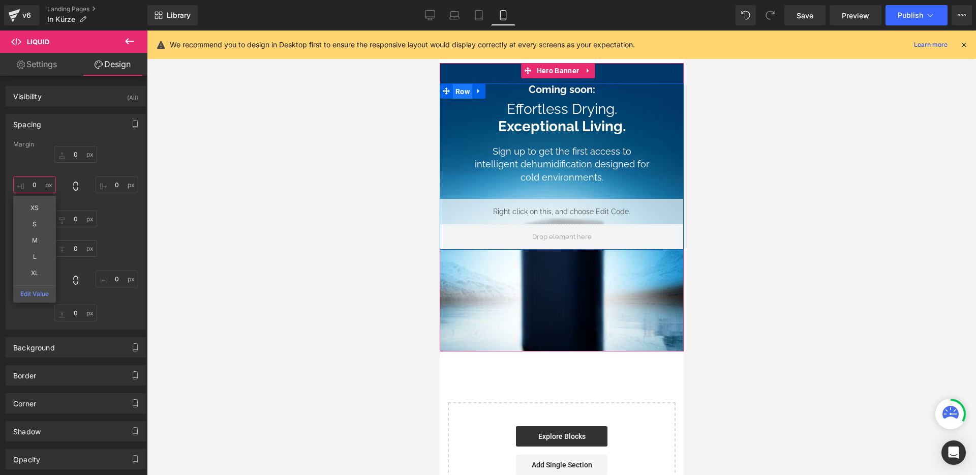
drag, startPoint x: 462, startPoint y: 88, endPoint x: 775, endPoint y: 187, distance: 328.9
click at [462, 88] on span "Row" at bounding box center [462, 91] width 19 height 15
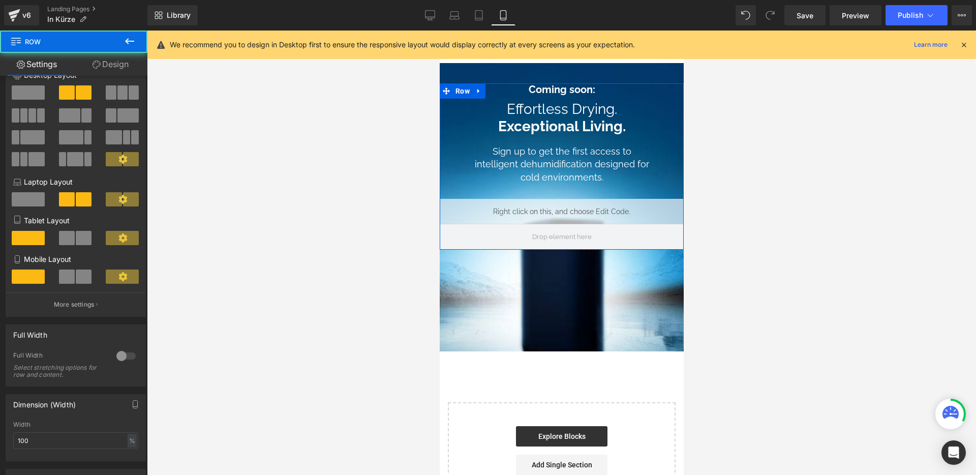
scroll to position [47, 0]
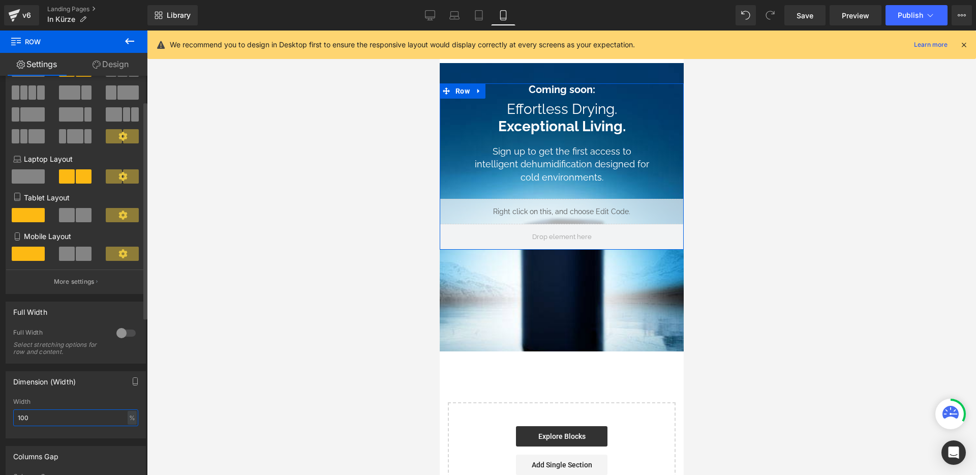
drag, startPoint x: 26, startPoint y: 418, endPoint x: 7, endPoint y: 415, distance: 19.6
click at [7, 415] on div "100% Width 100 % % px" at bounding box center [75, 418] width 139 height 40
type input "90"
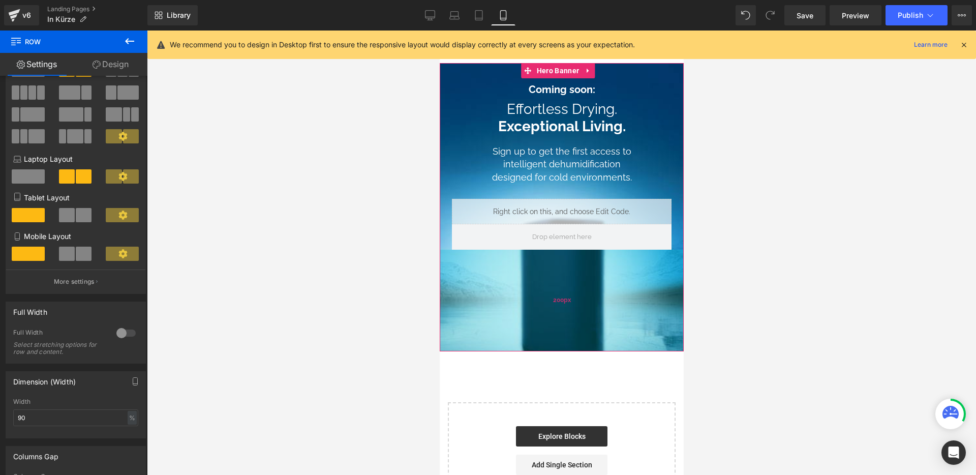
click at [588, 299] on div "200px" at bounding box center [561, 301] width 244 height 102
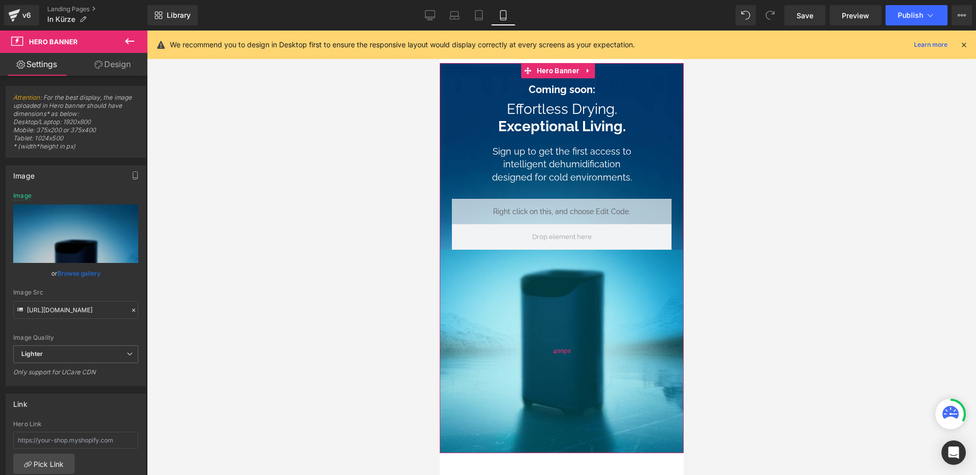
drag, startPoint x: 578, startPoint y: 344, endPoint x: 584, endPoint y: 423, distance: 79.0
click at [584, 423] on div "400px" at bounding box center [561, 351] width 244 height 203
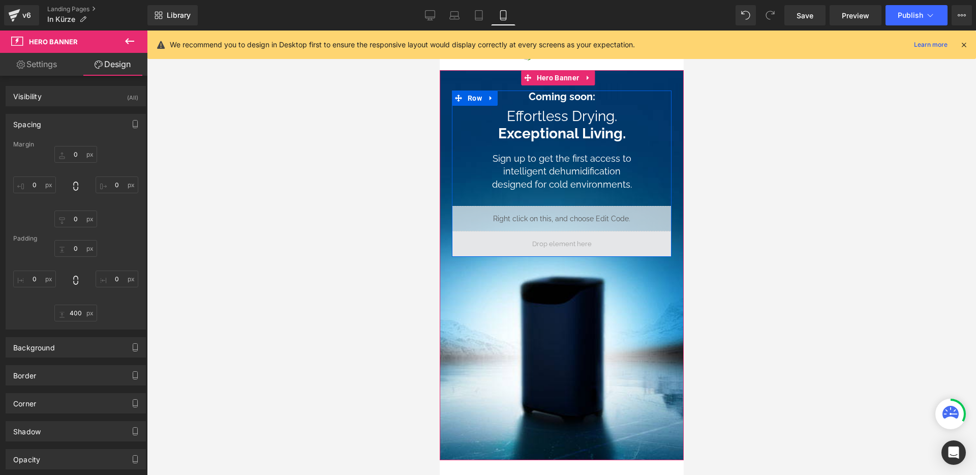
scroll to position [12, 0]
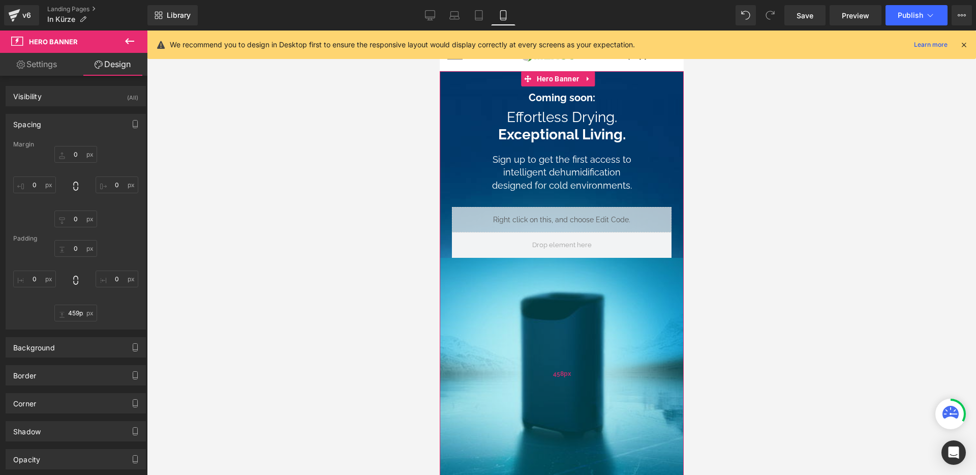
type input "460px"
drag, startPoint x: 591, startPoint y: 403, endPoint x: 592, endPoint y: 422, distance: 18.4
click at [592, 422] on div "460px" at bounding box center [561, 375] width 244 height 234
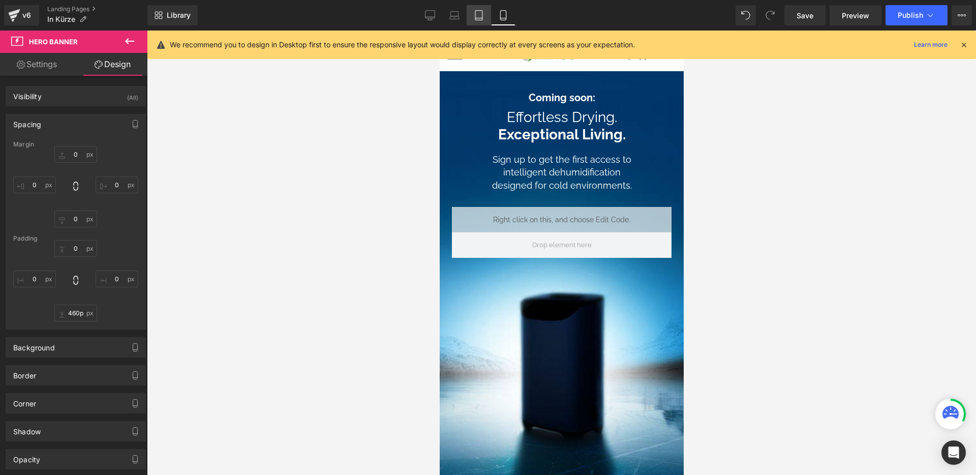
click at [481, 11] on icon at bounding box center [479, 15] width 10 height 10
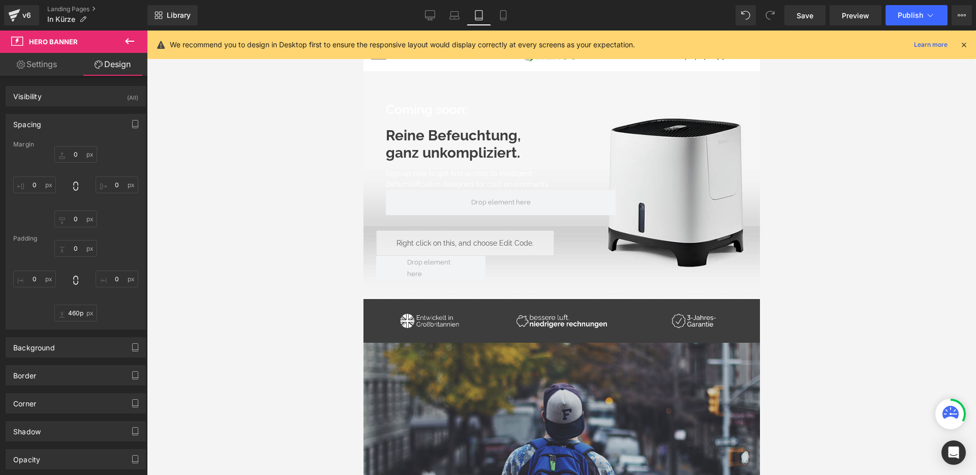
type input "0"
type input "200"
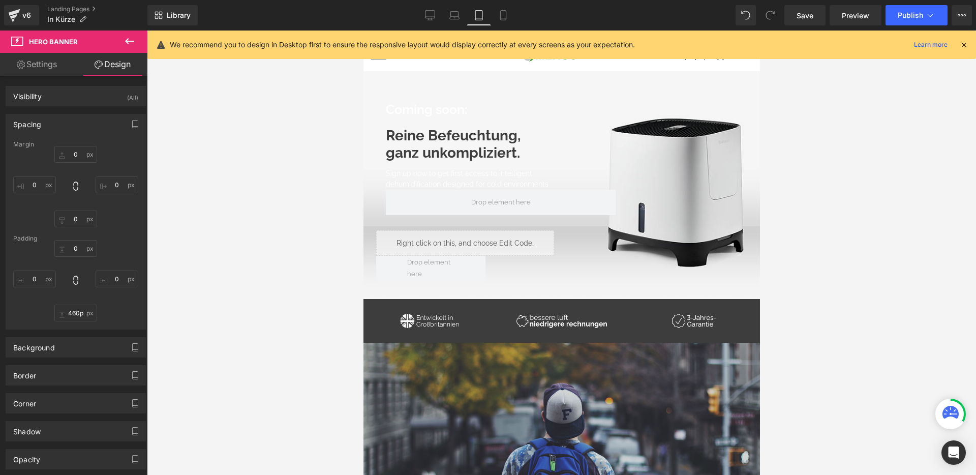
type input "0"
type input "200"
type input "0"
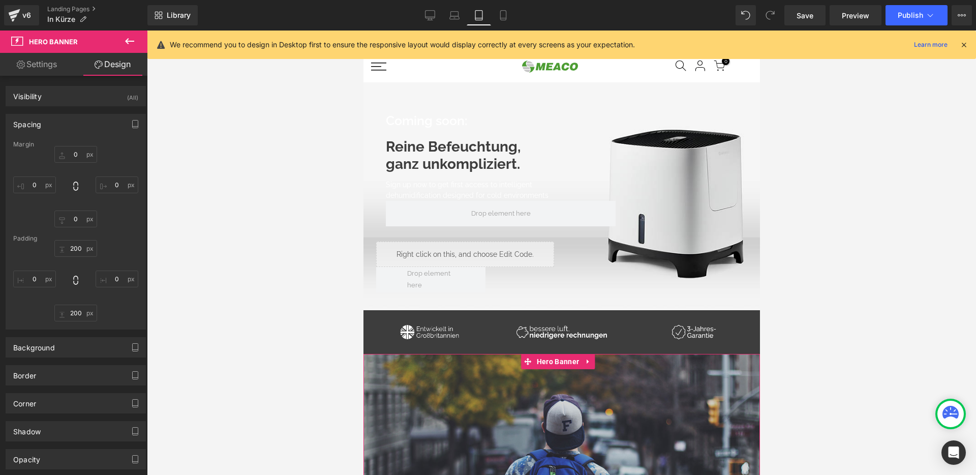
scroll to position [0, 0]
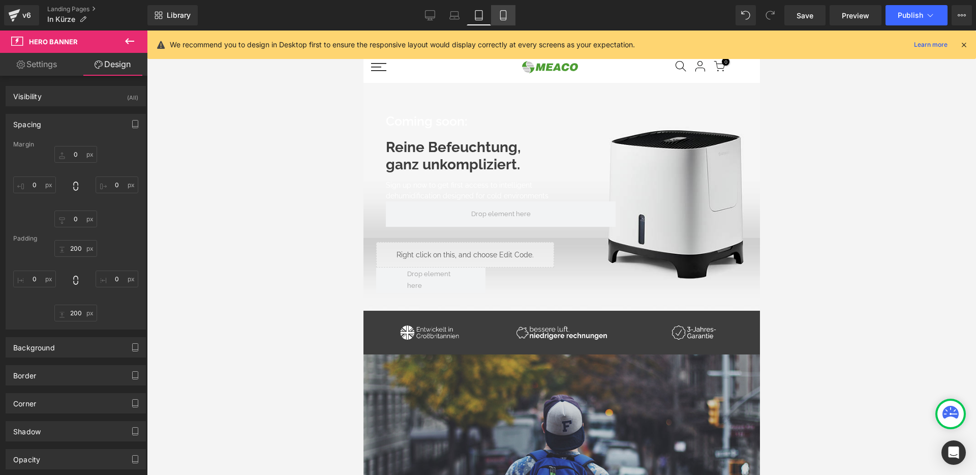
click at [503, 15] on icon at bounding box center [503, 15] width 10 height 10
type input "0"
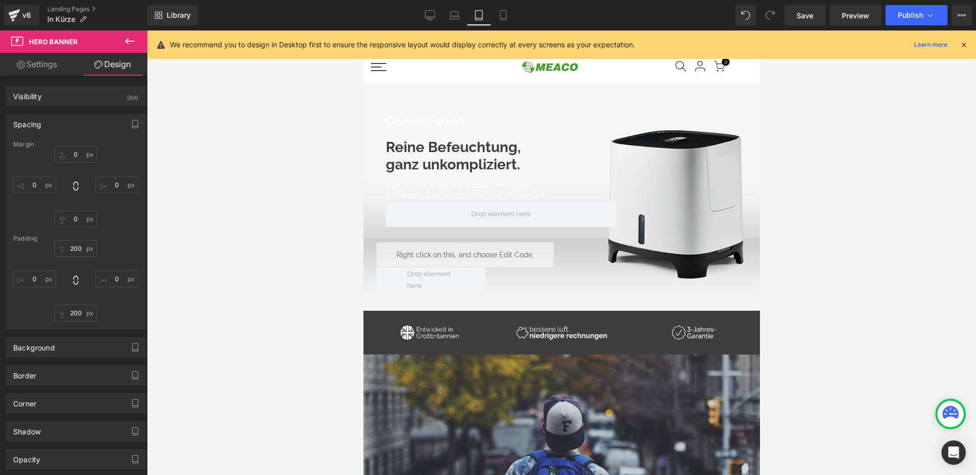
type input "0"
type input "460"
type input "0"
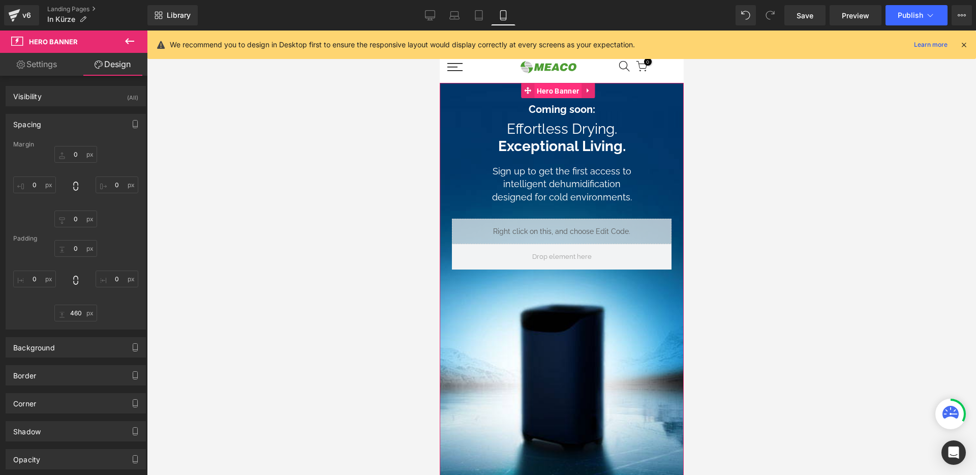
click at [554, 89] on span "Hero Banner" at bounding box center [557, 90] width 47 height 15
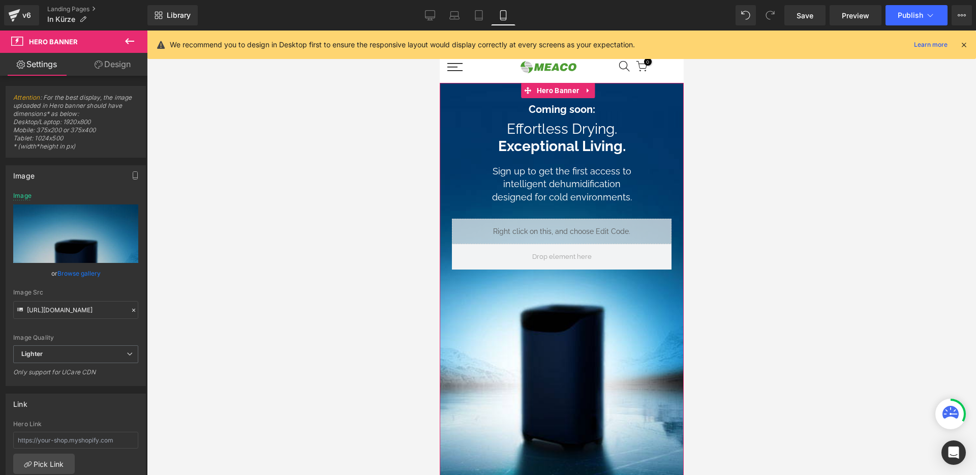
click at [107, 67] on link "Design" at bounding box center [113, 64] width 74 height 23
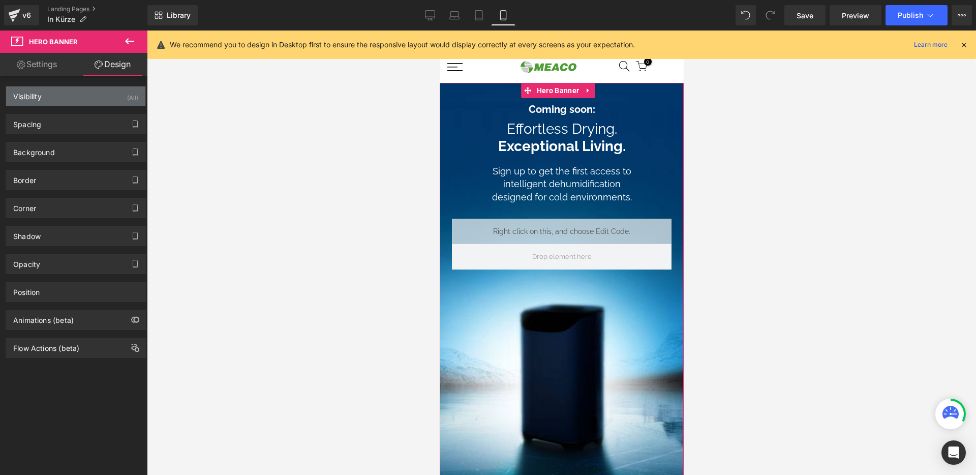
click at [116, 91] on div "Visibility (All)" at bounding box center [75, 95] width 139 height 19
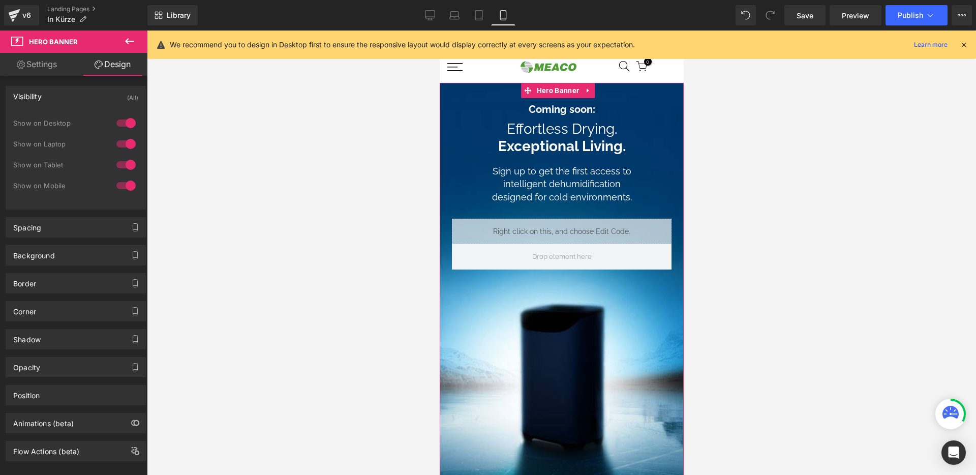
click at [128, 125] on div at bounding box center [126, 123] width 24 height 16
click at [126, 141] on div at bounding box center [126, 144] width 24 height 16
click at [126, 165] on div at bounding box center [126, 165] width 24 height 16
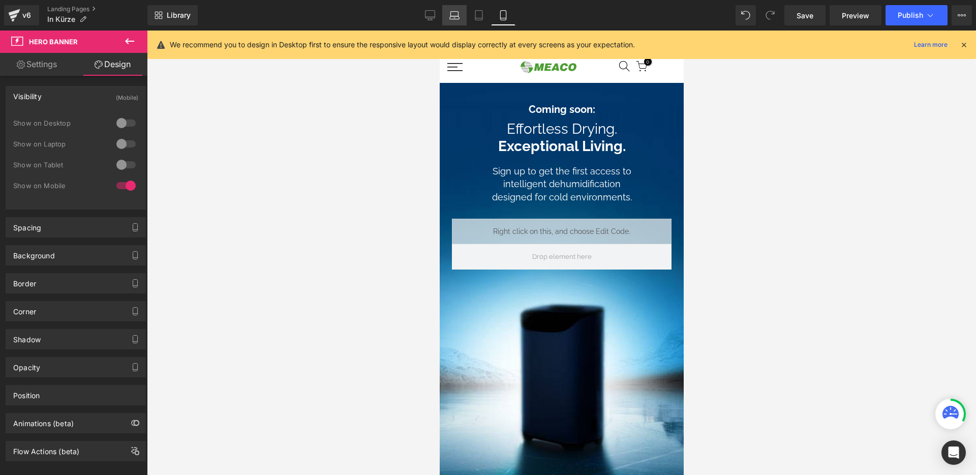
click at [451, 18] on icon at bounding box center [455, 15] width 10 height 10
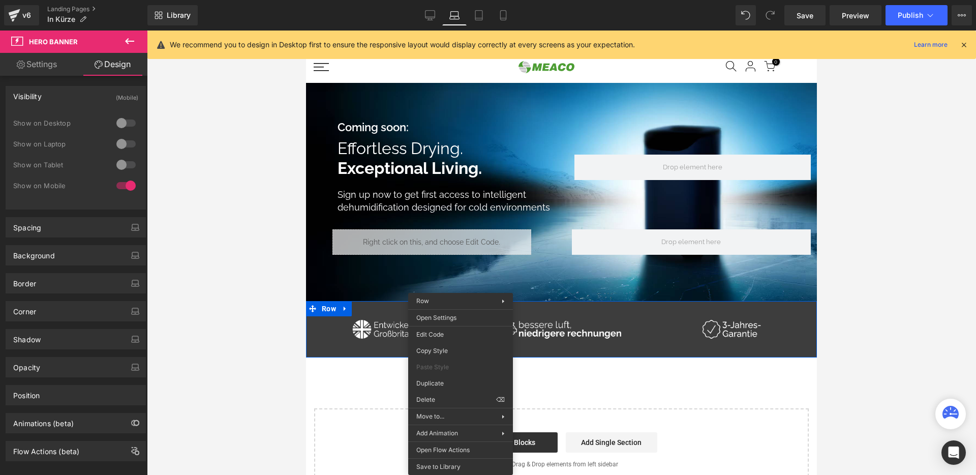
drag, startPoint x: 461, startPoint y: 346, endPoint x: 775, endPoint y: 386, distance: 316.8
drag, startPoint x: 755, startPoint y: 426, endPoint x: 451, endPoint y: 395, distance: 306.2
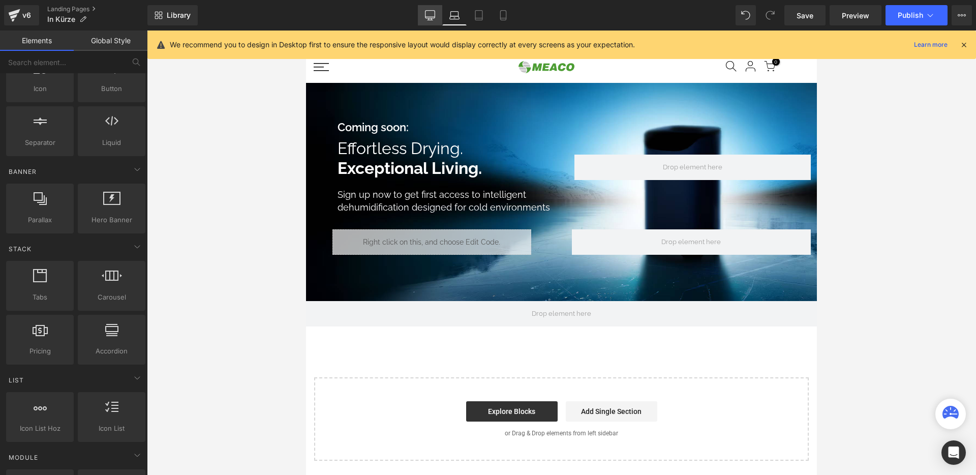
click at [434, 17] on icon at bounding box center [430, 15] width 10 height 10
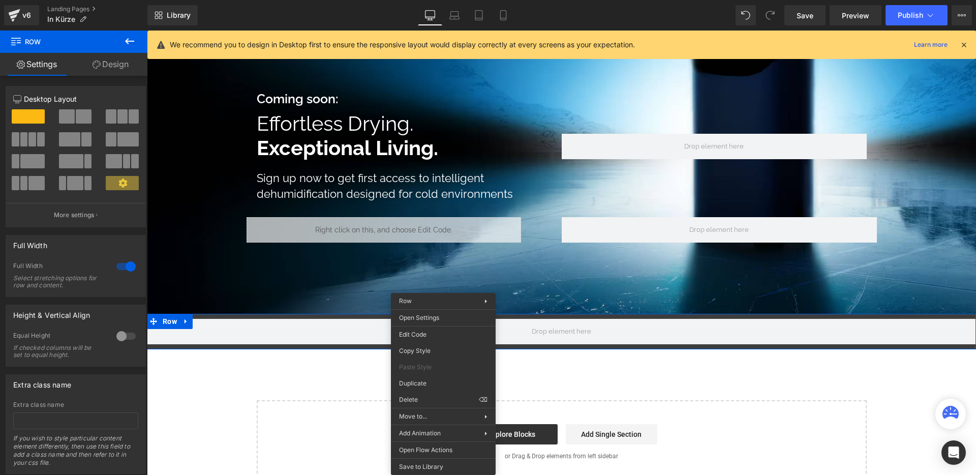
drag, startPoint x: 575, startPoint y: 431, endPoint x: 428, endPoint y: 402, distance: 149.9
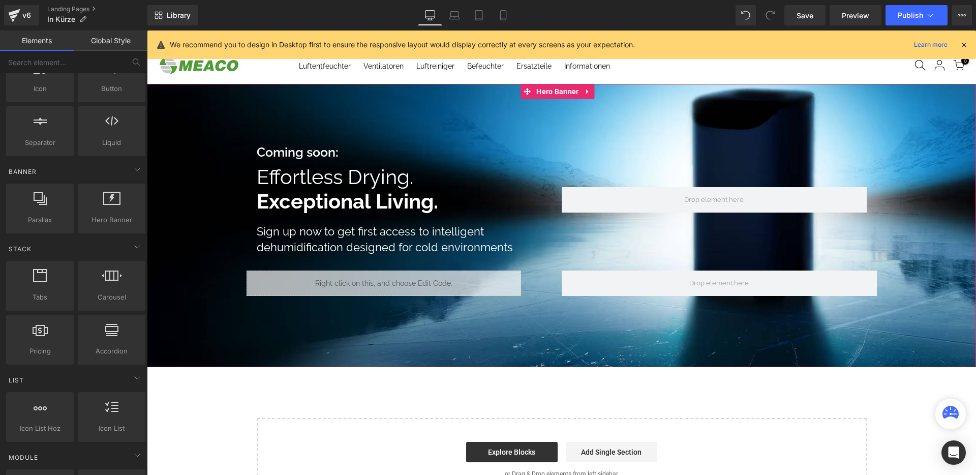
scroll to position [0, 0]
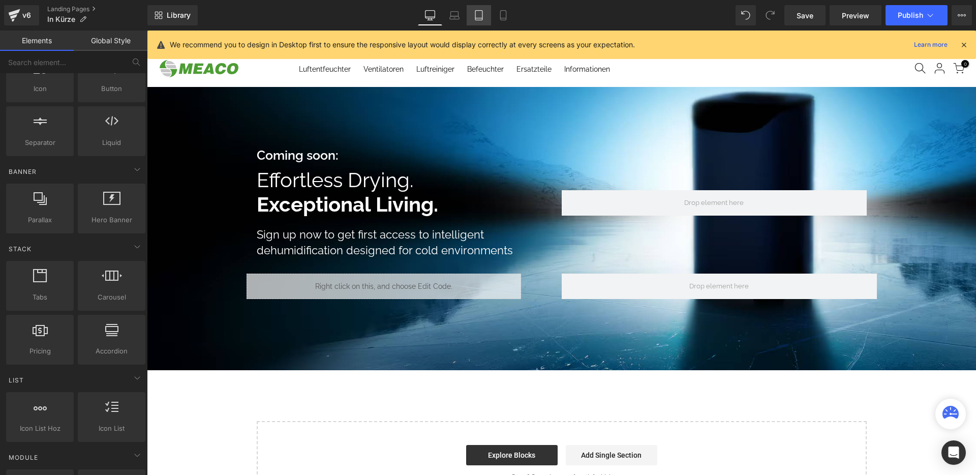
click at [467, 8] on link "Tablet" at bounding box center [479, 15] width 24 height 20
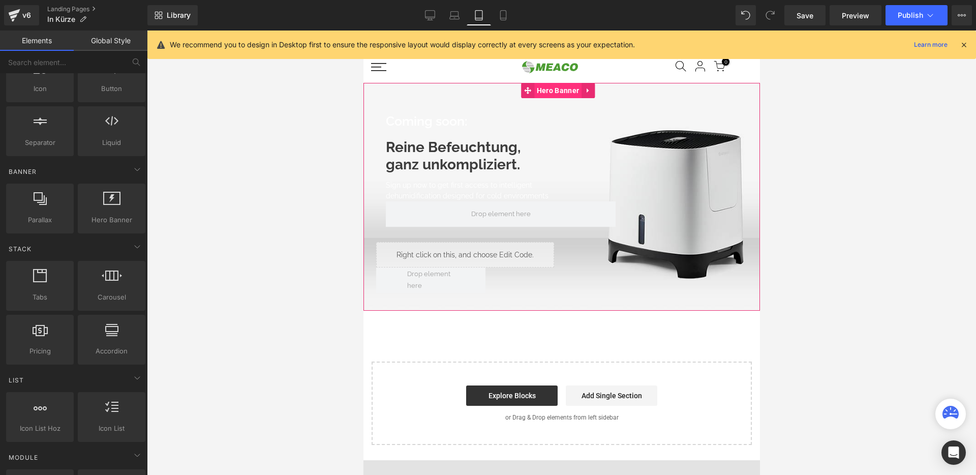
click at [554, 89] on span "Hero Banner" at bounding box center [557, 90] width 47 height 15
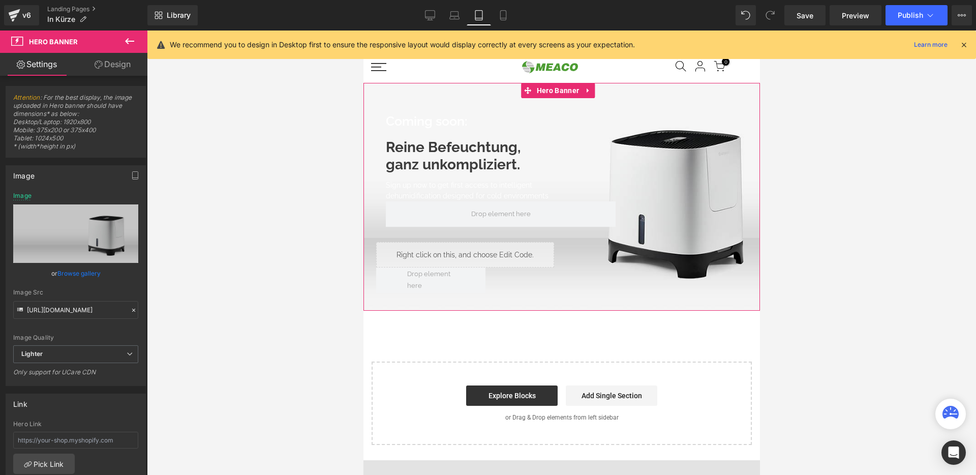
click at [85, 271] on link "Browse gallery" at bounding box center [78, 273] width 43 height 18
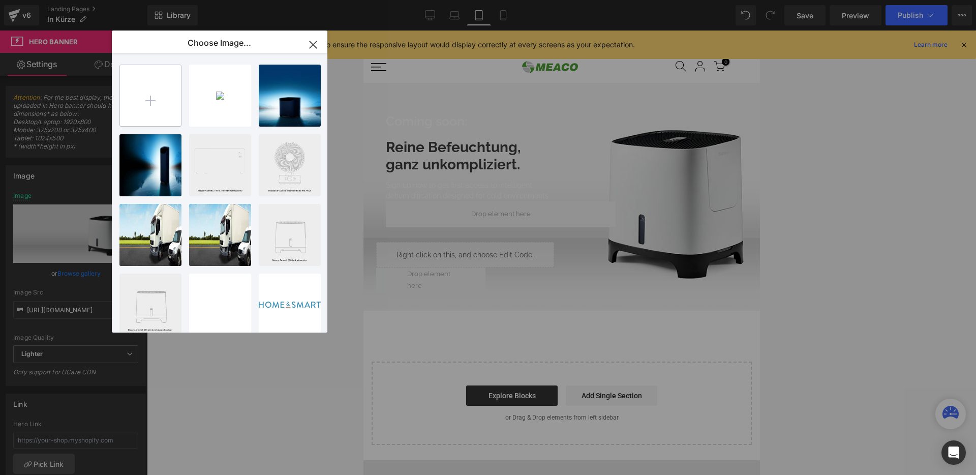
click at [159, 104] on input "file" at bounding box center [150, 95] width 61 height 61
type input "C:\fakepath\DD8L Po sign up_1024x700.jpg"
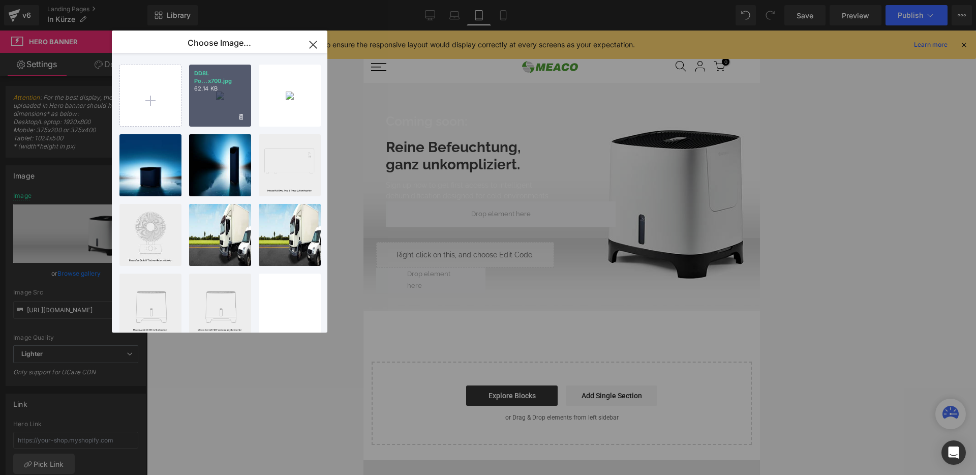
click at [244, 86] on p "62.14 KB" at bounding box center [220, 89] width 52 height 8
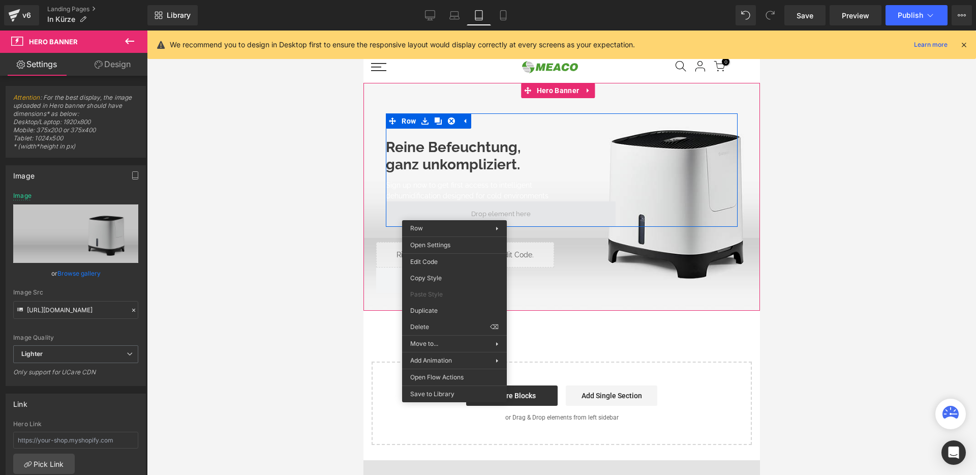
click at [441, 210] on span at bounding box center [499, 213] width 229 height 25
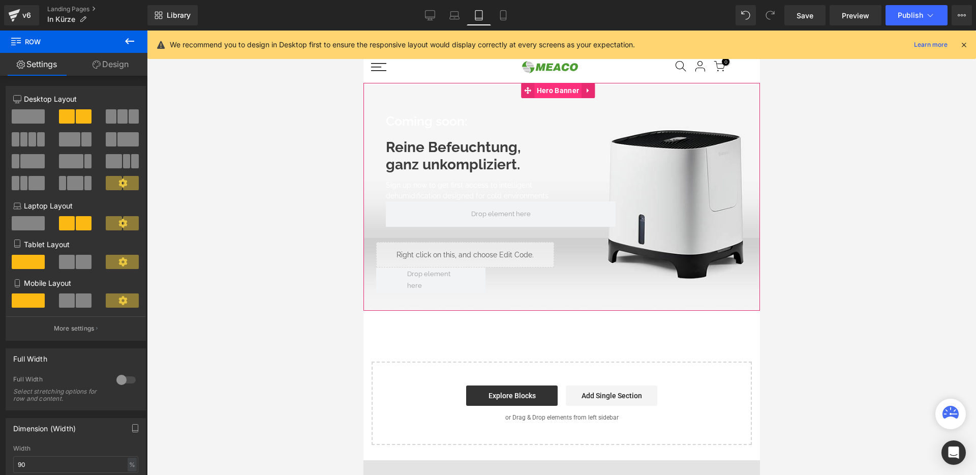
drag, startPoint x: 554, startPoint y: 83, endPoint x: 542, endPoint y: 87, distance: 12.2
click at [554, 83] on span "Hero Banner" at bounding box center [557, 90] width 47 height 15
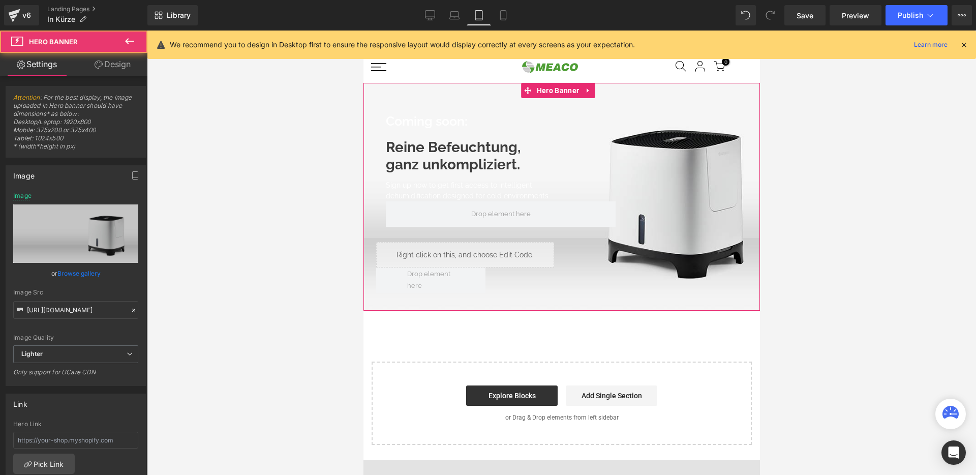
click at [77, 271] on link "Browse gallery" at bounding box center [78, 273] width 43 height 18
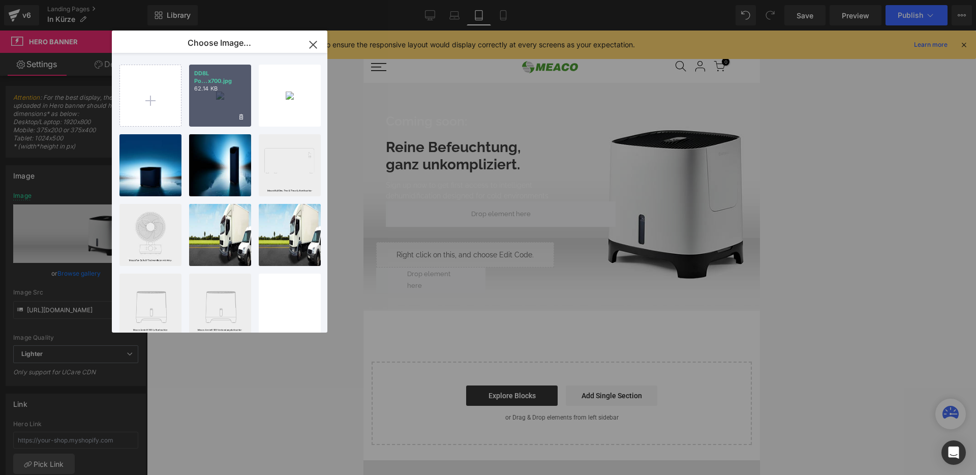
click at [231, 104] on div "DD8L Po...x700.jpg 62.14 KB" at bounding box center [220, 96] width 62 height 62
type input "[URL][DOMAIN_NAME]"
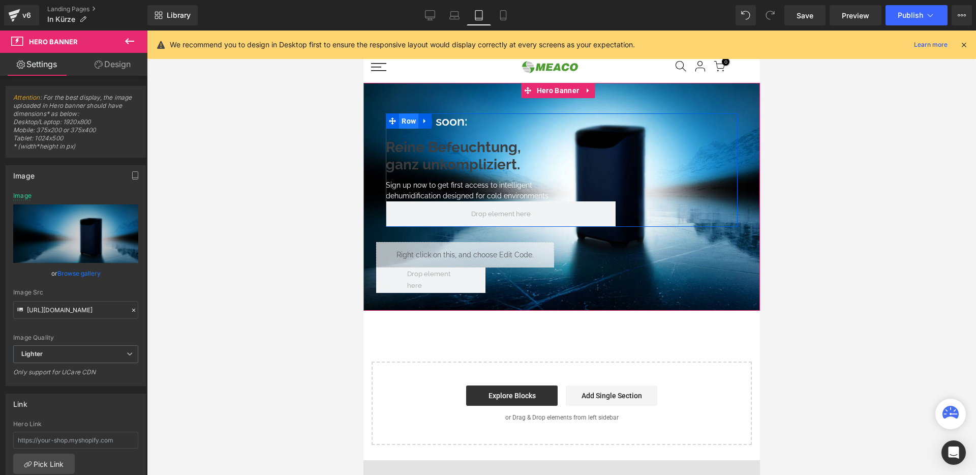
click at [402, 116] on span "Row" at bounding box center [408, 120] width 19 height 15
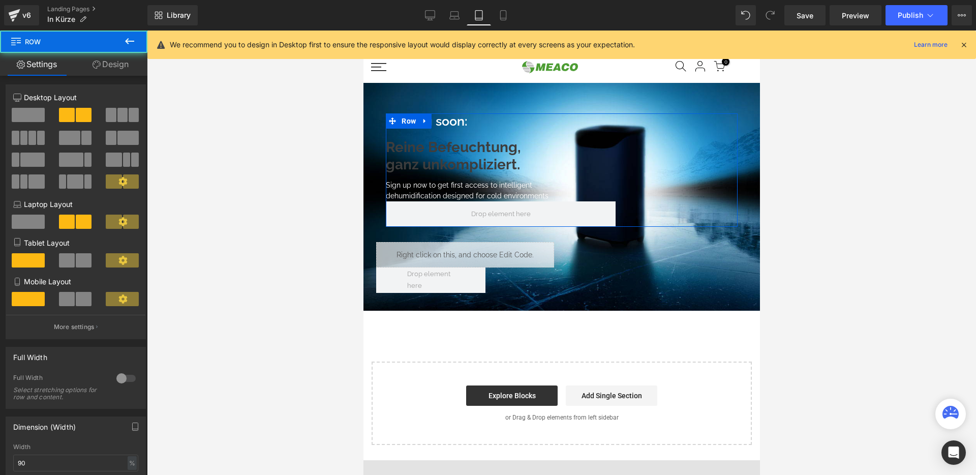
scroll to position [2, 0]
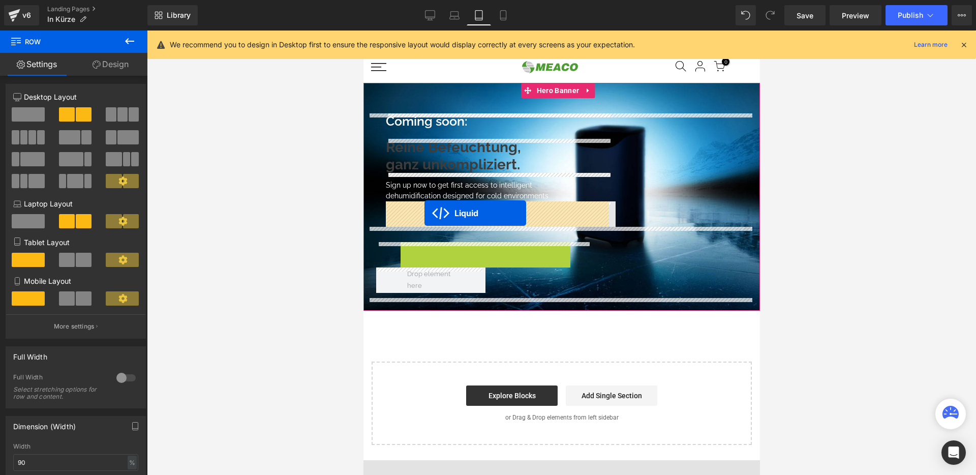
drag, startPoint x: 436, startPoint y: 252, endPoint x: 424, endPoint y: 213, distance: 40.9
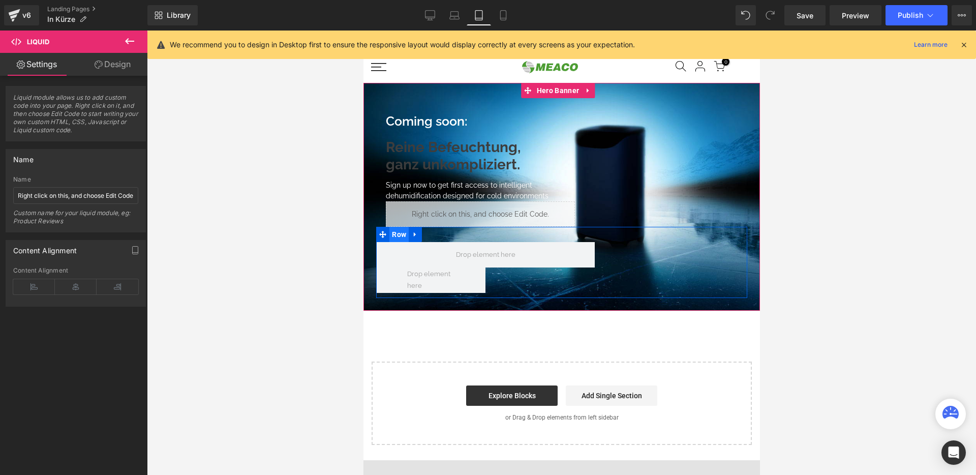
click at [400, 238] on span "Row" at bounding box center [398, 234] width 19 height 15
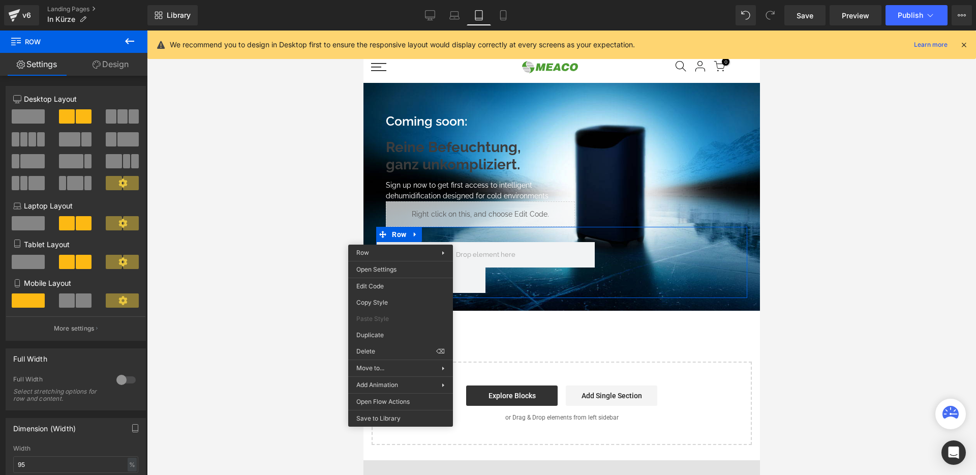
drag, startPoint x: 750, startPoint y: 375, endPoint x: 397, endPoint y: 342, distance: 353.9
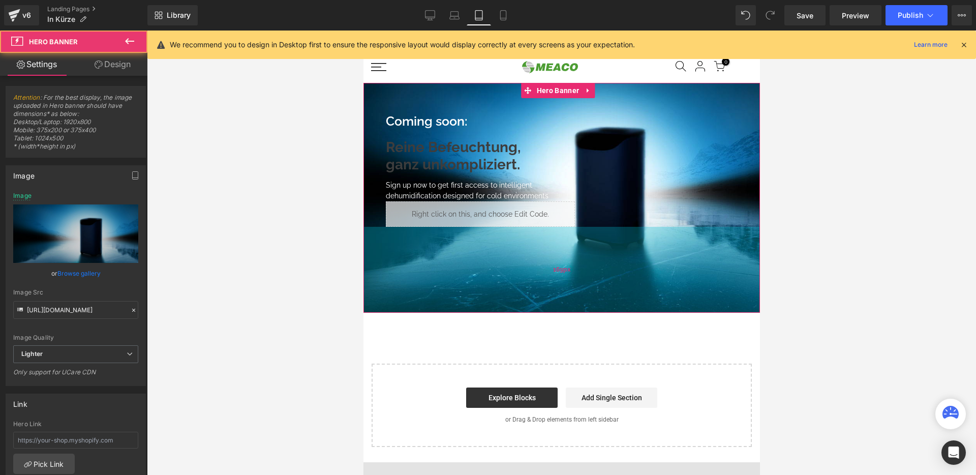
drag, startPoint x: 592, startPoint y: 258, endPoint x: 1282, endPoint y: 308, distance: 692.4
click at [595, 307] on div "169px" at bounding box center [561, 270] width 397 height 86
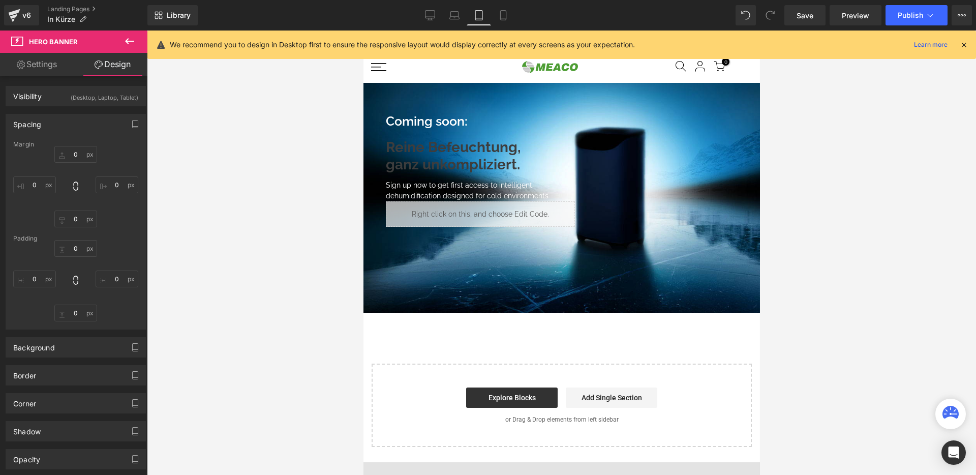
type input "0px"
type input "60px"
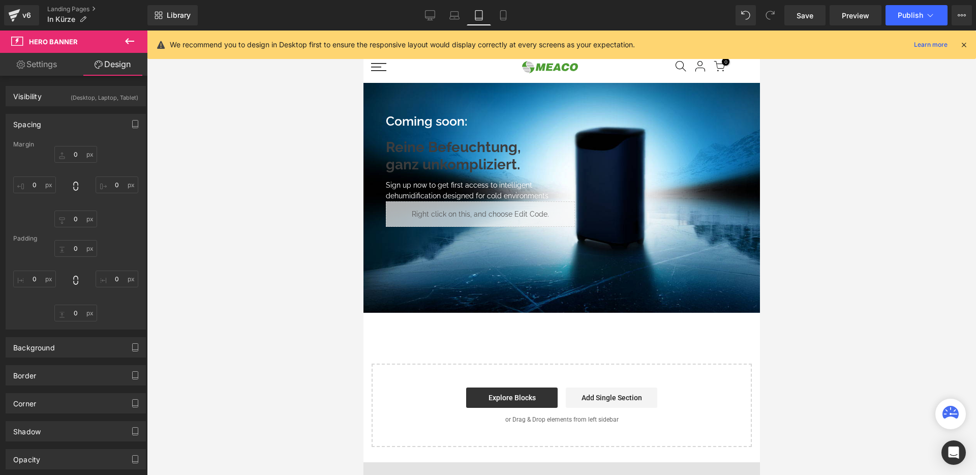
type input "6px"
type input "169px"
type input "6px"
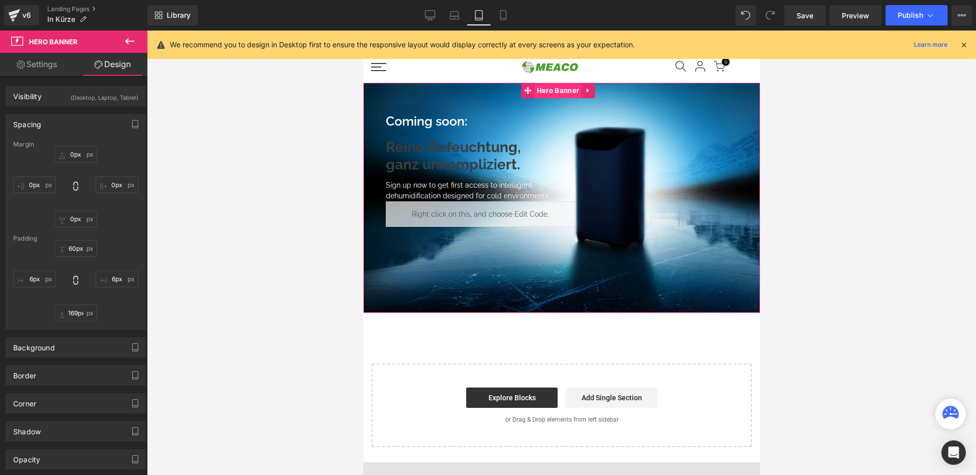
click at [551, 93] on span "Hero Banner" at bounding box center [557, 90] width 47 height 15
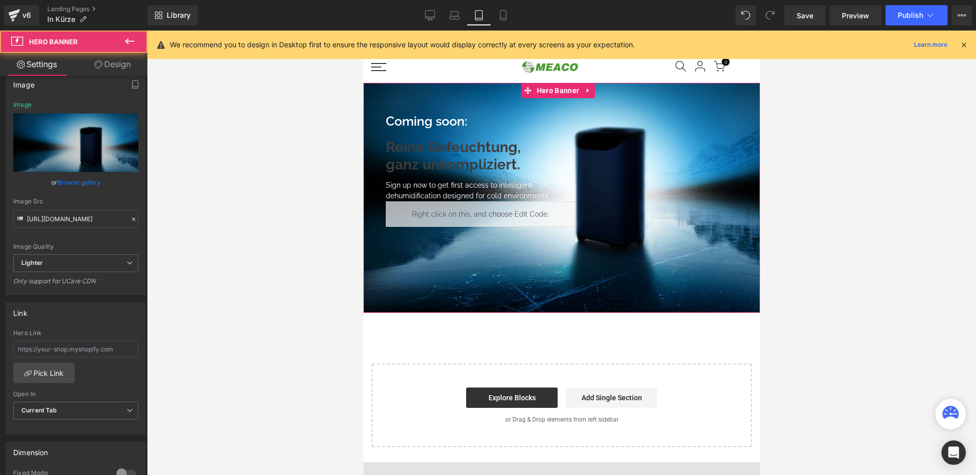
scroll to position [427, 0]
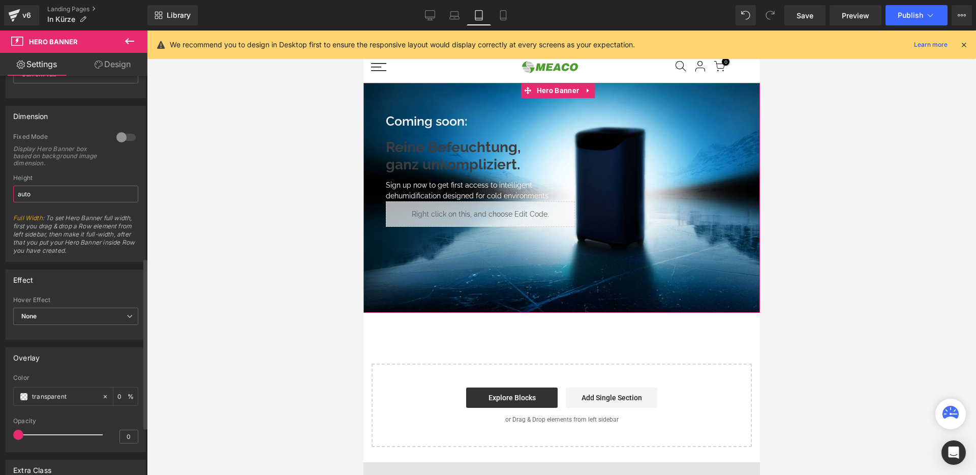
drag, startPoint x: 45, startPoint y: 191, endPoint x: 6, endPoint y: 190, distance: 39.2
click at [6, 190] on div "0 Fixed Mode Display Hero Banner box based on background image dimension. Top M…" at bounding box center [75, 197] width 139 height 129
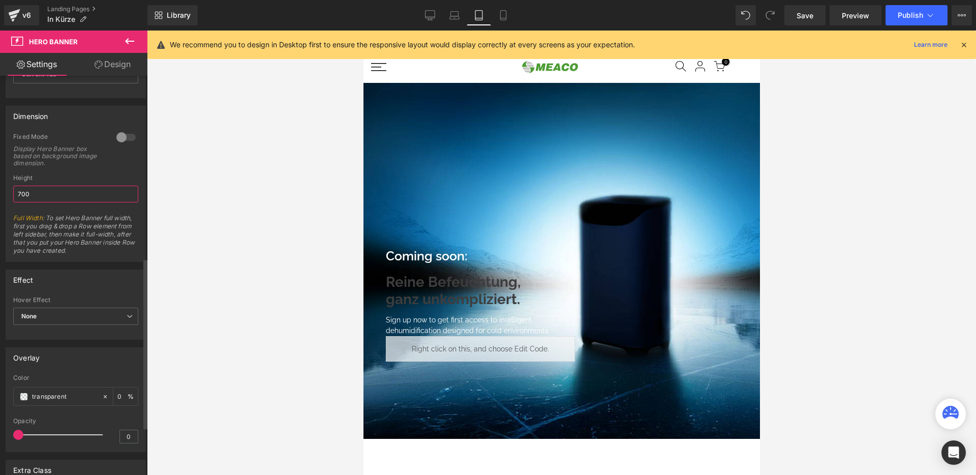
type input "700"
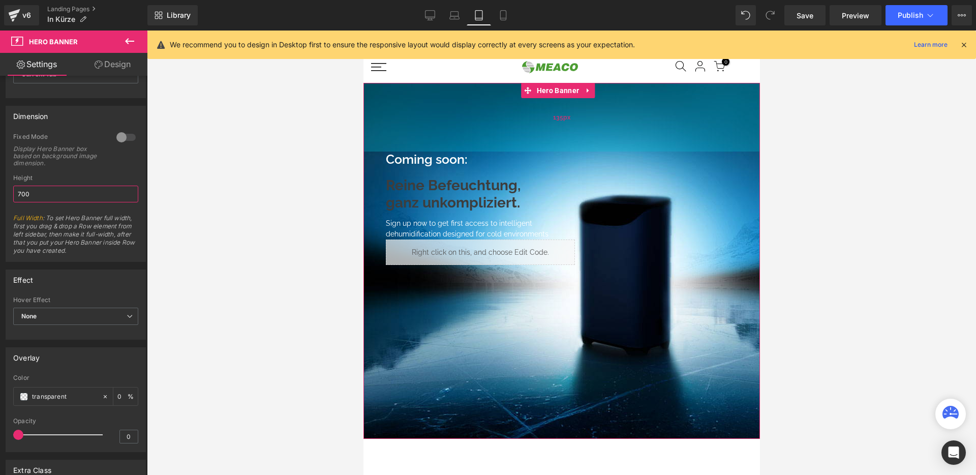
drag, startPoint x: 511, startPoint y: 206, endPoint x: 1300, endPoint y: 148, distance: 791.8
click at [517, 109] on div "135px" at bounding box center [561, 117] width 397 height 69
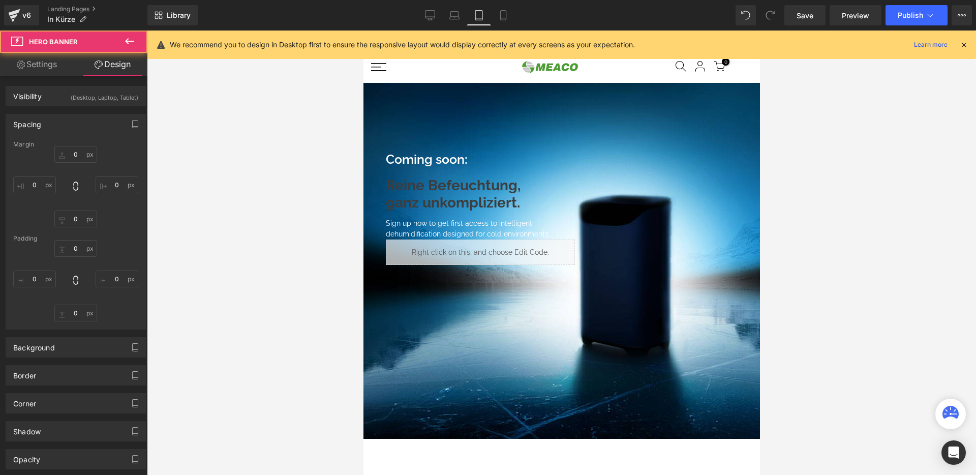
type input "0px"
type input "135px"
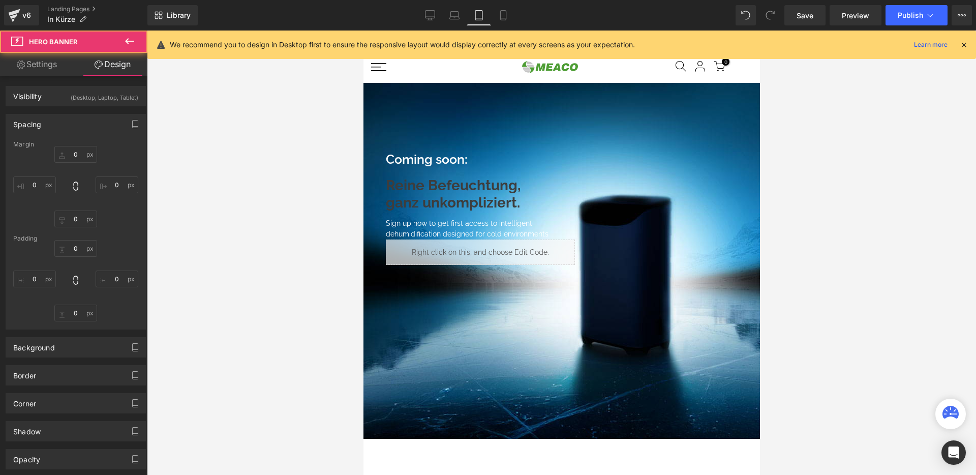
type input "6px"
type input "10px"
type input "6px"
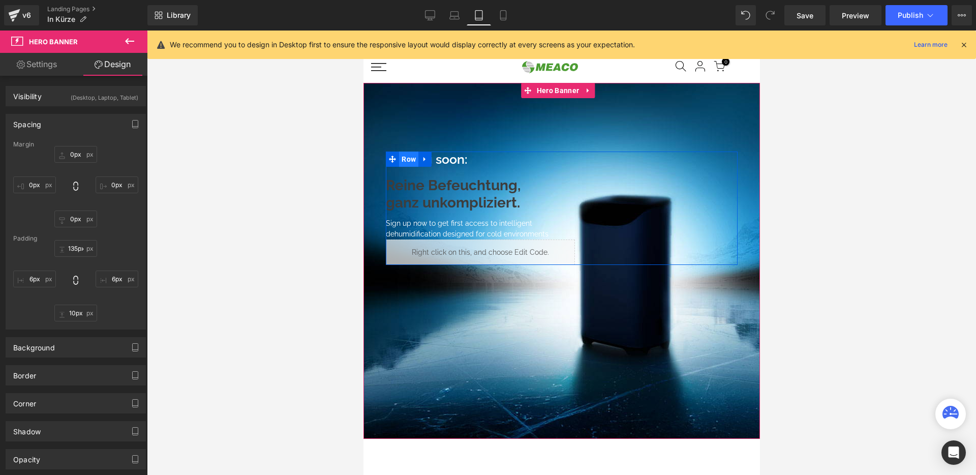
click at [407, 161] on span "Row" at bounding box center [408, 159] width 19 height 15
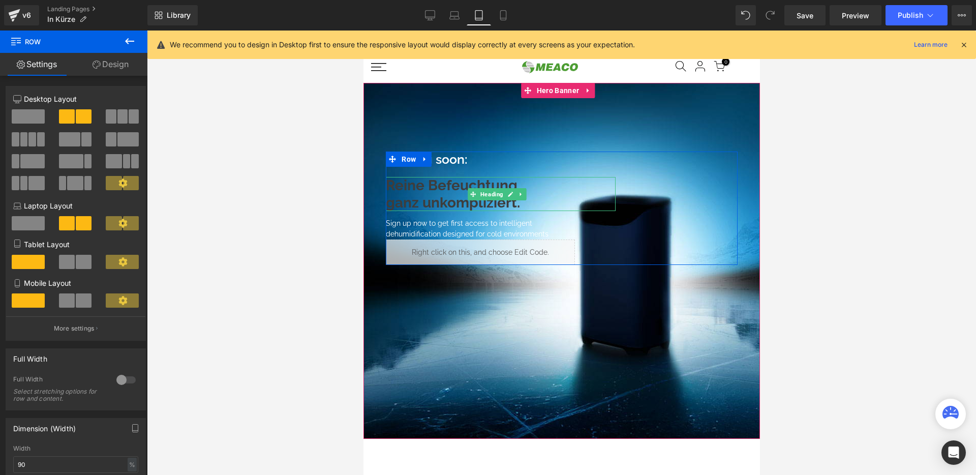
click at [457, 189] on h2 "Reine Befeuchtung, ganz unkompliziert." at bounding box center [499, 194] width 229 height 34
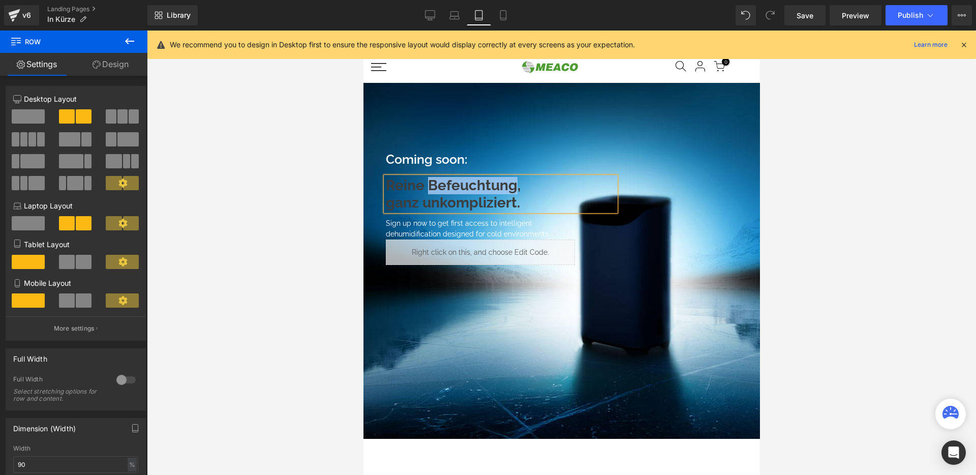
click at [457, 189] on h2 "Reine Befeuchtung, ganz unkompliziert." at bounding box center [499, 194] width 229 height 34
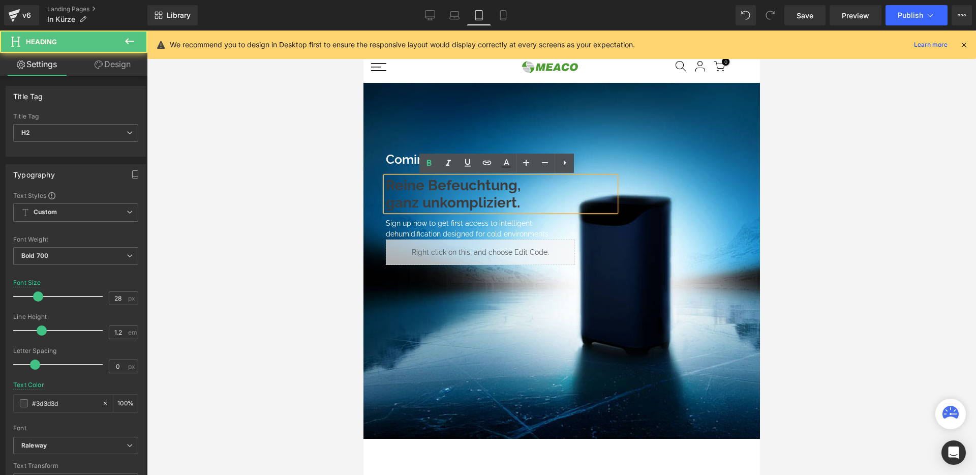
click at [405, 191] on h2 "Reine Befeuchtung, ganz unkompliziert." at bounding box center [499, 194] width 229 height 34
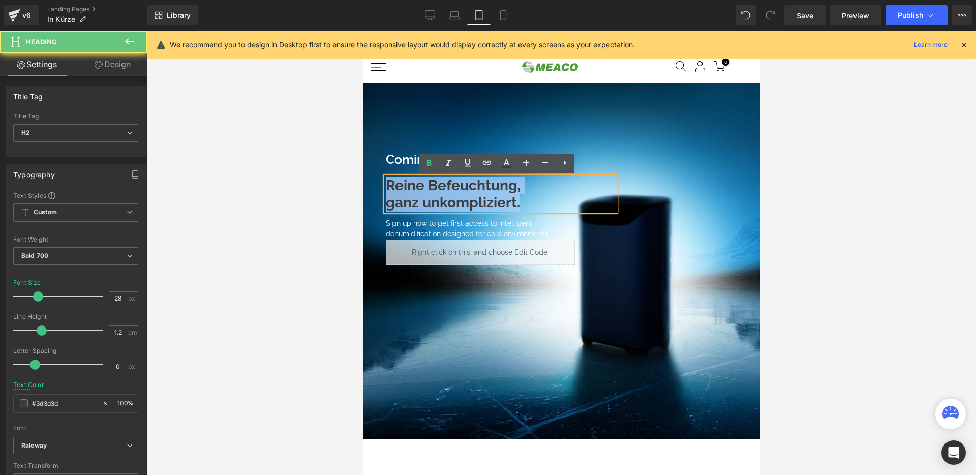
paste div
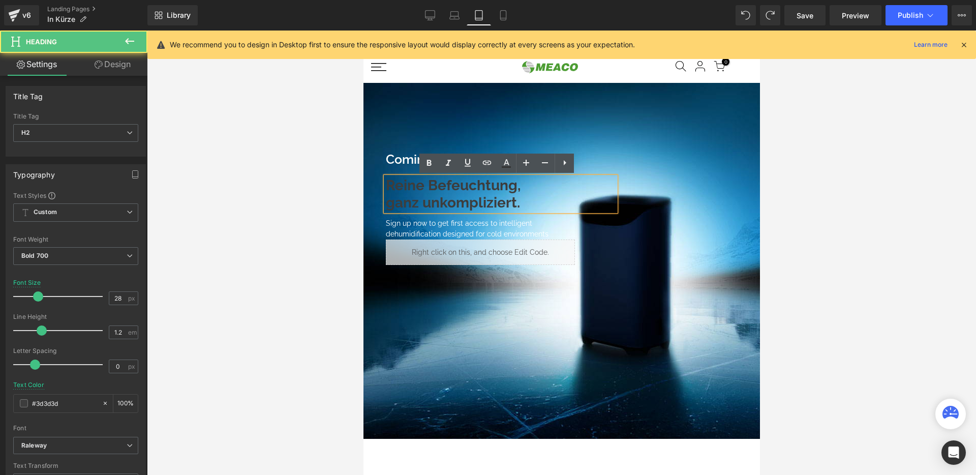
click at [470, 196] on h2 "Reine Befeuchtung, ganz unkompliziert." at bounding box center [499, 194] width 229 height 34
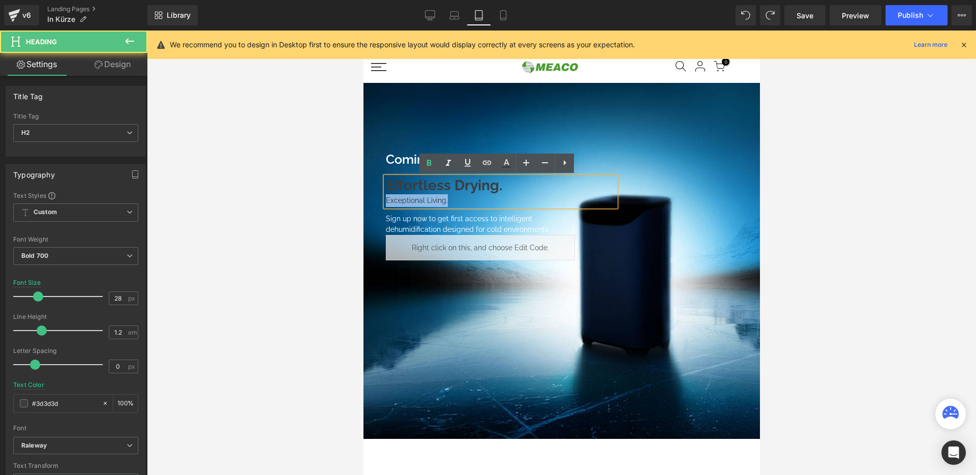
drag, startPoint x: 403, startPoint y: 199, endPoint x: 376, endPoint y: 198, distance: 27.5
click at [376, 198] on span "Coming soon: Text Block Effortless Drying. Exceptional Living. Heading Effortle…" at bounding box center [561, 206] width 391 height 109
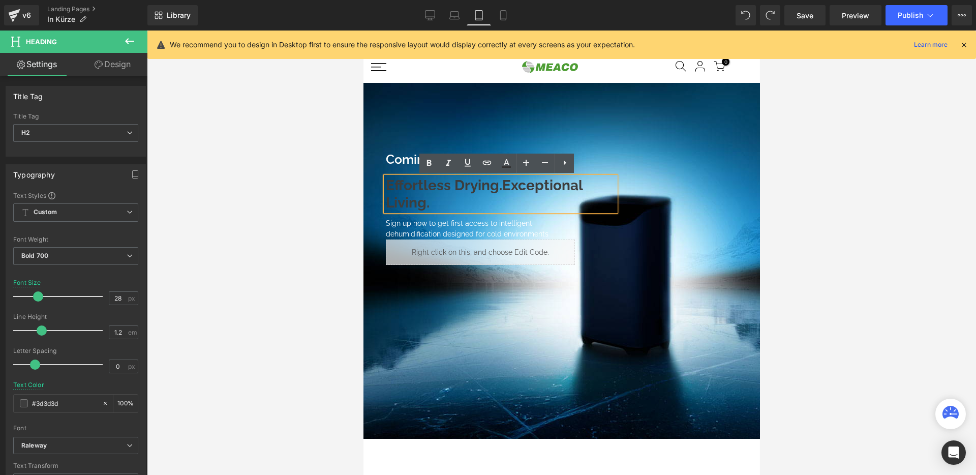
click at [502, 185] on h2 "Effortless Drying.Exceptional Living." at bounding box center [499, 194] width 229 height 34
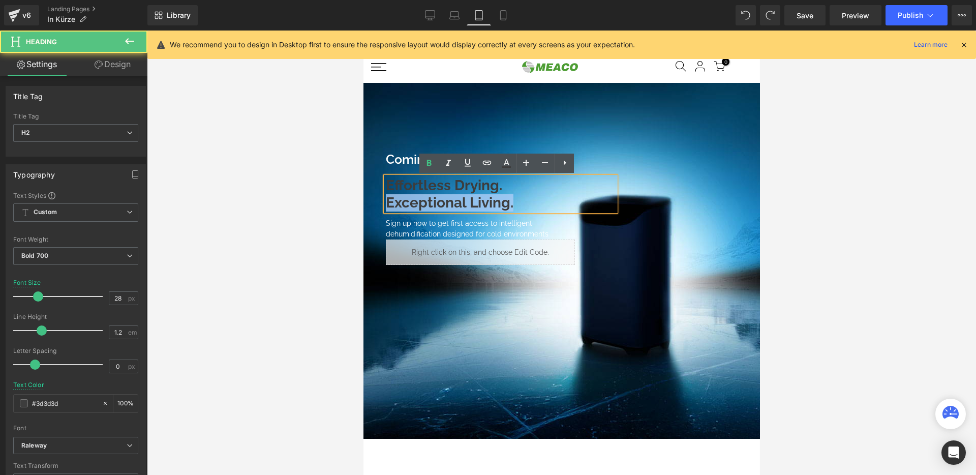
drag, startPoint x: 463, startPoint y: 200, endPoint x: 389, endPoint y: 200, distance: 73.7
click at [387, 201] on h2 "Exceptional Living." at bounding box center [499, 202] width 229 height 17
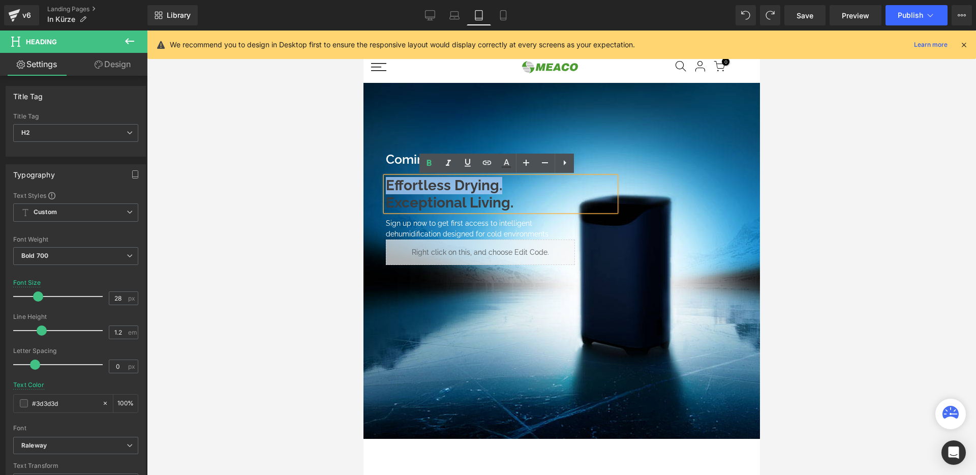
drag, startPoint x: 458, startPoint y: 188, endPoint x: 378, endPoint y: 186, distance: 79.3
click at [378, 186] on span "Coming soon: Text Block Effortless Drying. Exceptional Living. Heading Effortle…" at bounding box center [561, 208] width 391 height 113
click at [431, 164] on icon at bounding box center [429, 163] width 12 height 12
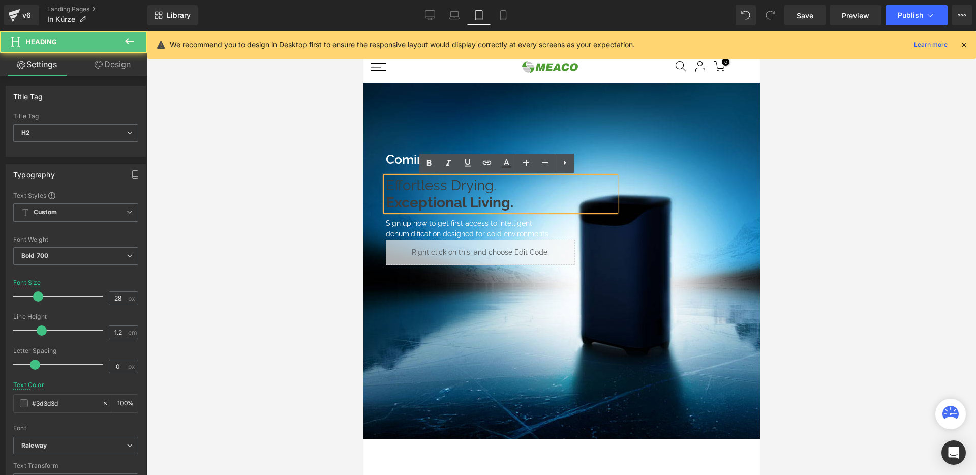
click at [520, 198] on h2 "Exceptional Living." at bounding box center [499, 202] width 229 height 17
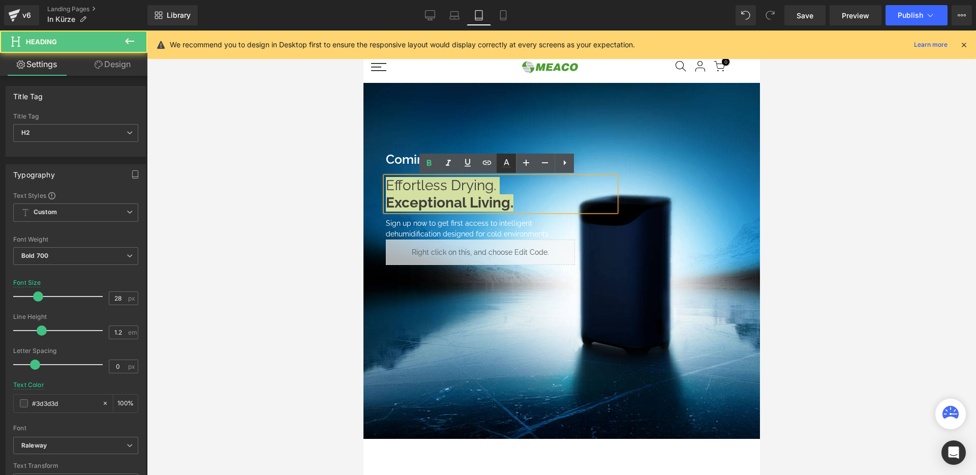
click at [506, 164] on icon at bounding box center [506, 163] width 12 height 12
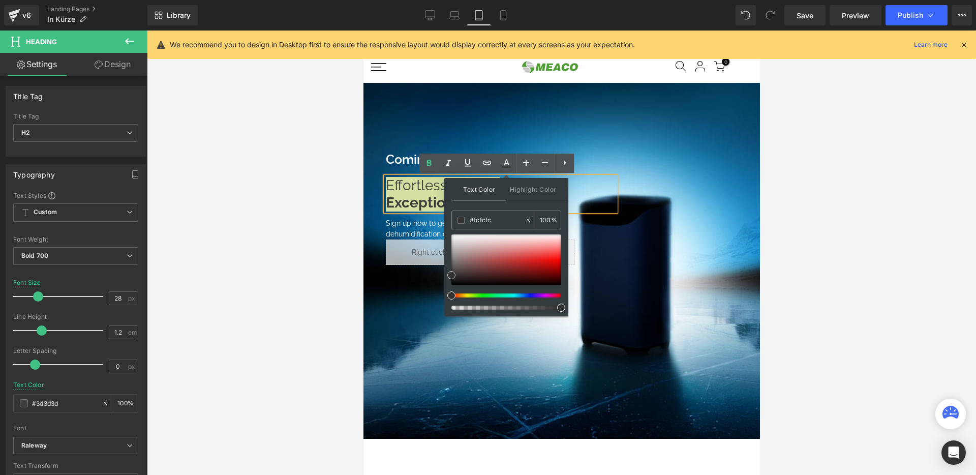
type input "#ffffff"
drag, startPoint x: 825, startPoint y: 267, endPoint x: 435, endPoint y: 212, distance: 394.0
click at [430, 206] on span "Exceptional Living." at bounding box center [449, 202] width 128 height 17
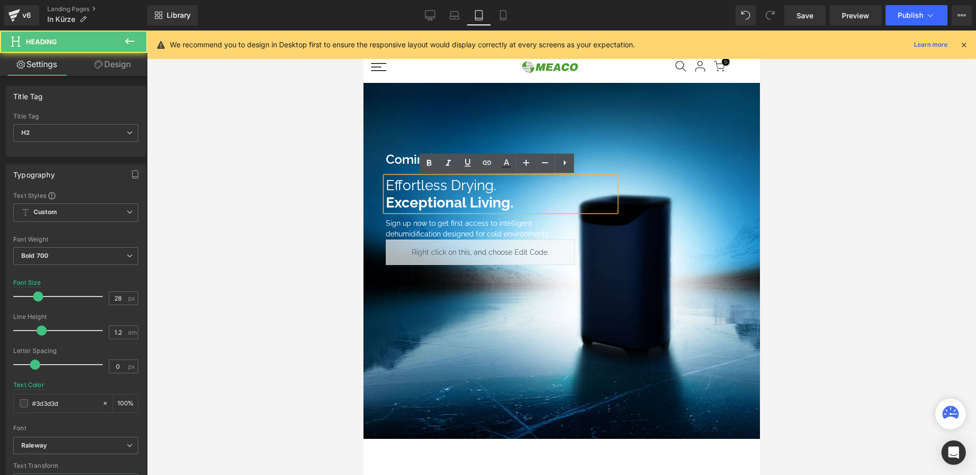
click at [413, 164] on span "Row" at bounding box center [408, 160] width 15 height 12
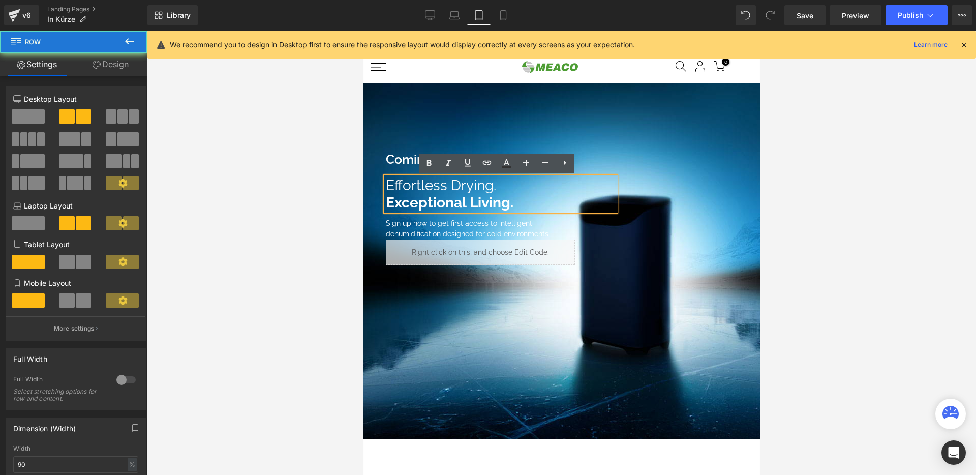
click at [414, 162] on span "Row" at bounding box center [408, 159] width 15 height 12
click at [409, 159] on span "Row" at bounding box center [408, 160] width 15 height 12
click at [400, 156] on span at bounding box center [395, 159] width 11 height 12
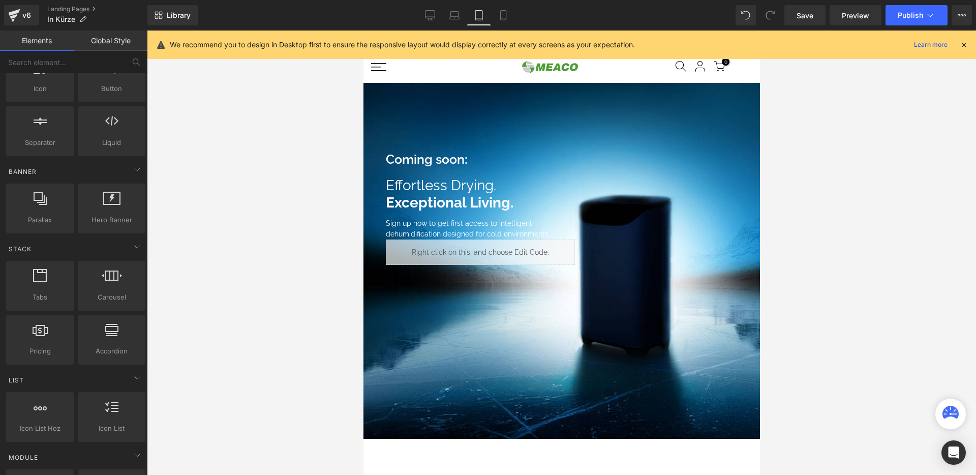
click at [228, 130] on div at bounding box center [561, 253] width 829 height 444
click at [420, 157] on link at bounding box center [421, 159] width 11 height 12
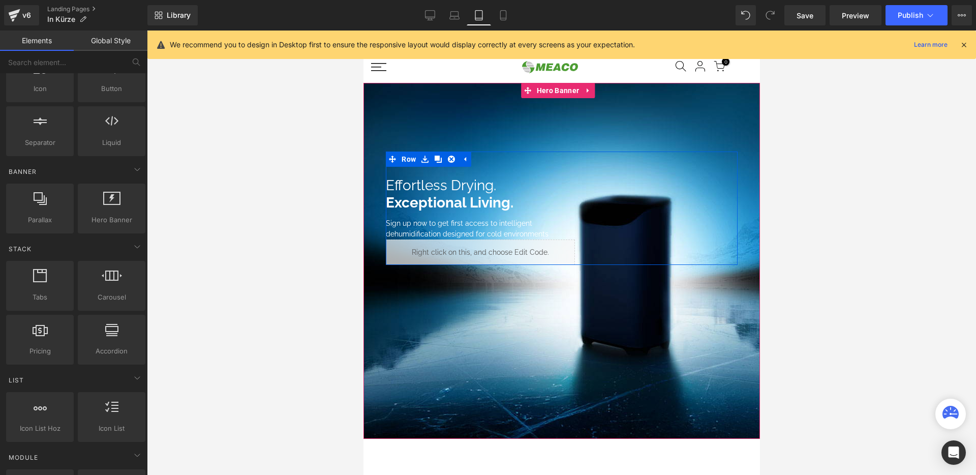
click at [501, 162] on div "Coming soon: Text Block" at bounding box center [499, 159] width 229 height 15
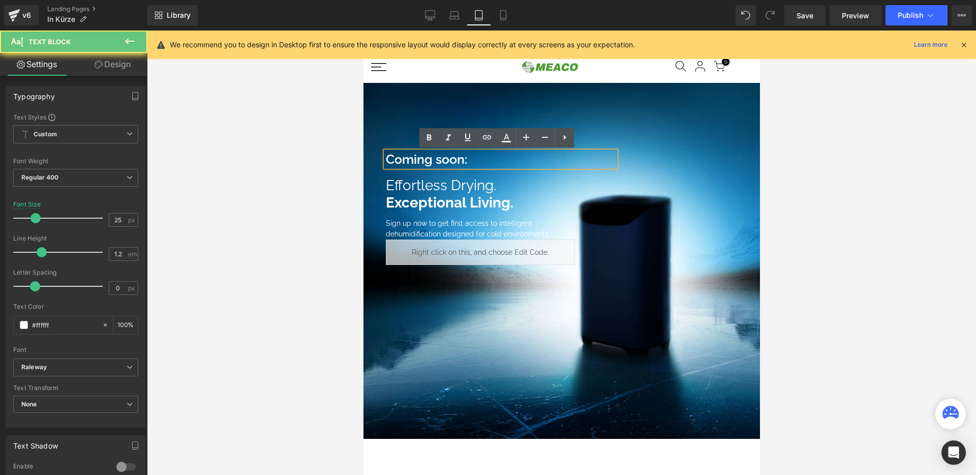
click at [470, 160] on p "Coming soon:" at bounding box center [499, 159] width 229 height 15
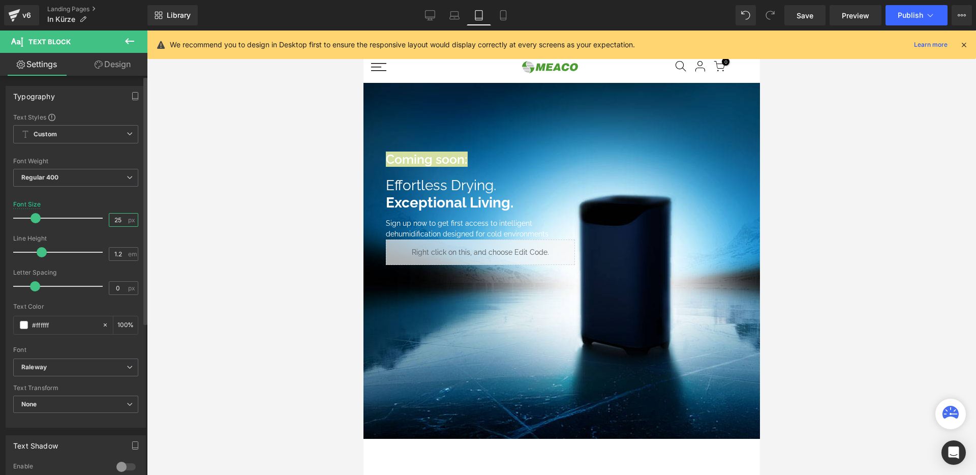
click at [110, 217] on input "25" at bounding box center [118, 220] width 18 height 13
type input "20"
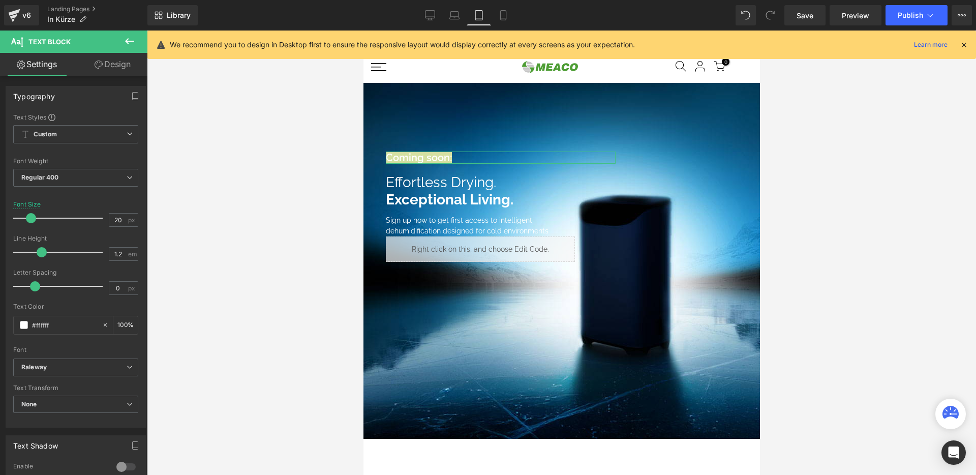
click at [121, 72] on link "Design" at bounding box center [113, 64] width 74 height 23
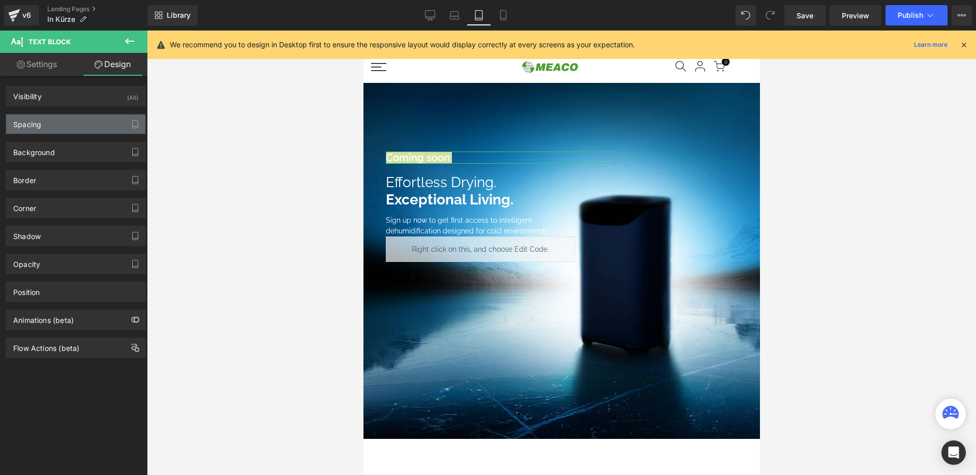
type input "0"
type input "20"
type input "0"
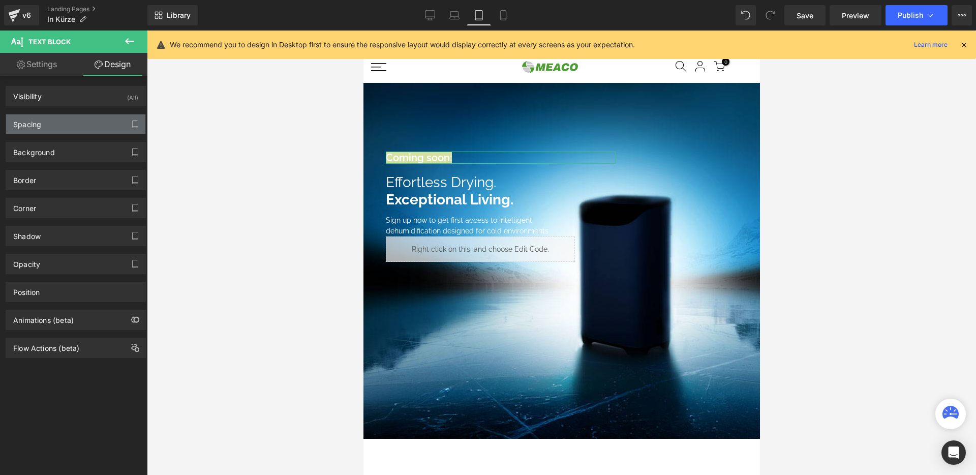
type input "0"
click at [57, 118] on div "Spacing" at bounding box center [75, 123] width 139 height 19
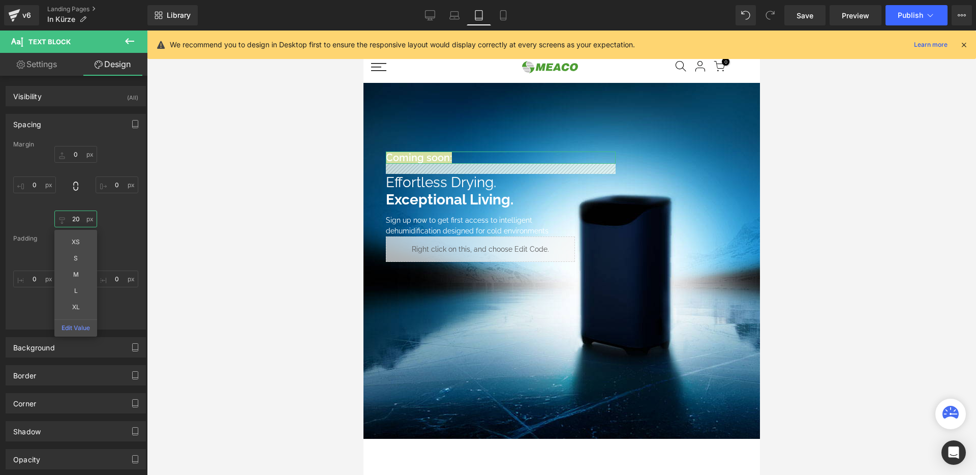
click at [75, 219] on input "20" at bounding box center [75, 219] width 43 height 17
type input "10"
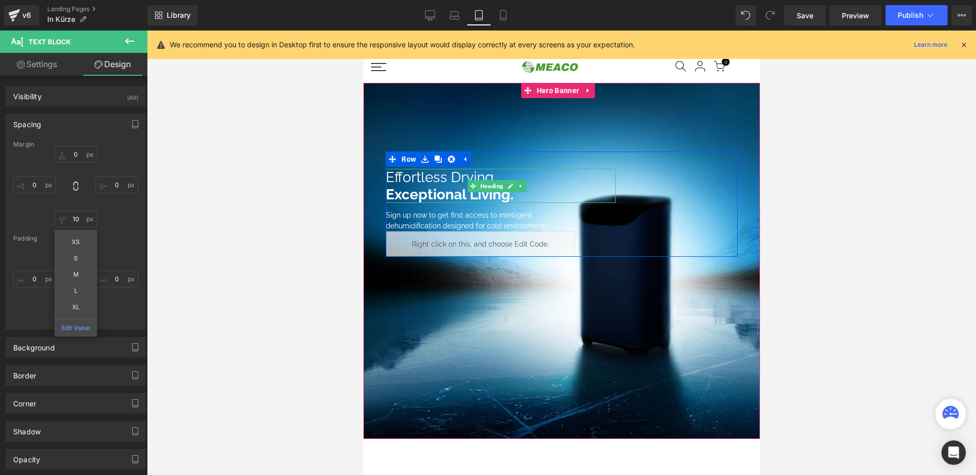
click at [434, 183] on span "Effortless Drying." at bounding box center [440, 177] width 110 height 17
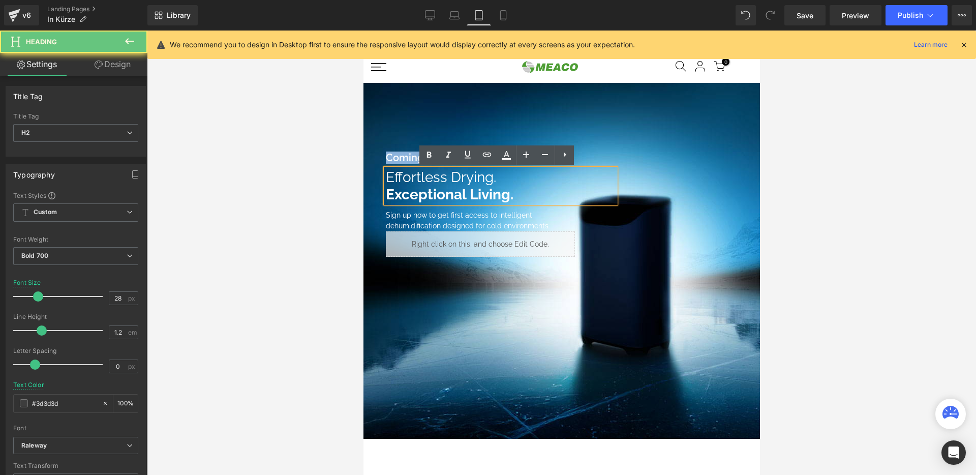
click at [434, 183] on span "Effortless Drying." at bounding box center [440, 177] width 110 height 17
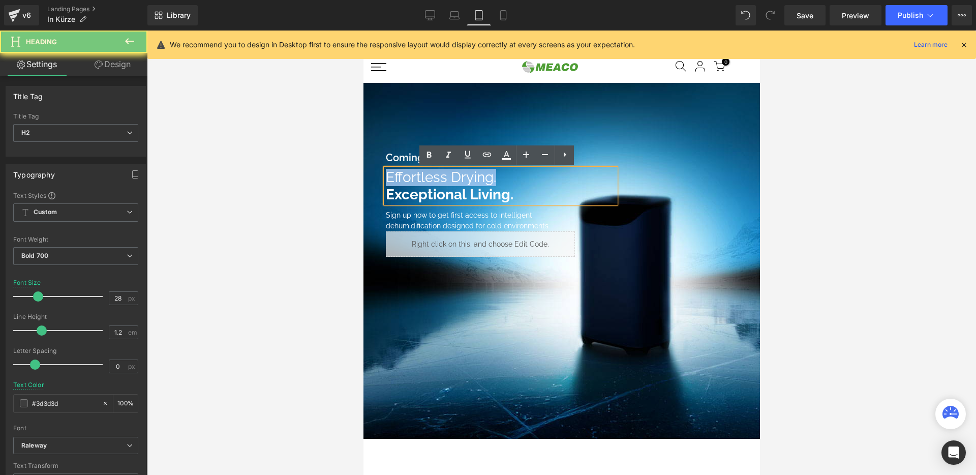
click at [434, 183] on span "Effortless Drying." at bounding box center [440, 177] width 110 height 17
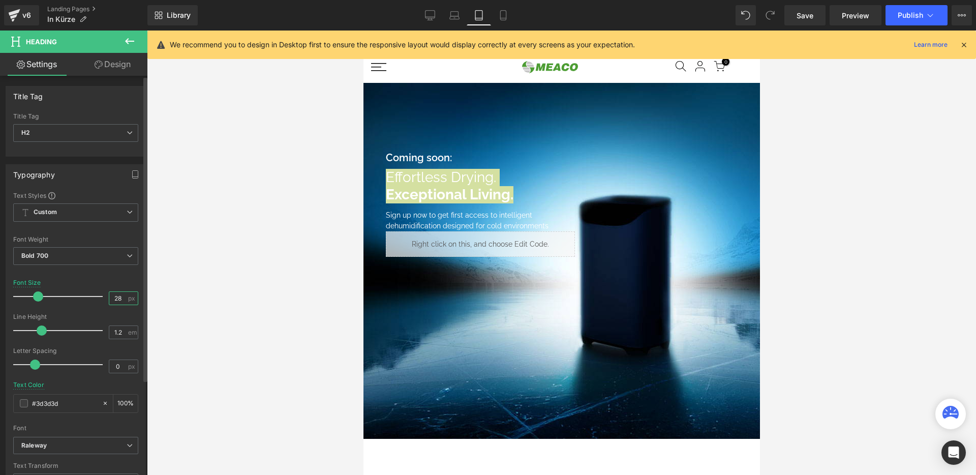
click at [118, 299] on input "28" at bounding box center [118, 298] width 18 height 13
type input "30"
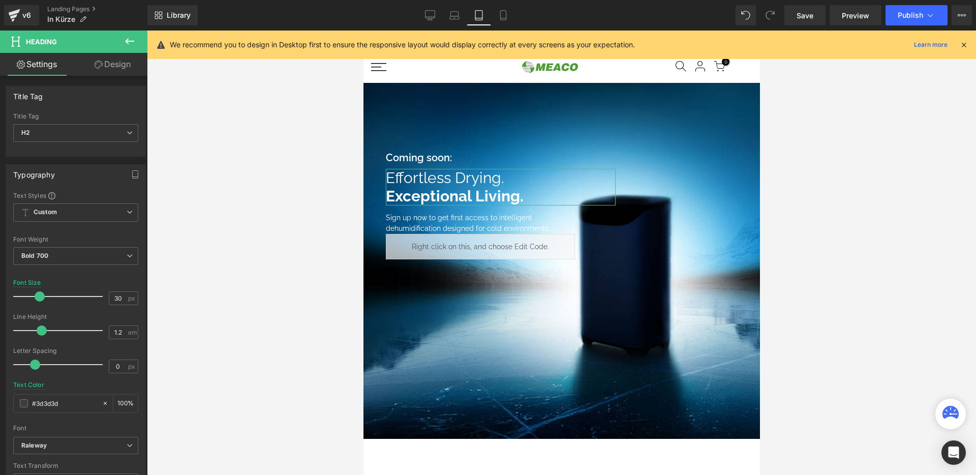
click at [130, 64] on link "Design" at bounding box center [113, 64] width 74 height 23
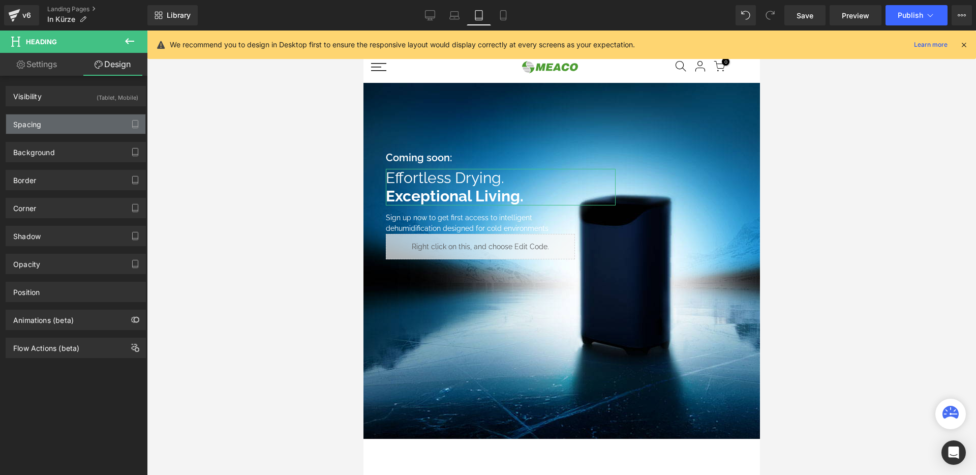
drag, startPoint x: 84, startPoint y: 123, endPoint x: 98, endPoint y: 128, distance: 14.6
click at [84, 123] on div "Spacing" at bounding box center [75, 123] width 139 height 19
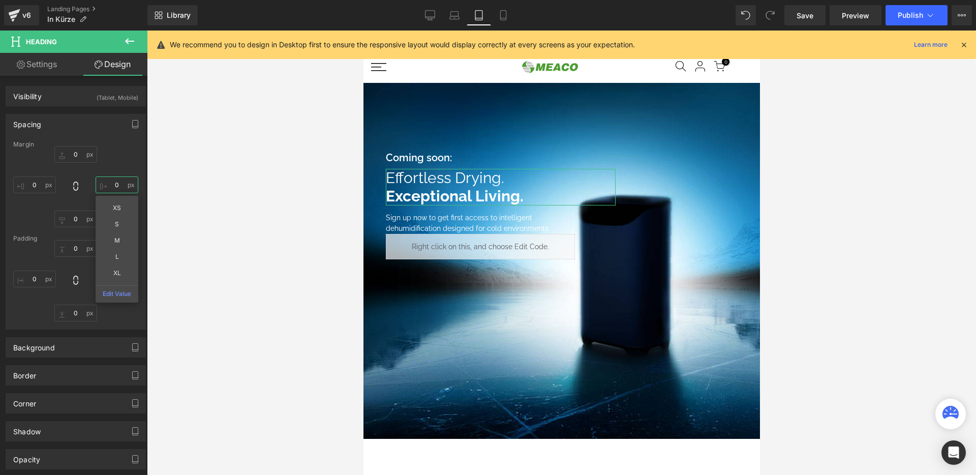
click at [117, 181] on input "0" at bounding box center [117, 184] width 43 height 17
type input "110"
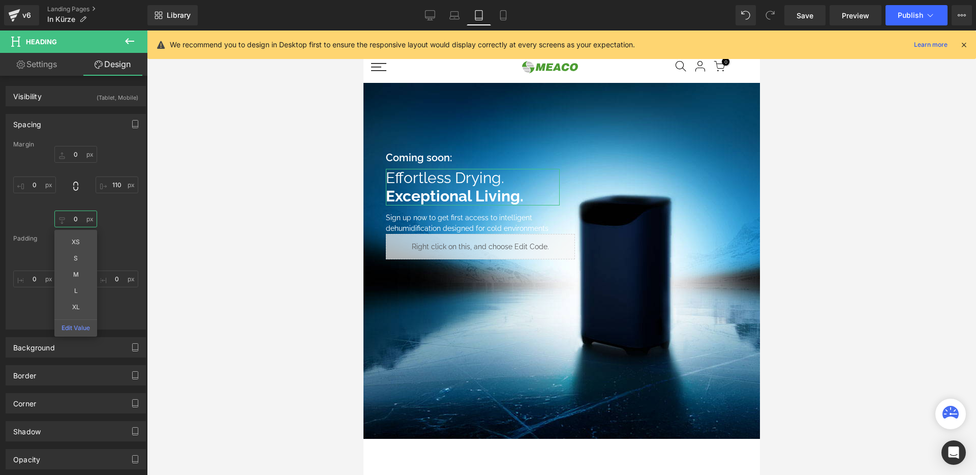
click at [70, 217] on input "0" at bounding box center [75, 219] width 43 height 17
type input "20"
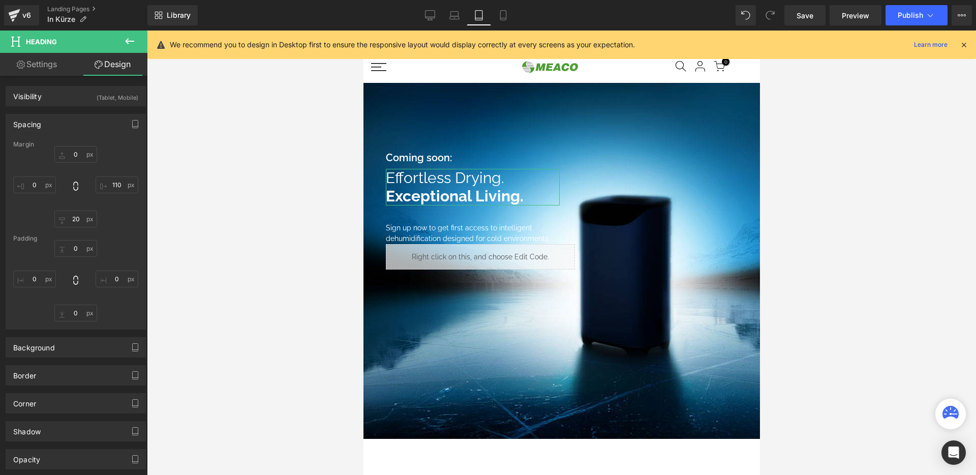
click at [119, 237] on div "Padding" at bounding box center [75, 238] width 125 height 7
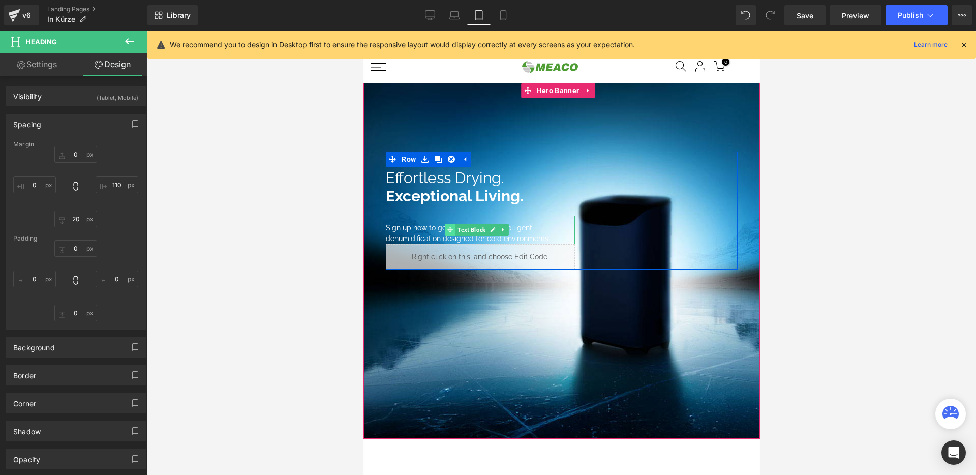
click at [448, 232] on icon at bounding box center [450, 230] width 6 height 6
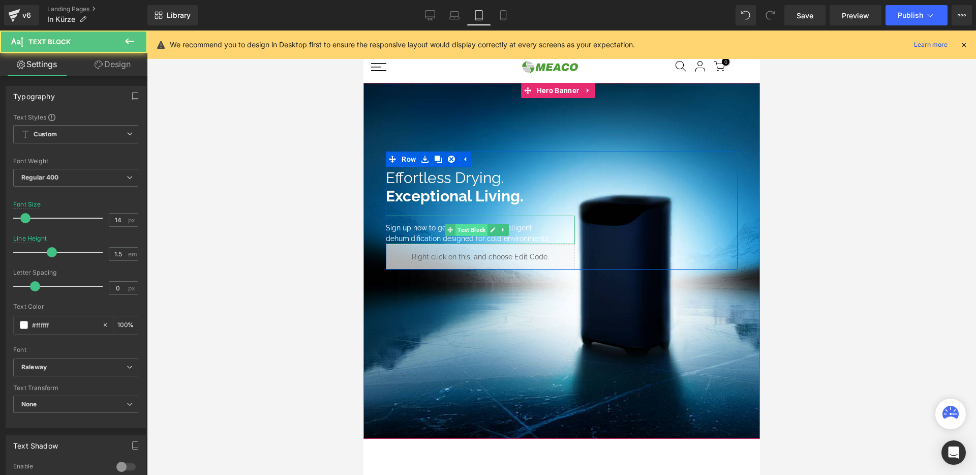
click at [464, 231] on span "Text Block" at bounding box center [471, 230] width 32 height 12
click at [464, 233] on span "Text Block" at bounding box center [471, 230] width 32 height 12
click at [431, 230] on div "Sign up now to get first access to intelligent dehumidification designed for co…" at bounding box center [479, 230] width 189 height 28
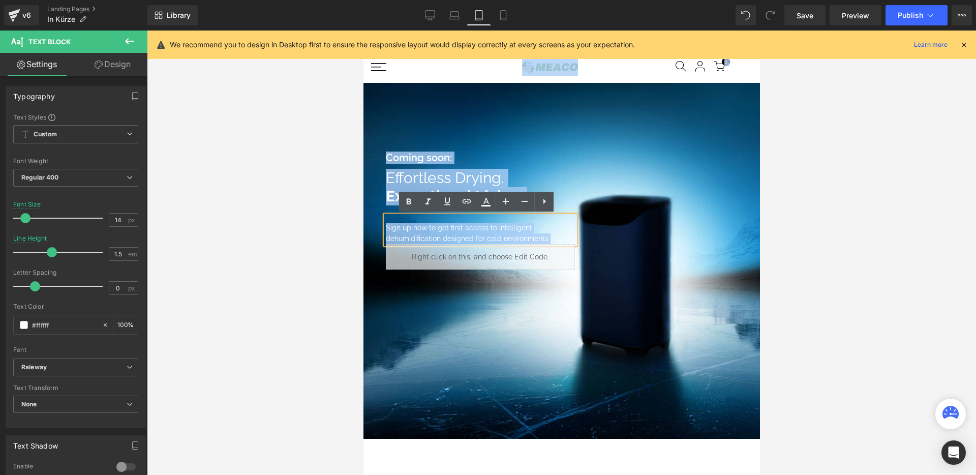
click at [390, 237] on div "Sign up now to get first access to intelligent dehumidification designed for co…" at bounding box center [479, 230] width 189 height 28
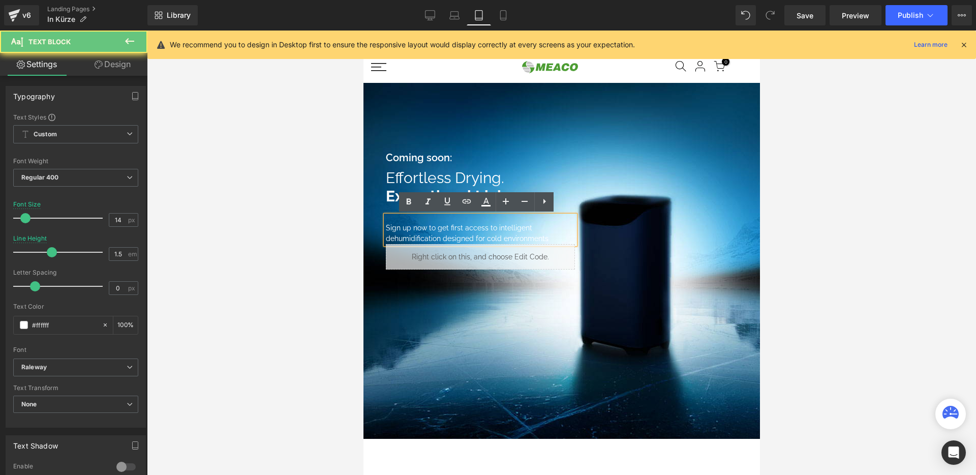
click at [411, 232] on div "Sign up now to get first access to intelligent dehumidification designed for co…" at bounding box center [479, 230] width 189 height 28
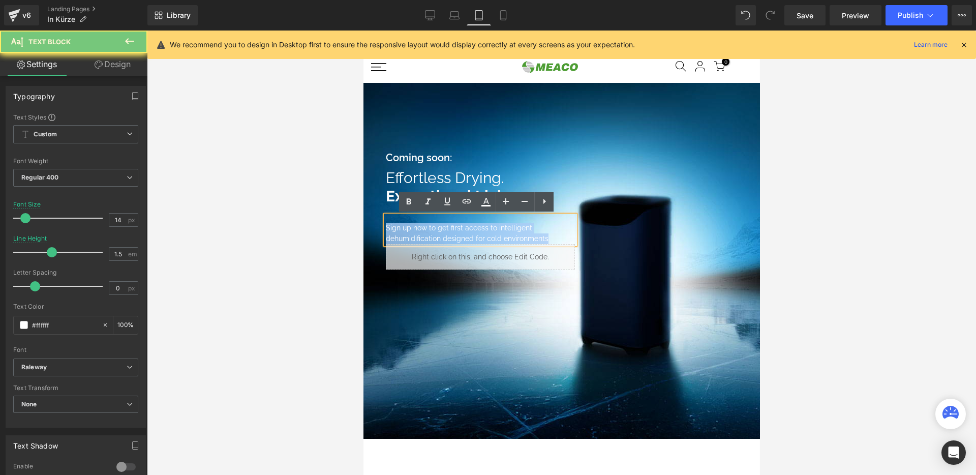
click at [411, 232] on div "Sign up now to get first access to intelligent dehumidification designed for co…" at bounding box center [479, 230] width 189 height 28
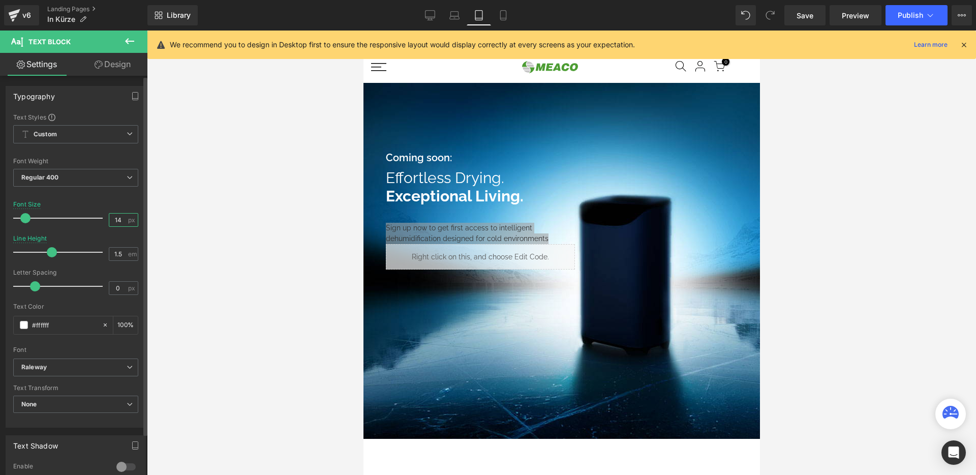
click at [121, 222] on input "14" at bounding box center [118, 220] width 18 height 13
type input "18"
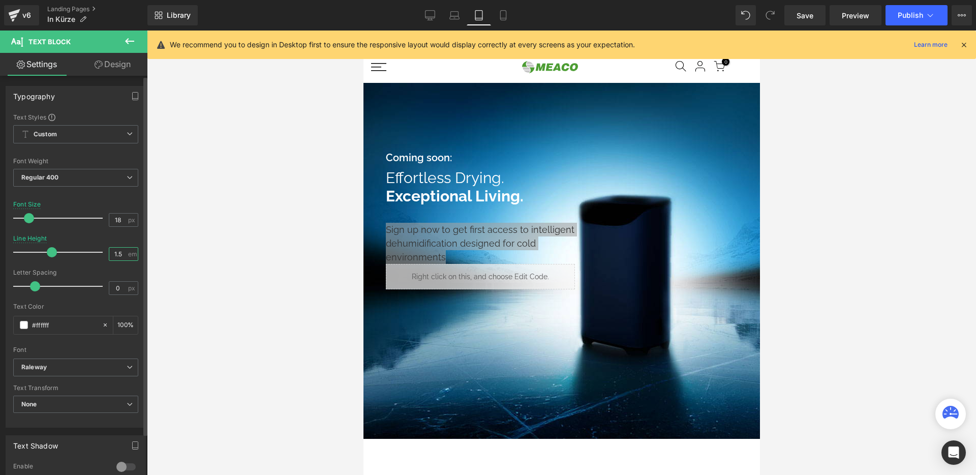
click at [114, 251] on input "1.5" at bounding box center [118, 254] width 18 height 13
type input "1.4"
click at [103, 69] on link "Design" at bounding box center [113, 64] width 74 height 23
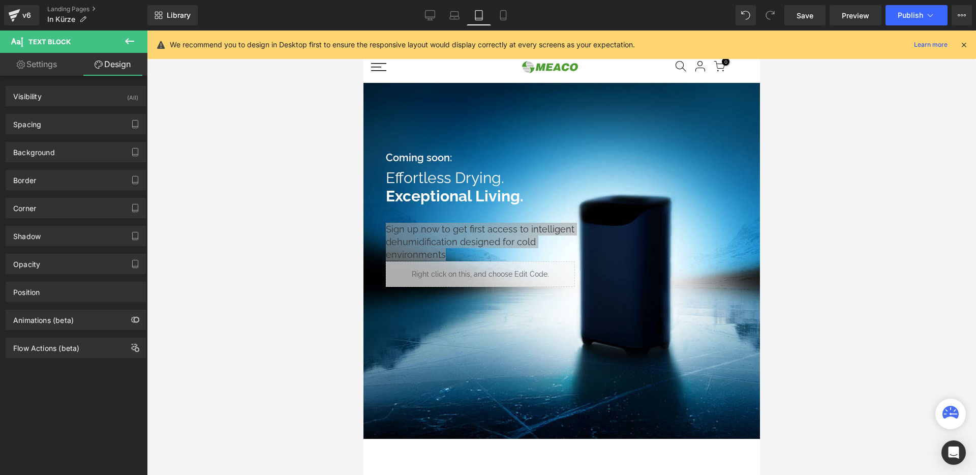
type input "0"
type input "80"
type input "0"
type input "14"
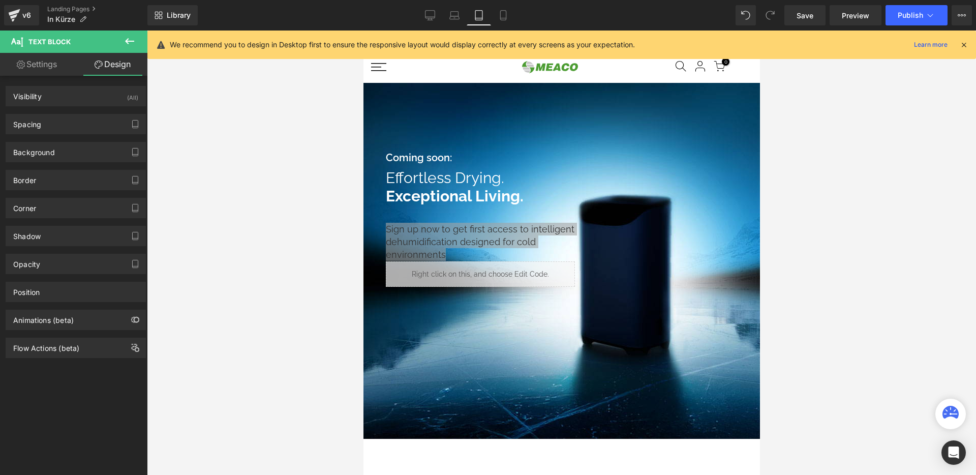
type input "0"
click at [66, 125] on div "Spacing" at bounding box center [75, 123] width 139 height 19
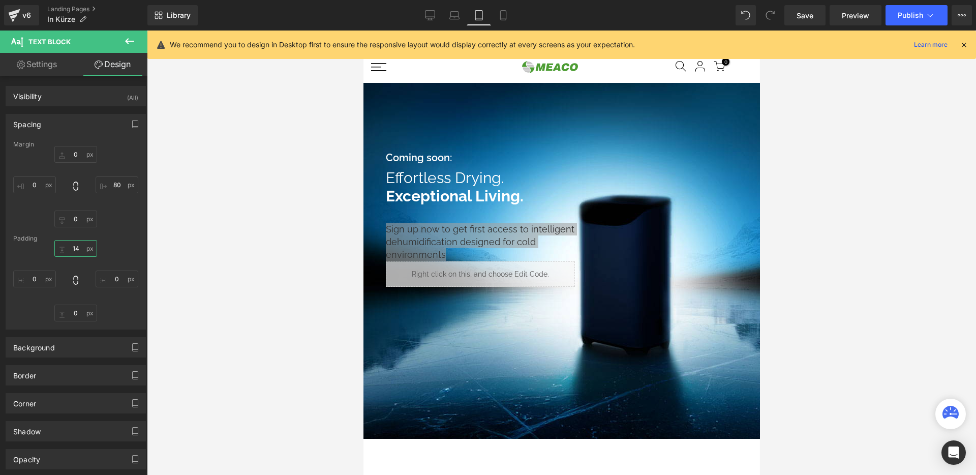
click at [74, 248] on input "14" at bounding box center [75, 248] width 43 height 17
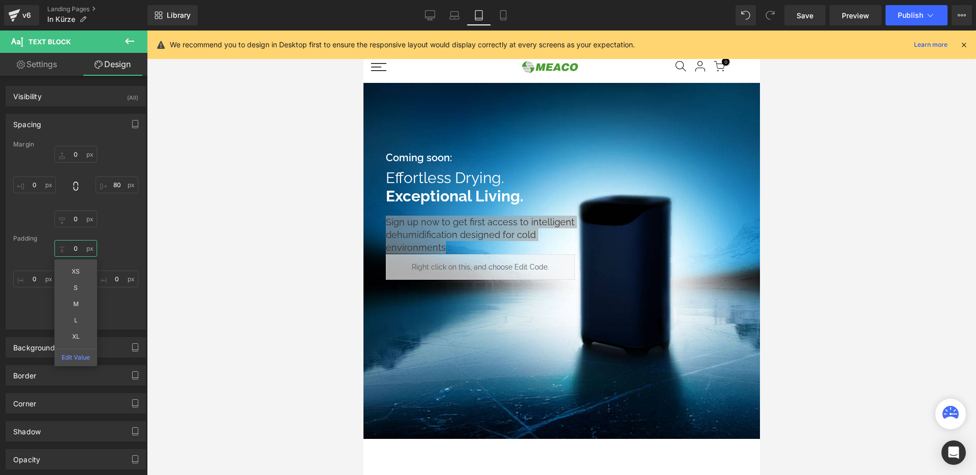
type input "0"
click at [111, 182] on input "80" at bounding box center [117, 184] width 43 height 17
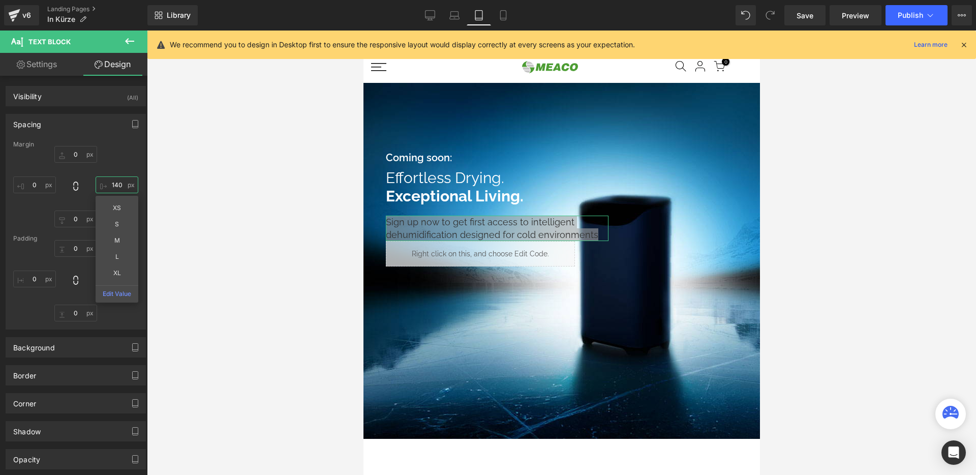
type input "140"
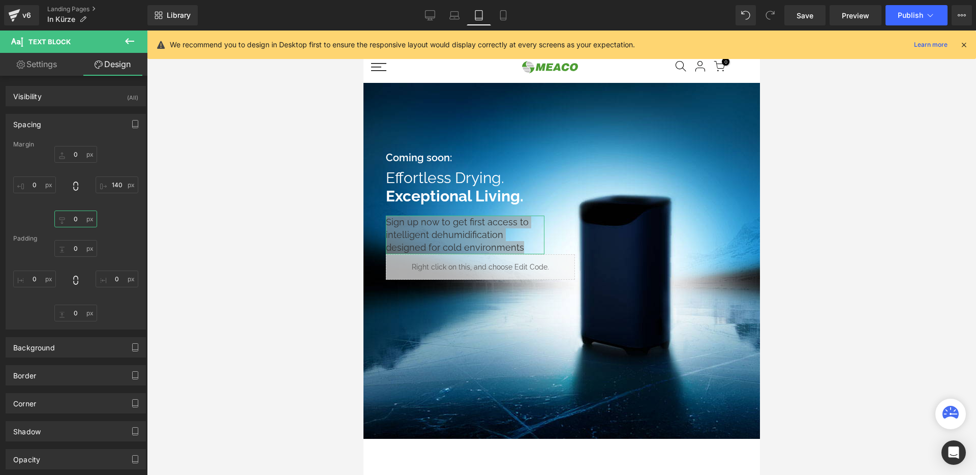
click at [73, 217] on input "0" at bounding box center [75, 219] width 43 height 17
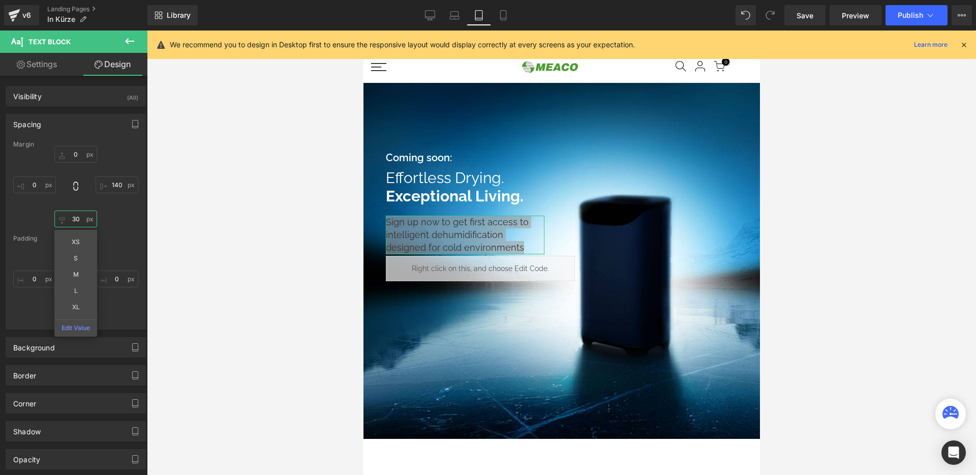
type input "30"
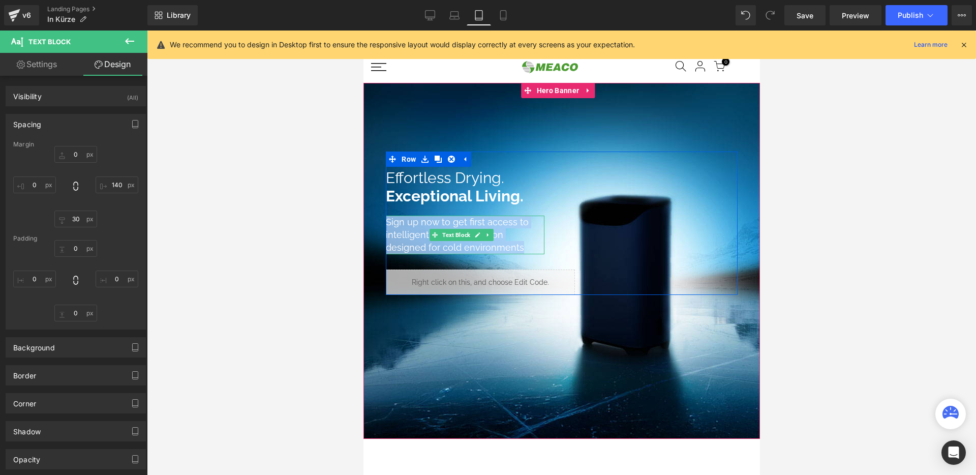
click at [500, 238] on div "Sign up now to get first access to intelligent dehumidification designed for co…" at bounding box center [464, 235] width 158 height 39
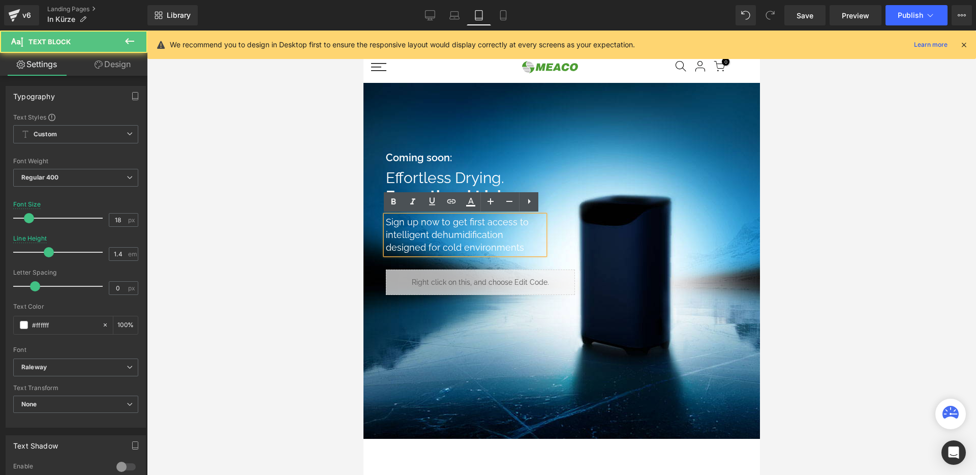
click at [519, 233] on div "Sign up now to get first access to intelligent dehumidification designed for co…" at bounding box center [464, 235] width 158 height 39
click at [434, 160] on icon at bounding box center [436, 159] width 6 height 6
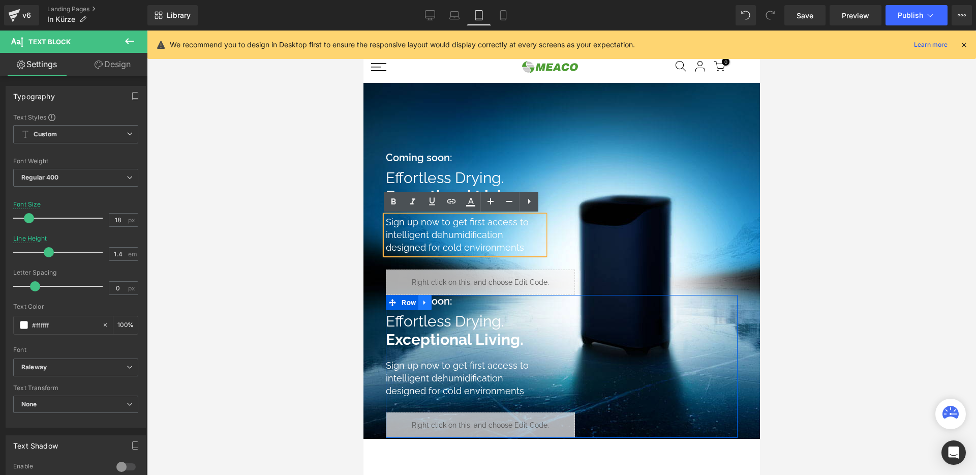
click at [427, 301] on icon at bounding box center [424, 303] width 7 height 8
click at [452, 302] on icon at bounding box center [450, 303] width 7 height 8
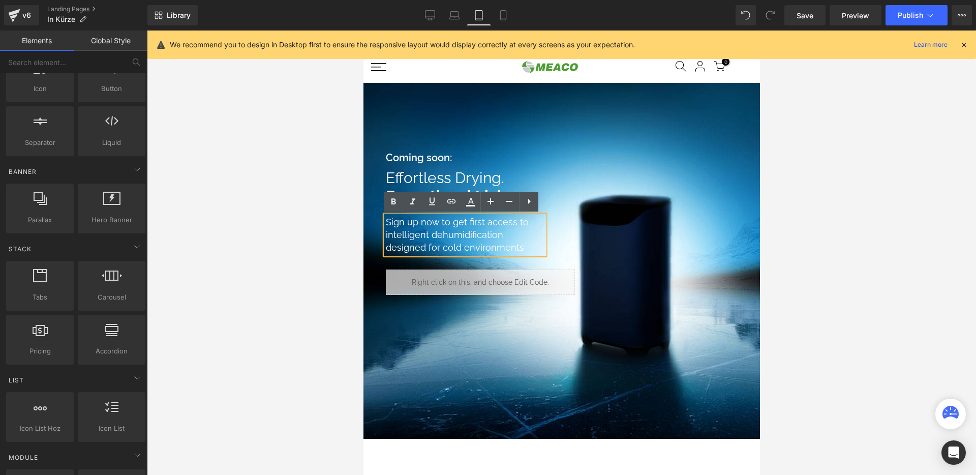
click at [304, 125] on div at bounding box center [561, 253] width 829 height 444
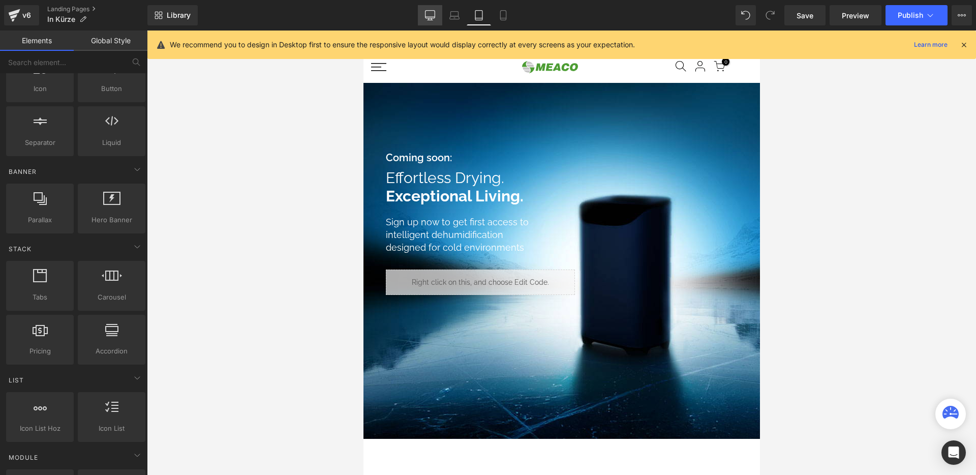
click at [431, 14] on icon at bounding box center [430, 15] width 10 height 10
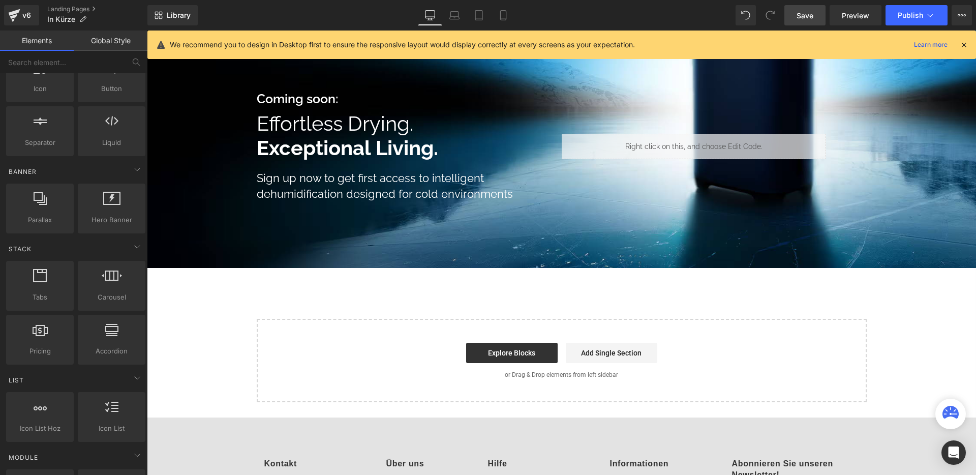
click at [816, 18] on link "Save" at bounding box center [805, 15] width 41 height 20
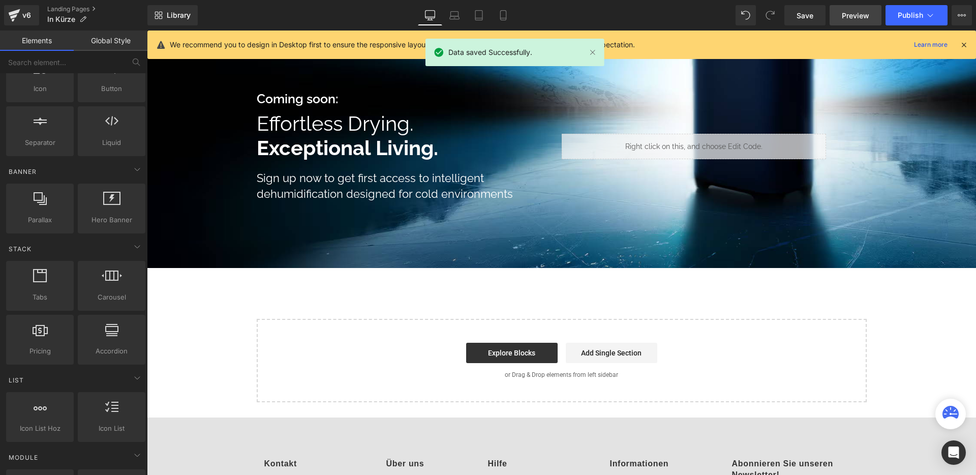
click at [848, 14] on span "Preview" at bounding box center [855, 15] width 27 height 11
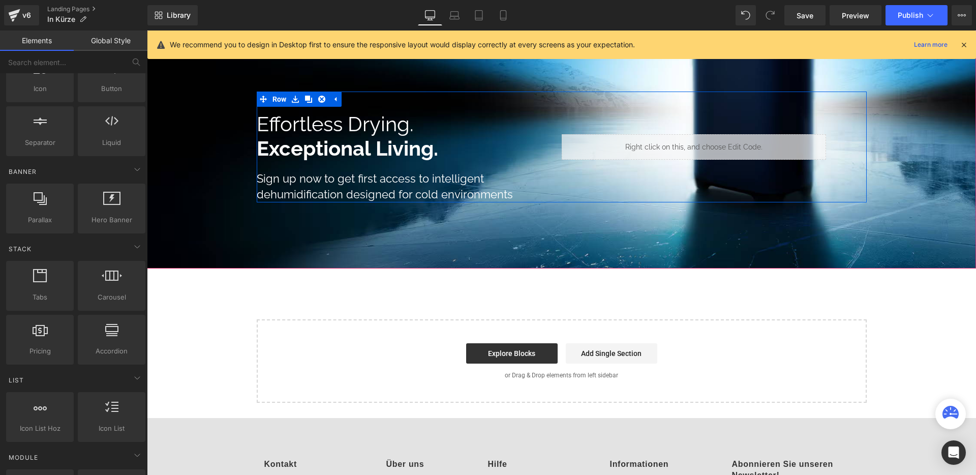
scroll to position [54, 0]
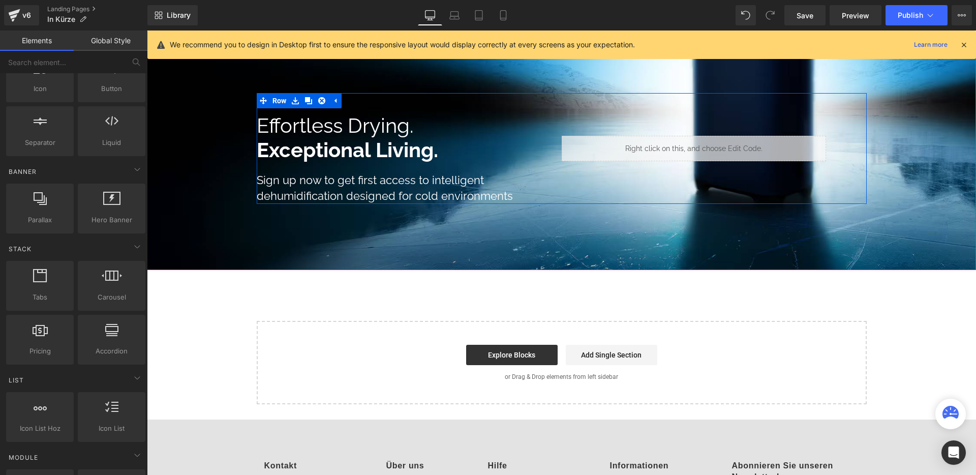
click at [575, 146] on div "Liquid" at bounding box center [694, 148] width 264 height 25
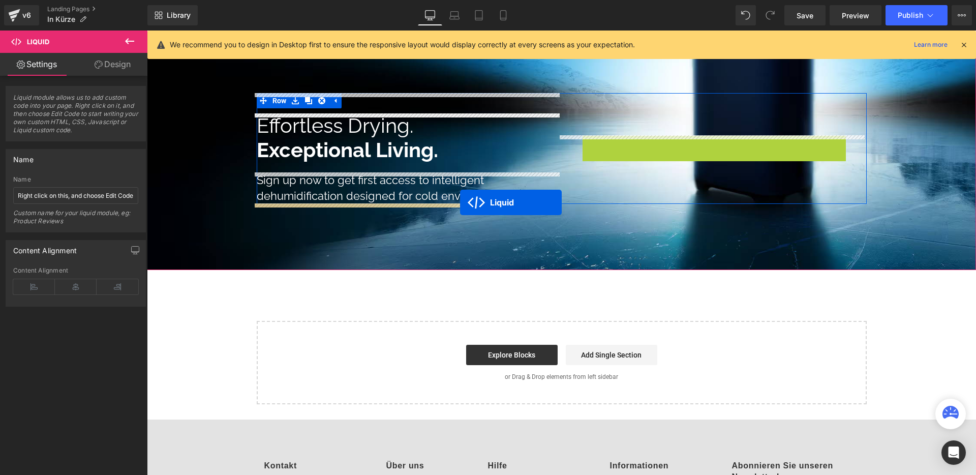
drag, startPoint x: 664, startPoint y: 144, endPoint x: 460, endPoint y: 202, distance: 212.1
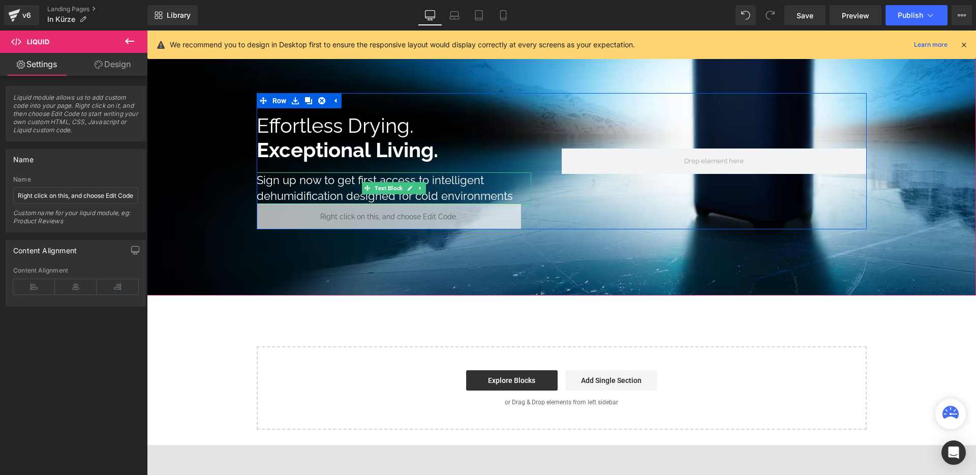
click at [392, 189] on span "Text Block" at bounding box center [389, 188] width 32 height 12
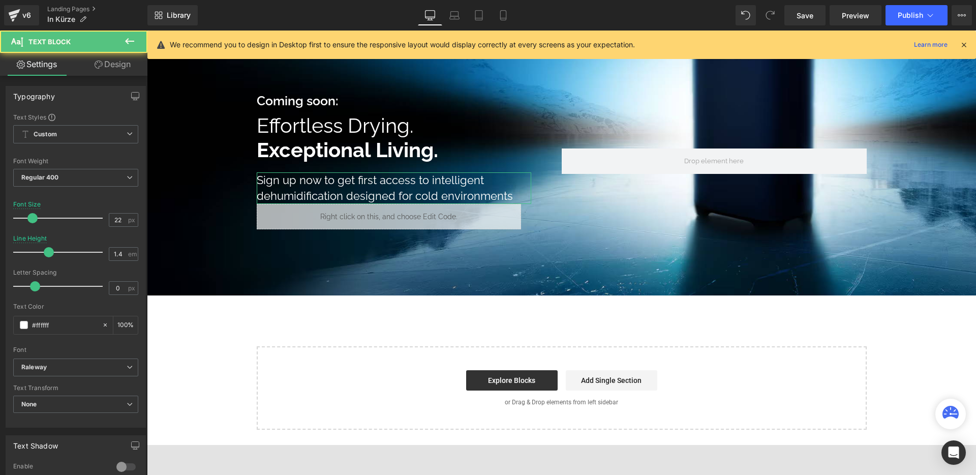
click at [114, 64] on link "Design" at bounding box center [113, 64] width 74 height 23
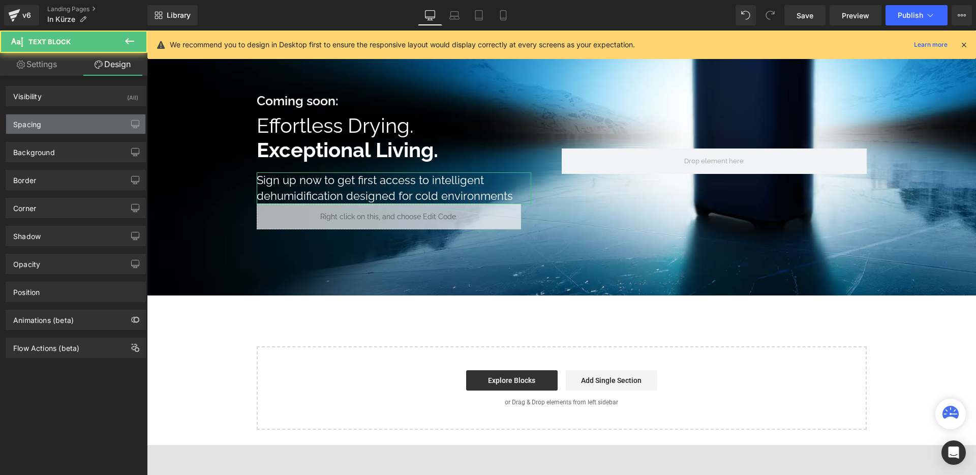
click at [58, 127] on div "Spacing" at bounding box center [75, 123] width 139 height 19
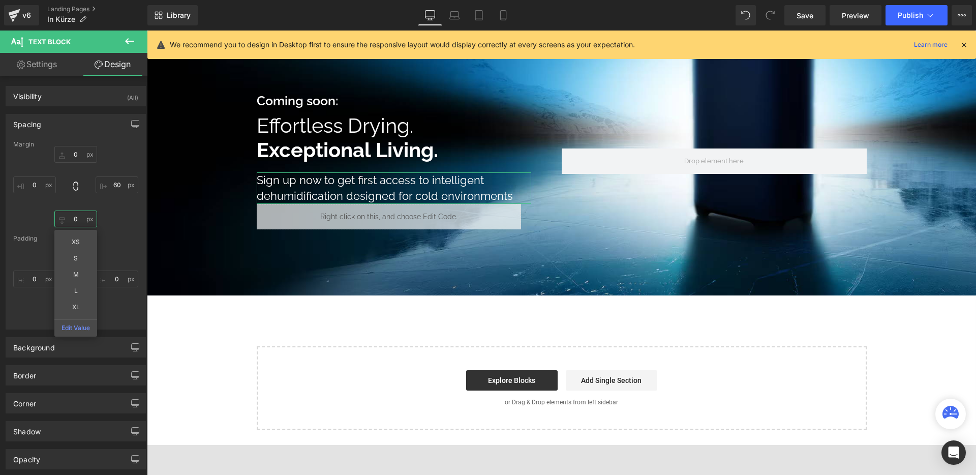
click at [78, 219] on input "0" at bounding box center [75, 219] width 43 height 17
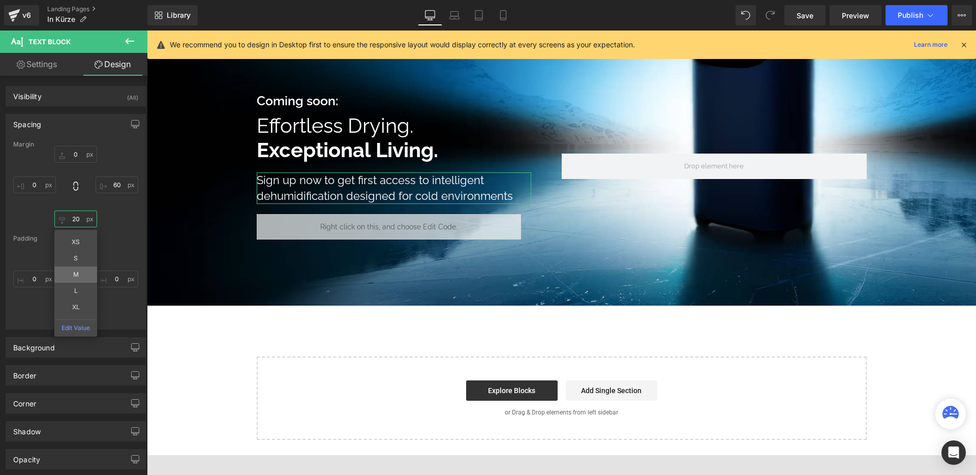
type input "30"
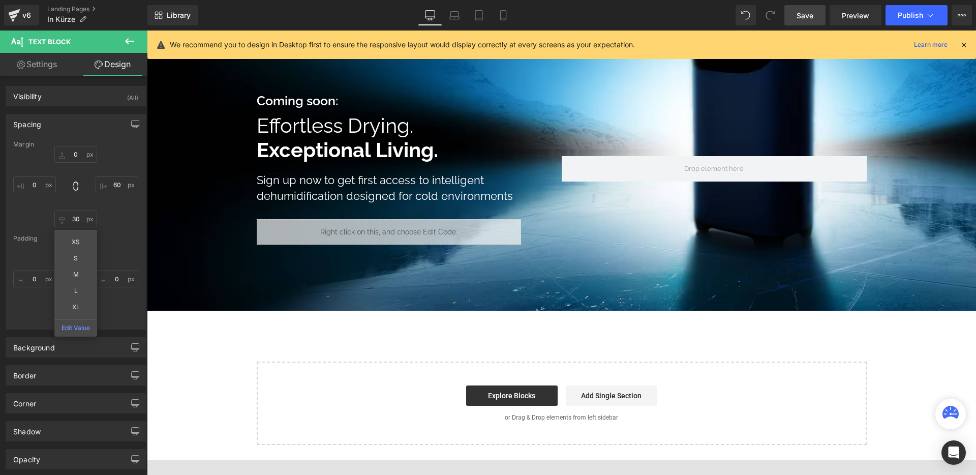
click at [790, 15] on link "Save" at bounding box center [805, 15] width 41 height 20
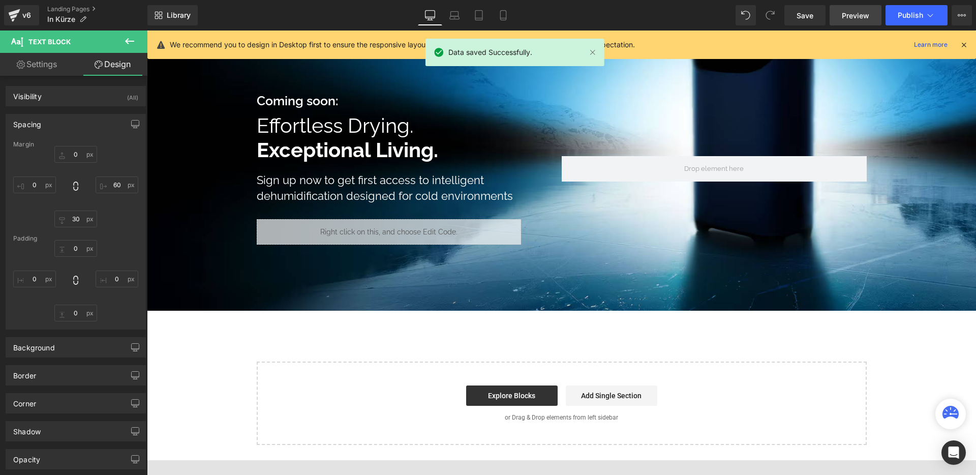
click at [853, 15] on span "Preview" at bounding box center [855, 15] width 27 height 11
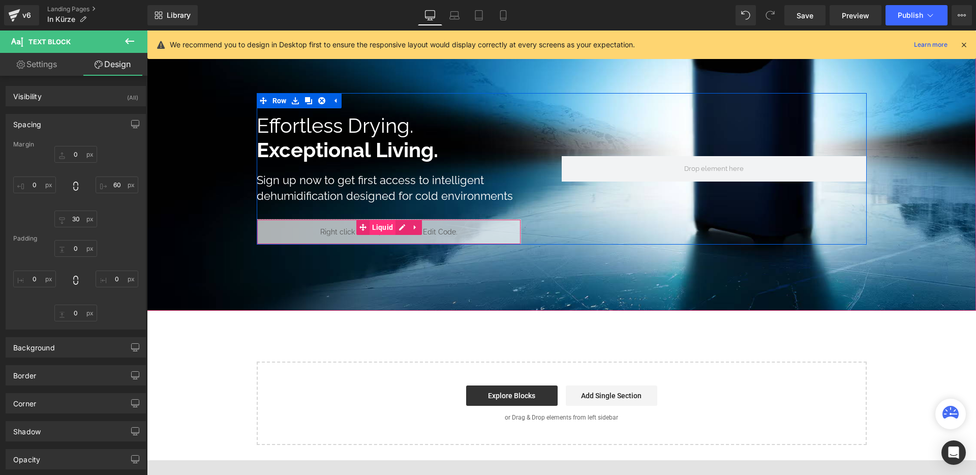
click at [376, 227] on span "Liquid" at bounding box center [383, 227] width 26 height 15
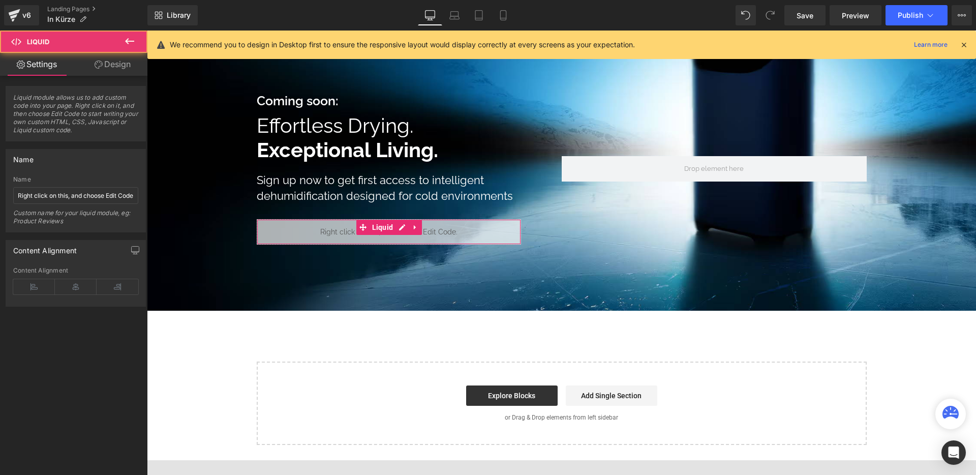
click at [104, 66] on link "Design" at bounding box center [113, 64] width 74 height 23
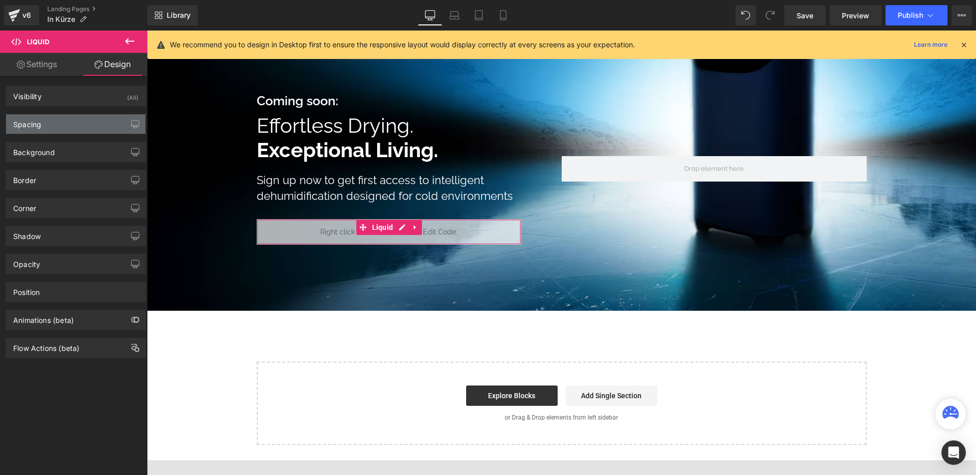
click at [58, 127] on div "Spacing" at bounding box center [75, 123] width 139 height 19
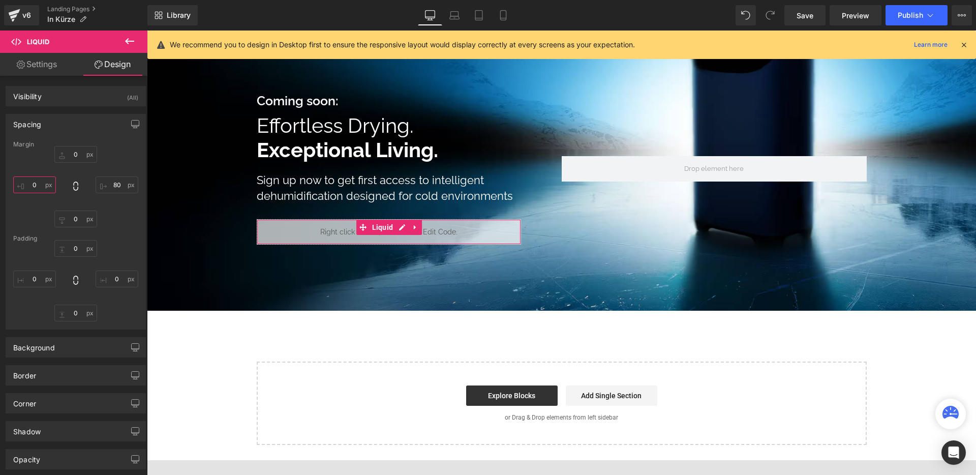
click at [39, 183] on input "0" at bounding box center [34, 184] width 43 height 17
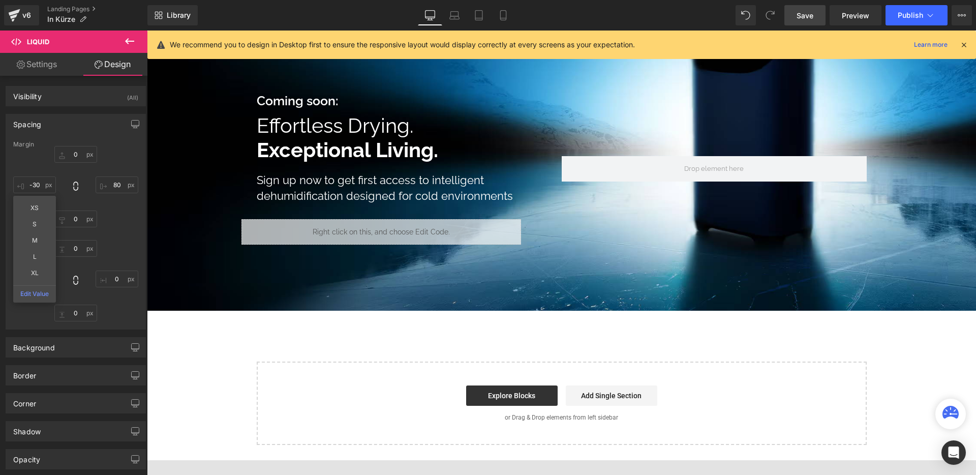
click at [810, 12] on span "Save" at bounding box center [805, 15] width 17 height 11
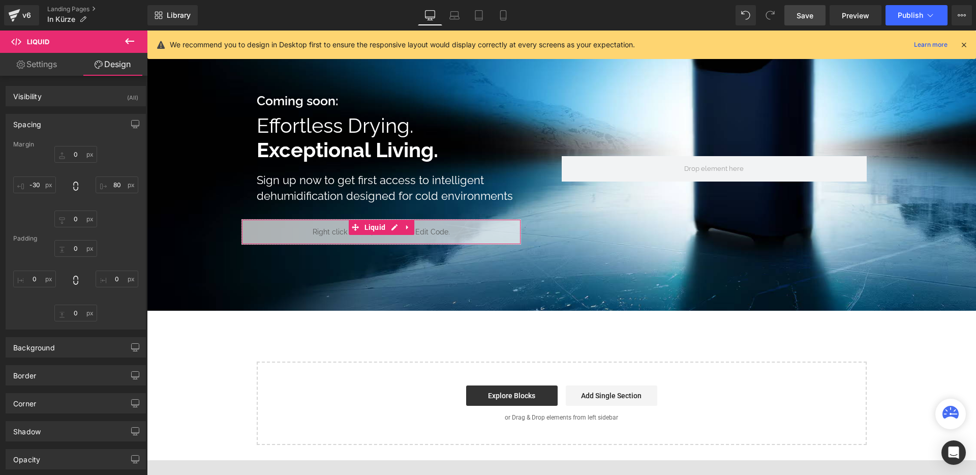
click at [29, 172] on div "0px 0 80px 80 0px 0 -30 -30" at bounding box center [75, 186] width 125 height 81
click at [35, 181] on input "-30" at bounding box center [34, 184] width 43 height 17
type input "-20"
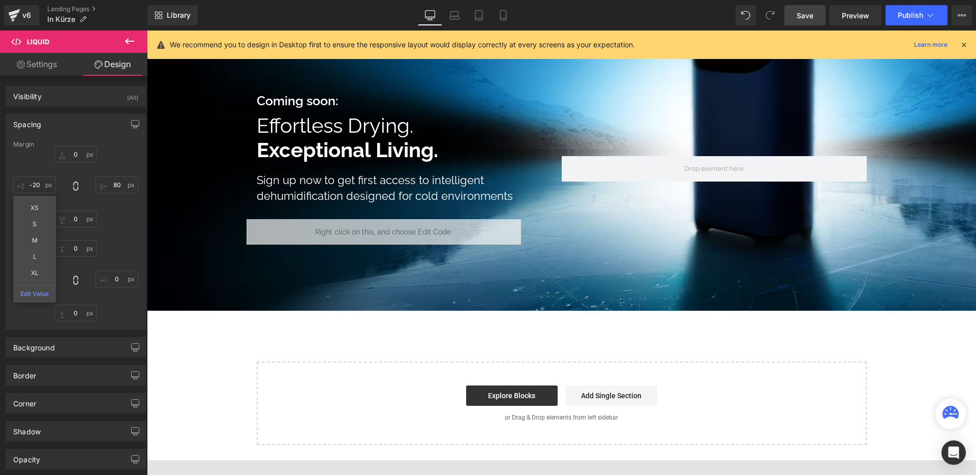
click at [798, 14] on span "Save" at bounding box center [805, 15] width 17 height 11
click at [429, 110] on div "Coming soon: Text Block Effortless Drying. Exceptional Living. Heading Effortle…" at bounding box center [409, 169] width 305 height 152
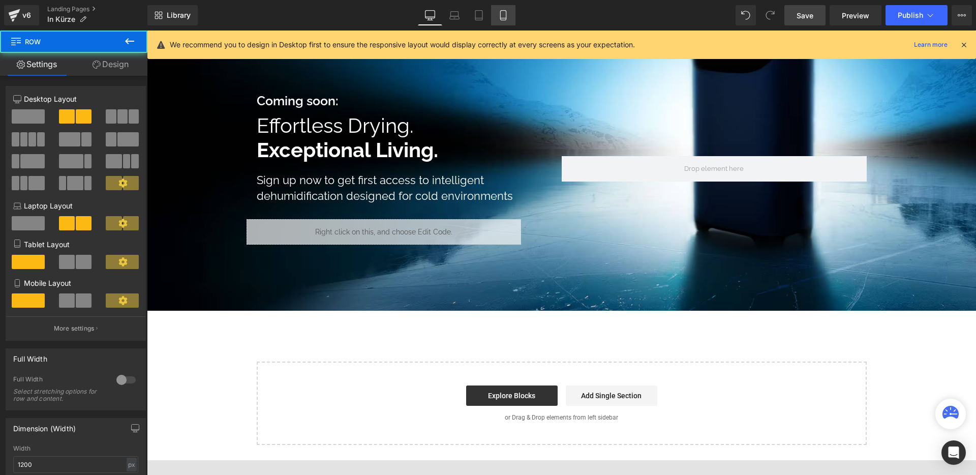
click at [503, 14] on icon at bounding box center [503, 15] width 10 height 10
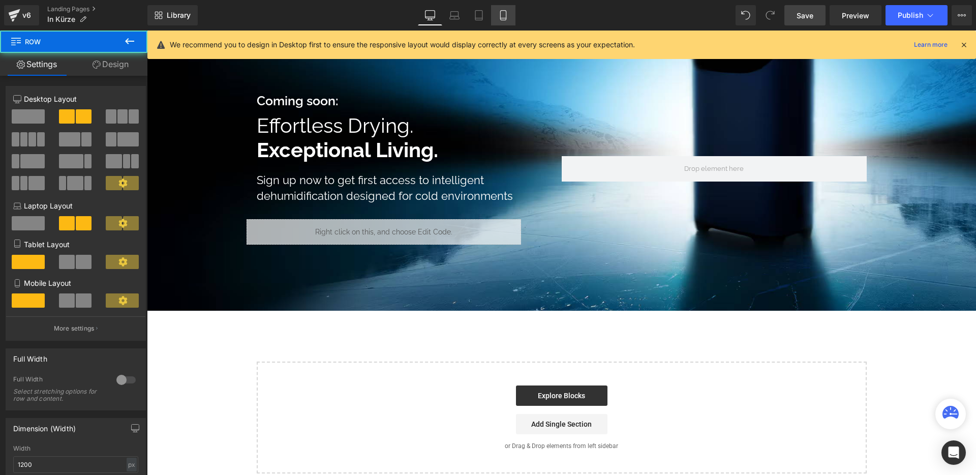
type input "100"
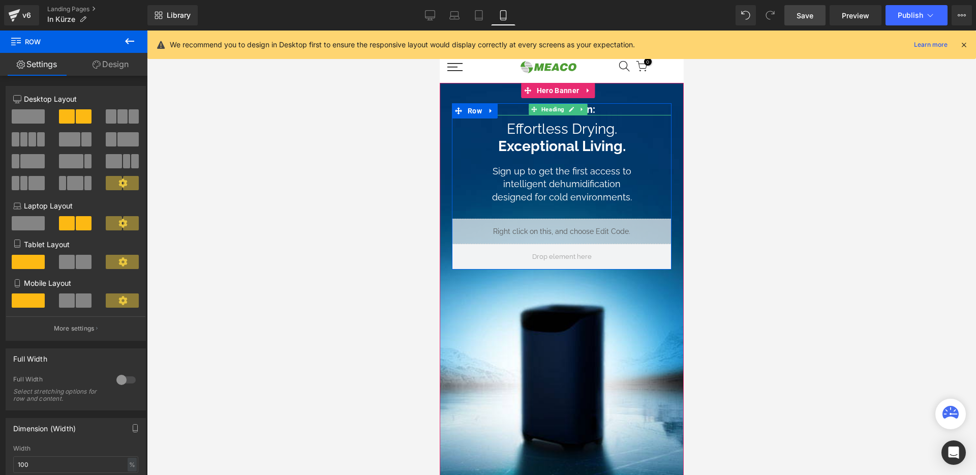
click at [547, 110] on span "Heading" at bounding box center [552, 109] width 27 height 12
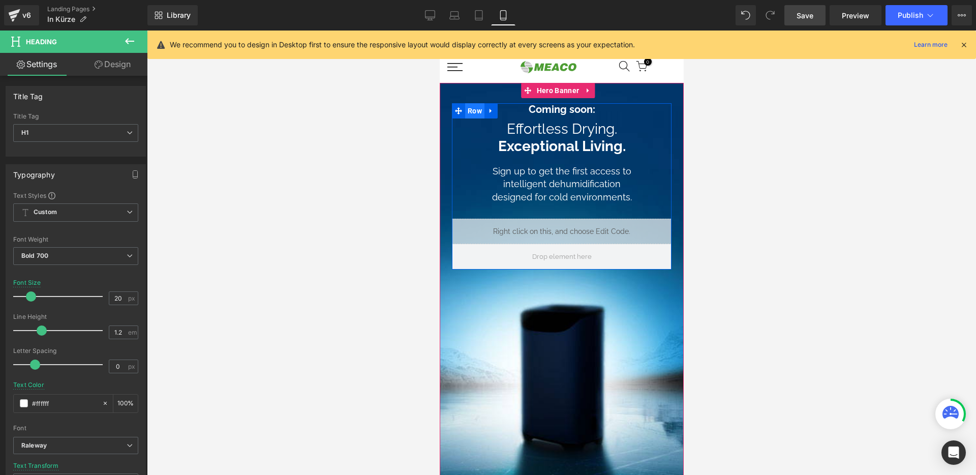
click at [469, 111] on span "Row" at bounding box center [474, 110] width 19 height 15
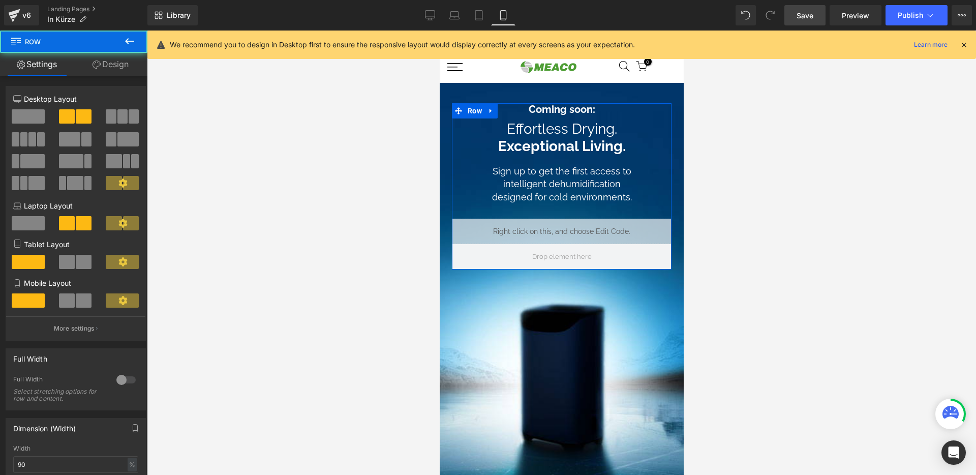
click at [109, 70] on link "Design" at bounding box center [111, 64] width 74 height 23
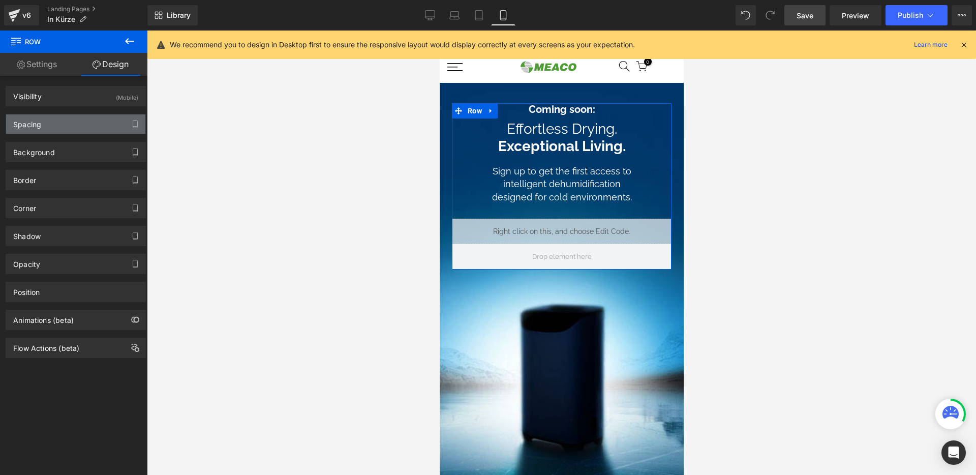
click at [82, 129] on div "Spacing" at bounding box center [75, 123] width 139 height 19
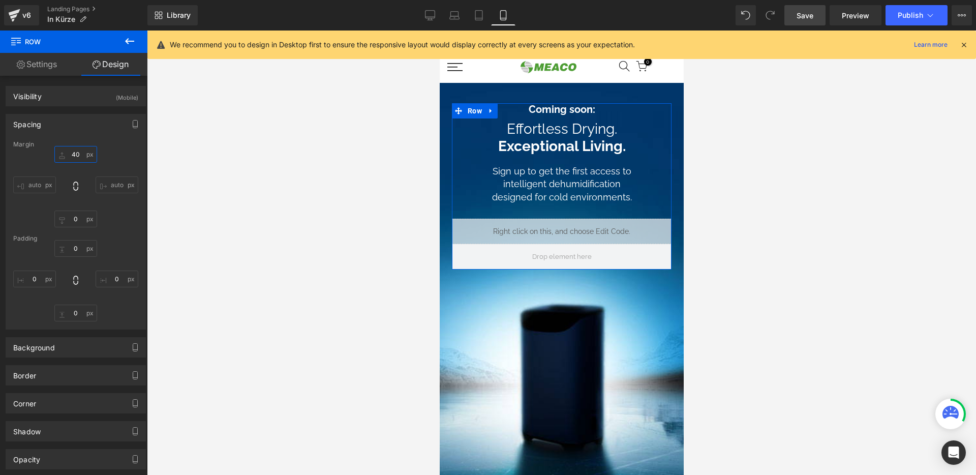
click at [79, 155] on input "40" at bounding box center [75, 154] width 43 height 17
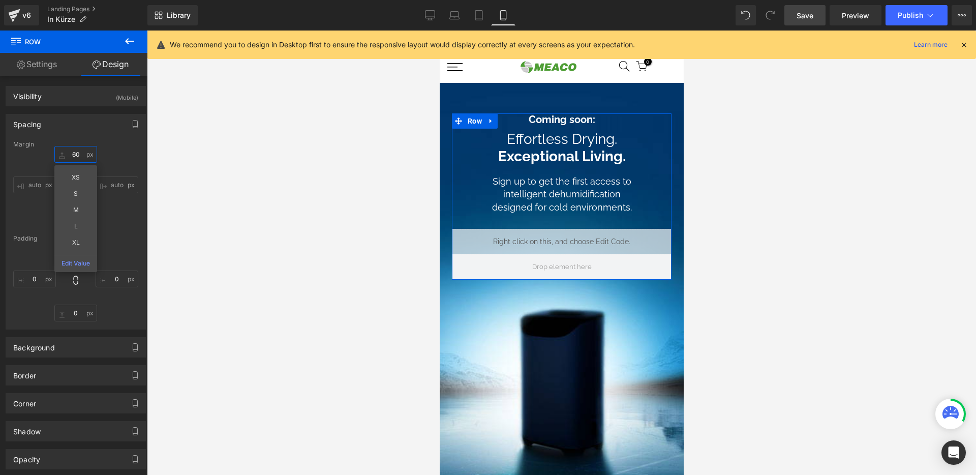
type input "70"
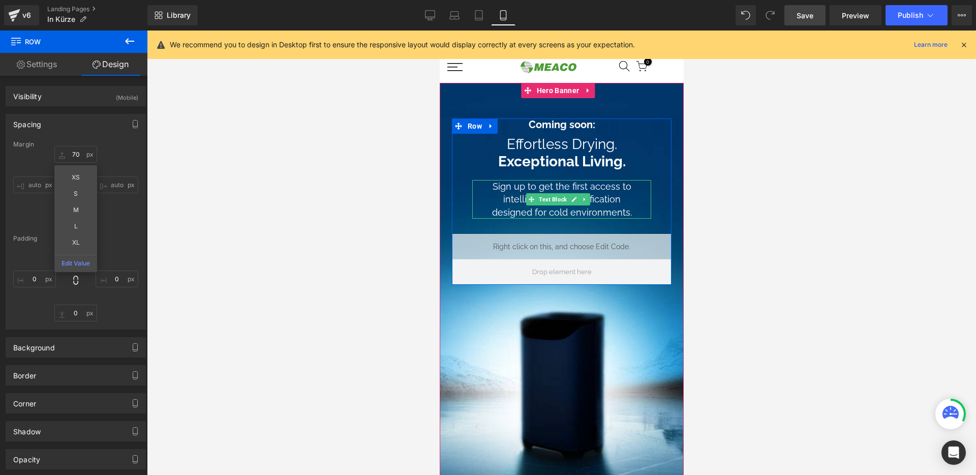
click at [560, 198] on span "Text Block" at bounding box center [552, 199] width 32 height 12
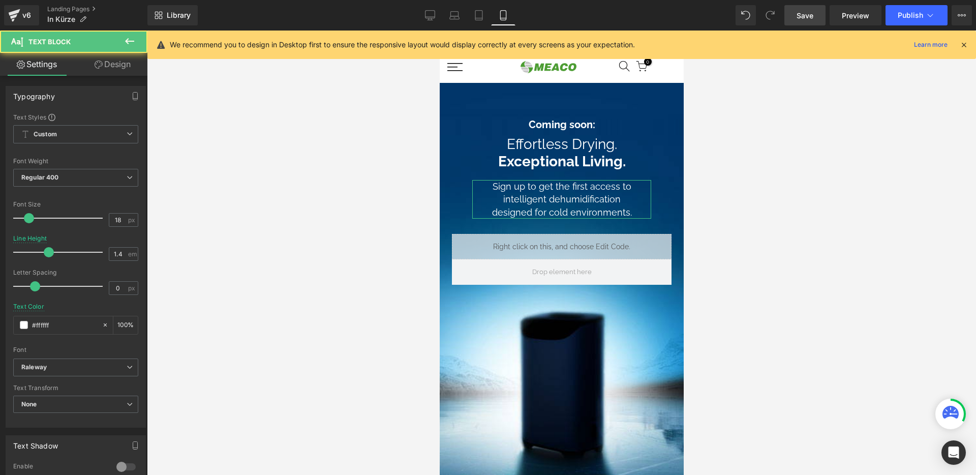
drag, startPoint x: 110, startPoint y: 66, endPoint x: 59, endPoint y: 113, distance: 69.4
click at [110, 65] on link "Design" at bounding box center [113, 64] width 74 height 23
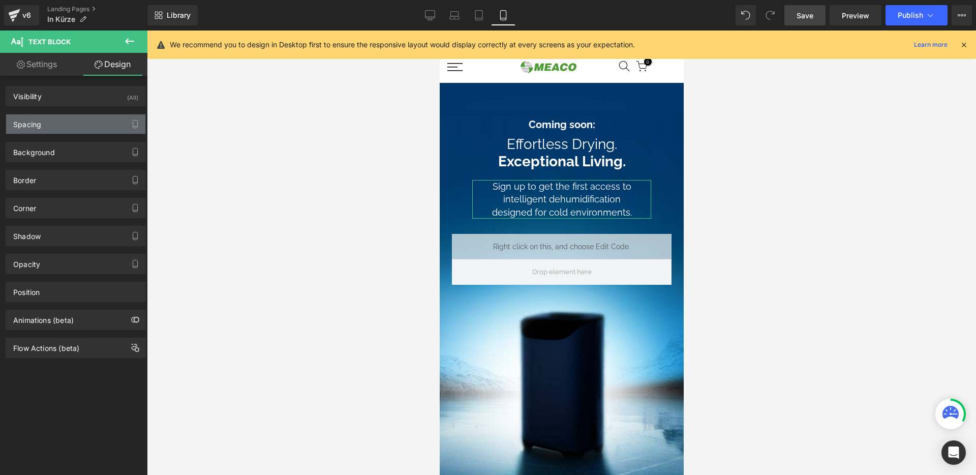
click at [61, 118] on div "Spacing" at bounding box center [75, 123] width 139 height 19
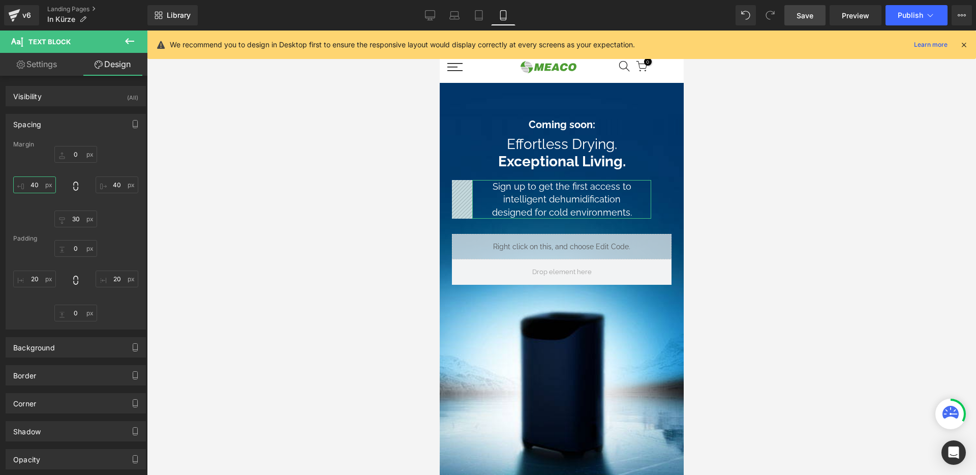
click at [41, 186] on input "40" at bounding box center [34, 184] width 43 height 17
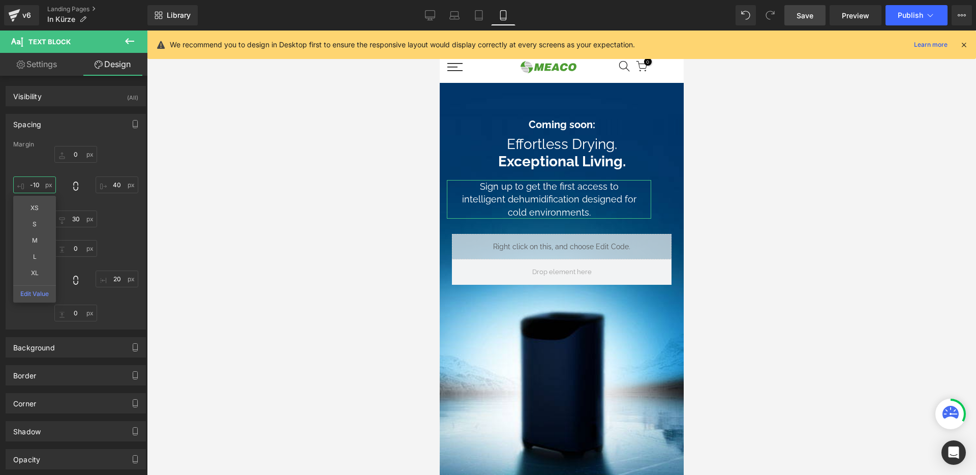
type input "0"
click at [116, 185] on input "40" at bounding box center [117, 184] width 43 height 17
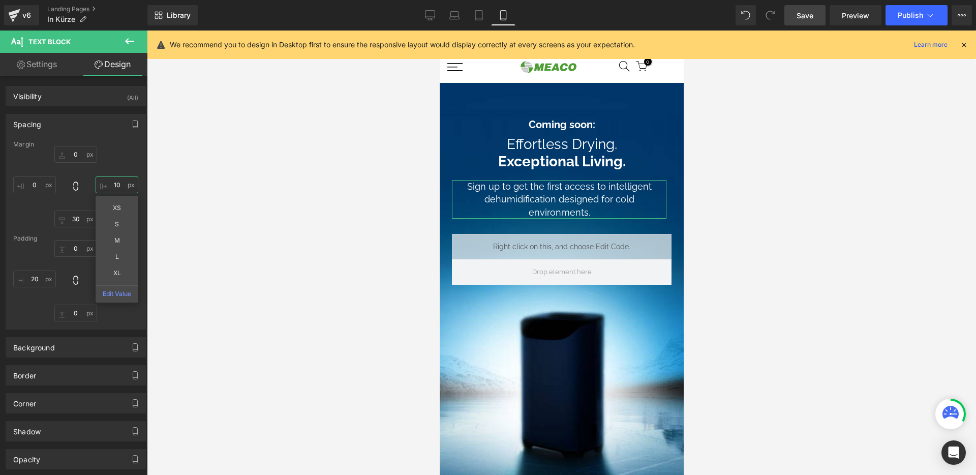
type input "0"
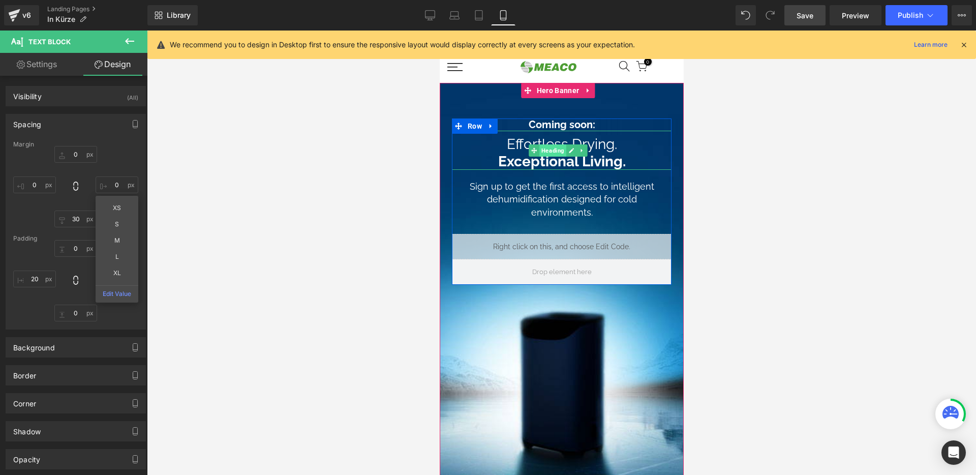
click at [558, 151] on span "Heading" at bounding box center [552, 150] width 27 height 12
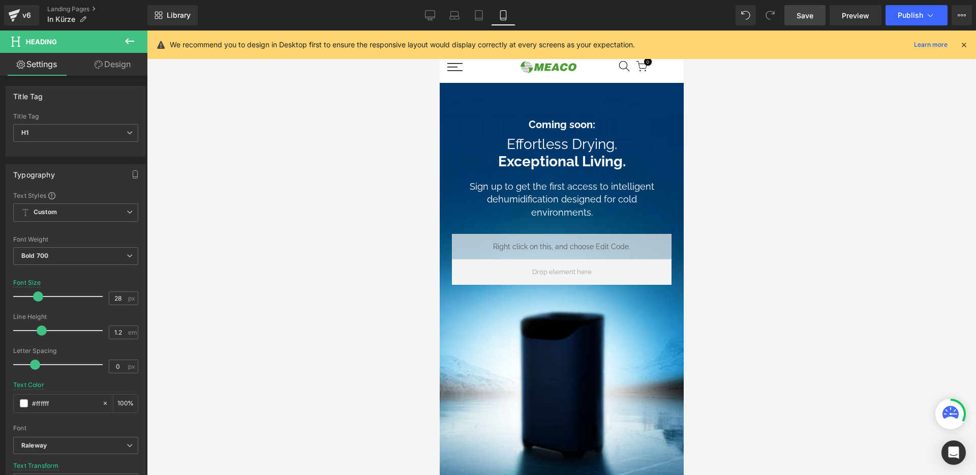
click at [818, 17] on link "Save" at bounding box center [805, 15] width 41 height 20
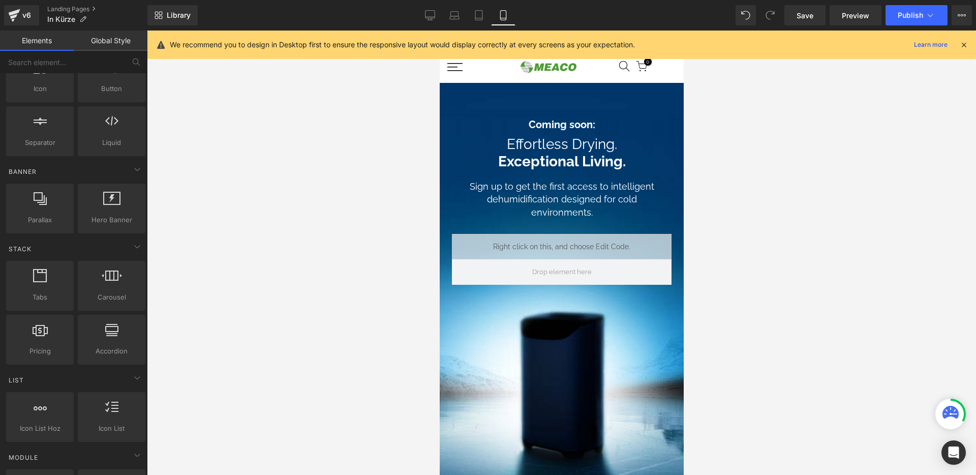
click at [548, 78] on div "Luftentfeuchter Ventilatoren Luftreiniger Befeuchter Ersatzteile Informationen 0" at bounding box center [561, 67] width 236 height 32
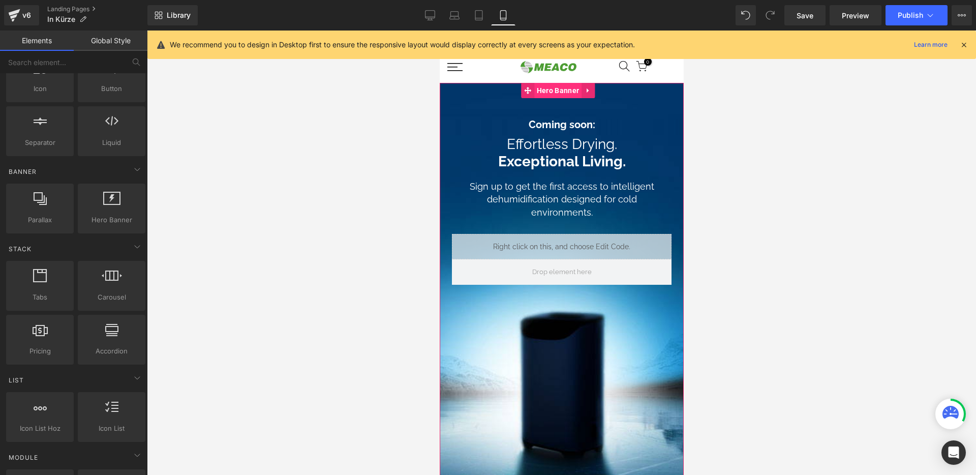
click at [553, 95] on span "Hero Banner" at bounding box center [557, 90] width 47 height 15
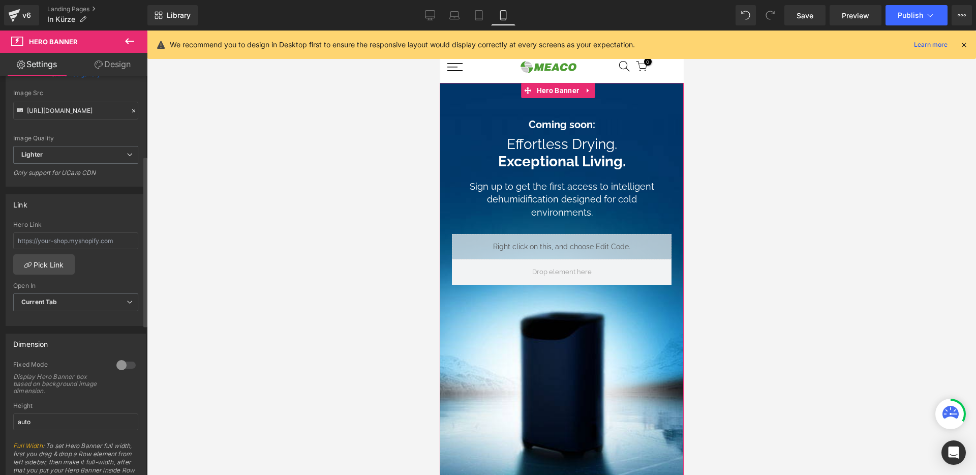
scroll to position [226, 0]
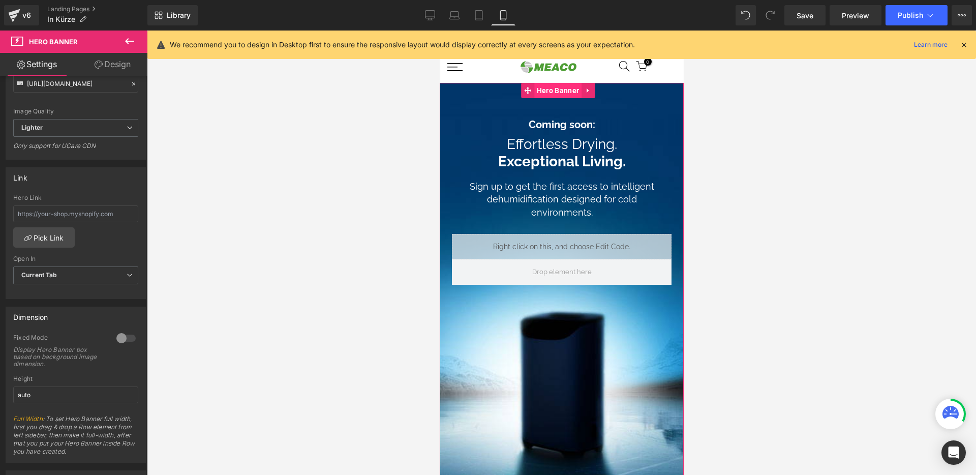
click at [549, 91] on span "Hero Banner" at bounding box center [557, 90] width 47 height 15
click at [118, 339] on div at bounding box center [126, 338] width 24 height 16
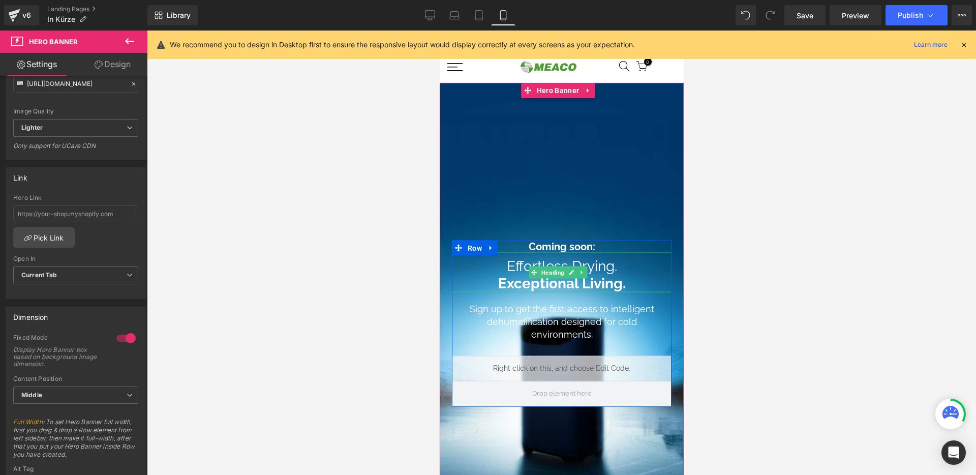
click at [542, 243] on div "Coming soon: Heading" at bounding box center [562, 247] width 220 height 12
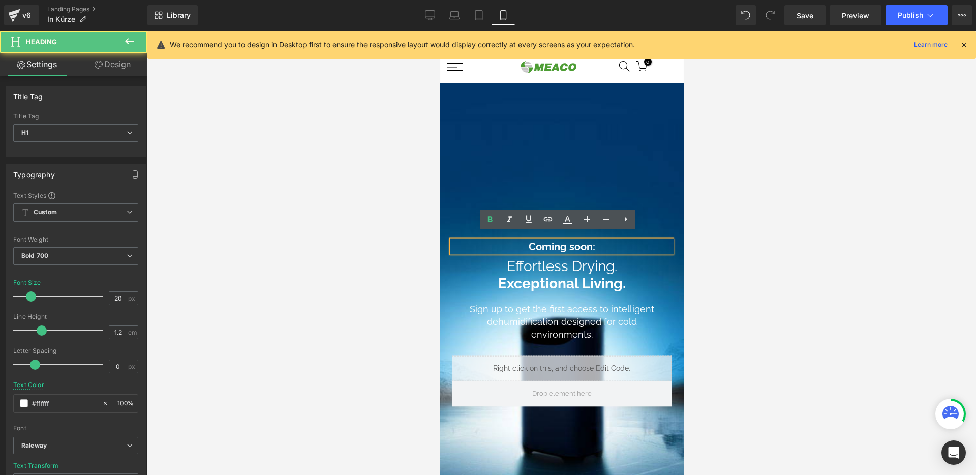
click at [482, 280] on h1 "Effortless Drying. Exceptional Living." at bounding box center [562, 275] width 220 height 34
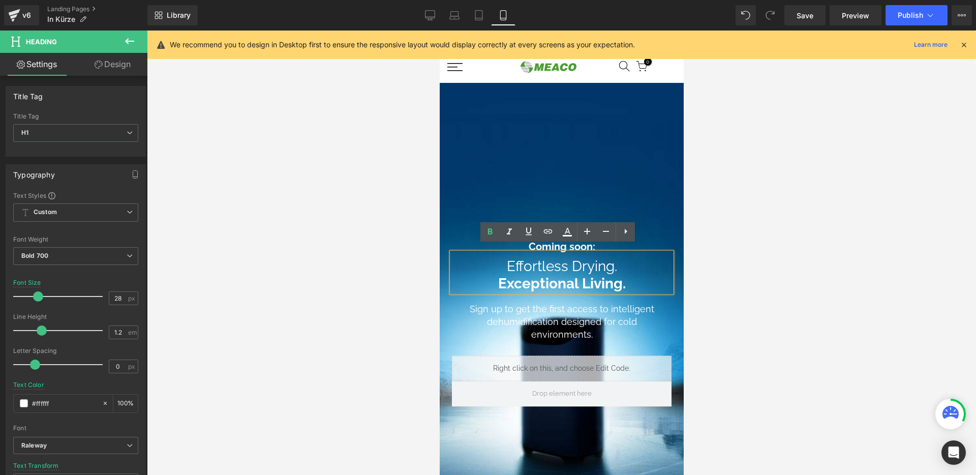
click at [420, 257] on div at bounding box center [561, 253] width 829 height 444
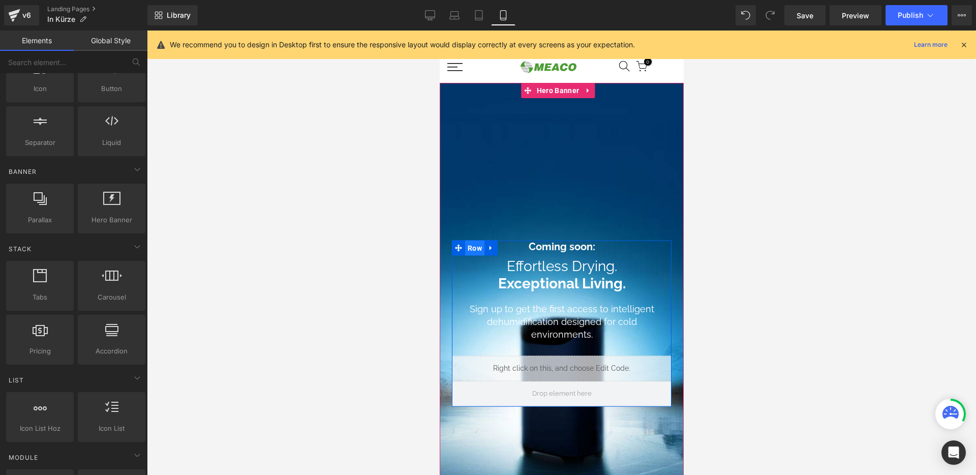
click at [471, 243] on span "Row" at bounding box center [474, 248] width 19 height 15
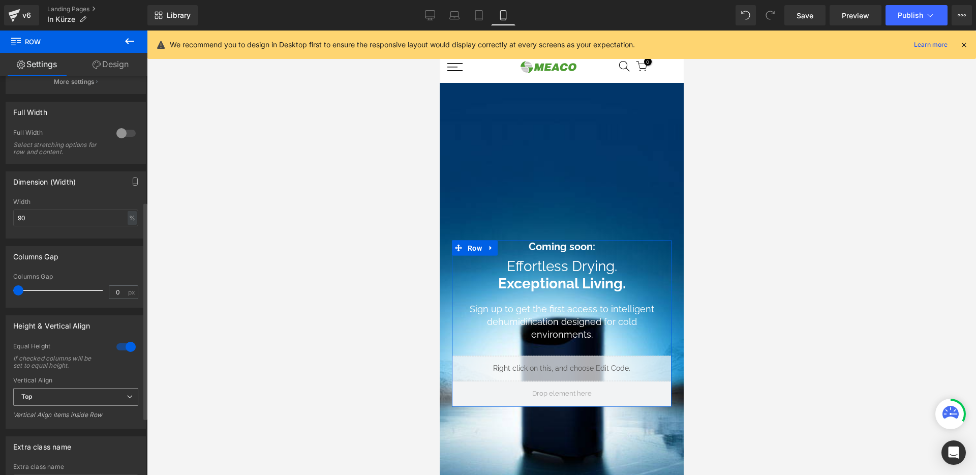
scroll to position [255, 0]
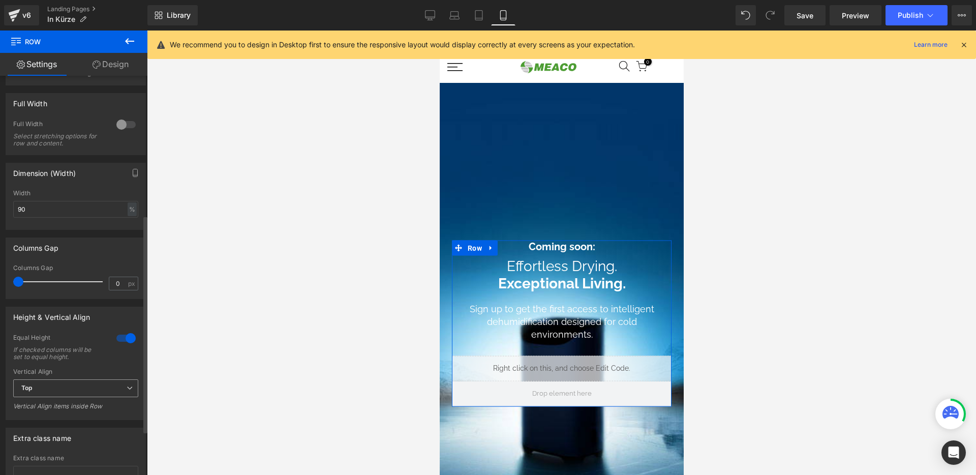
click at [68, 391] on span "Top" at bounding box center [75, 388] width 125 height 18
click at [57, 425] on li "Middle" at bounding box center [73, 421] width 121 height 15
click at [62, 395] on span "Middle" at bounding box center [75, 388] width 125 height 18
click at [57, 411] on li "Top" at bounding box center [73, 406] width 121 height 15
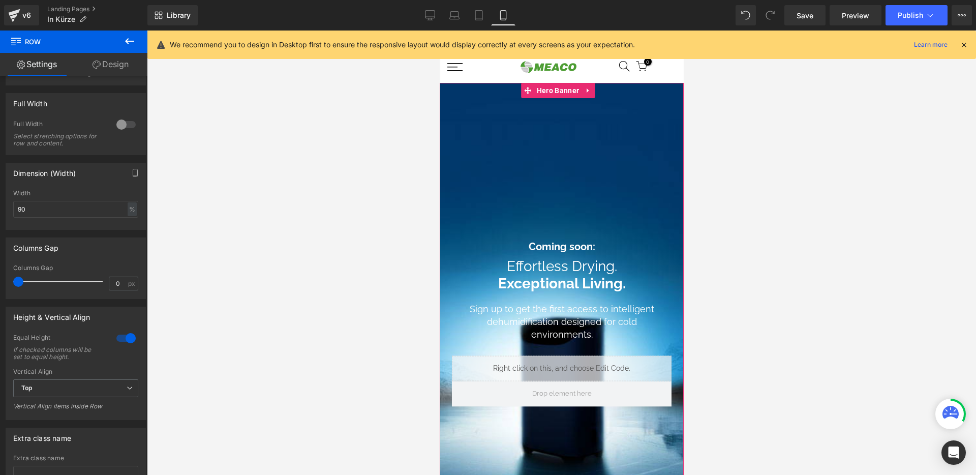
click at [560, 205] on span "Introducing, [PERSON_NAME] ® Heading Coming soon: Heading Effortless Drying. Ex…" at bounding box center [561, 306] width 244 height 202
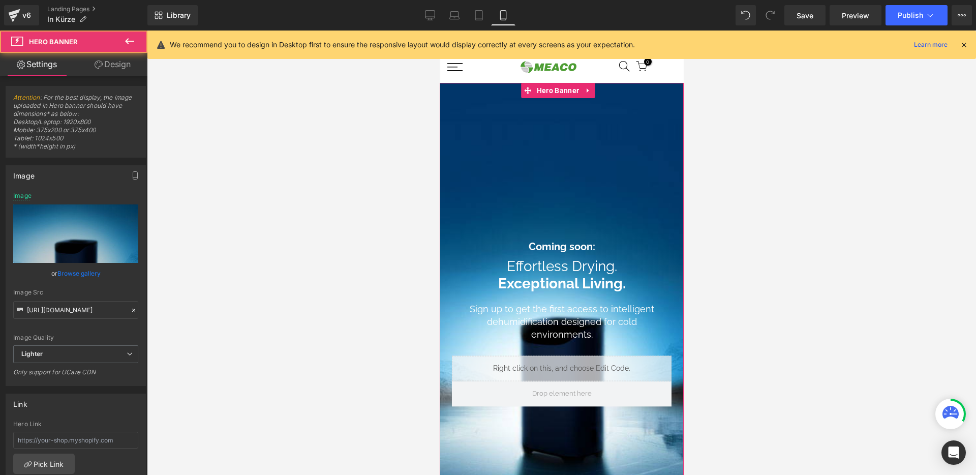
click at [497, 108] on div "Introducing, [PERSON_NAME] ® Heading Coming soon: Heading Effortless Drying. Ex…" at bounding box center [561, 306] width 244 height 446
click at [439, 31] on div at bounding box center [439, 31] width 0 height 0
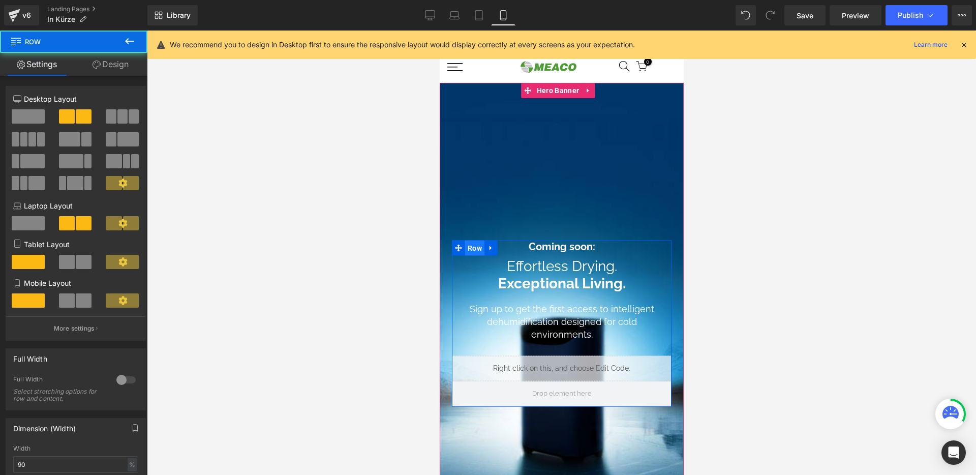
click at [472, 242] on span "Row" at bounding box center [474, 248] width 19 height 15
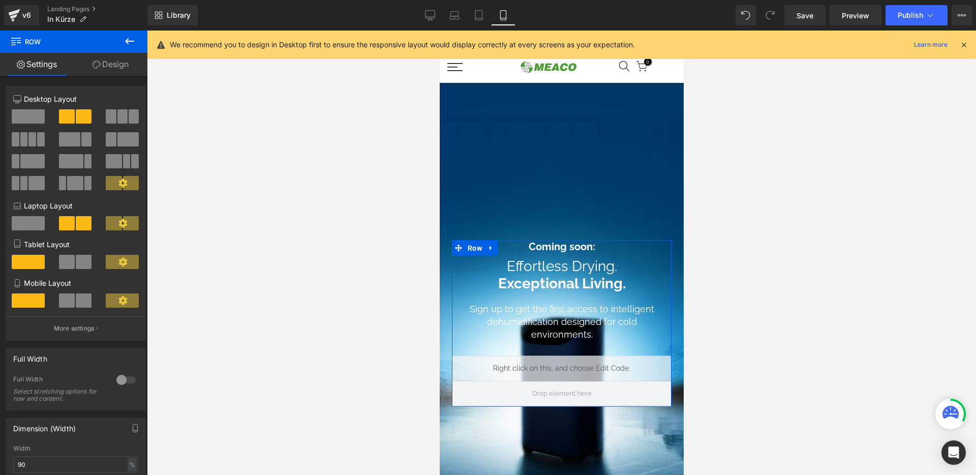
click at [94, 67] on icon at bounding box center [97, 65] width 8 height 8
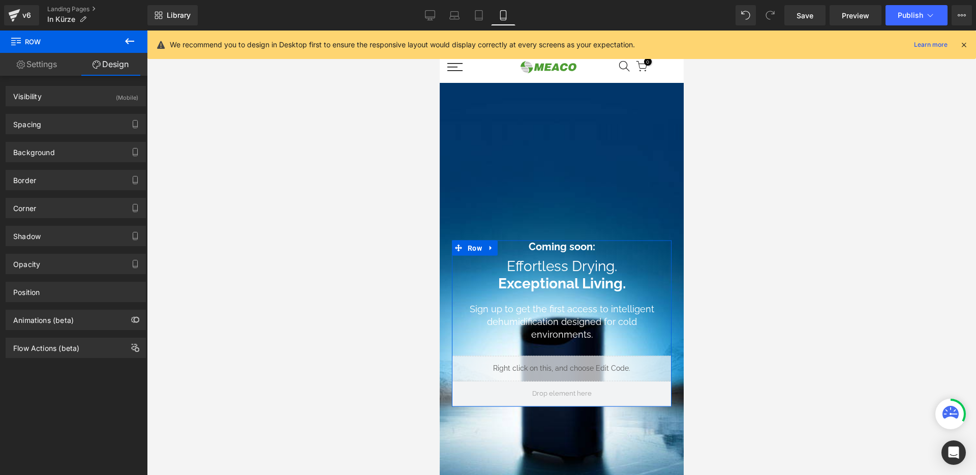
type input "70"
type input "0"
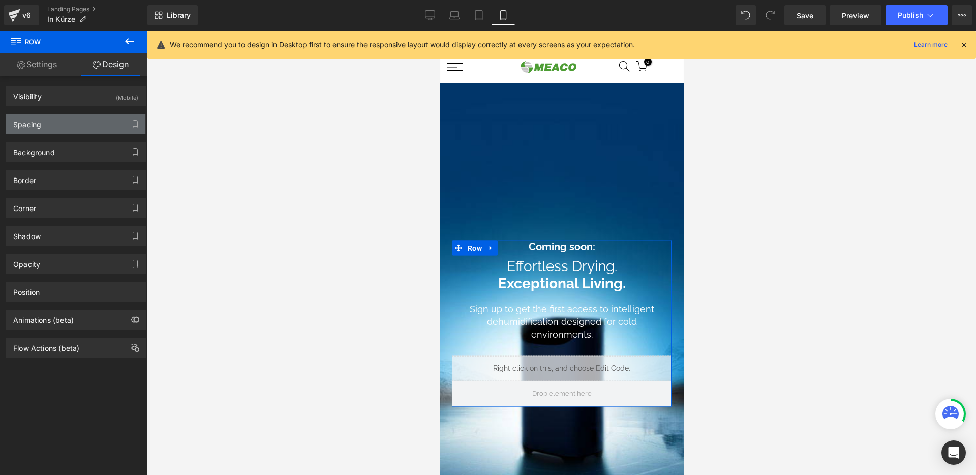
click at [54, 133] on div "Spacing" at bounding box center [75, 123] width 139 height 19
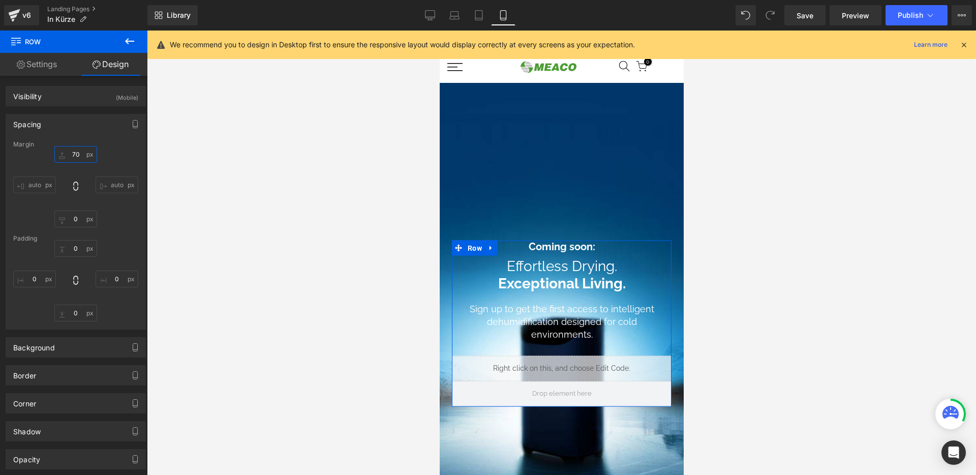
click at [69, 150] on input "70" at bounding box center [75, 154] width 43 height 17
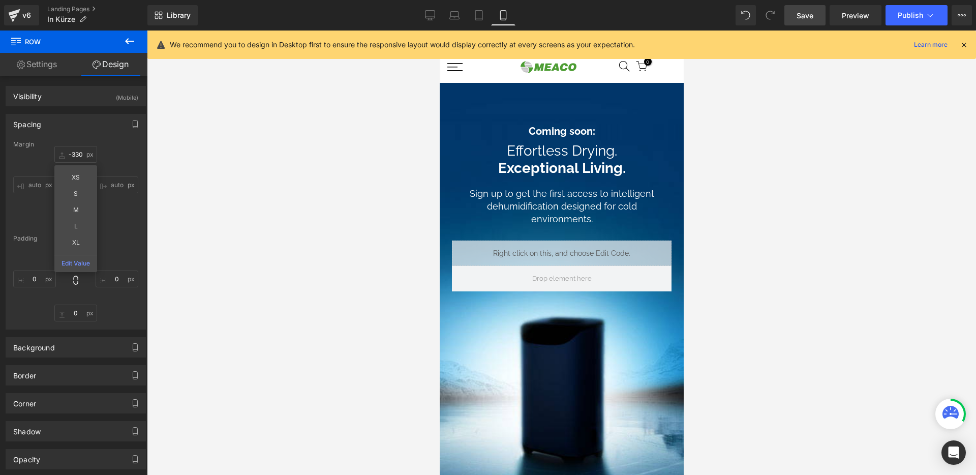
click at [800, 15] on span "Save" at bounding box center [805, 15] width 17 height 11
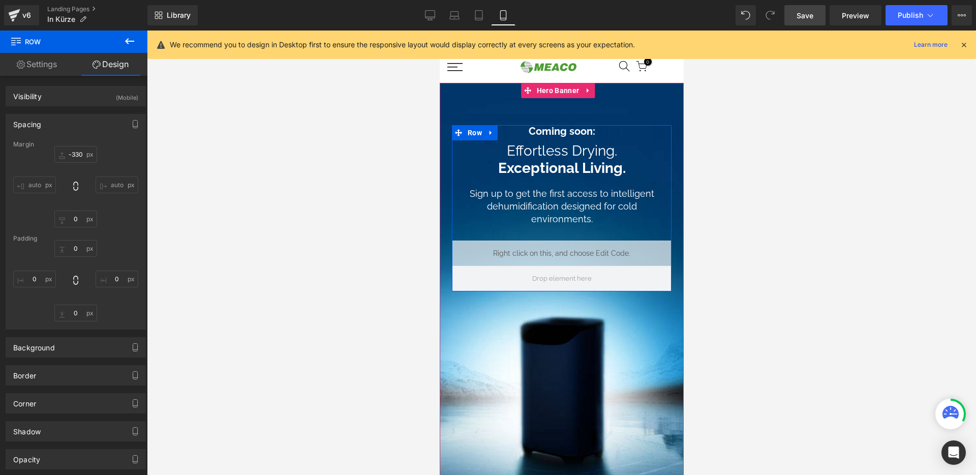
click at [494, 129] on icon at bounding box center [490, 133] width 7 height 8
drag, startPoint x: 477, startPoint y: 126, endPoint x: 818, endPoint y: 172, distance: 343.8
click at [477, 126] on span "Row" at bounding box center [474, 133] width 19 height 15
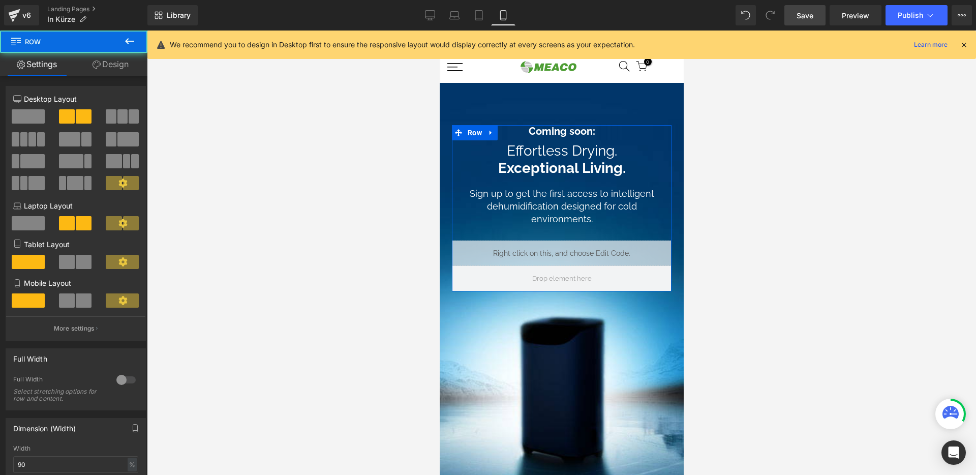
click at [113, 66] on link "Design" at bounding box center [111, 64] width 74 height 23
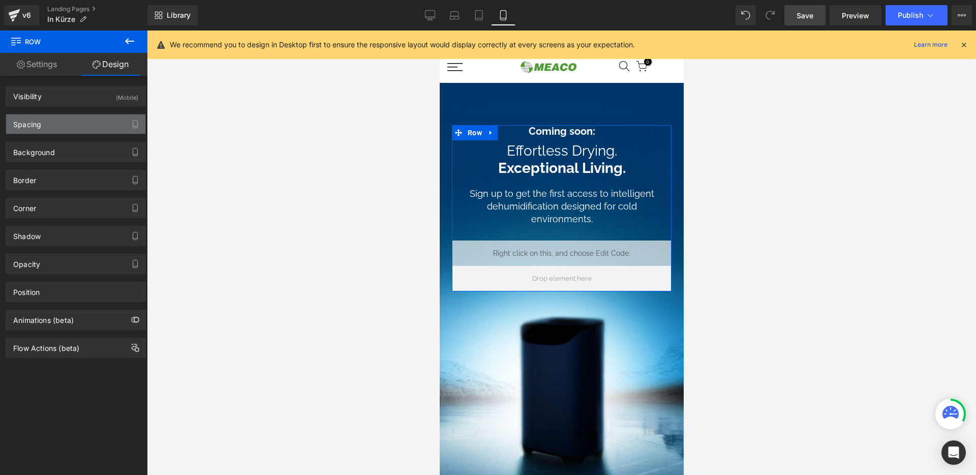
click at [61, 125] on div "Spacing" at bounding box center [75, 123] width 139 height 19
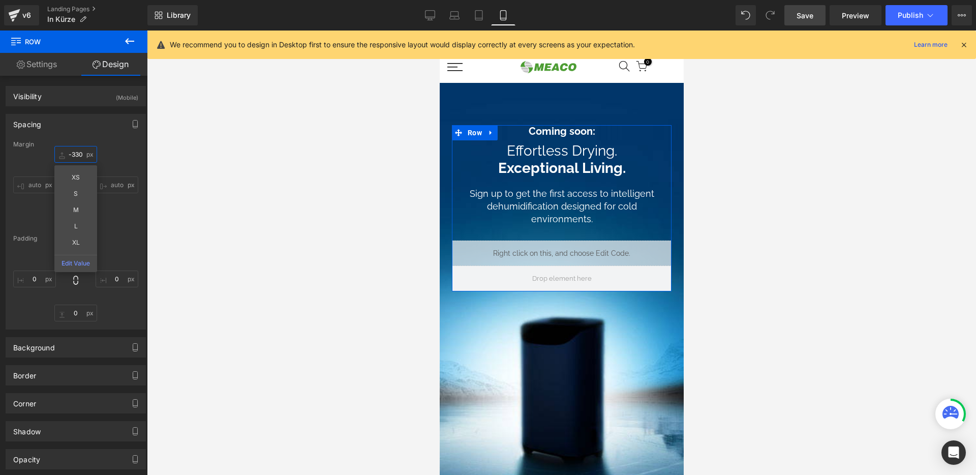
click at [72, 158] on input "-330" at bounding box center [75, 154] width 43 height 17
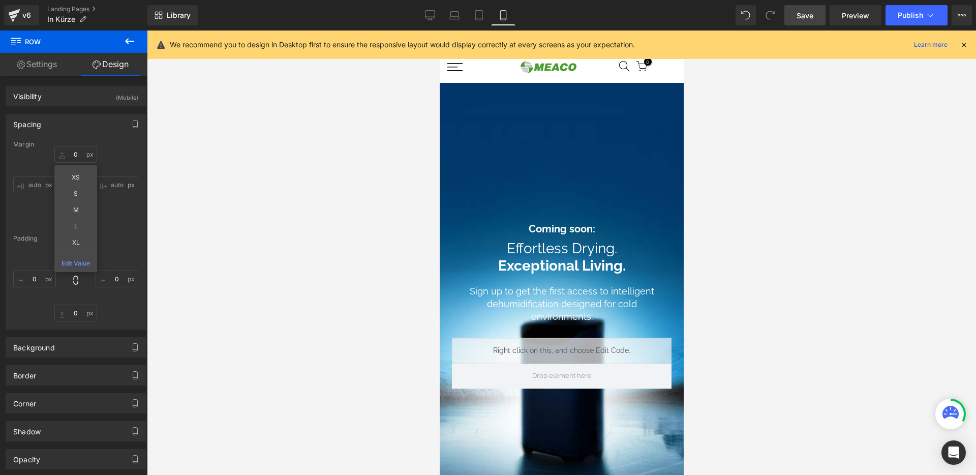
click at [801, 19] on span "Save" at bounding box center [805, 15] width 17 height 11
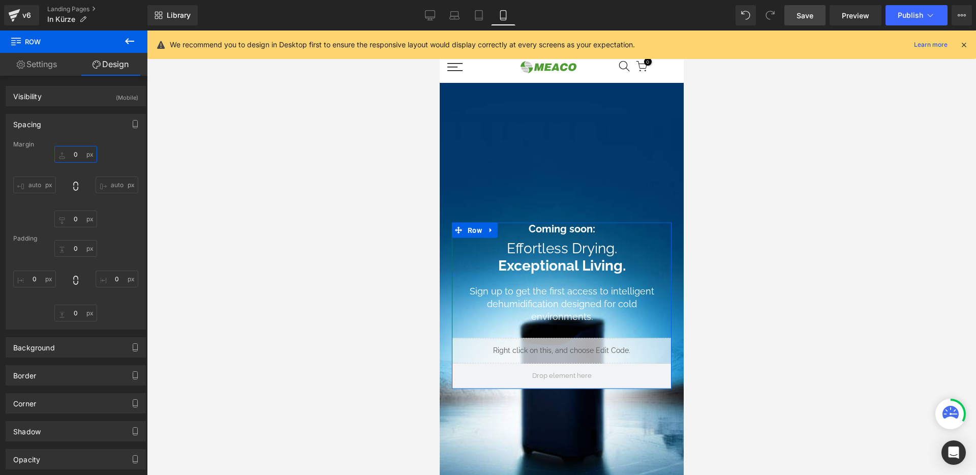
click at [78, 148] on input "0" at bounding box center [75, 154] width 43 height 17
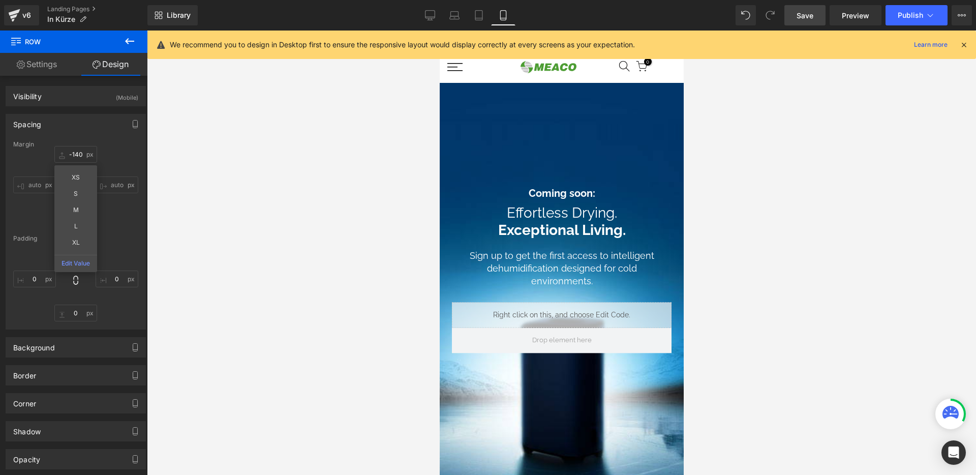
click at [797, 17] on link "Save" at bounding box center [805, 15] width 41 height 20
click at [515, 131] on div "Introducing, [PERSON_NAME] ® Heading Coming soon: Heading Effortless Drying. Ex…" at bounding box center [561, 306] width 244 height 446
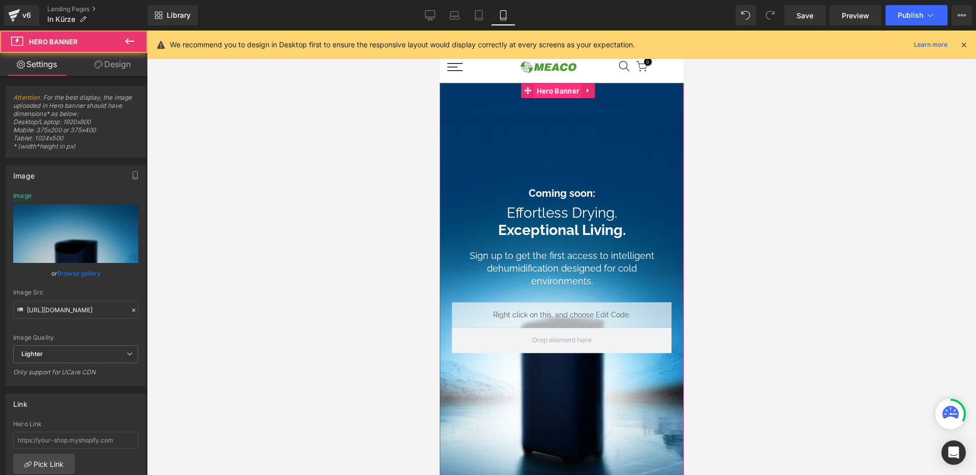
click at [548, 94] on span "Hero Banner" at bounding box center [557, 90] width 47 height 15
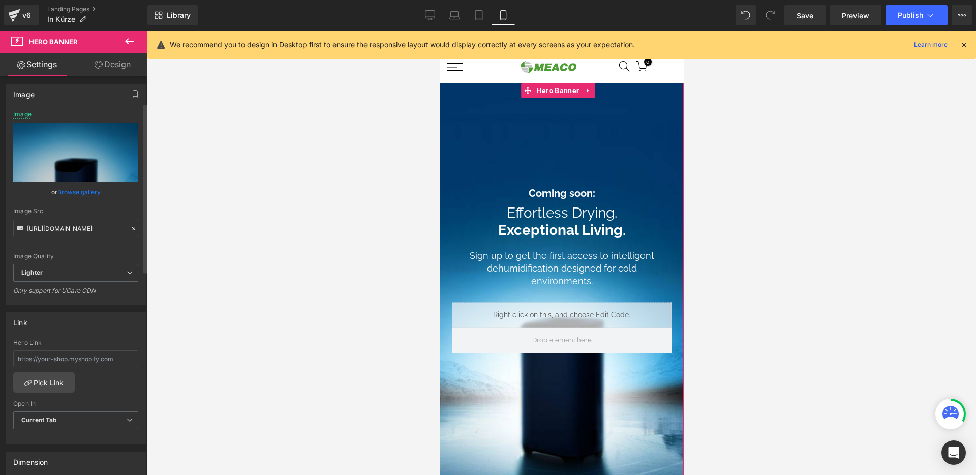
scroll to position [137, 0]
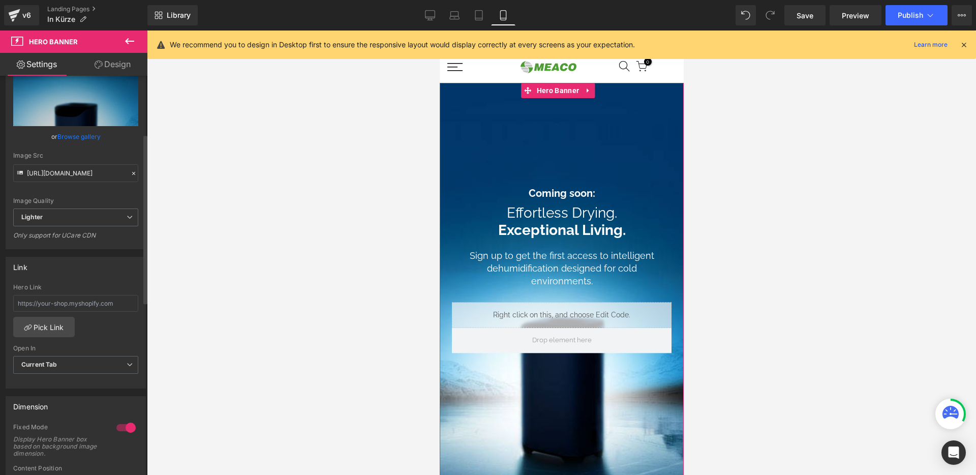
click at [121, 425] on div at bounding box center [126, 428] width 24 height 16
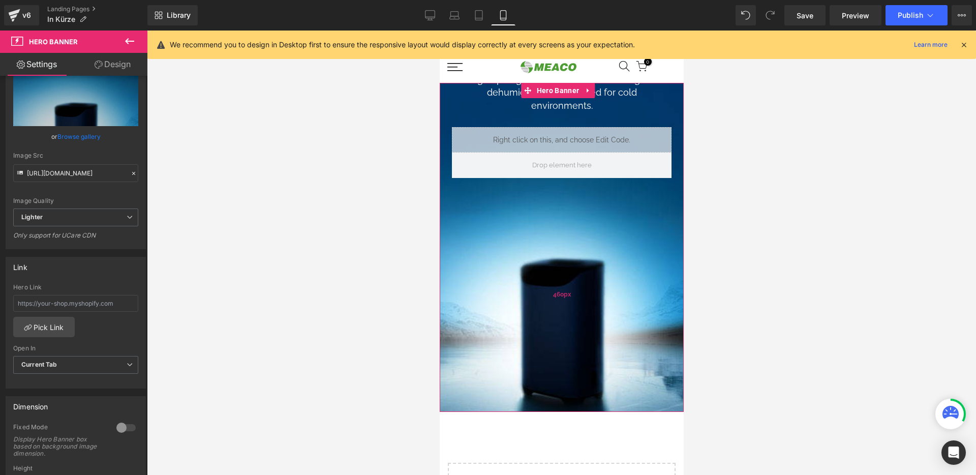
click at [617, 216] on div "460px" at bounding box center [561, 295] width 244 height 234
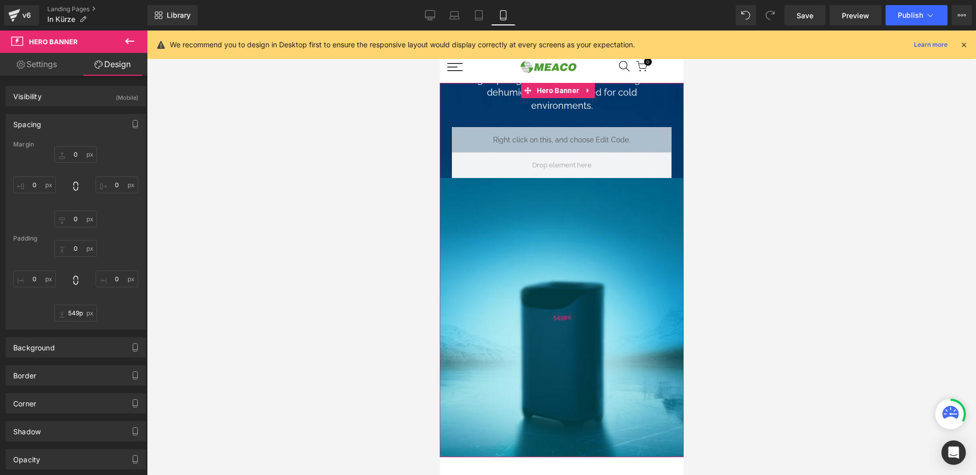
drag, startPoint x: 569, startPoint y: 280, endPoint x: 585, endPoint y: 325, distance: 48.4
click at [585, 325] on div "549px" at bounding box center [561, 317] width 244 height 279
click at [585, 326] on div "550px" at bounding box center [561, 318] width 244 height 280
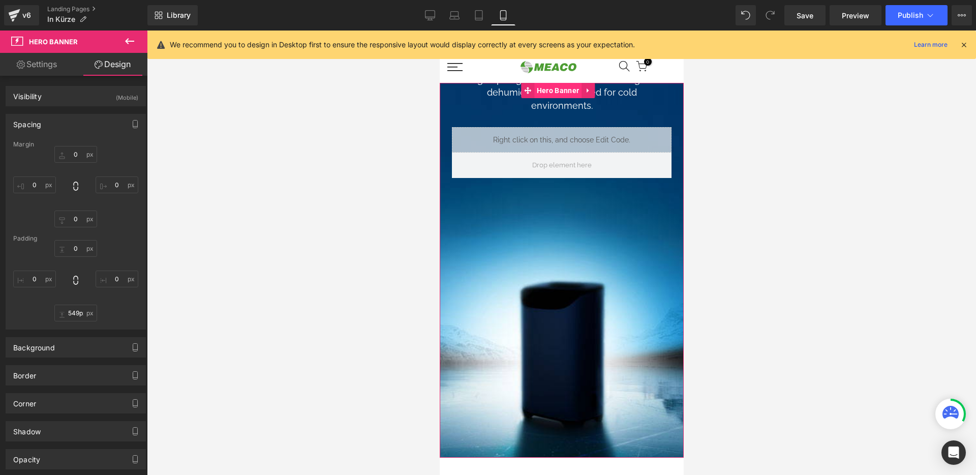
click at [555, 85] on span "Hero Banner" at bounding box center [557, 90] width 47 height 15
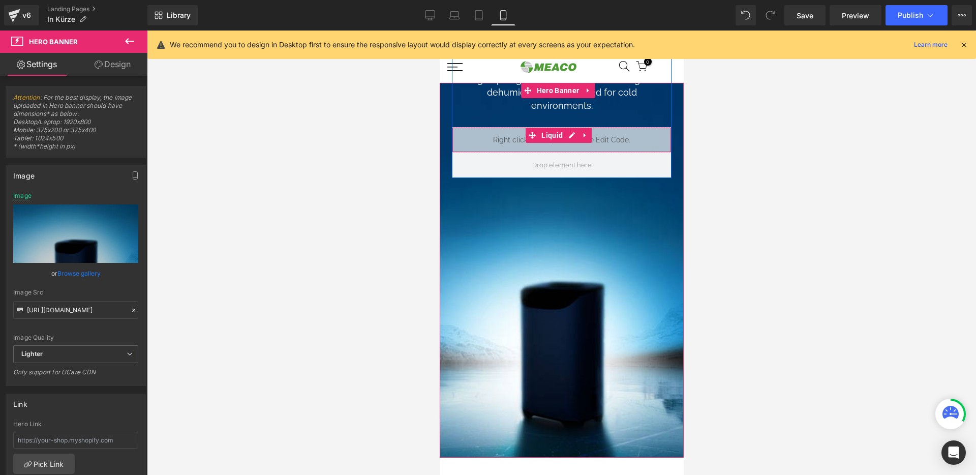
click at [497, 141] on div "Liquid" at bounding box center [562, 139] width 220 height 25
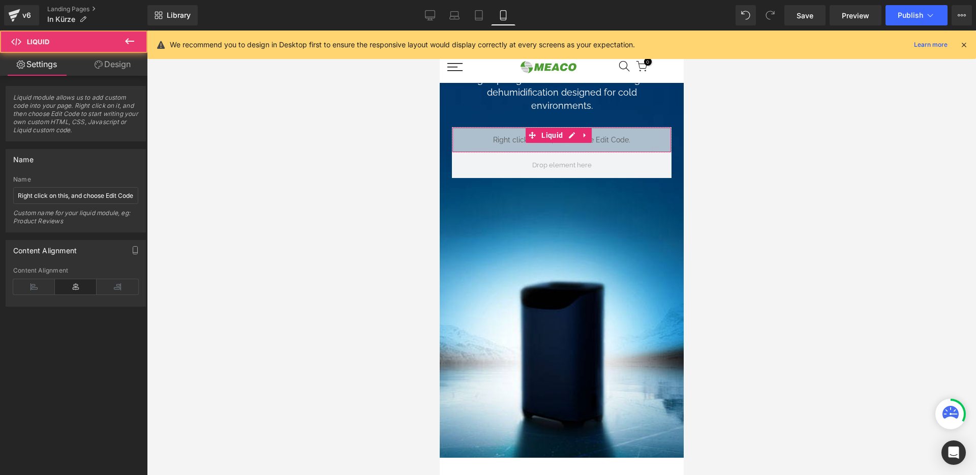
click at [103, 70] on link "Design" at bounding box center [113, 64] width 74 height 23
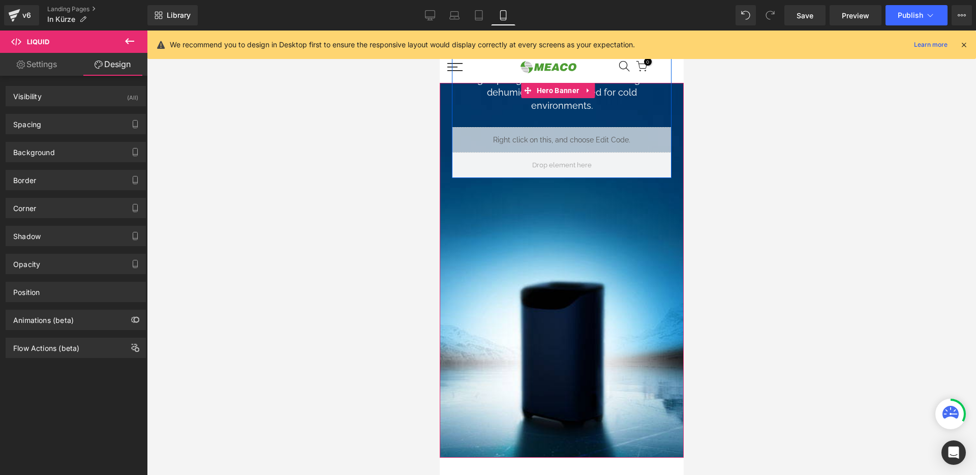
click at [463, 117] on div "Introducing, [PERSON_NAME] ® Heading Coming soon: Heading Effortless Drying. Ex…" at bounding box center [562, 82] width 220 height 141
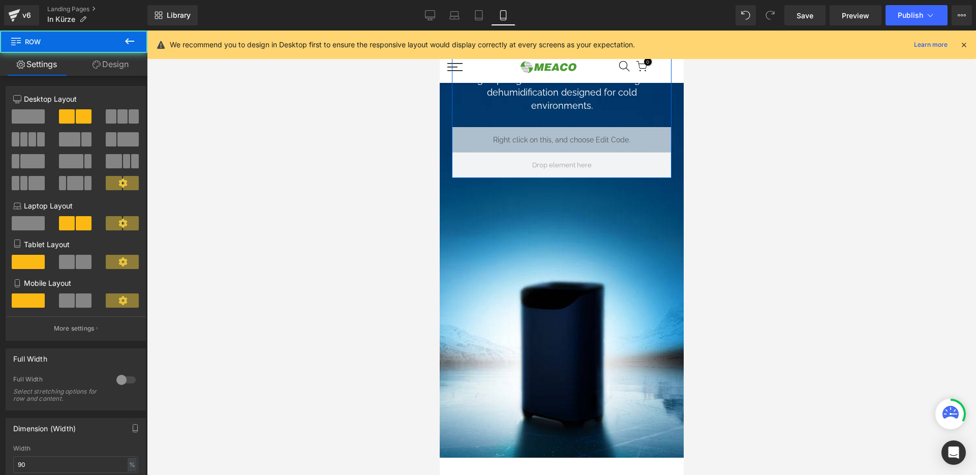
click at [118, 63] on link "Design" at bounding box center [111, 64] width 74 height 23
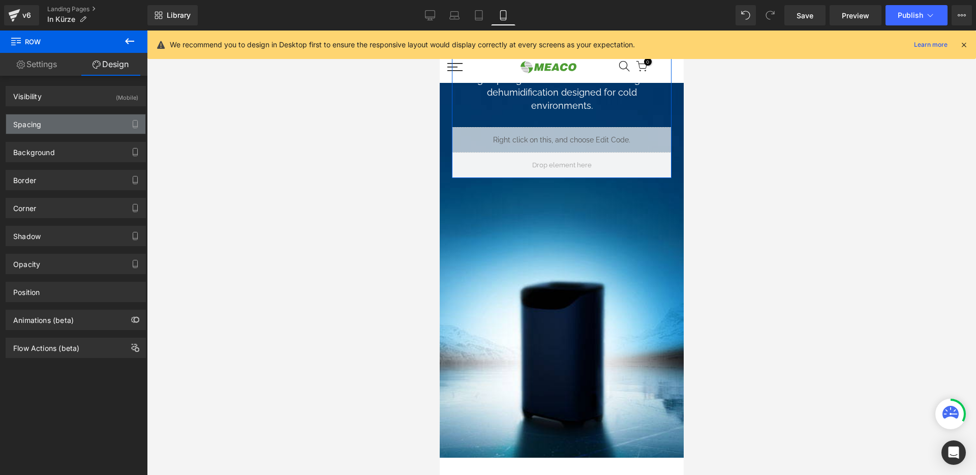
click at [73, 127] on div "Spacing" at bounding box center [75, 123] width 139 height 19
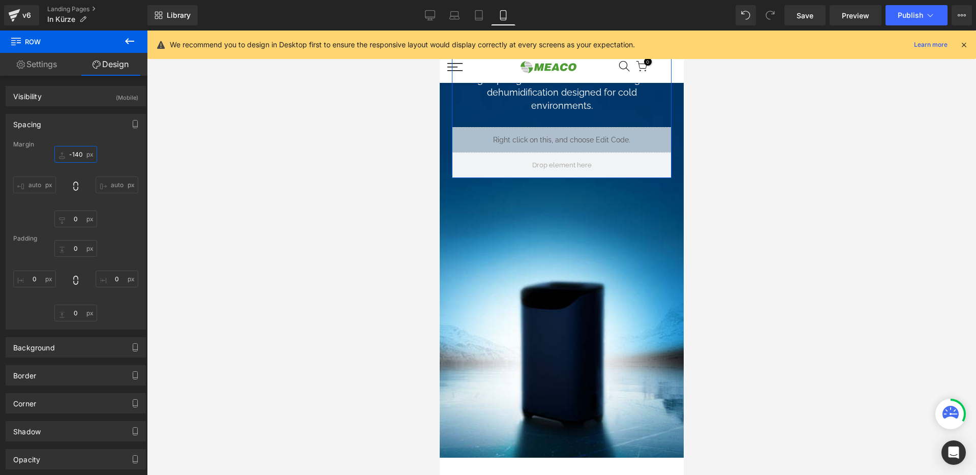
click at [75, 155] on input "-140" at bounding box center [75, 154] width 43 height 17
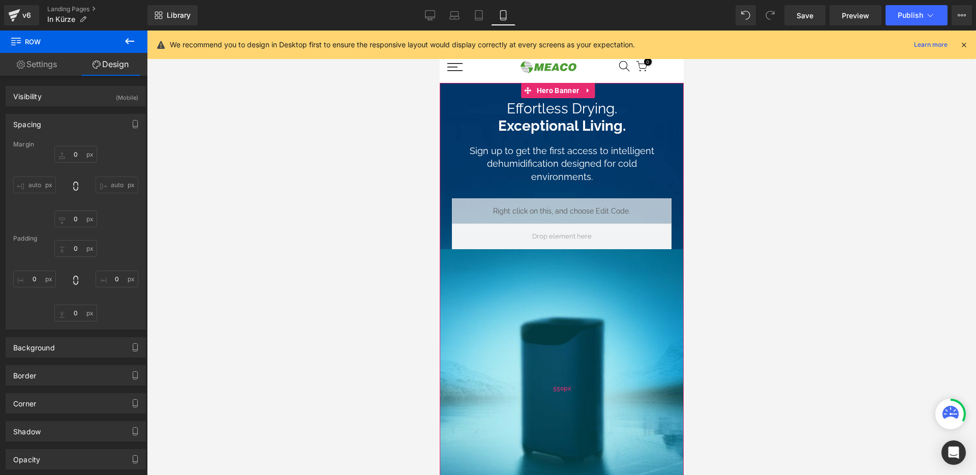
click at [489, 279] on div "550px" at bounding box center [561, 389] width 244 height 280
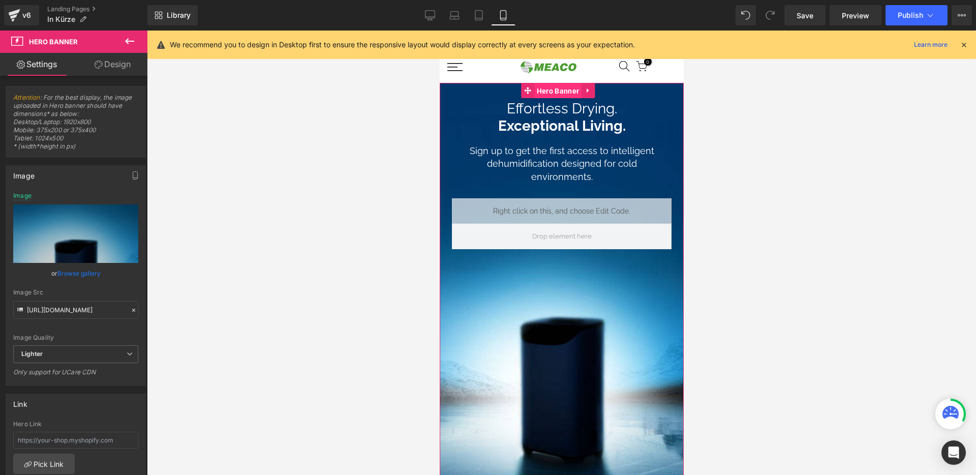
click at [552, 95] on span "Hero Banner" at bounding box center [557, 90] width 47 height 15
click at [96, 69] on link "Design" at bounding box center [113, 64] width 74 height 23
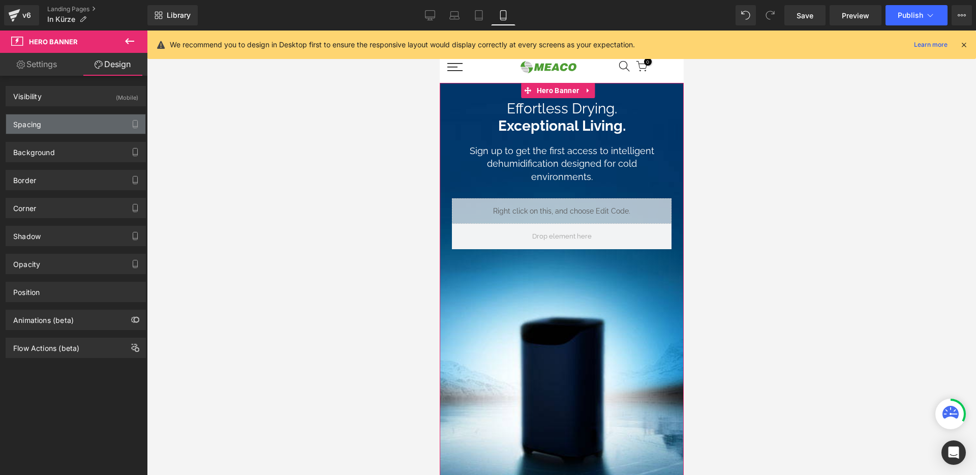
click at [63, 119] on div "Spacing" at bounding box center [75, 123] width 139 height 19
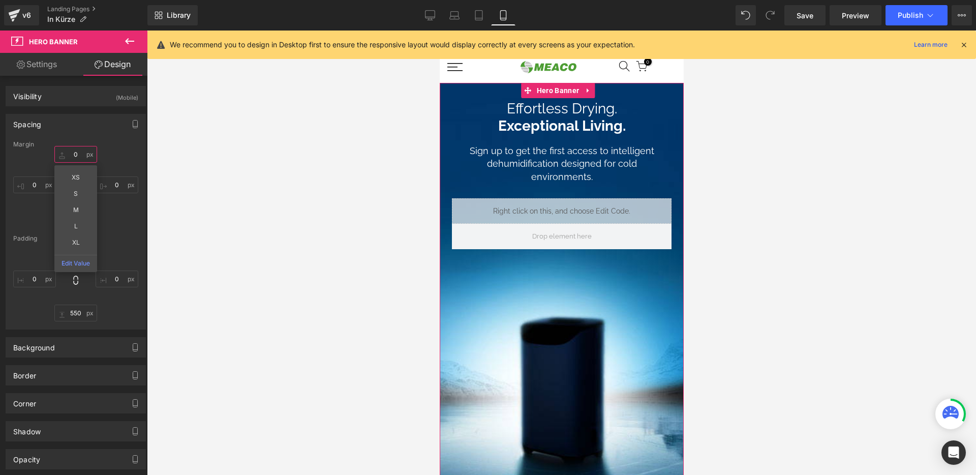
click at [76, 152] on input "text" at bounding box center [75, 154] width 43 height 17
click at [116, 244] on div at bounding box center [75, 280] width 125 height 81
click at [75, 247] on input "text" at bounding box center [75, 248] width 43 height 17
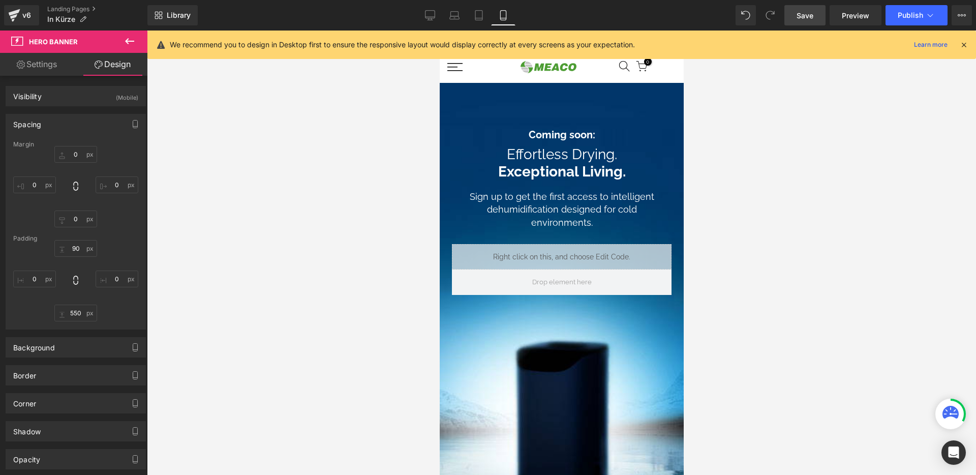
click at [808, 15] on span "Save" at bounding box center [805, 15] width 17 height 11
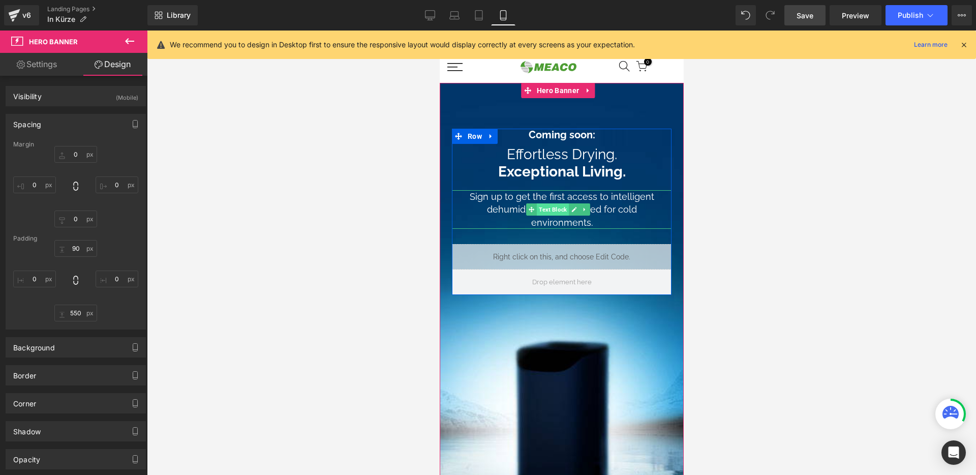
click at [560, 206] on span "Text Block" at bounding box center [552, 209] width 32 height 12
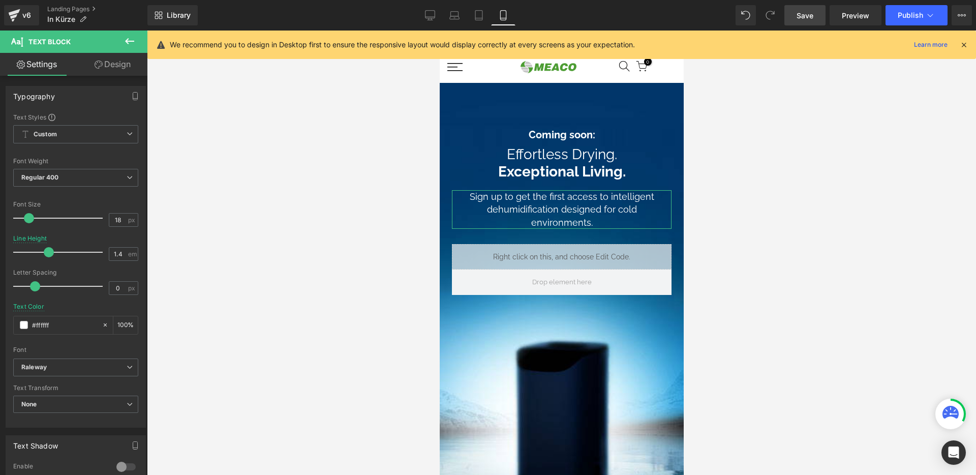
click at [109, 66] on link "Design" at bounding box center [113, 64] width 74 height 23
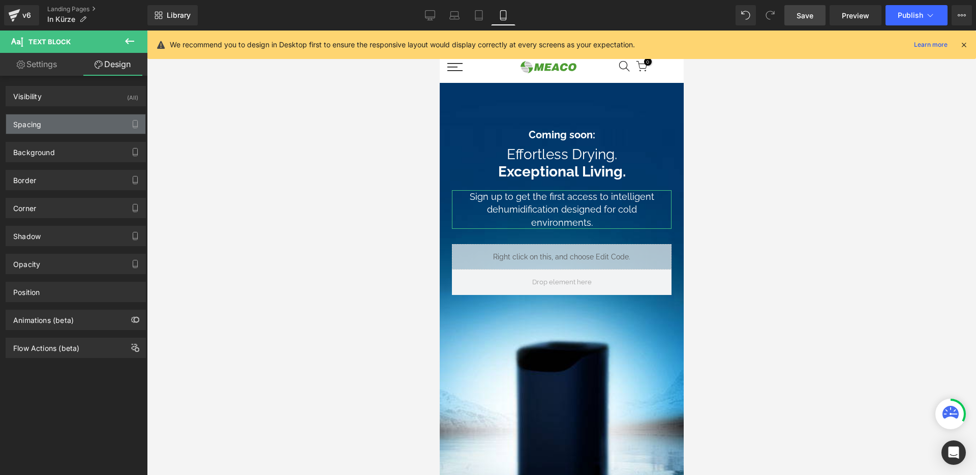
click at [51, 132] on div "Spacing" at bounding box center [75, 123] width 139 height 19
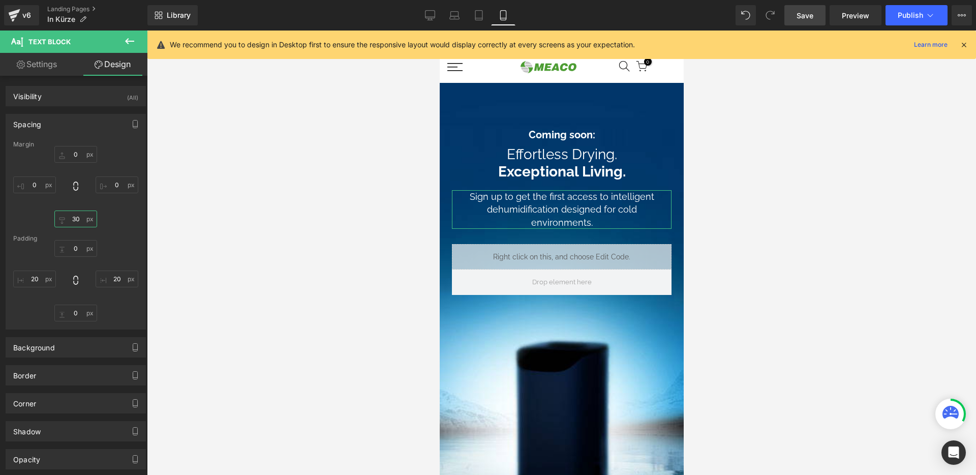
click at [74, 216] on input "text" at bounding box center [75, 219] width 43 height 17
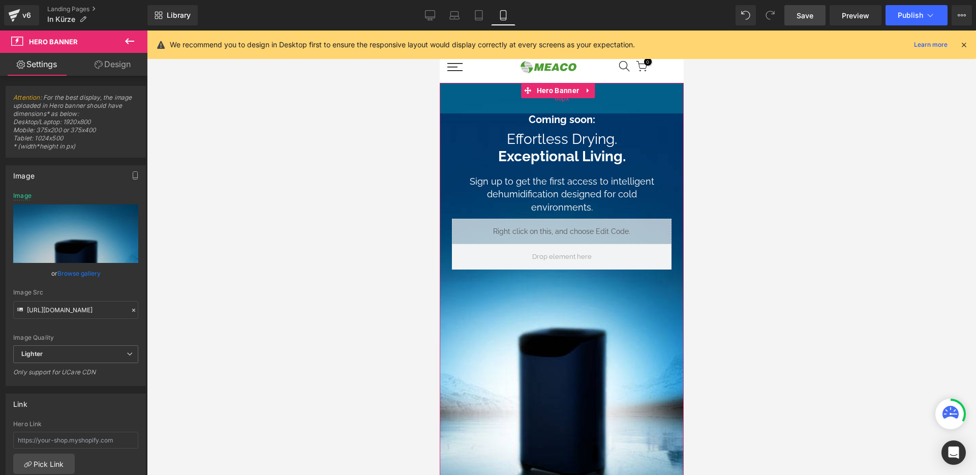
drag, startPoint x: 562, startPoint y: 113, endPoint x: 569, endPoint y: 98, distance: 16.4
click at [569, 98] on div "60px" at bounding box center [561, 98] width 244 height 31
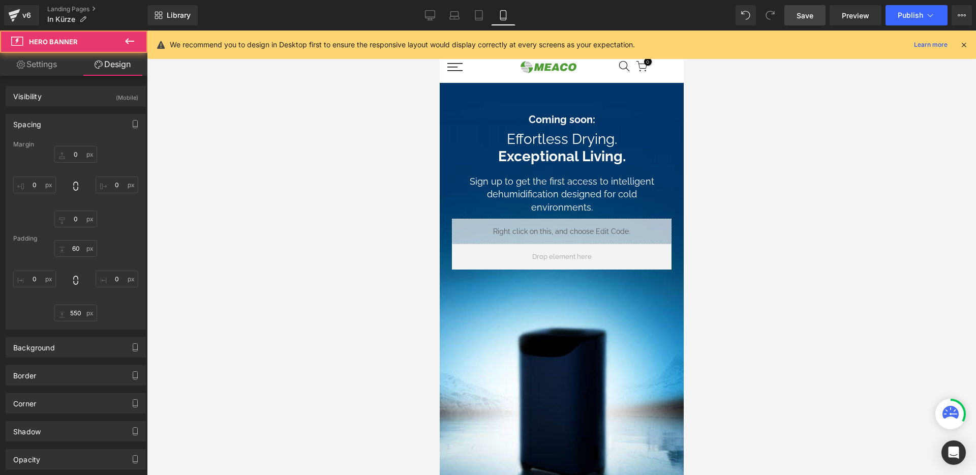
click at [809, 14] on span "Save" at bounding box center [805, 15] width 17 height 11
click at [479, 18] on icon at bounding box center [478, 18] width 7 height 0
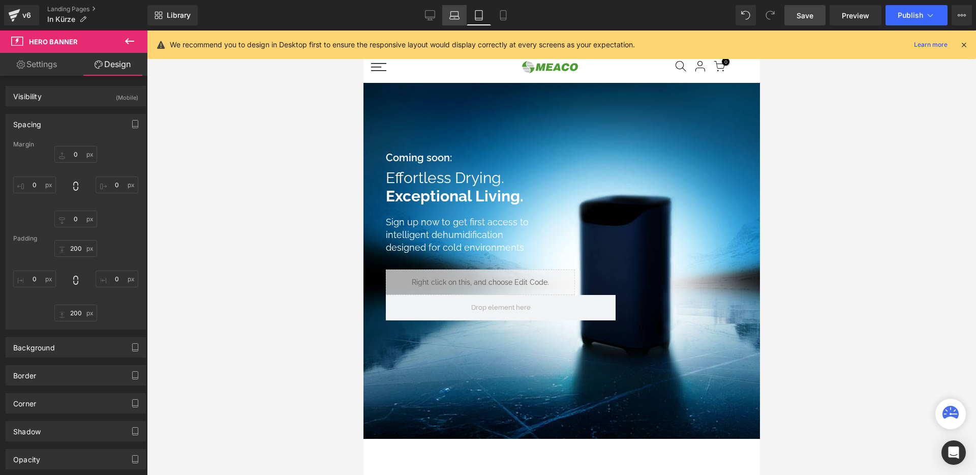
click at [457, 15] on icon at bounding box center [455, 15] width 10 height 10
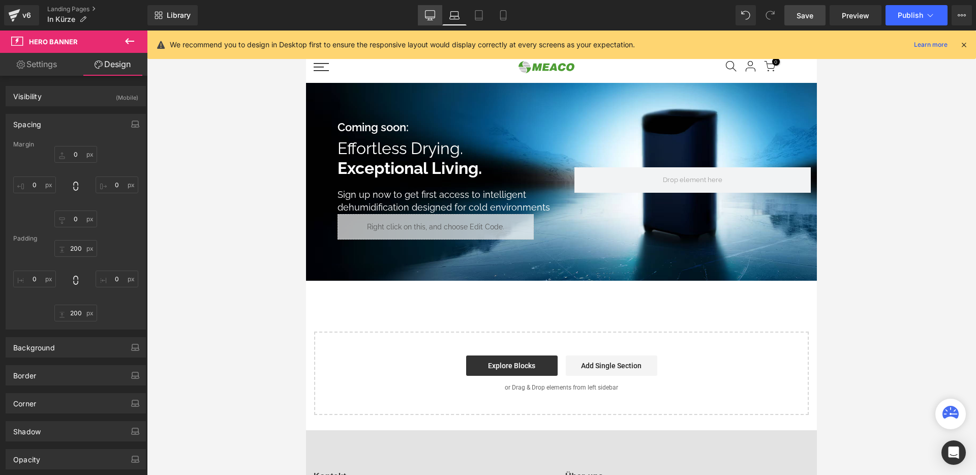
click at [428, 15] on icon at bounding box center [430, 15] width 10 height 10
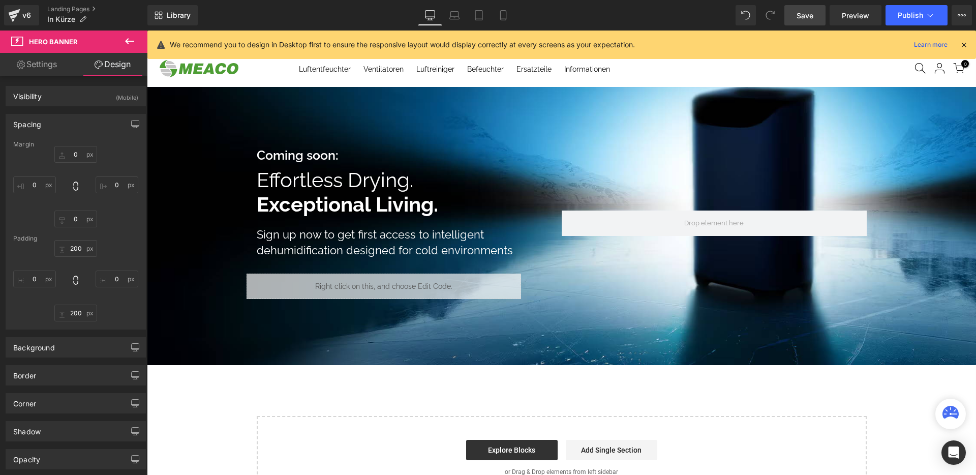
click at [327, 155] on link at bounding box center [328, 155] width 11 height 12
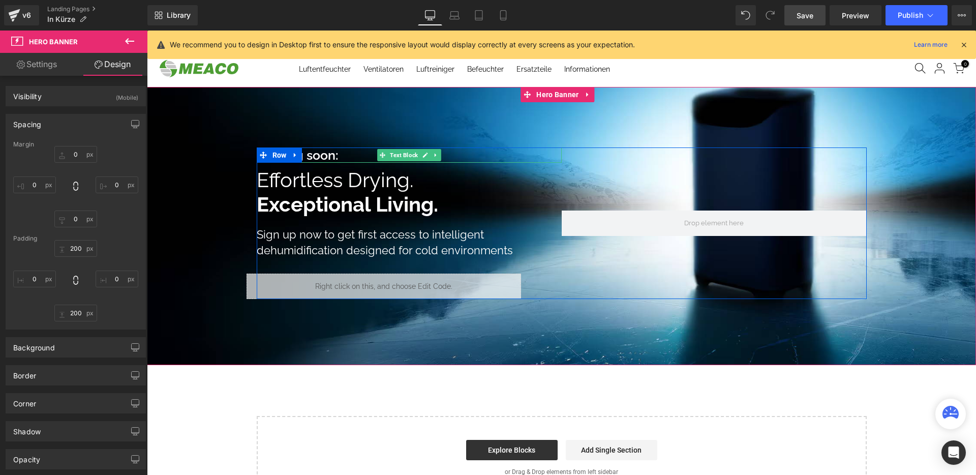
click at [325, 155] on strong "Coming soon:" at bounding box center [298, 154] width 82 height 15
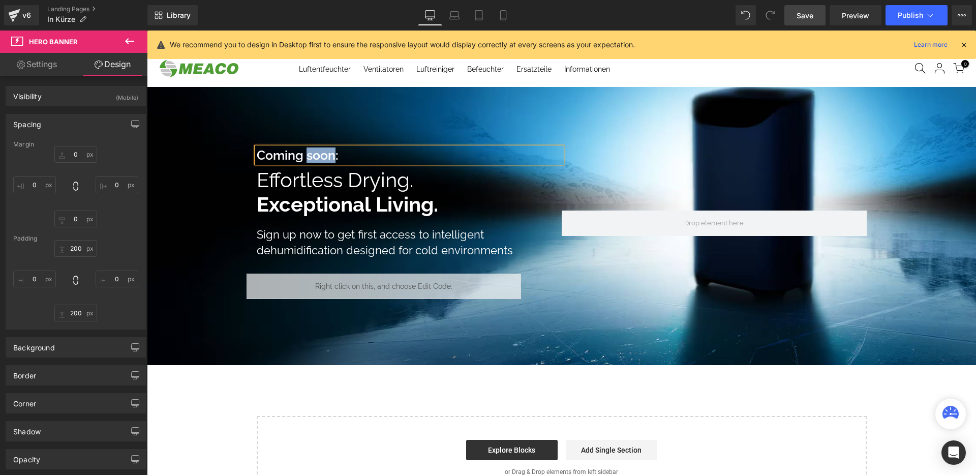
click at [325, 155] on strong "Coming soon:" at bounding box center [298, 154] width 82 height 15
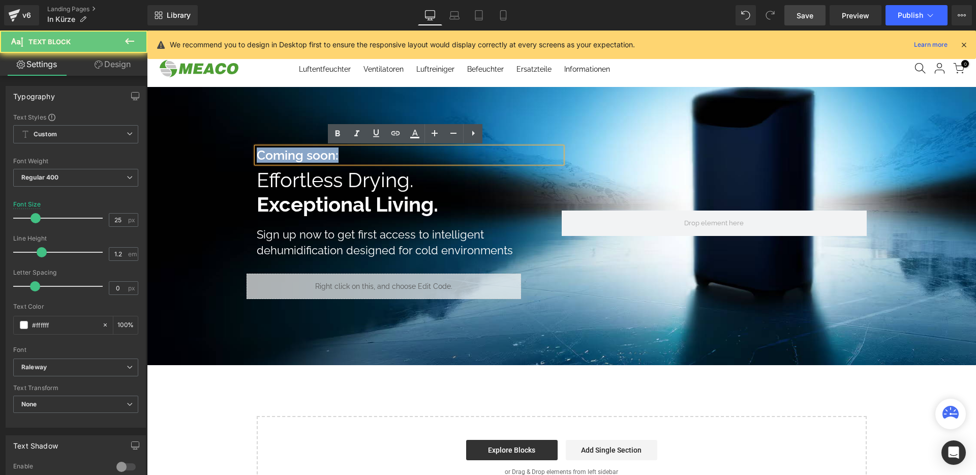
click at [325, 155] on strong "Coming soon:" at bounding box center [298, 154] width 82 height 15
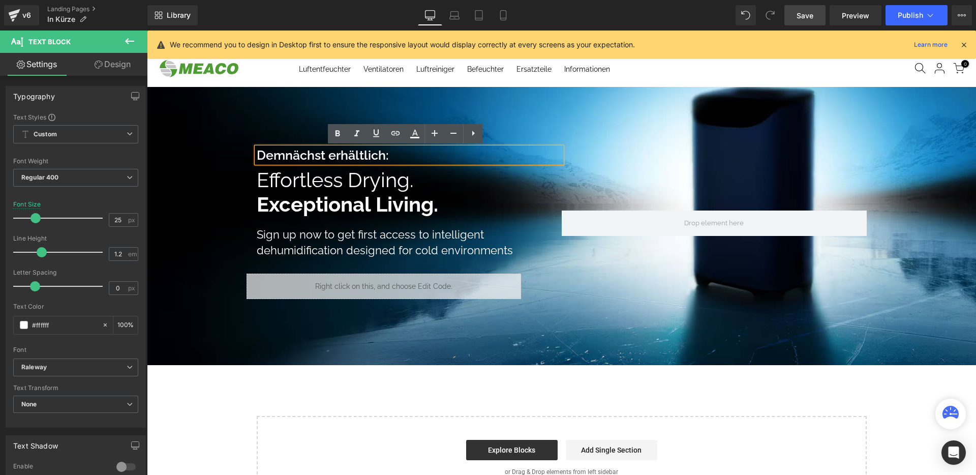
click at [369, 184] on span "Effortless Drying." at bounding box center [335, 180] width 157 height 24
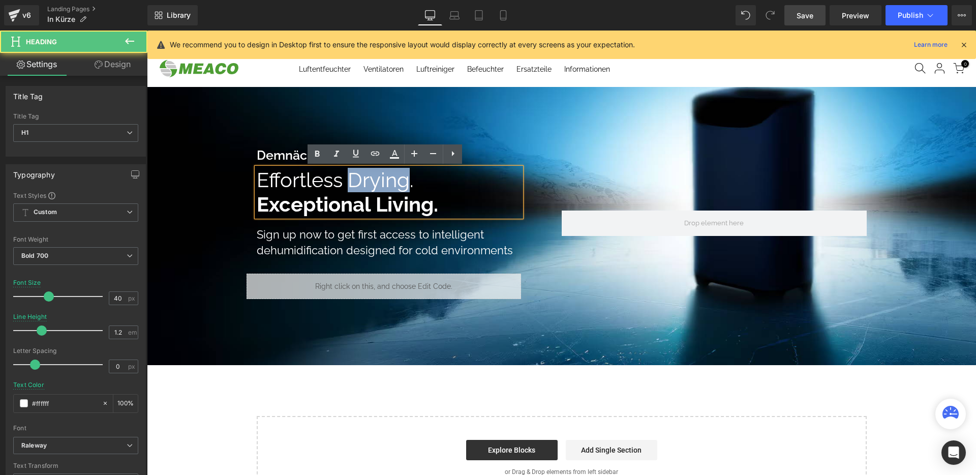
click at [369, 184] on span "Effortless Drying." at bounding box center [335, 180] width 157 height 24
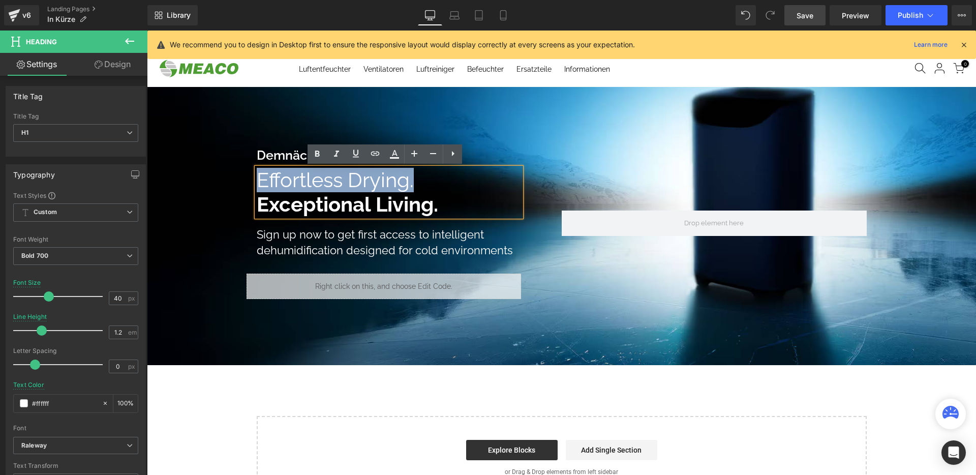
drag, startPoint x: 386, startPoint y: 180, endPoint x: 249, endPoint y: 180, distance: 137.8
click at [249, 180] on span "Demnächst erhältlich: Text Block Effortless Drying. Exceptional Living. Heading…" at bounding box center [561, 223] width 829 height 152
paste div
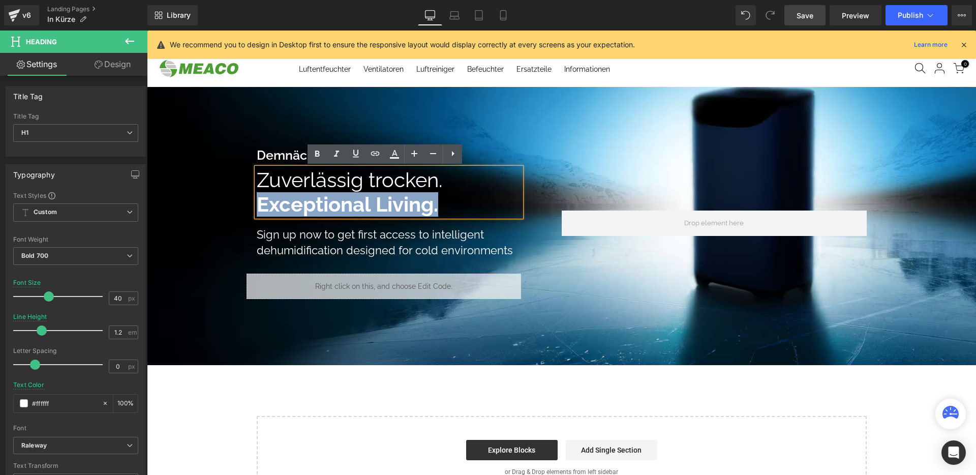
drag, startPoint x: 412, startPoint y: 204, endPoint x: 255, endPoint y: 199, distance: 157.7
click at [257, 199] on h1 "Exceptional Living." at bounding box center [389, 204] width 264 height 24
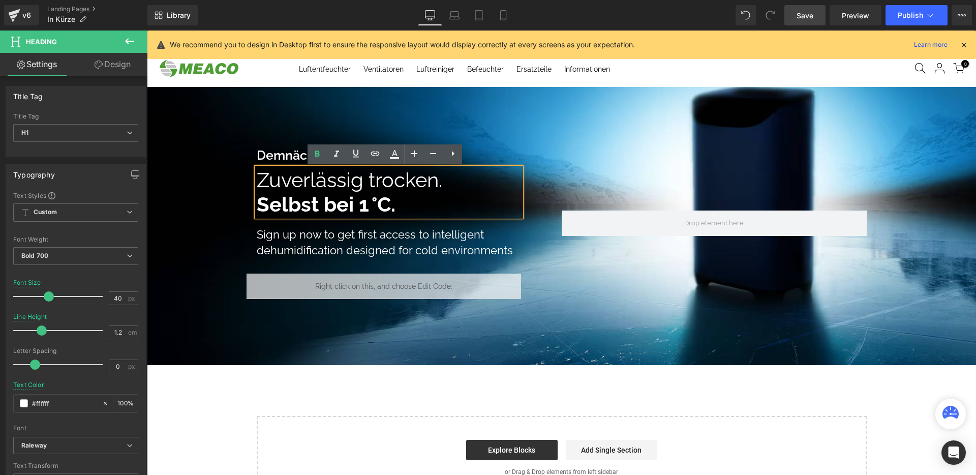
click at [401, 245] on div "Sign up now to get first access to intelligent dehumidification designed for co…" at bounding box center [394, 243] width 275 height 32
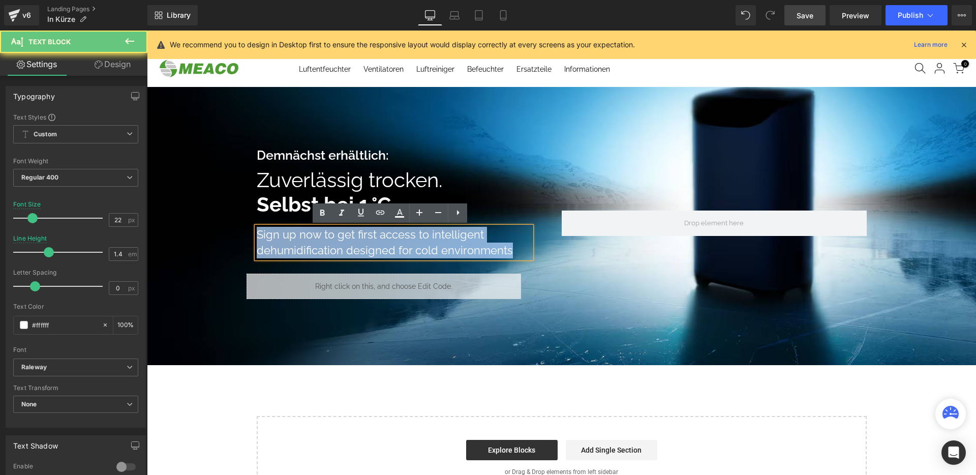
paste div
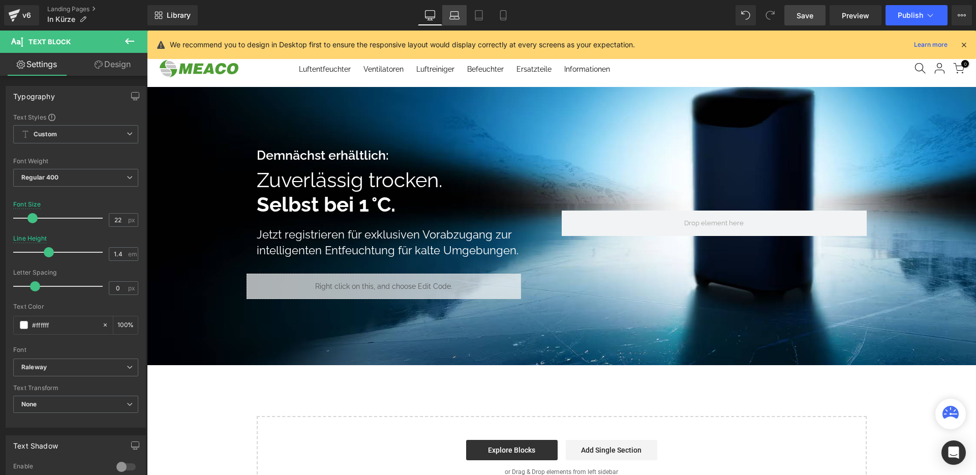
click at [453, 20] on link "Laptop" at bounding box center [454, 15] width 24 height 20
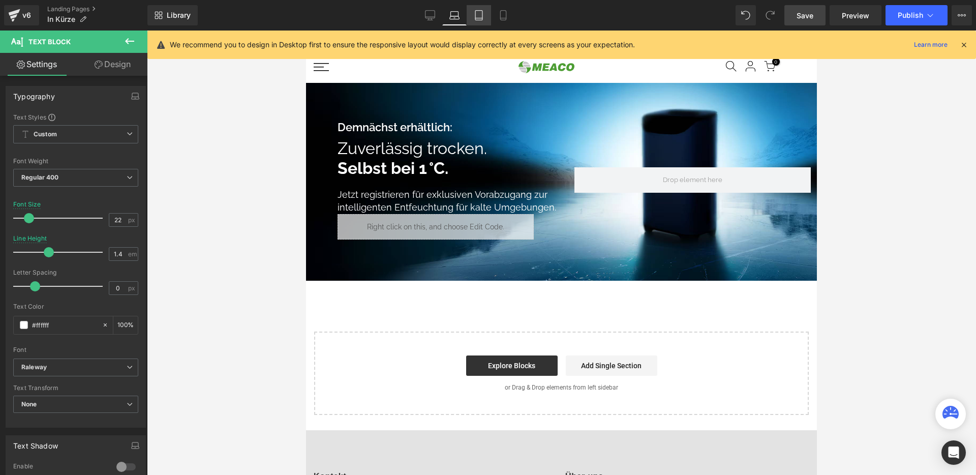
click at [475, 13] on icon at bounding box center [479, 15] width 10 height 10
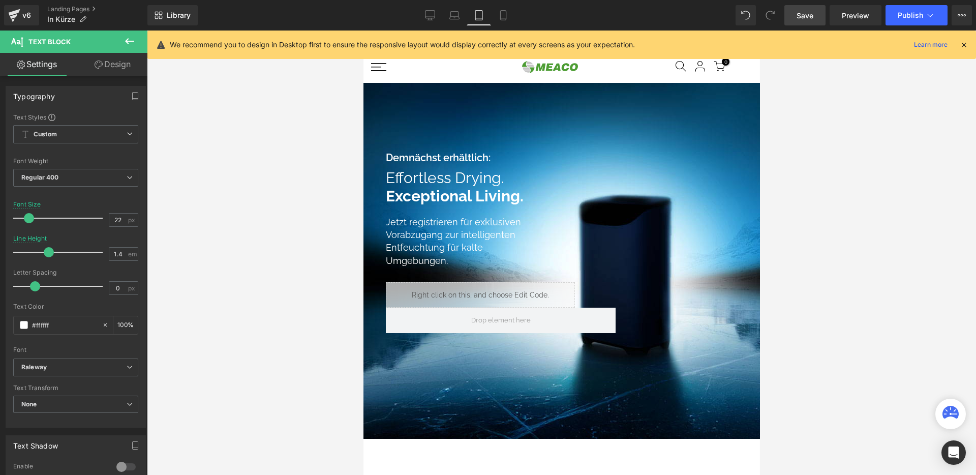
scroll to position [27, 0]
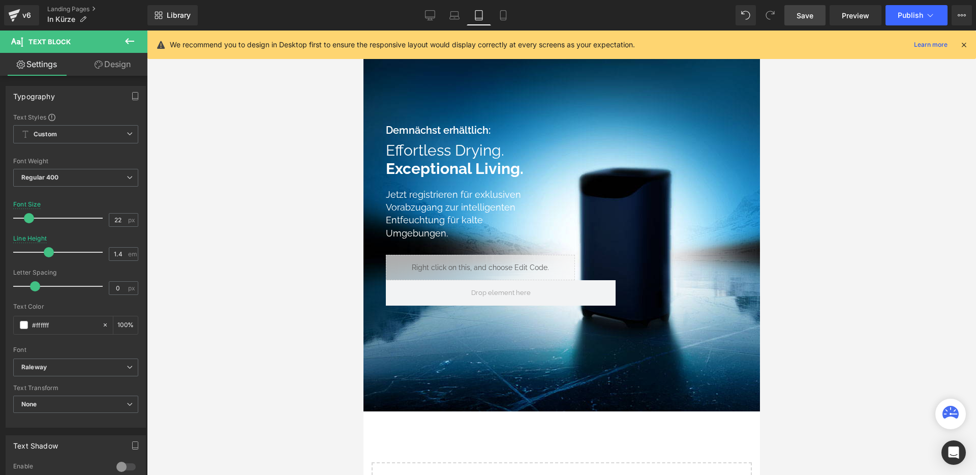
click at [493, 155] on link at bounding box center [493, 160] width 11 height 12
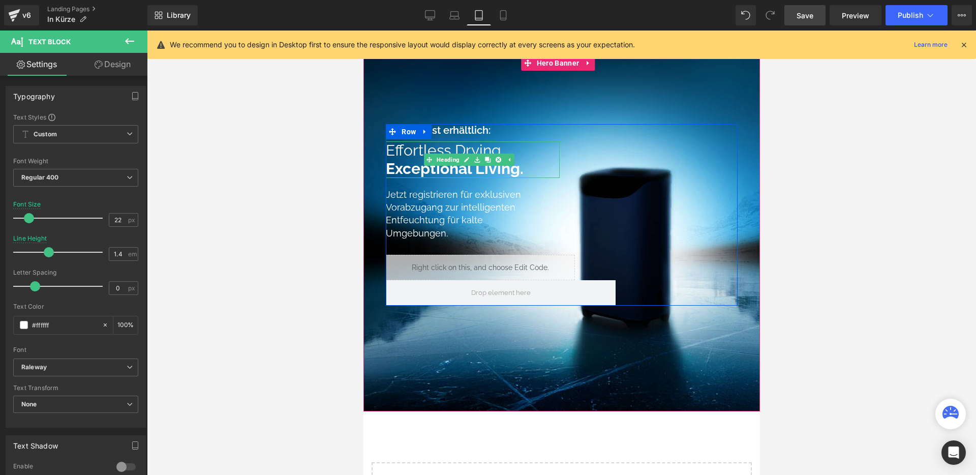
click at [493, 155] on link at bounding box center [498, 160] width 11 height 12
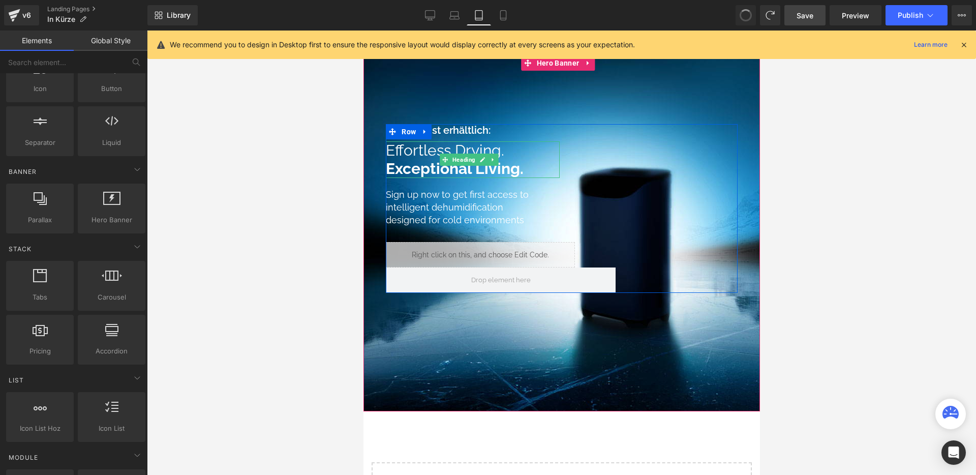
click at [501, 153] on span "Effortless Drying." at bounding box center [444, 150] width 118 height 18
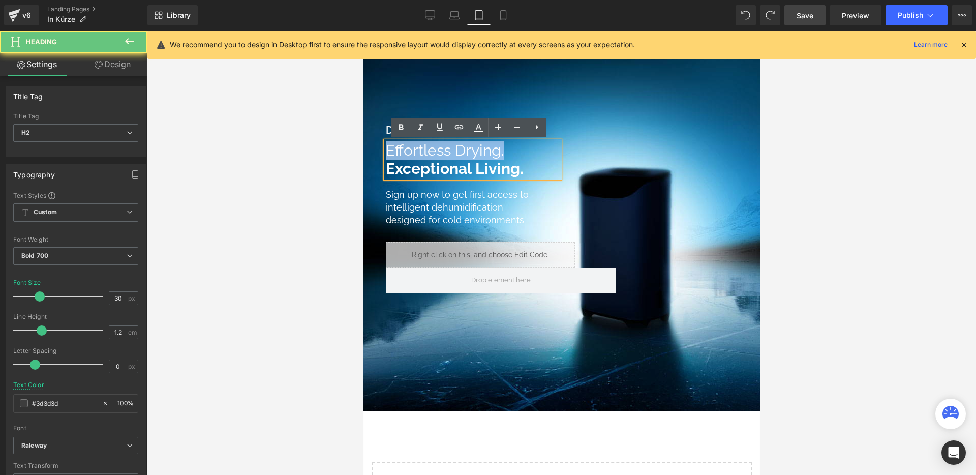
drag, startPoint x: 429, startPoint y: 150, endPoint x: 378, endPoint y: 147, distance: 50.9
click at [378, 147] on span "Demnächst erhältlich: Text Block Effortless Drying. Exceptional Living. Heading…" at bounding box center [561, 208] width 391 height 169
paste div
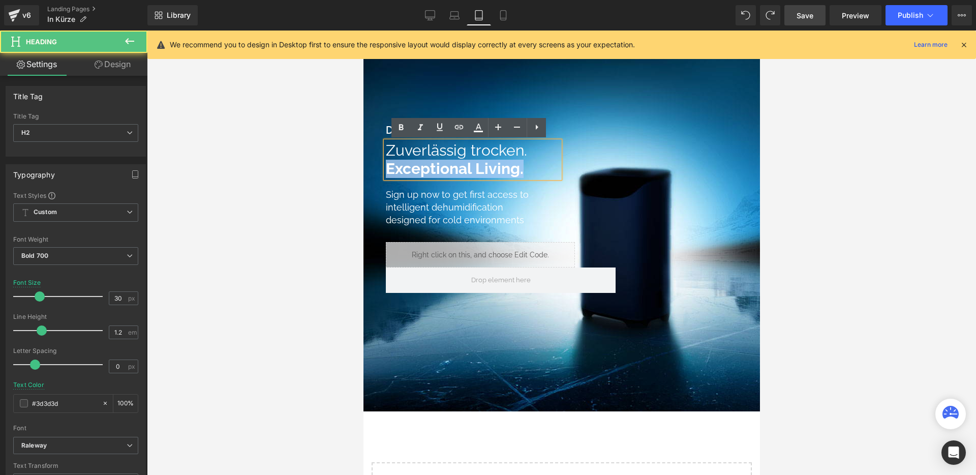
drag, startPoint x: 523, startPoint y: 167, endPoint x: 387, endPoint y: 165, distance: 135.3
click at [387, 165] on h2 "Exceptional Living." at bounding box center [471, 169] width 173 height 18
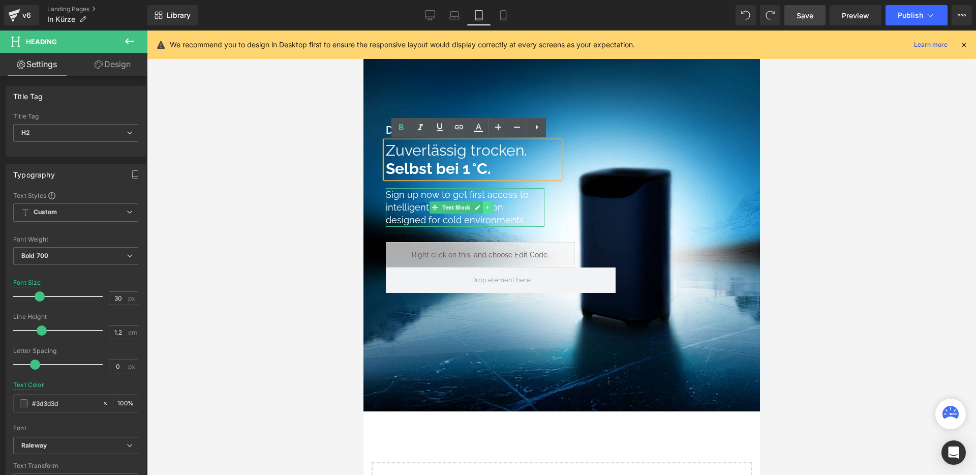
click at [489, 202] on link at bounding box center [488, 207] width 11 height 12
click at [489, 202] on link at bounding box center [493, 207] width 11 height 12
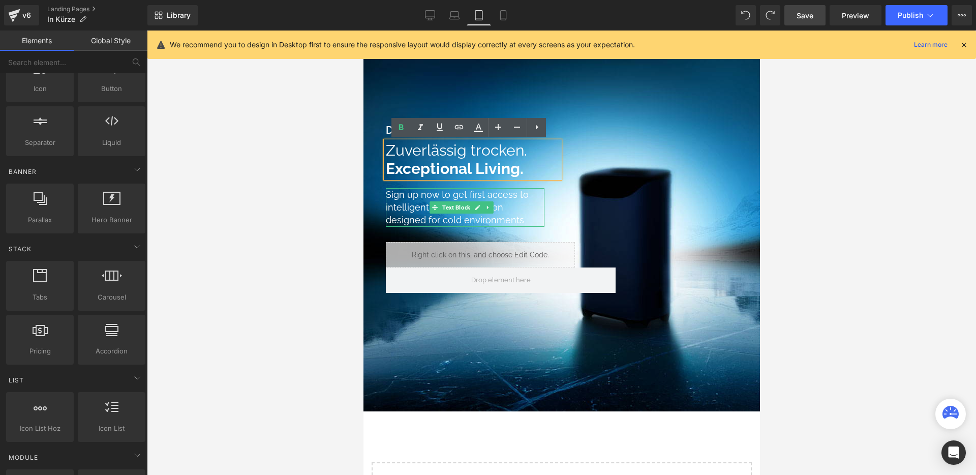
click at [403, 206] on div "Sign up now to get first access to intelligent dehumidification designed for co…" at bounding box center [464, 207] width 158 height 39
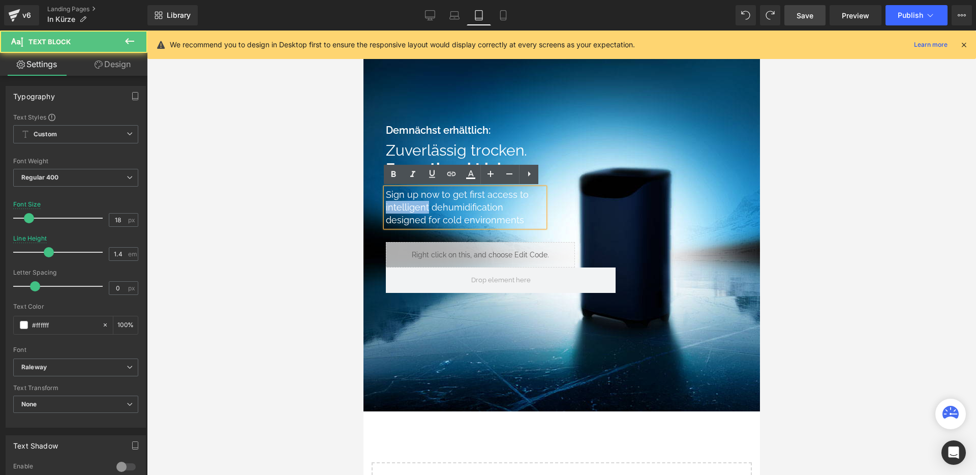
click at [403, 206] on div "Sign up now to get first access to intelligent dehumidification designed for co…" at bounding box center [464, 207] width 158 height 39
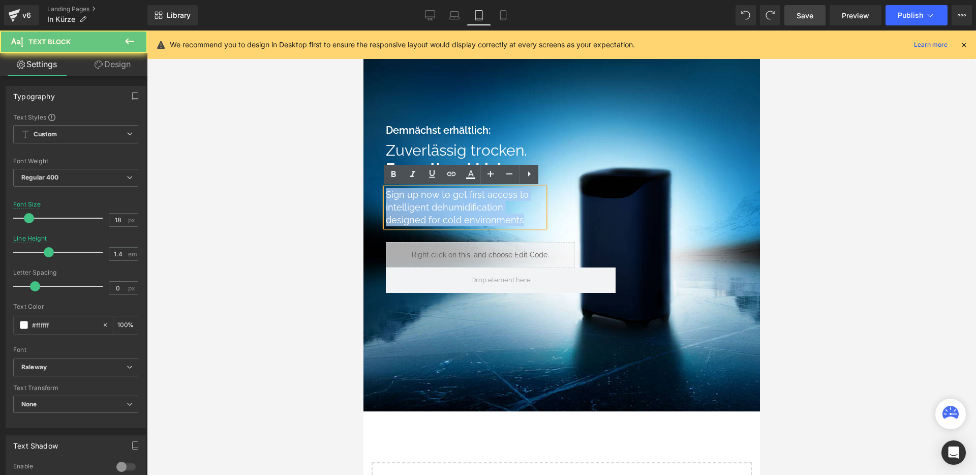
paste div
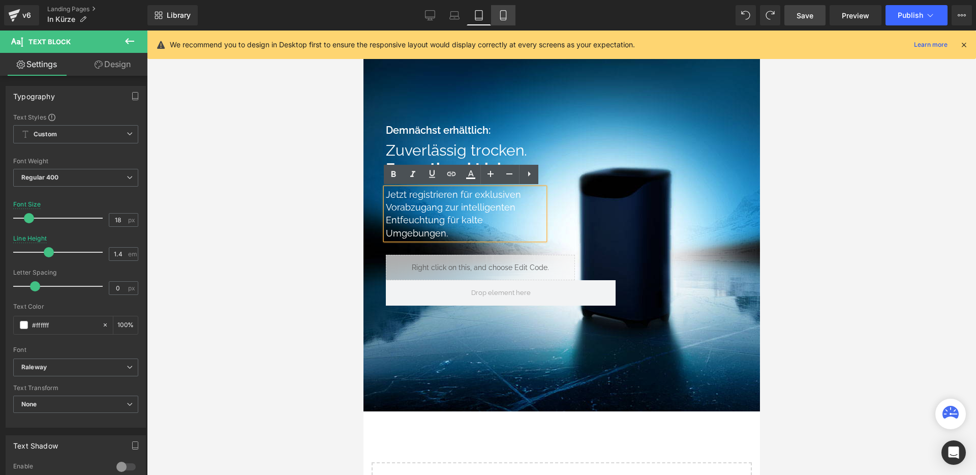
click at [505, 19] on icon at bounding box center [503, 15] width 10 height 10
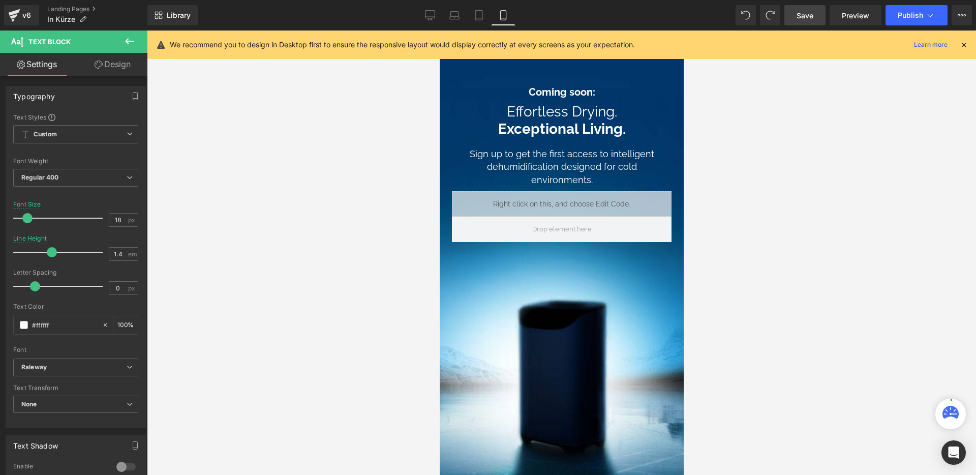
scroll to position [0, 0]
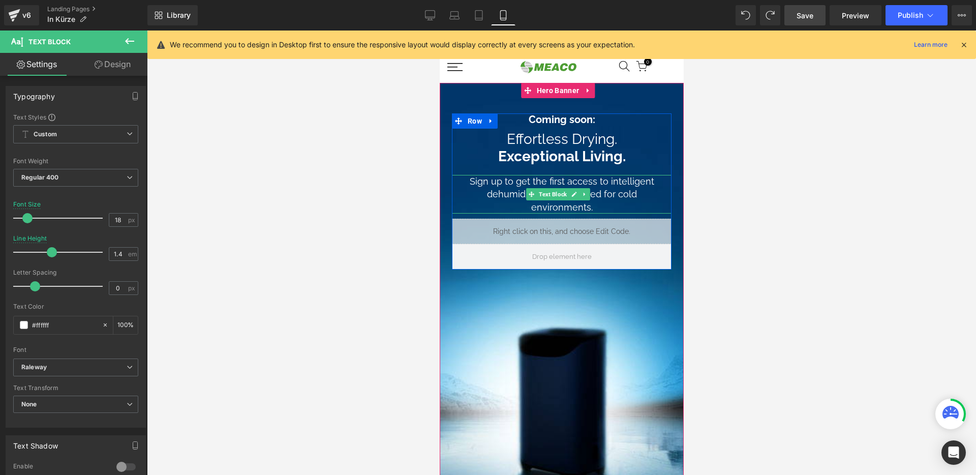
click at [500, 190] on div "Sign up to get the first access to intelligent dehumidification designed for co…" at bounding box center [562, 194] width 220 height 39
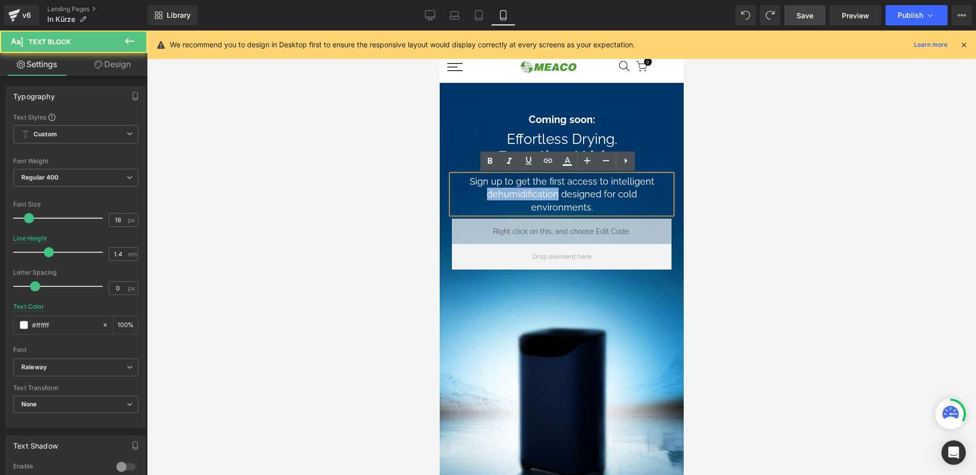
click at [500, 190] on div "Sign up to get the first access to intelligent dehumidification designed for co…" at bounding box center [562, 194] width 220 height 39
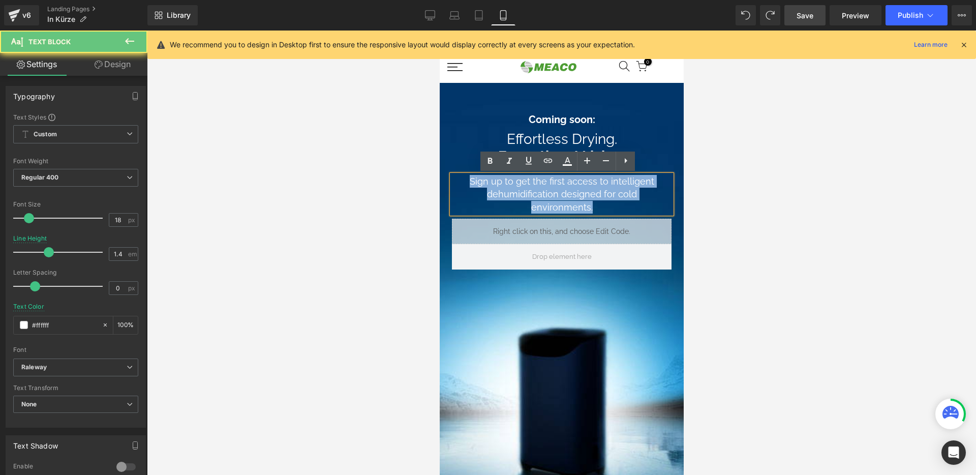
paste div
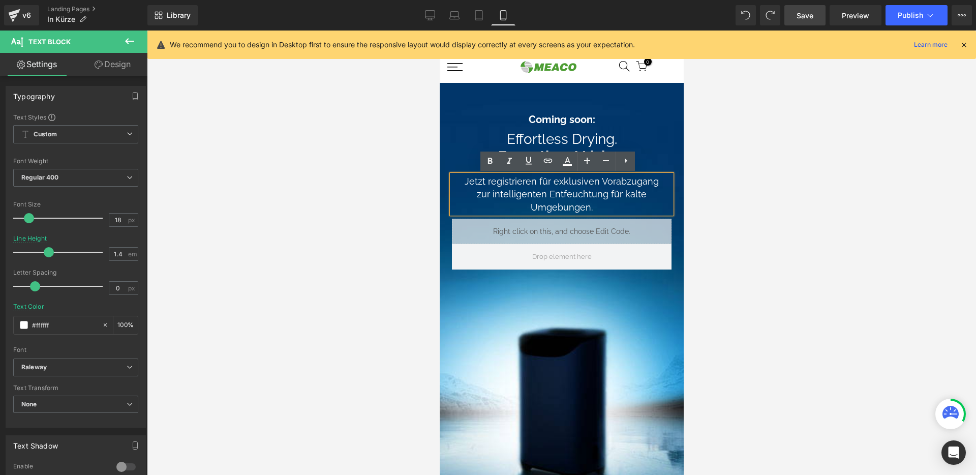
click at [545, 139] on span "Heading" at bounding box center [552, 145] width 27 height 12
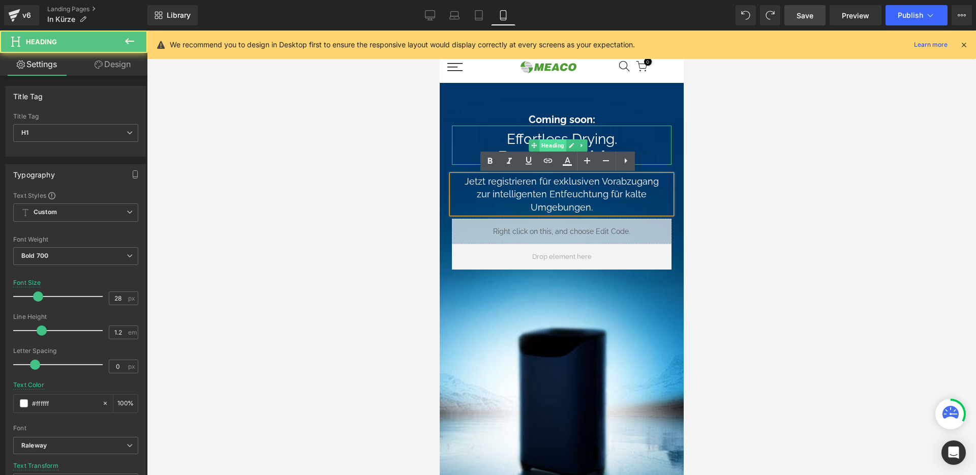
click at [545, 139] on span "Heading" at bounding box center [552, 145] width 27 height 12
click at [506, 140] on span "Effortless Drying." at bounding box center [561, 139] width 110 height 17
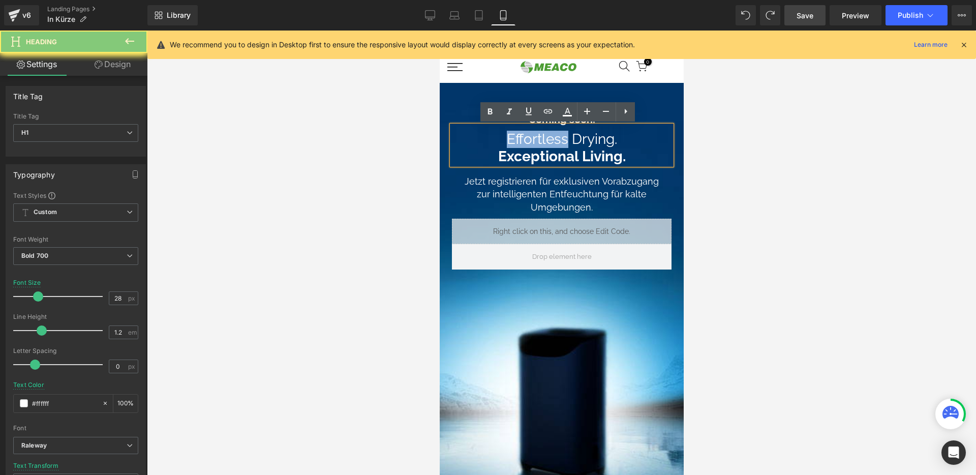
click at [506, 140] on span "Effortless Drying." at bounding box center [561, 139] width 110 height 17
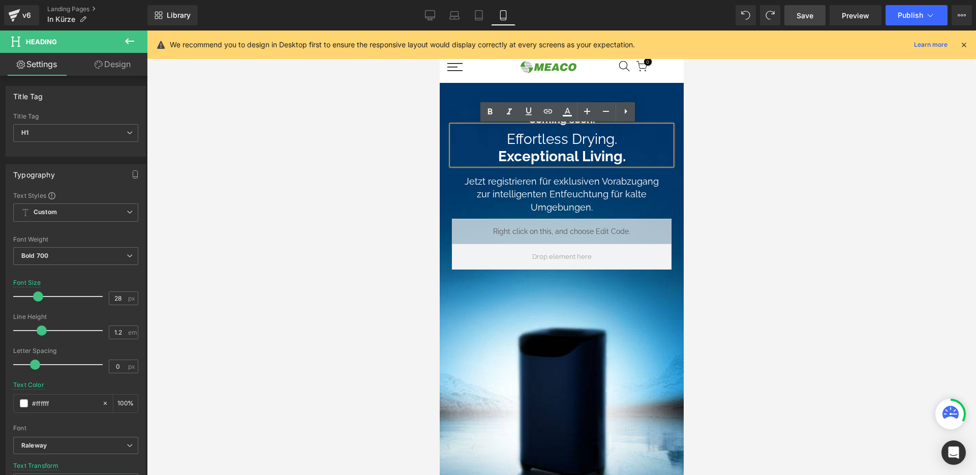
click at [496, 150] on h1 "Effortless Drying. Exceptional Living." at bounding box center [562, 148] width 220 height 34
drag, startPoint x: 495, startPoint y: 154, endPoint x: 650, endPoint y: 152, distance: 155.1
click at [650, 152] on h1 "Effortless Drying. Exceptional Living." at bounding box center [562, 148] width 220 height 34
paste div
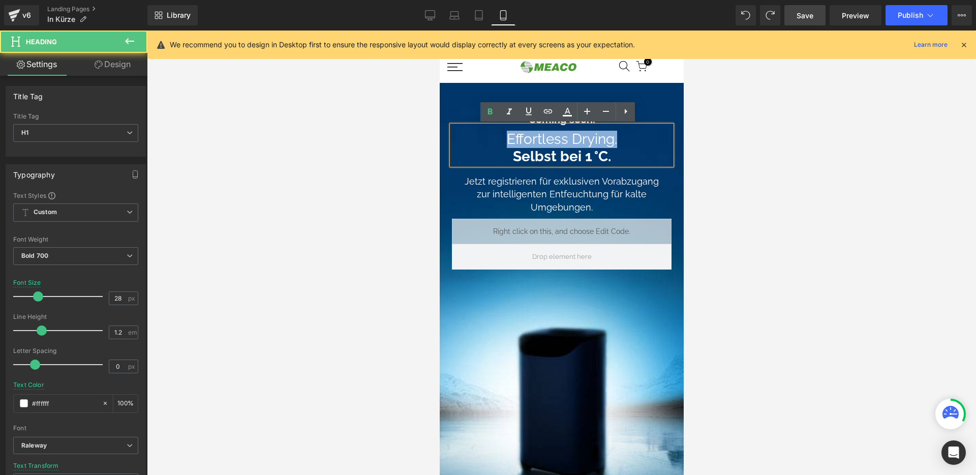
drag, startPoint x: 611, startPoint y: 137, endPoint x: 492, endPoint y: 134, distance: 119.0
click at [492, 134] on h1 "Effortless Drying. Selbst bei 1 °C." at bounding box center [562, 148] width 220 height 34
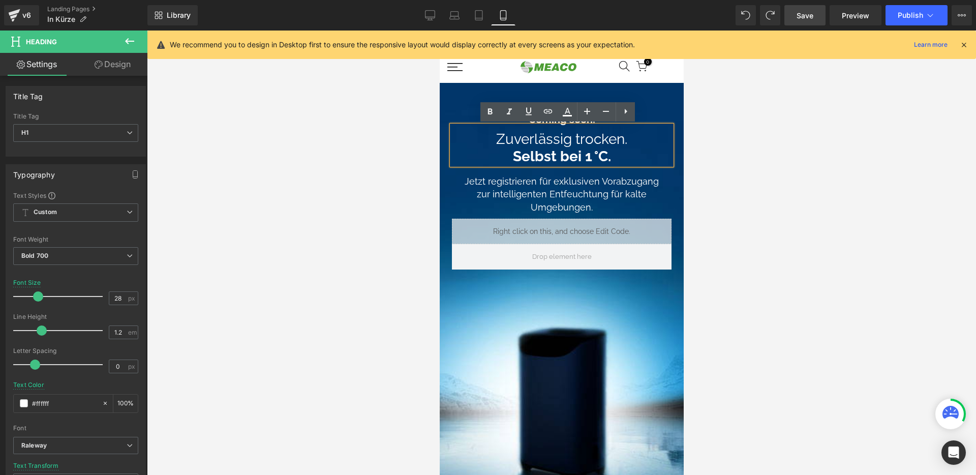
click at [652, 109] on div at bounding box center [561, 316] width 244 height 466
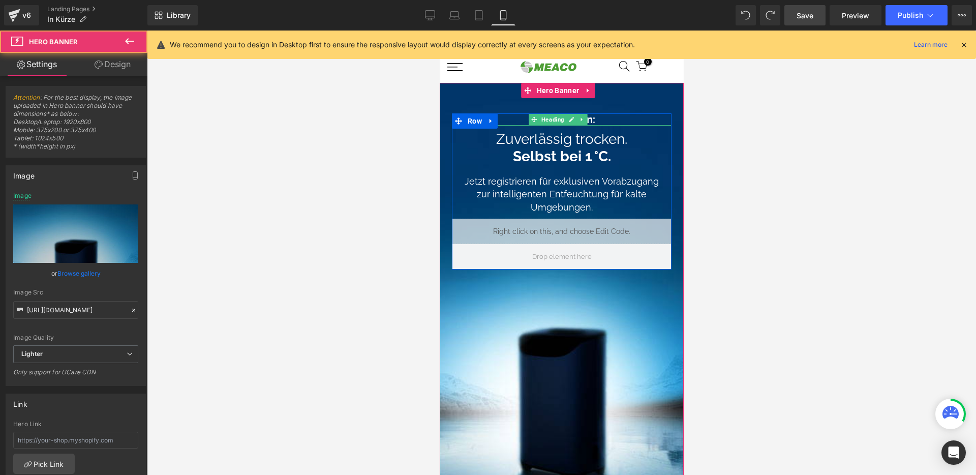
click at [594, 118] on h1 "Coming soon:" at bounding box center [562, 119] width 220 height 12
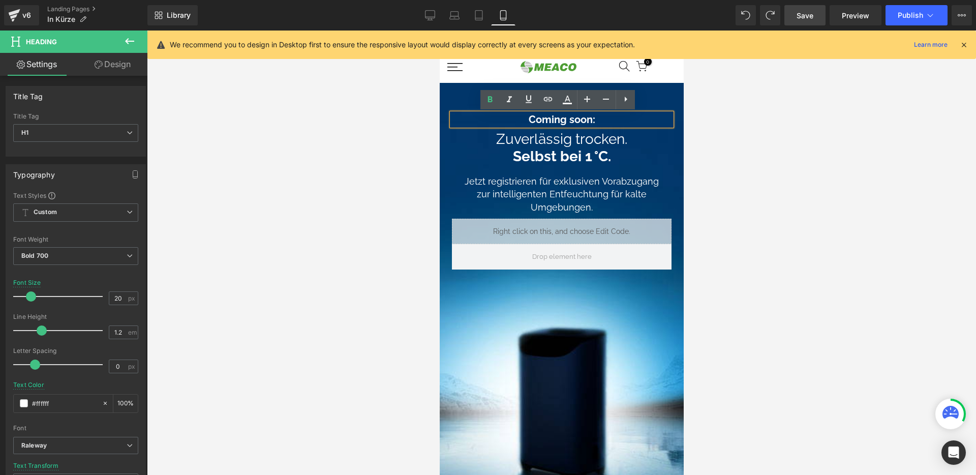
click at [594, 118] on h1 "Coming soon:" at bounding box center [562, 119] width 220 height 12
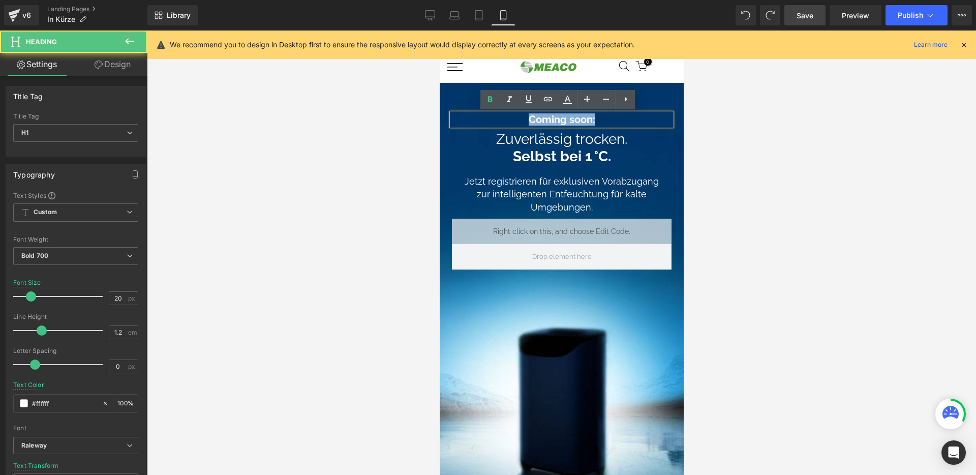
paste div
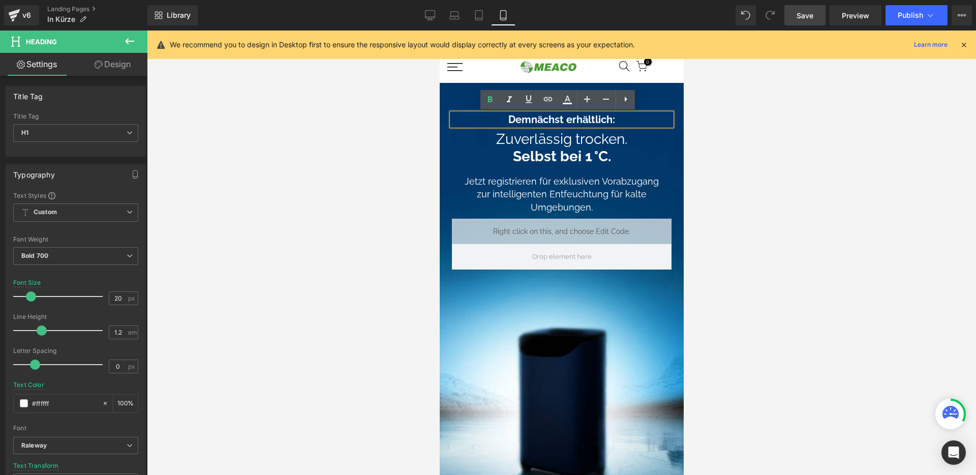
click at [814, 12] on link "Save" at bounding box center [805, 15] width 41 height 20
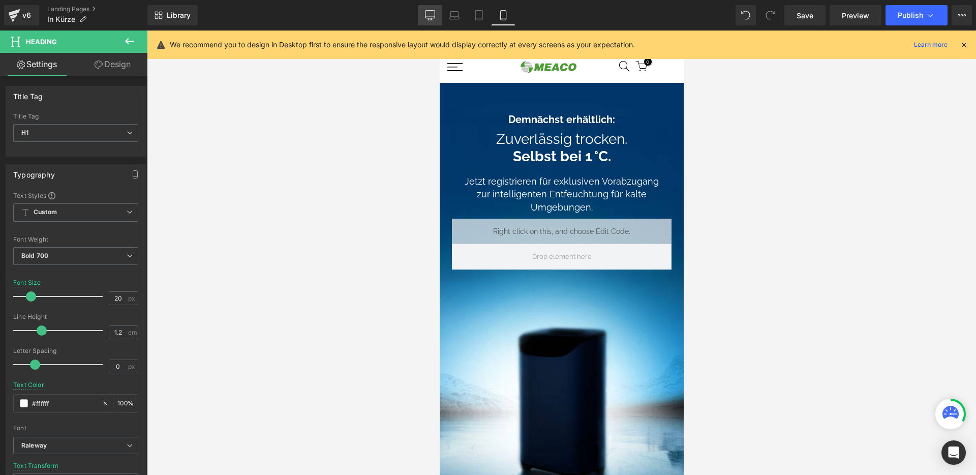
click at [437, 9] on link "Desktop" at bounding box center [430, 15] width 24 height 20
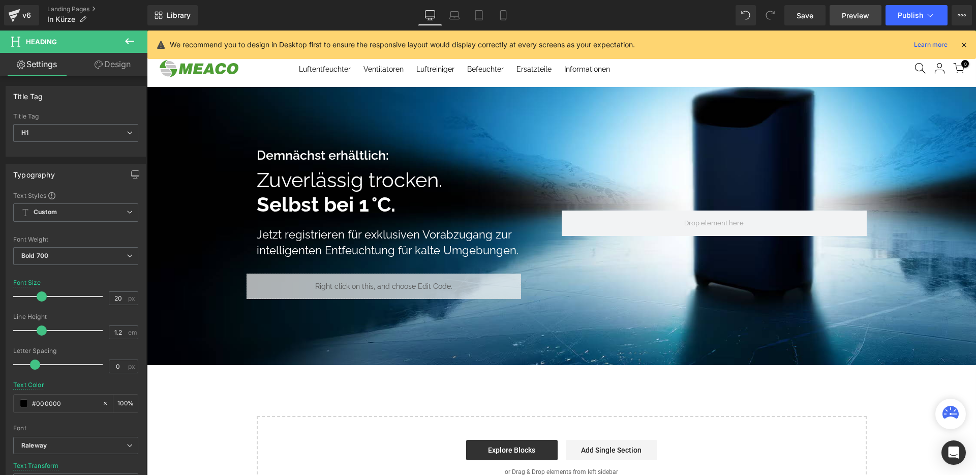
click at [848, 8] on link "Preview" at bounding box center [856, 15] width 52 height 20
click at [147, 31] on div "119px" at bounding box center [147, 31] width 0 height 0
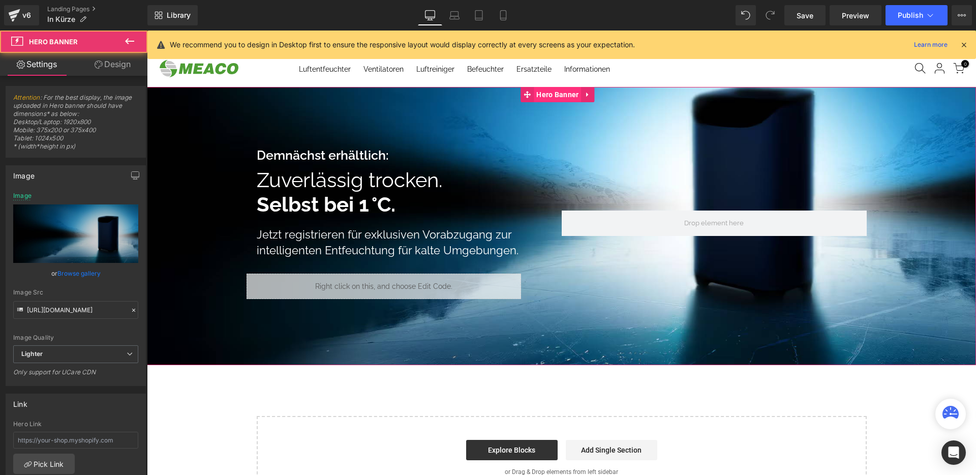
click at [557, 98] on span "Hero Banner" at bounding box center [557, 94] width 47 height 15
click at [87, 274] on link "Browse gallery" at bounding box center [78, 273] width 43 height 18
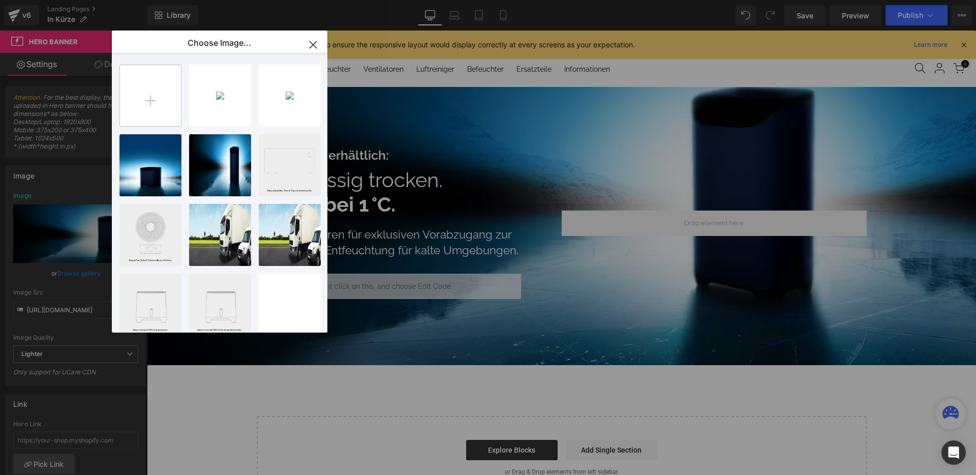
click at [164, 94] on input "file" at bounding box center [150, 95] width 61 height 61
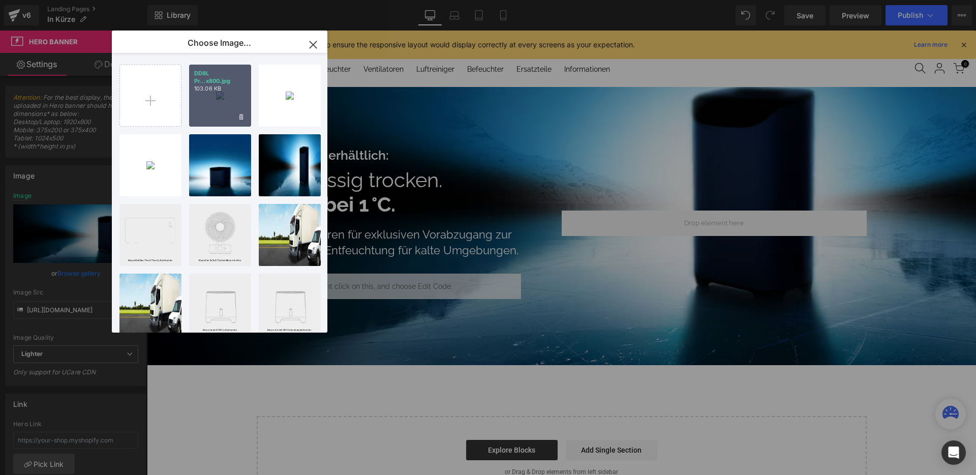
click at [240, 101] on div "DD8L Pr...x800.jpg 103.06 KB" at bounding box center [220, 96] width 62 height 62
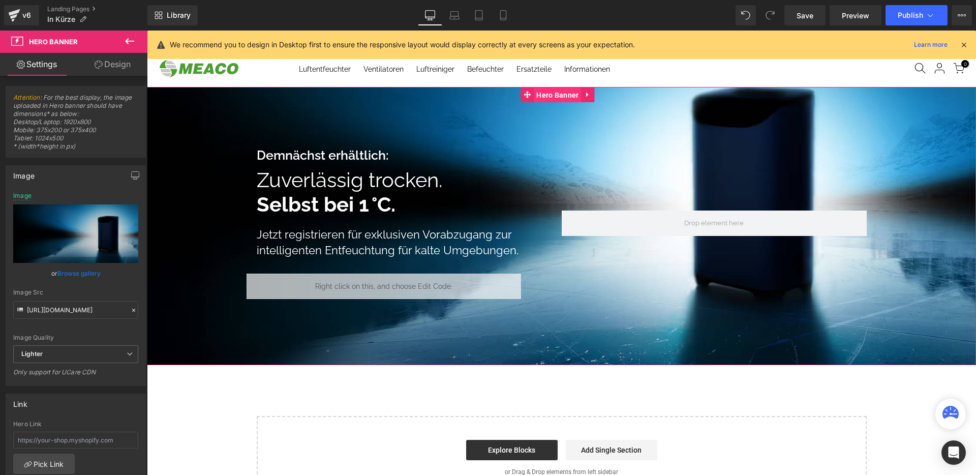
click at [551, 88] on span "Hero Banner" at bounding box center [557, 94] width 47 height 15
click at [552, 92] on span "Hero Banner" at bounding box center [557, 94] width 47 height 15
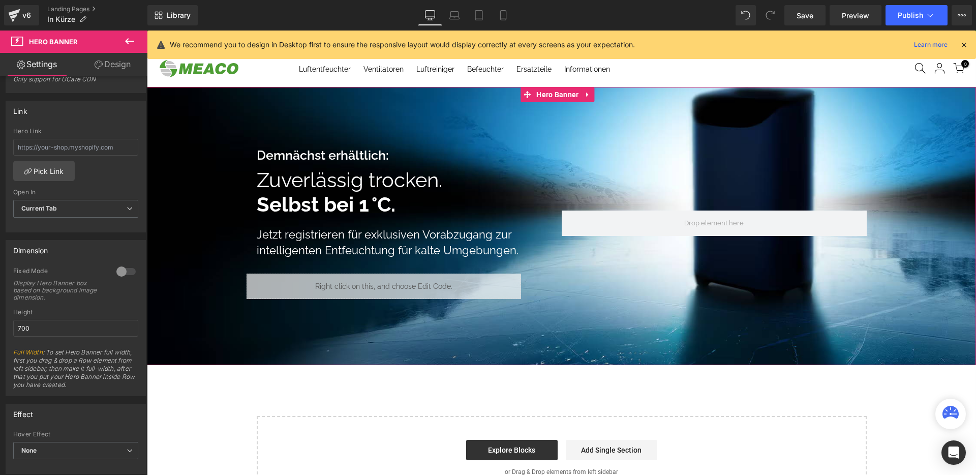
scroll to position [345, 0]
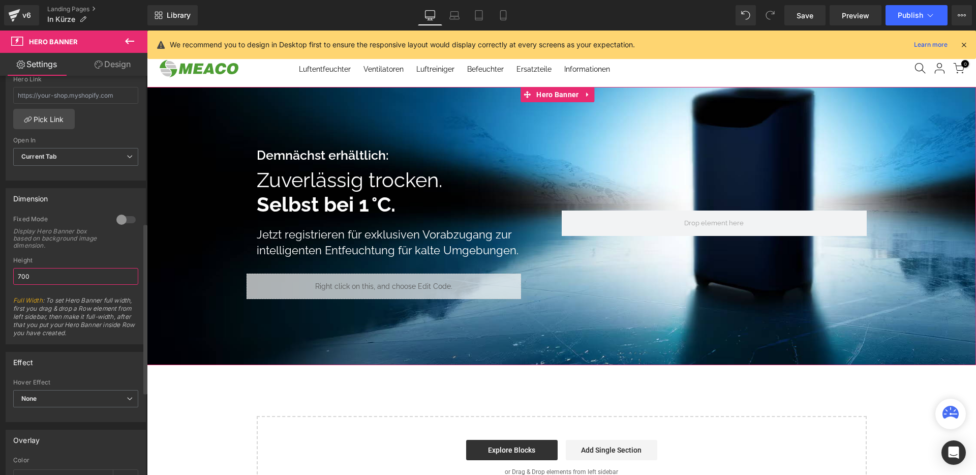
click at [49, 274] on input "700" at bounding box center [75, 276] width 125 height 17
drag, startPoint x: 61, startPoint y: 277, endPoint x: 8, endPoint y: 277, distance: 52.4
click at [8, 277] on div "0 Fixed Mode Display Hero Banner box based on background image dimension. Top M…" at bounding box center [75, 279] width 139 height 129
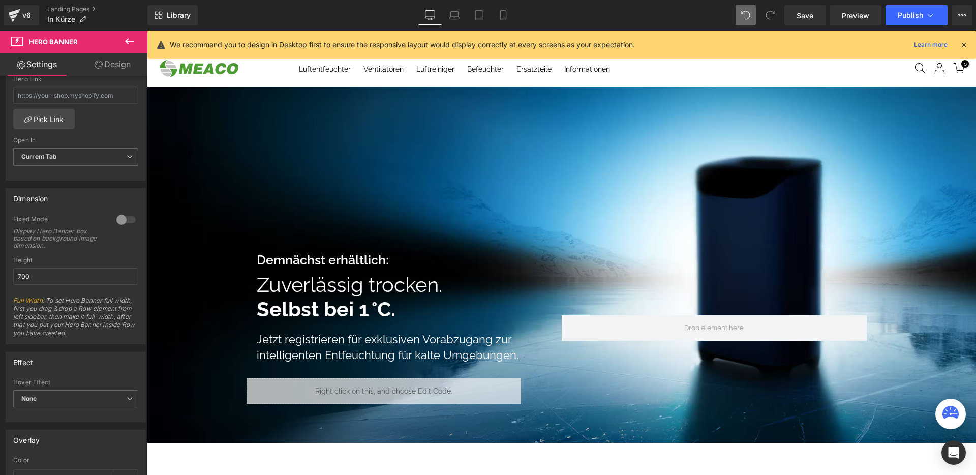
click at [737, 12] on span at bounding box center [746, 15] width 20 height 20
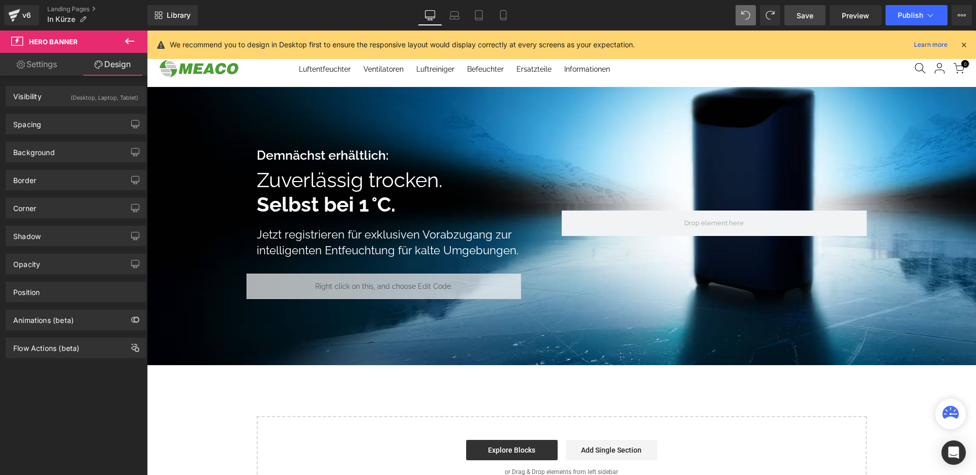
click at [805, 17] on span "Save" at bounding box center [805, 15] width 17 height 11
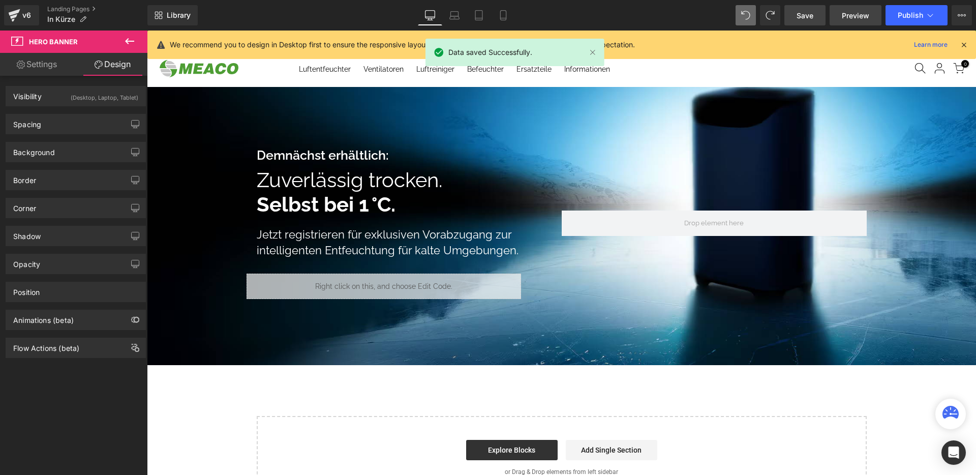
click at [851, 15] on span "Preview" at bounding box center [855, 15] width 27 height 11
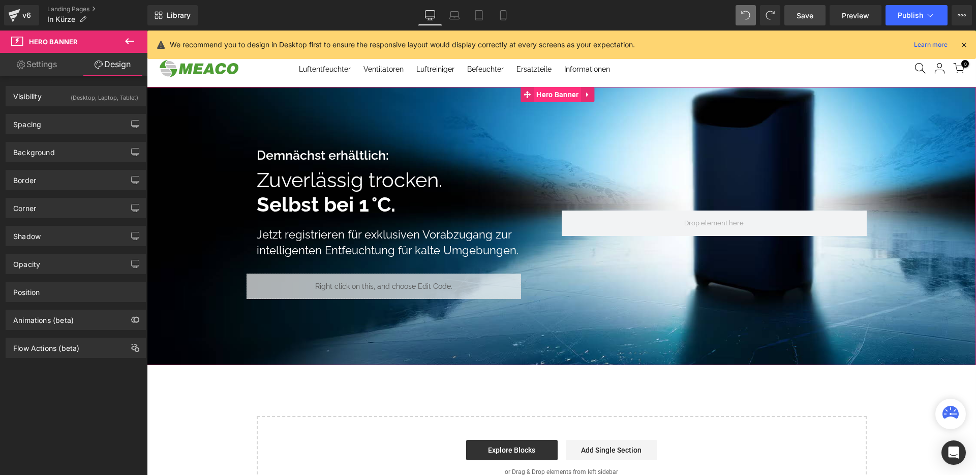
click at [557, 96] on span "Hero Banner" at bounding box center [557, 94] width 47 height 15
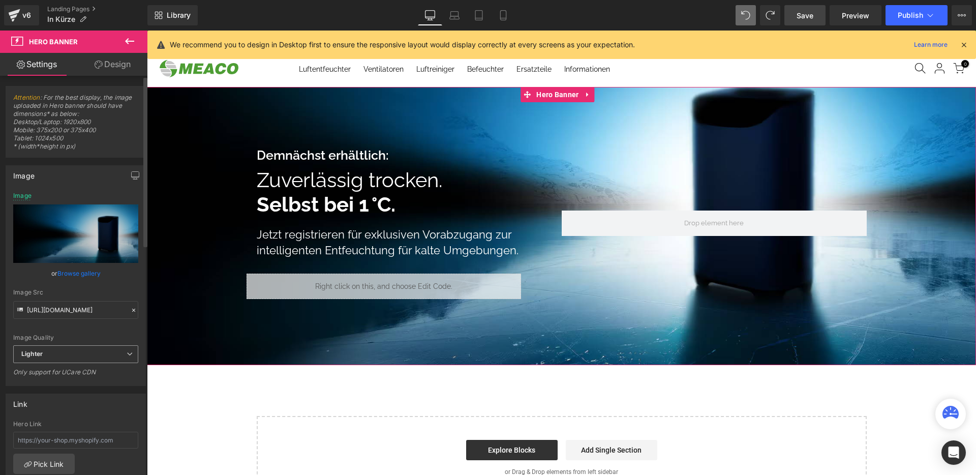
click at [67, 357] on span "Lighter" at bounding box center [75, 354] width 125 height 18
click at [71, 333] on div "Image Quality Lighter Lightest Lighter Lighter Lightest Only support for UCare …" at bounding box center [73, 268] width 121 height 153
drag, startPoint x: 640, startPoint y: 9, endPoint x: 742, endPoint y: 8, distance: 102.7
click at [640, 10] on div "Library Desktop Desktop Laptop Tablet Mobile Save Preview Publish Scheduled Vie…" at bounding box center [561, 15] width 829 height 20
click at [806, 14] on span "Save" at bounding box center [805, 15] width 17 height 11
